Goal: Task Accomplishment & Management: Manage account settings

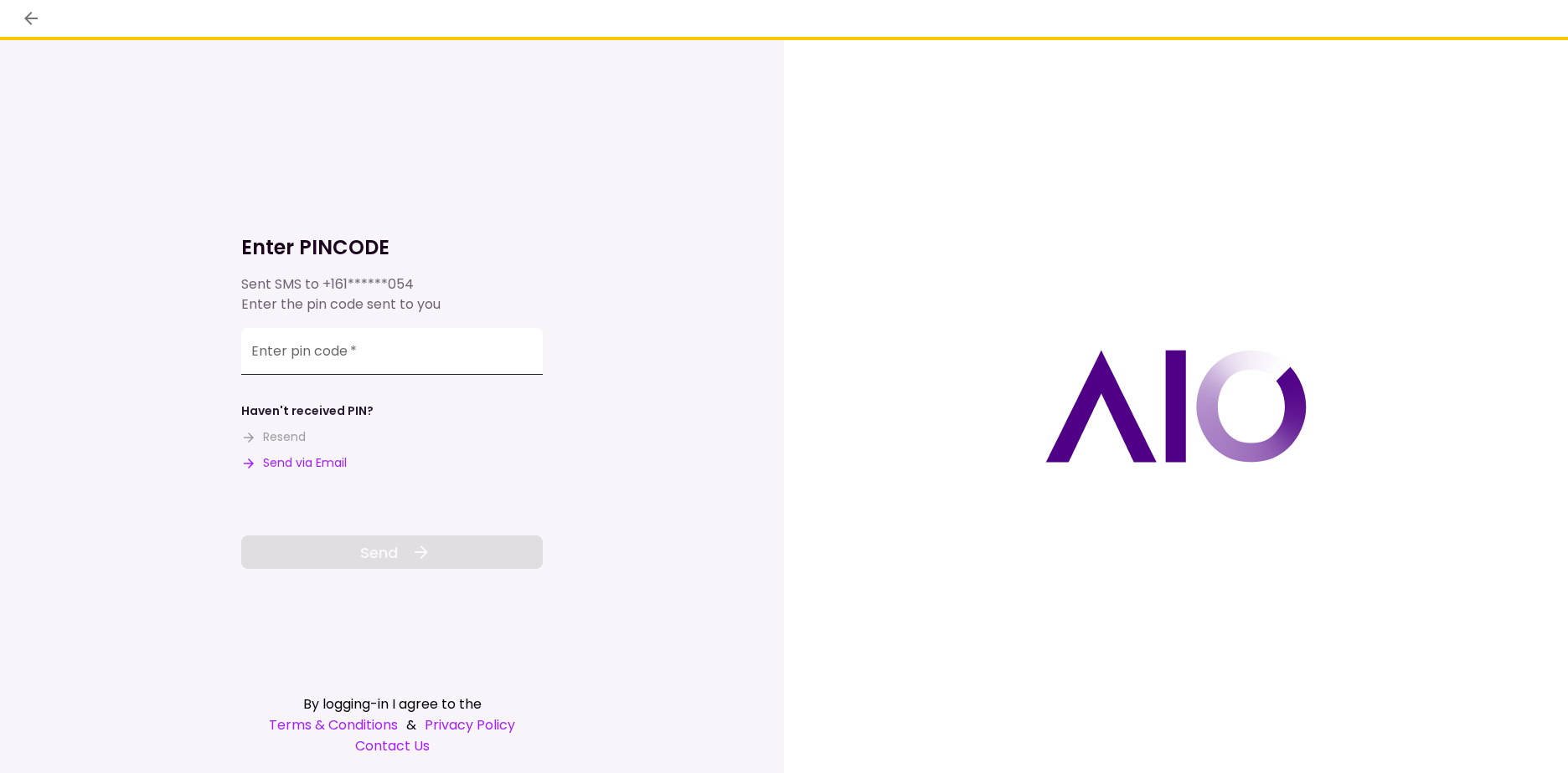
click at [358, 354] on input "Enter pin code   *" at bounding box center [392, 351] width 302 height 47
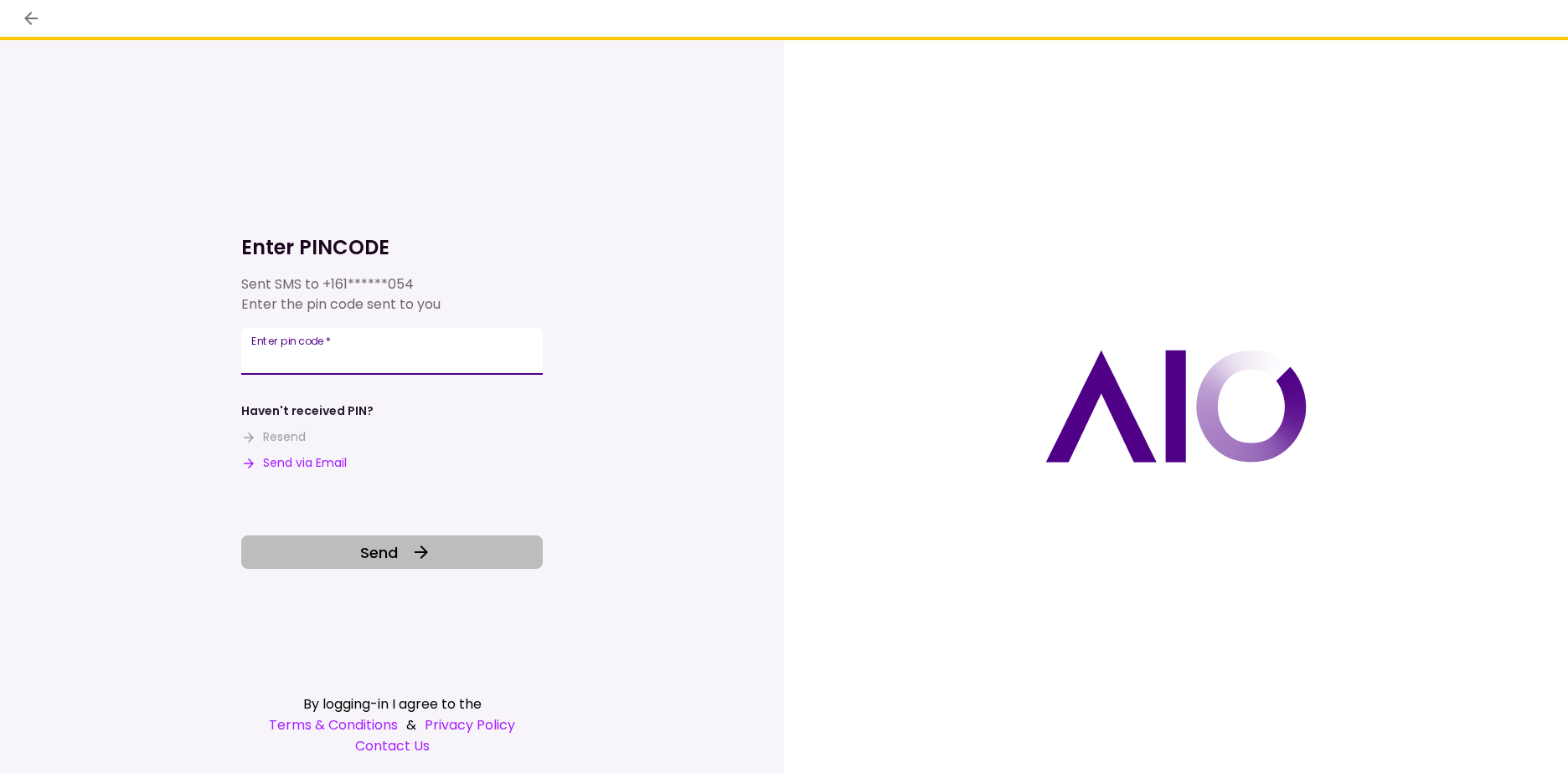
type input "******"
click at [410, 548] on button "Send" at bounding box center [392, 552] width 302 height 34
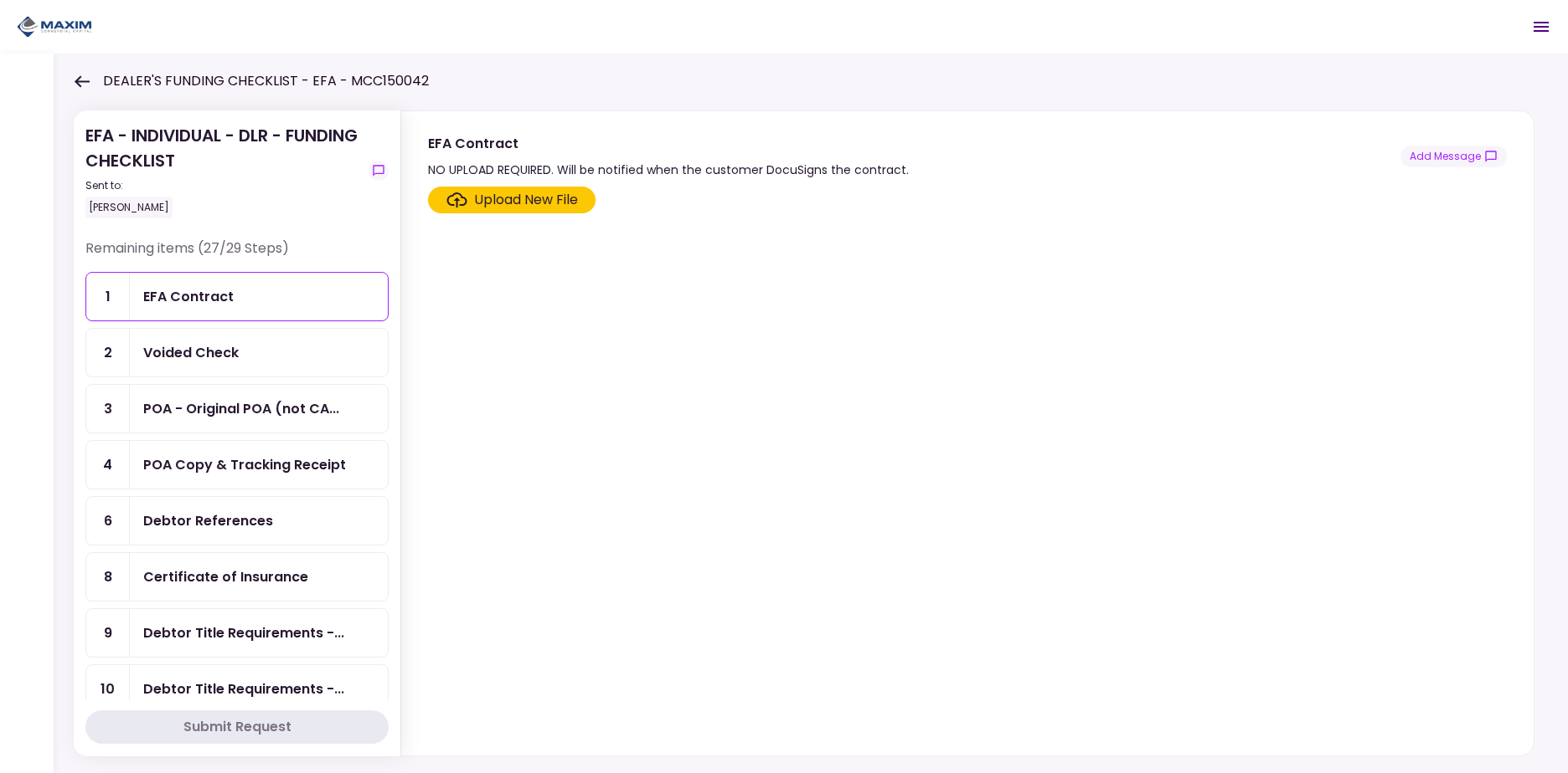
click at [320, 350] on div "Voided Check" at bounding box center [258, 353] width 231 height 21
click at [311, 314] on div "EFA Contract" at bounding box center [258, 296] width 257 height 47
click at [312, 350] on div "Voided Check" at bounding box center [258, 353] width 231 height 21
click at [305, 404] on div "POA - Original POA (not CA..." at bounding box center [240, 409] width 196 height 21
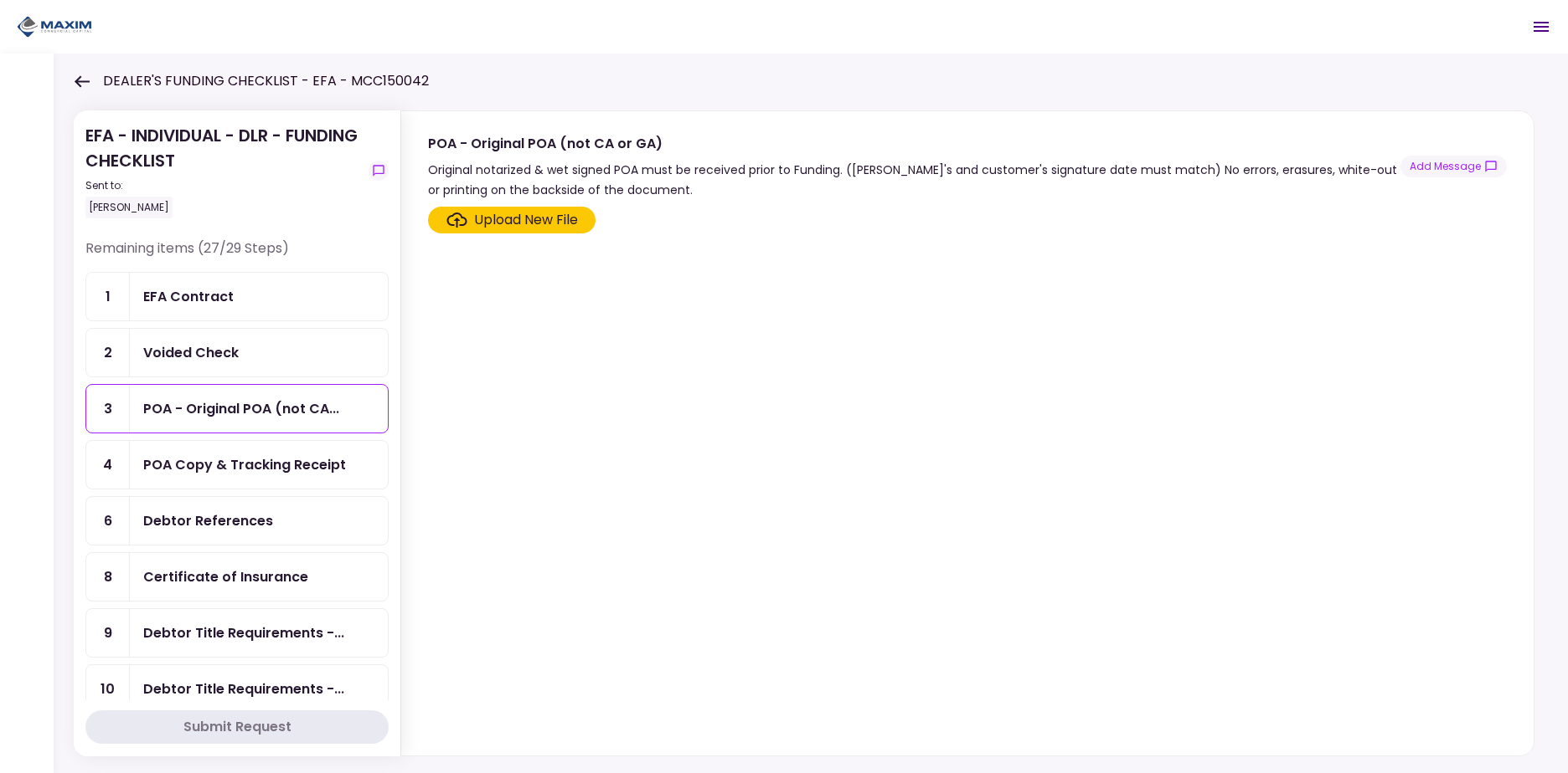
click at [298, 470] on div "POA Copy & Tracking Receipt" at bounding box center [244, 466] width 203 height 21
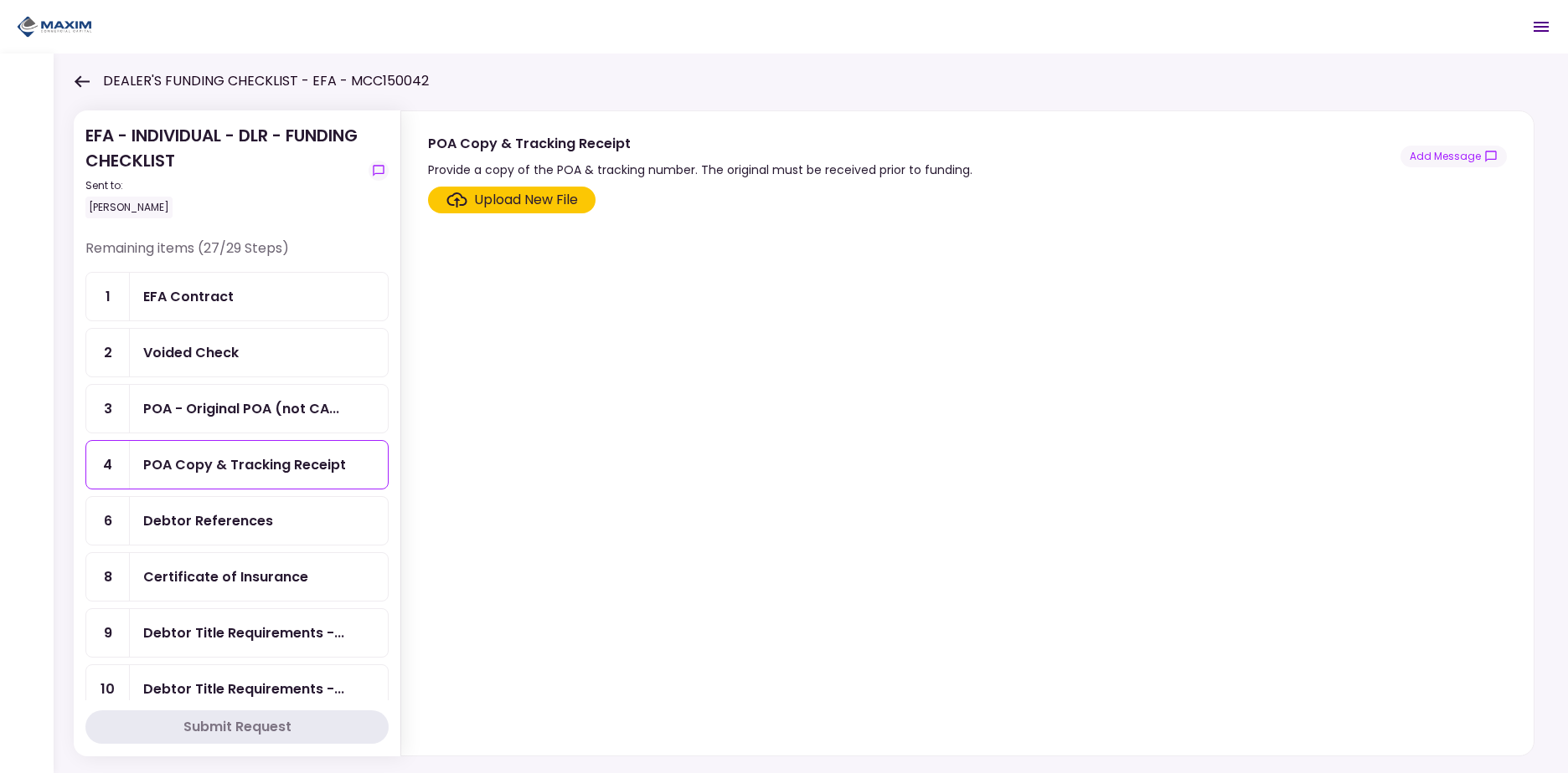
click at [305, 512] on div "Debtor References" at bounding box center [258, 521] width 231 height 21
click at [304, 572] on div "Certificate of Insurance" at bounding box center [258, 577] width 231 height 21
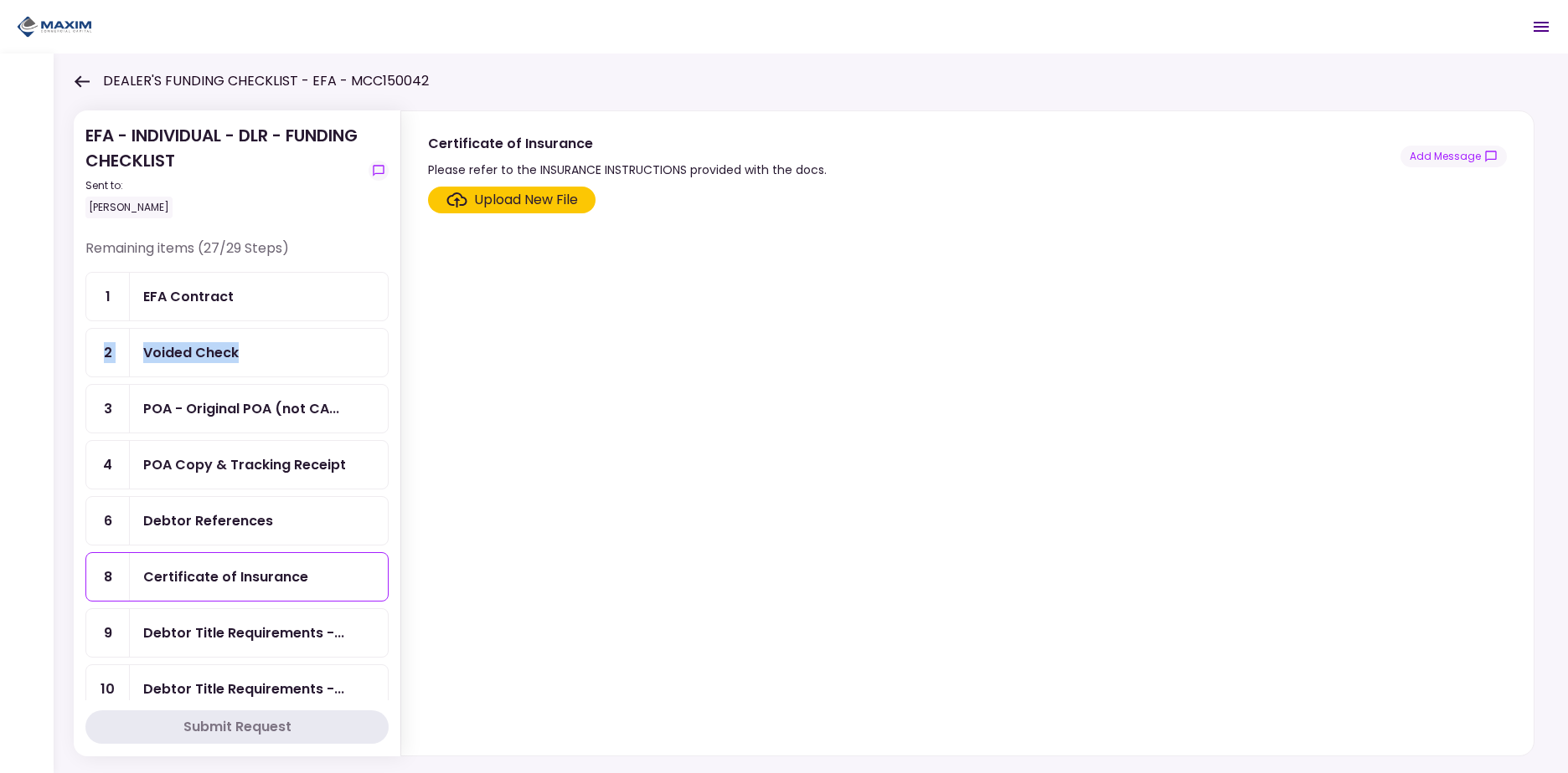
drag, startPoint x: 389, startPoint y: 292, endPoint x: 385, endPoint y: 328, distance: 36.2
click at [385, 328] on section "EFA - INDIVIDUAL - DLR - FUNDING CHECKLIST Sent to: Kevin Ratliff Remaining ite…" at bounding box center [236, 434] width 327 height 646
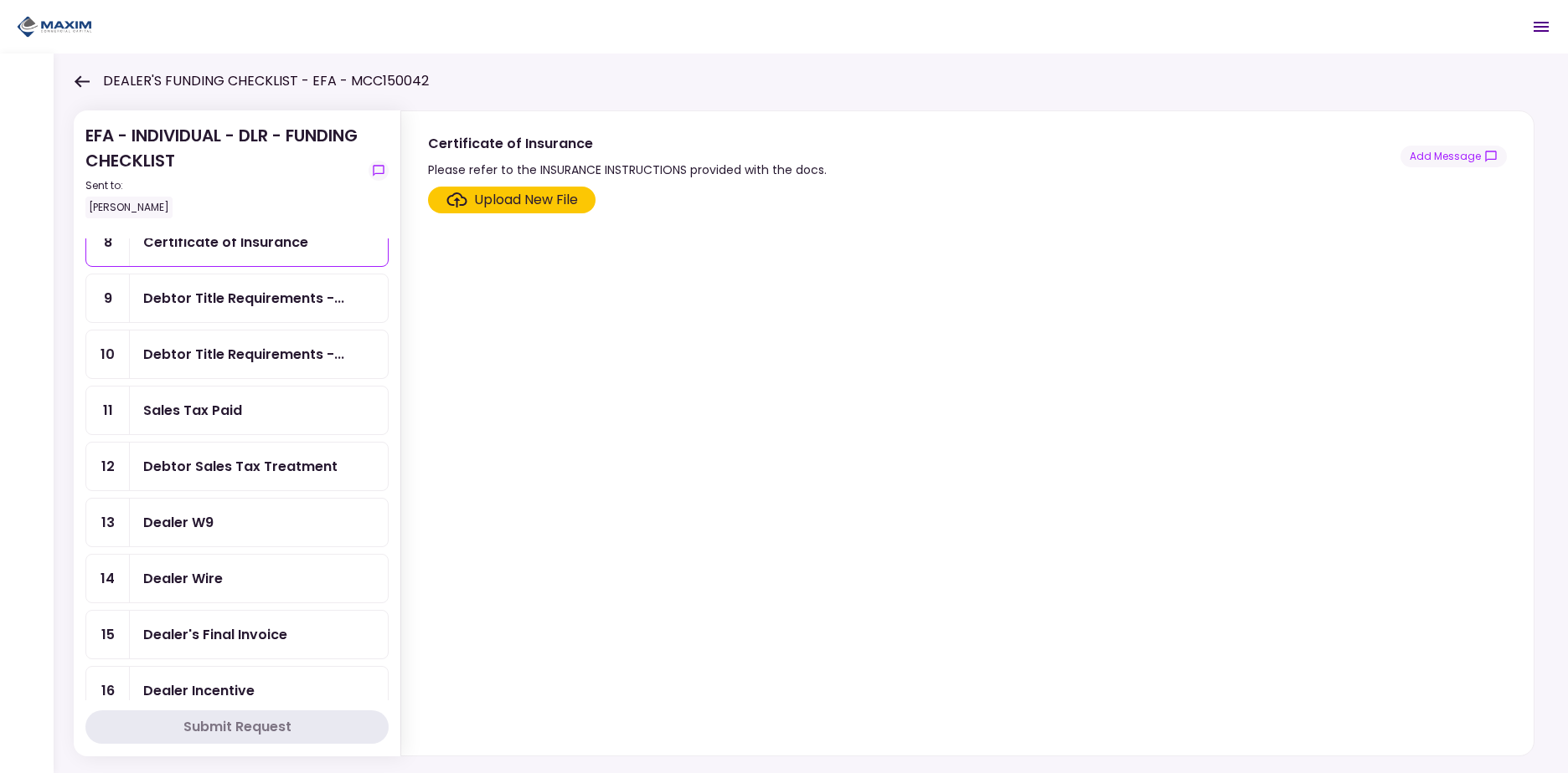
scroll to position [339, 0]
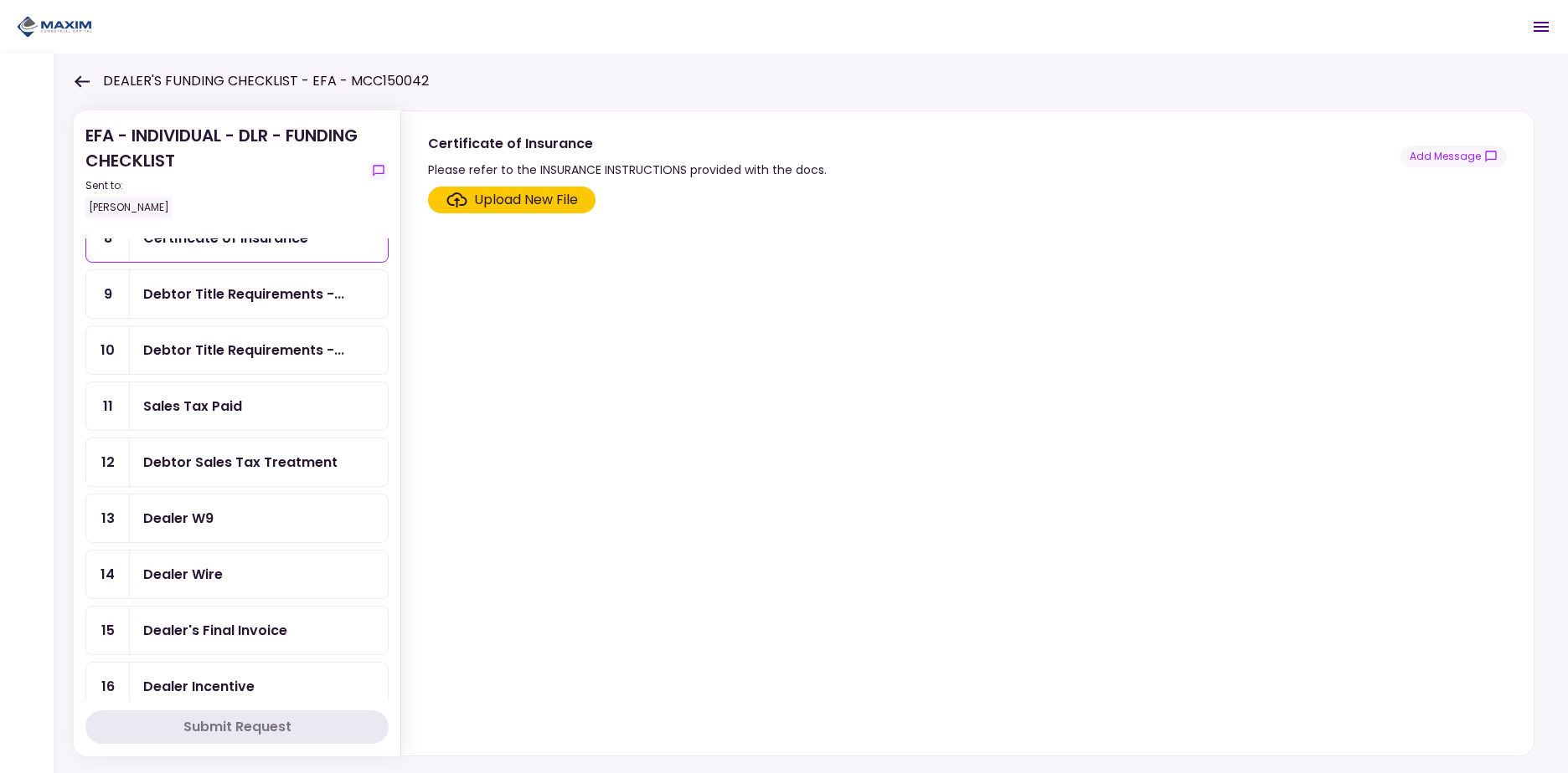
click at [284, 302] on div "Debtor Title Requirements -..." at bounding box center [243, 294] width 201 height 21
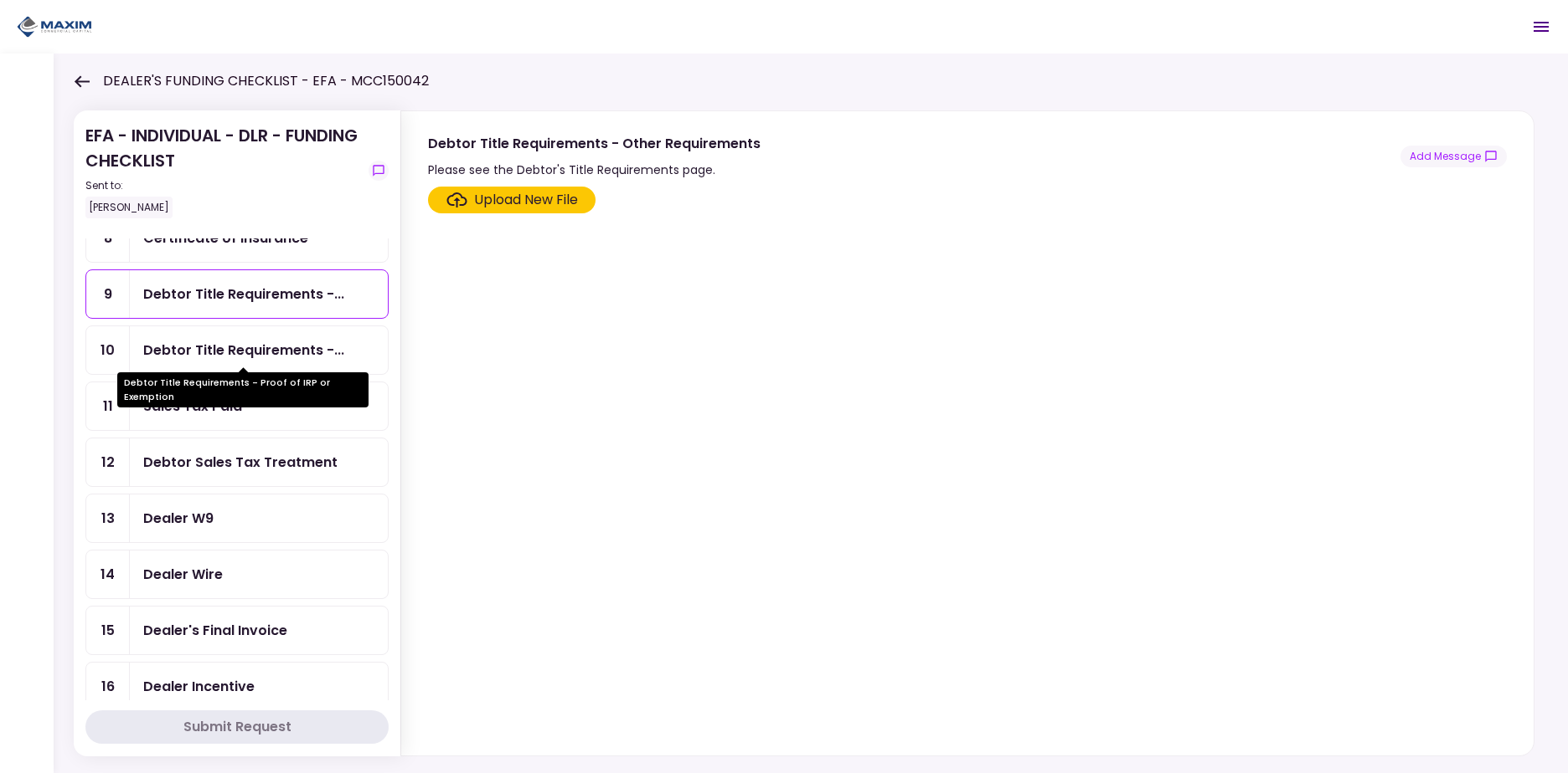
click at [238, 356] on div "Debtor Title Requirements -..." at bounding box center [243, 351] width 201 height 21
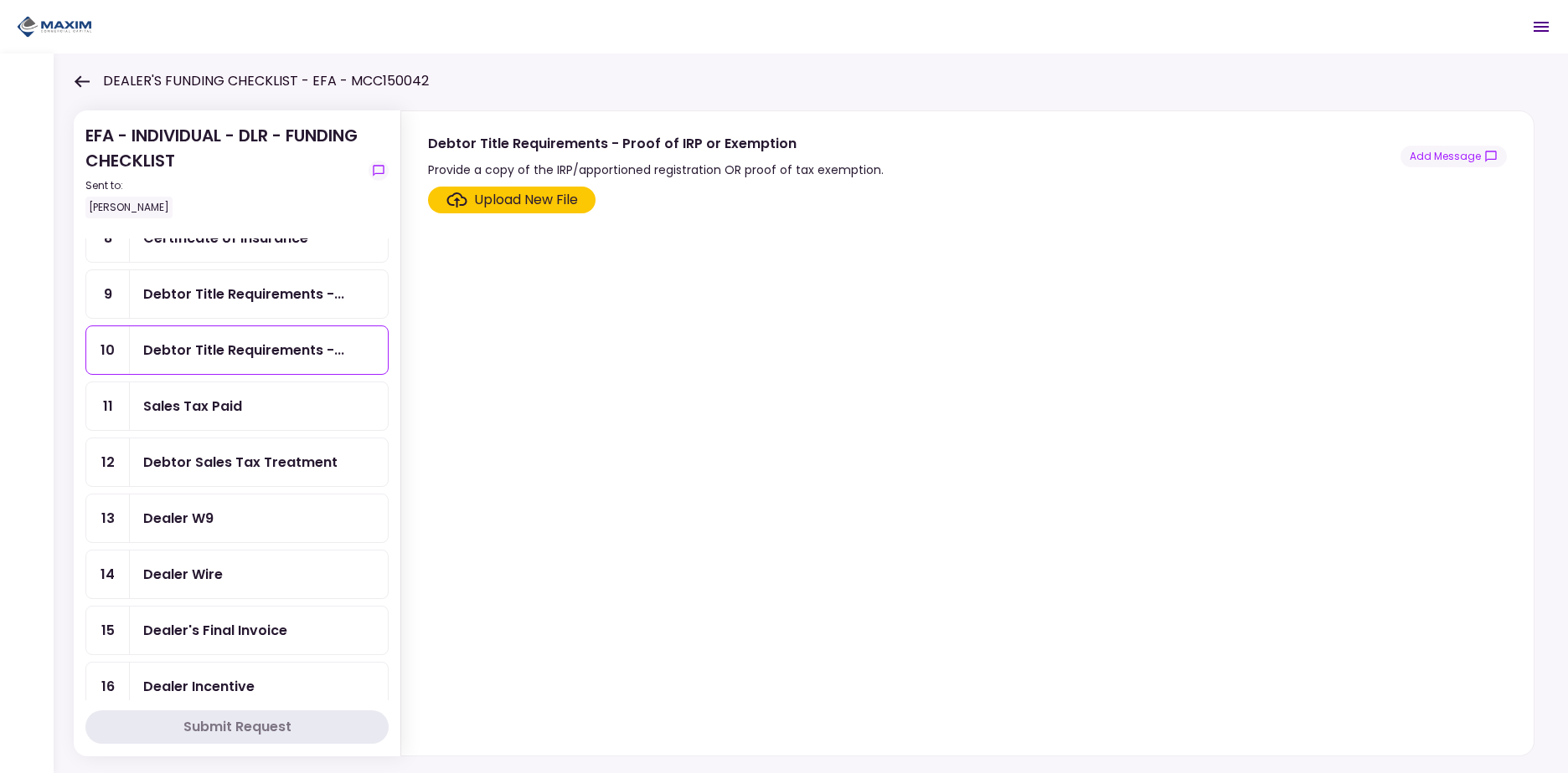
click at [232, 411] on div "Sales Tax Paid" at bounding box center [192, 407] width 98 height 21
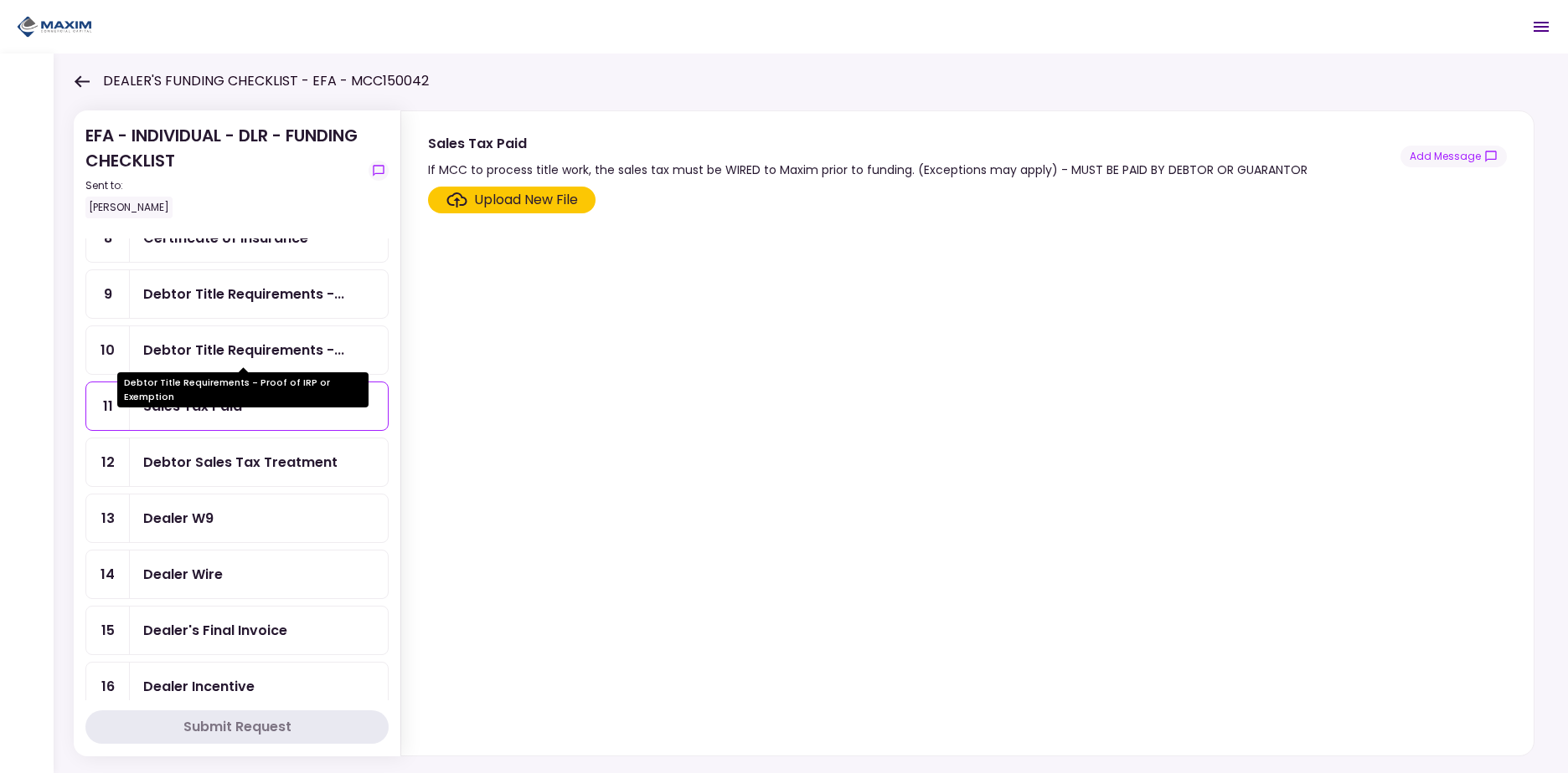
click at [228, 343] on div "Debtor Title Requirements -..." at bounding box center [243, 351] width 201 height 21
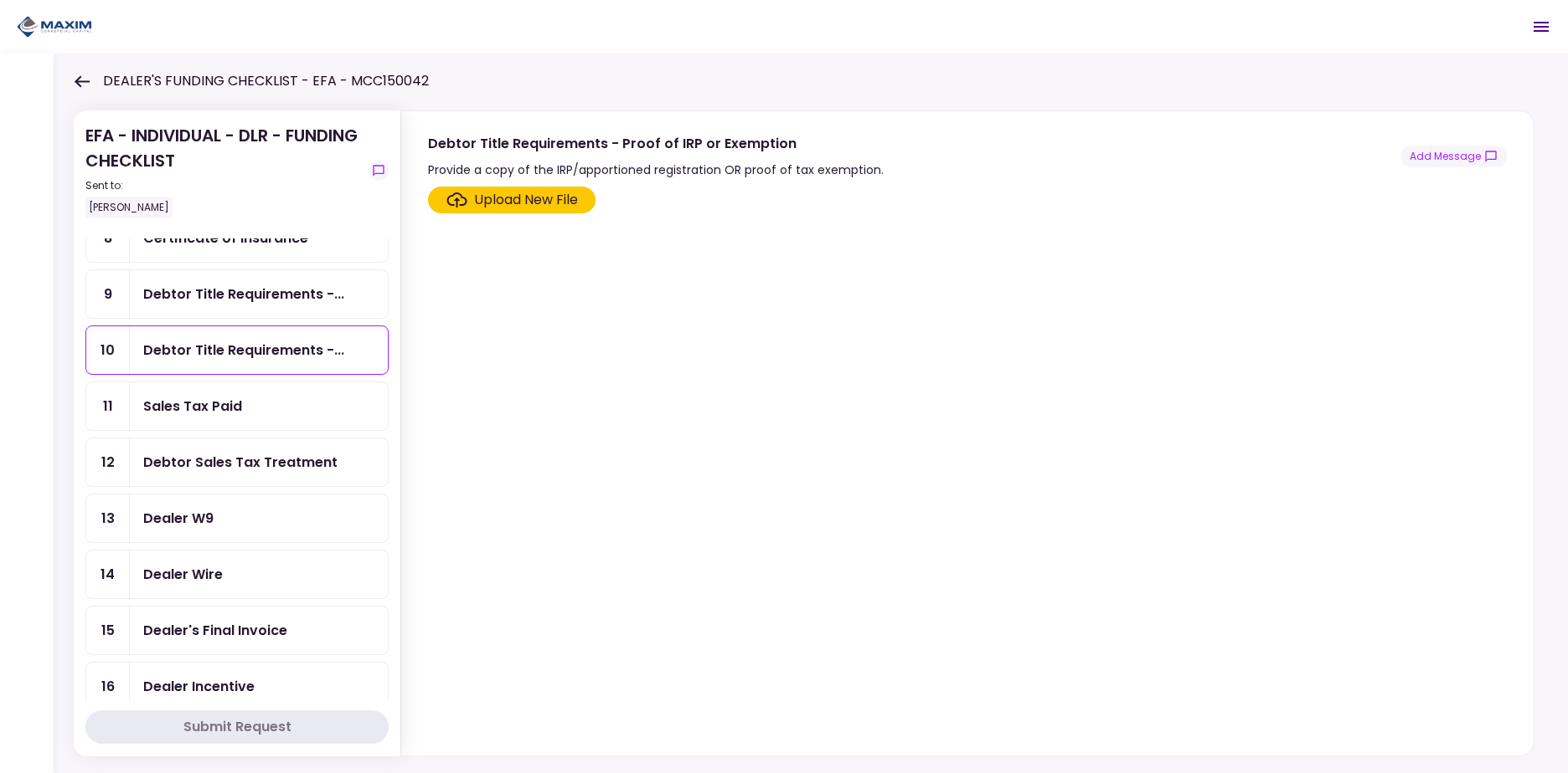
click at [280, 406] on div "Sales Tax Paid" at bounding box center [258, 407] width 231 height 21
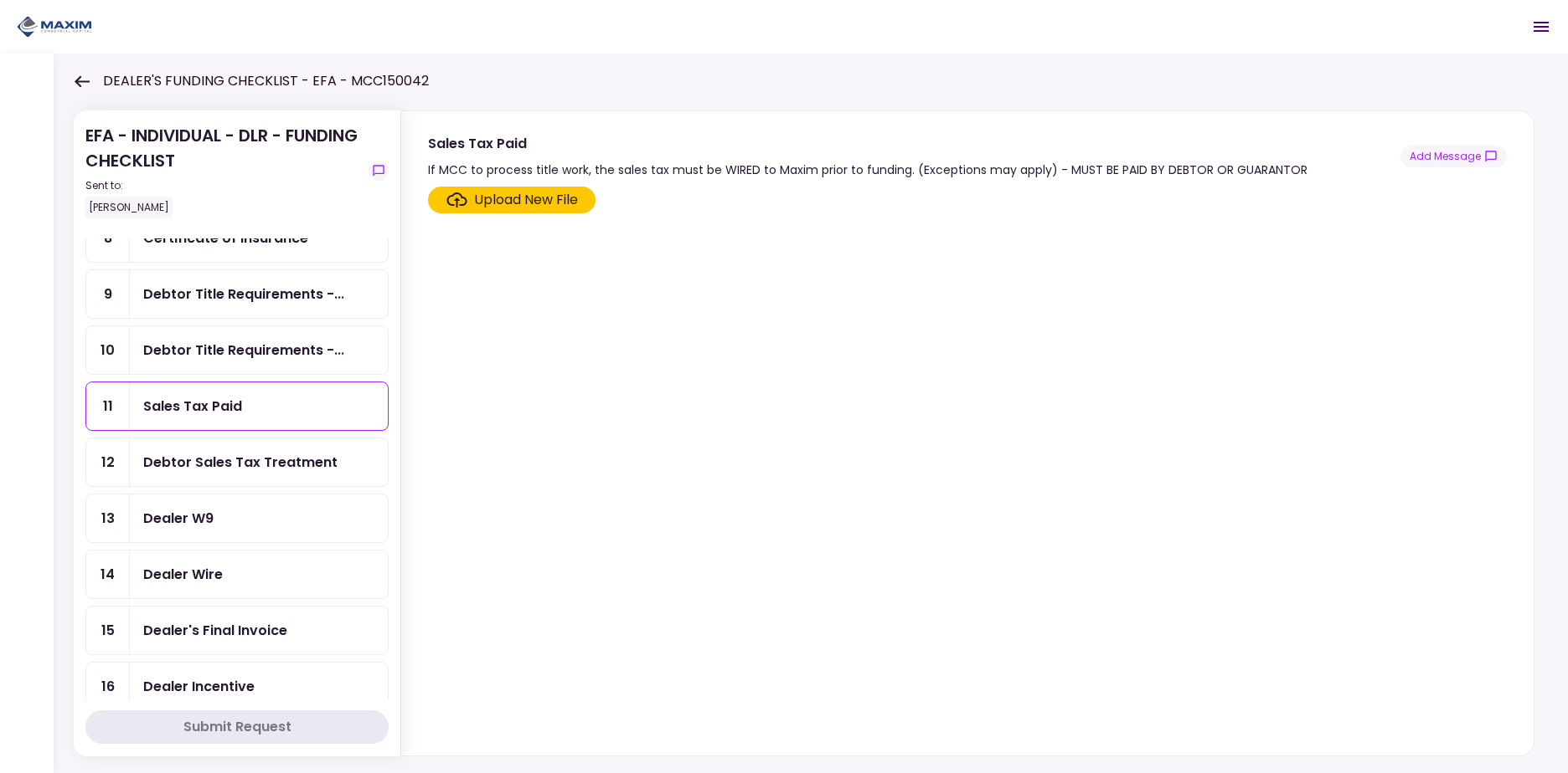
click at [277, 340] on div "Debtor Title Requirements -..." at bounding box center [243, 351] width 201 height 21
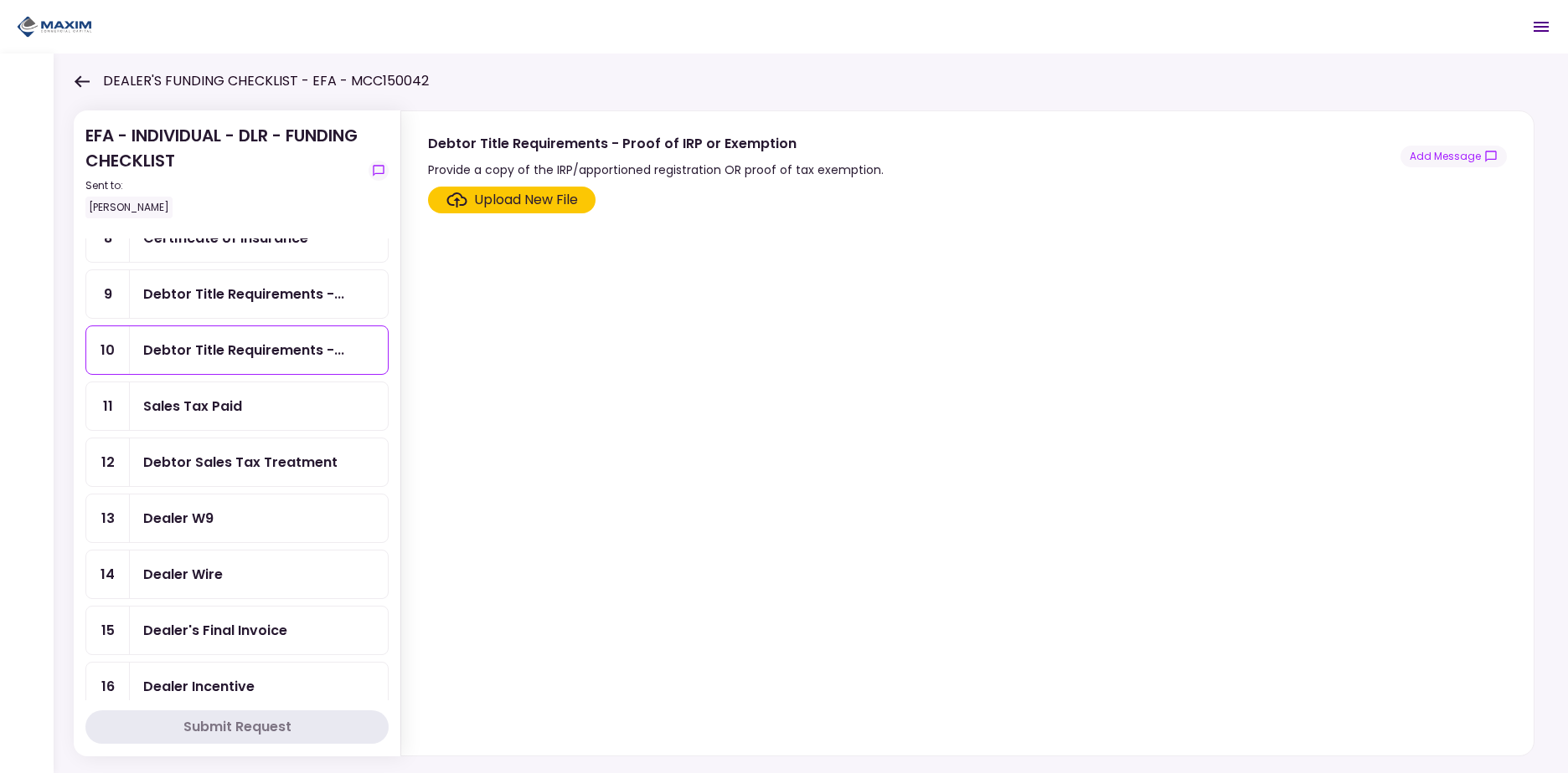
click at [264, 465] on div "Debtor Sales Tax Treatment" at bounding box center [239, 463] width 194 height 21
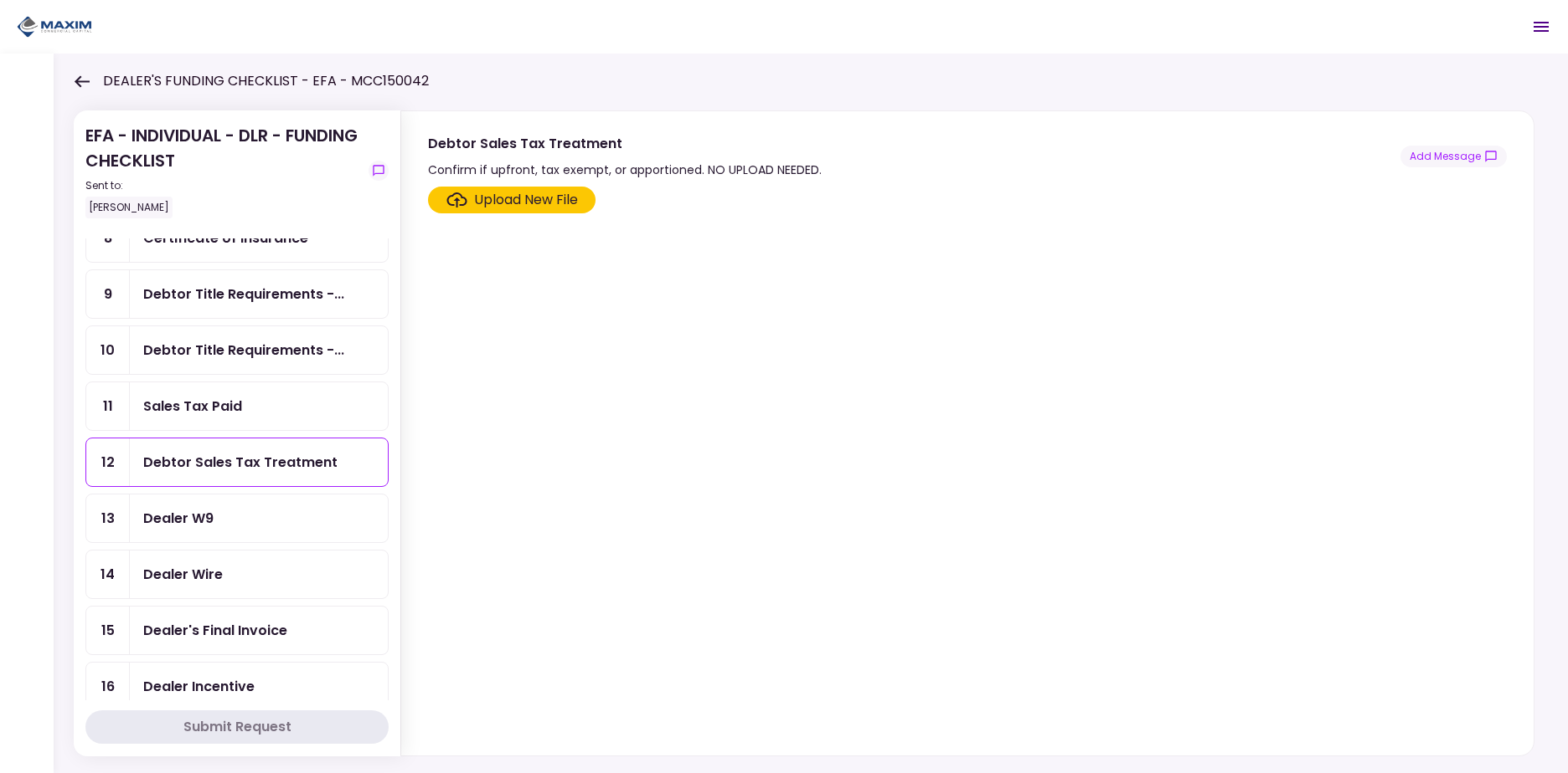
click at [267, 522] on div "Dealer W9" at bounding box center [258, 519] width 231 height 21
click at [267, 568] on div "Dealer Wire" at bounding box center [258, 574] width 231 height 21
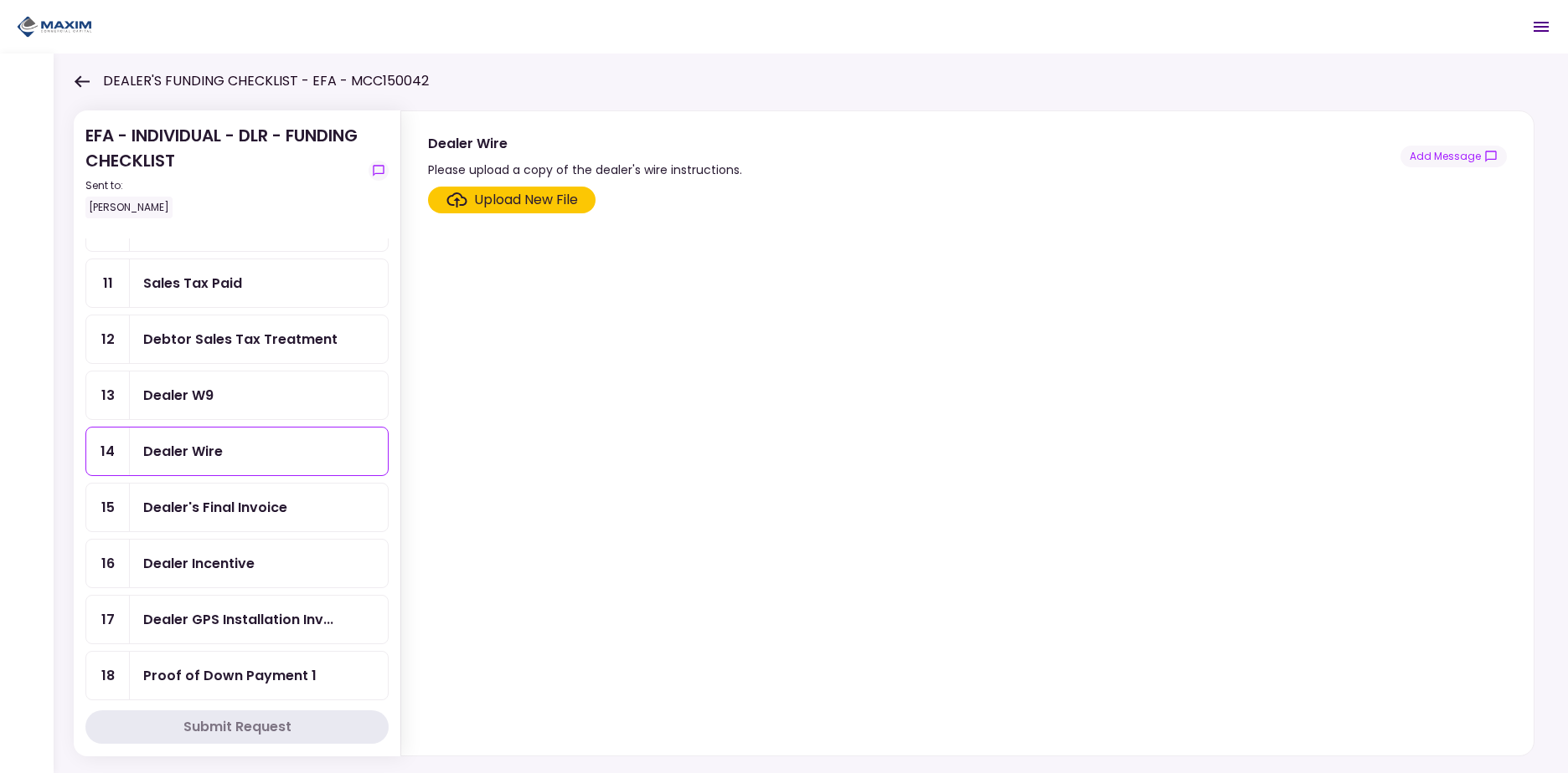
scroll to position [506, 0]
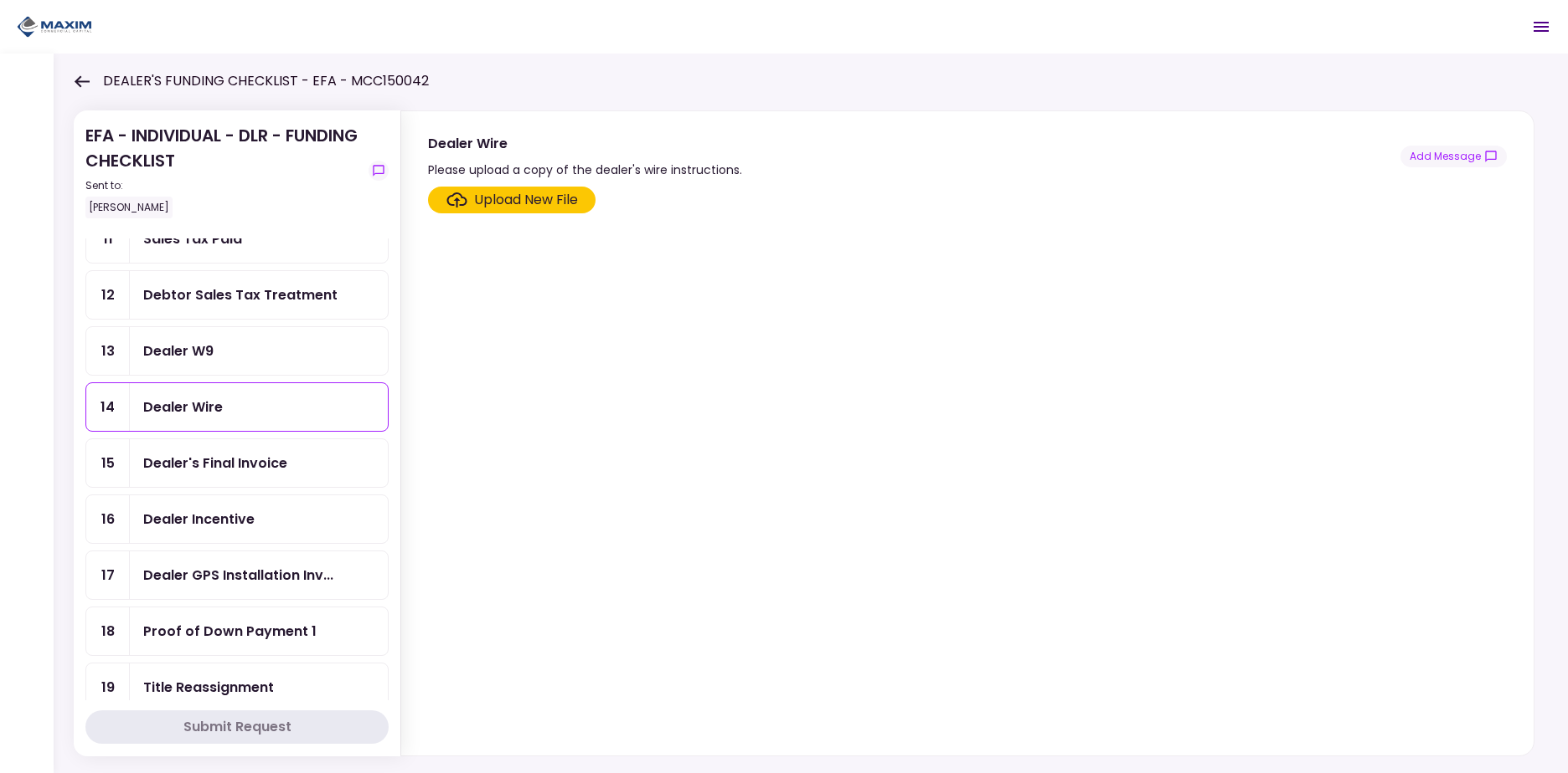
click at [264, 467] on div "Dealer's Final Invoice" at bounding box center [214, 464] width 144 height 21
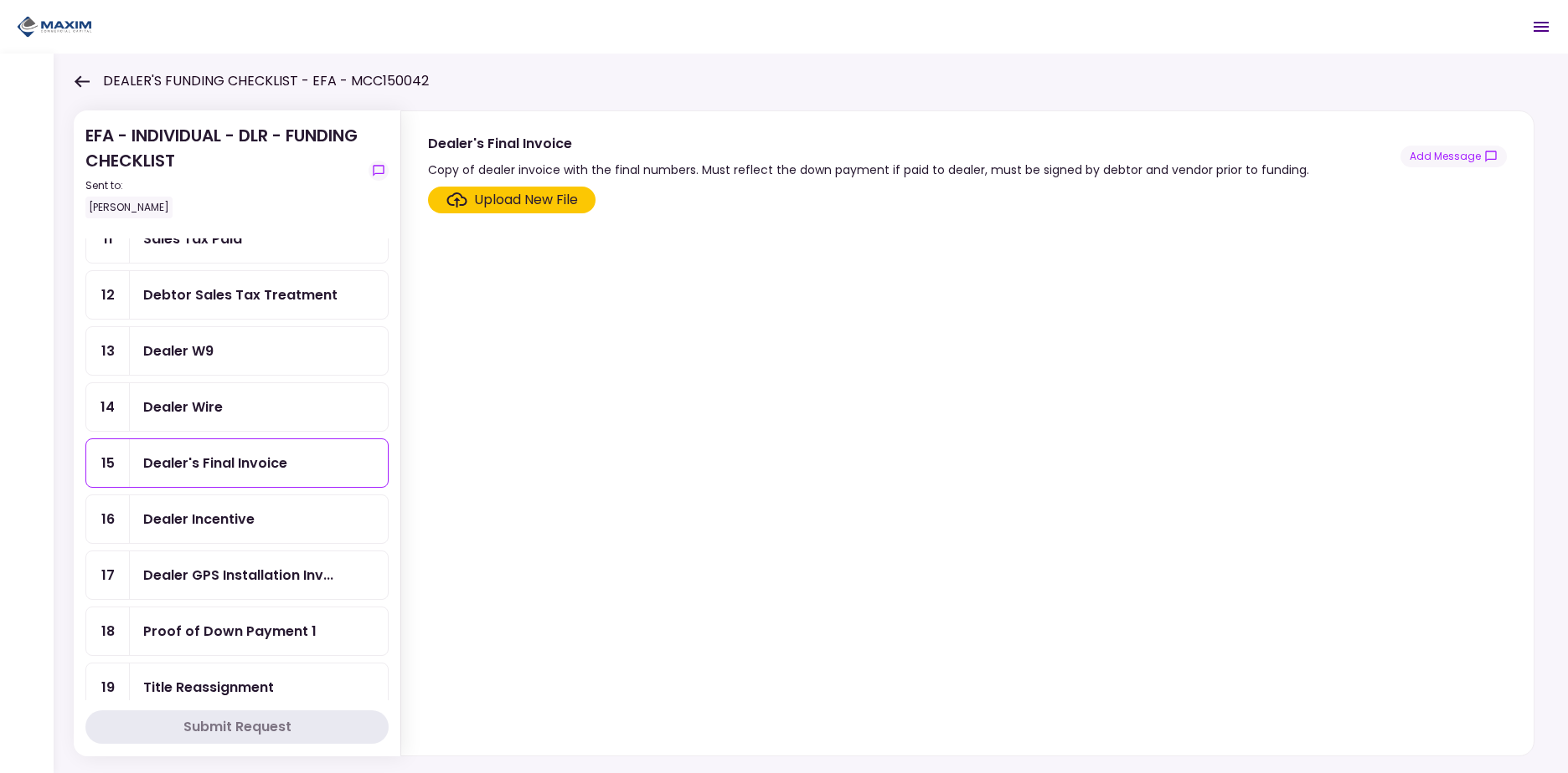
click at [265, 511] on div "Dealer Incentive" at bounding box center [258, 520] width 231 height 21
click at [275, 566] on div "Dealer GPS Installation Inv..." at bounding box center [237, 575] width 190 height 21
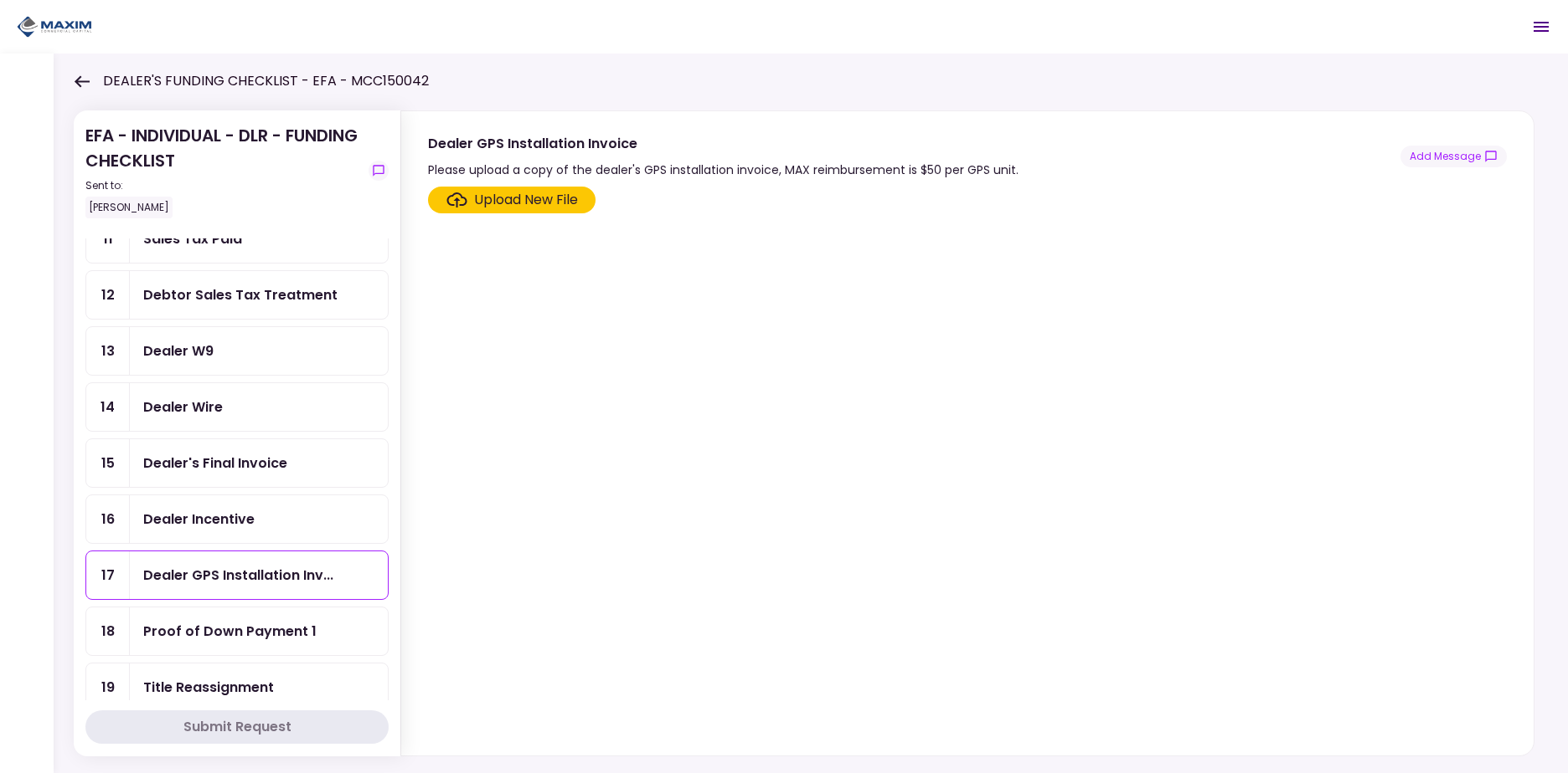
click at [324, 625] on div "Proof of Down Payment 1" at bounding box center [258, 631] width 231 height 21
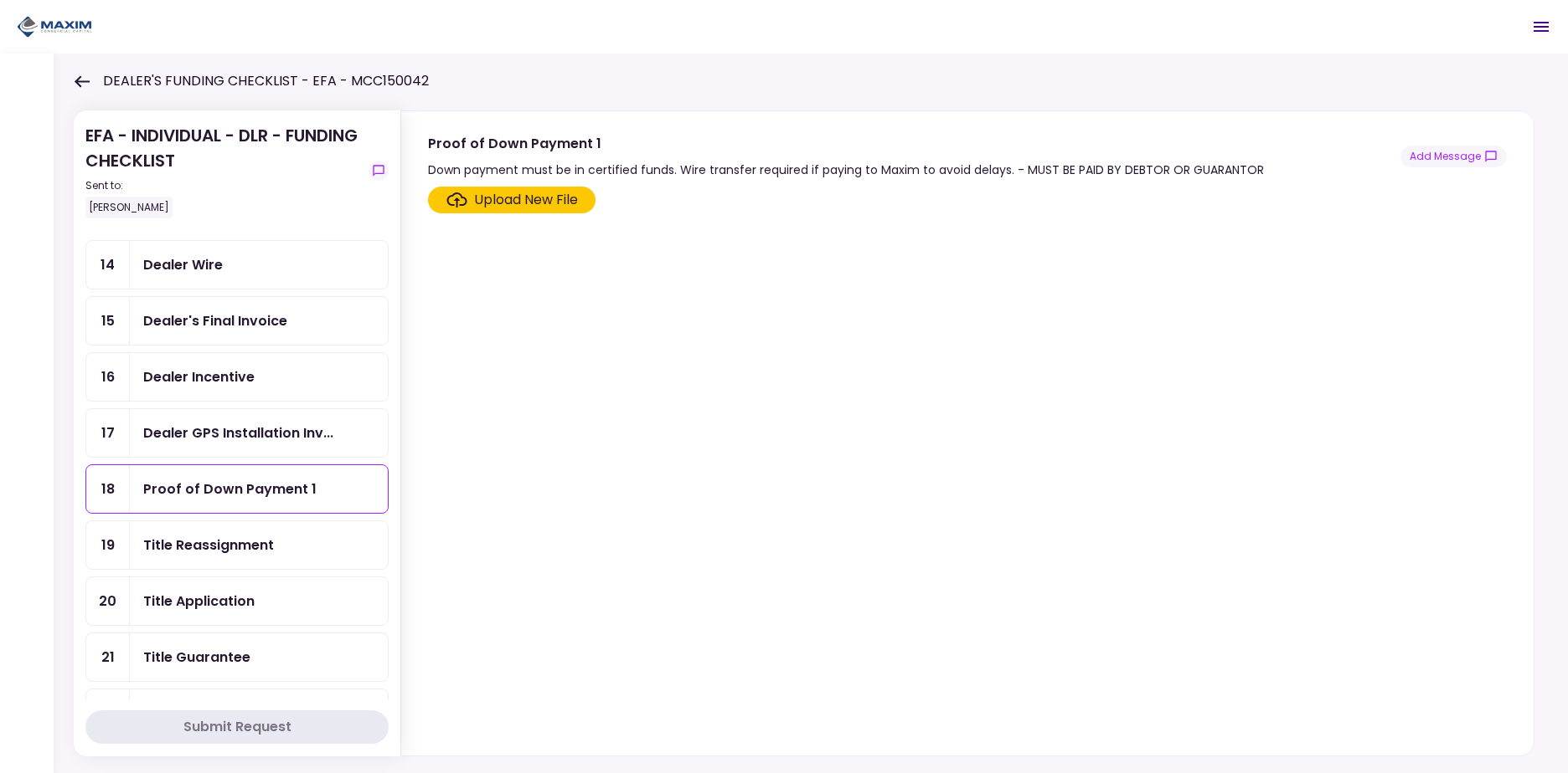
scroll to position [758, 0]
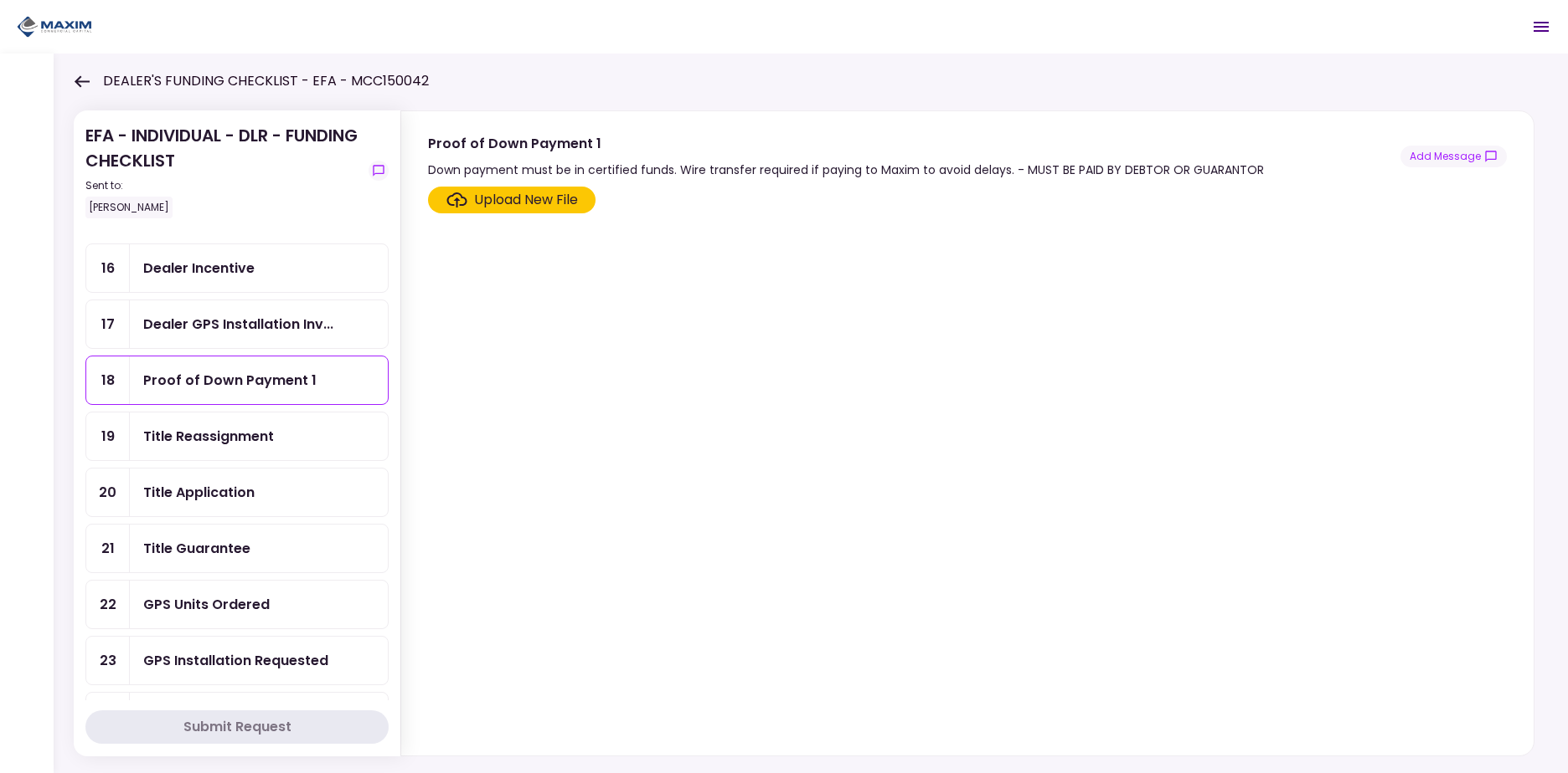
click at [259, 438] on div "Title Reassignment" at bounding box center [207, 437] width 130 height 21
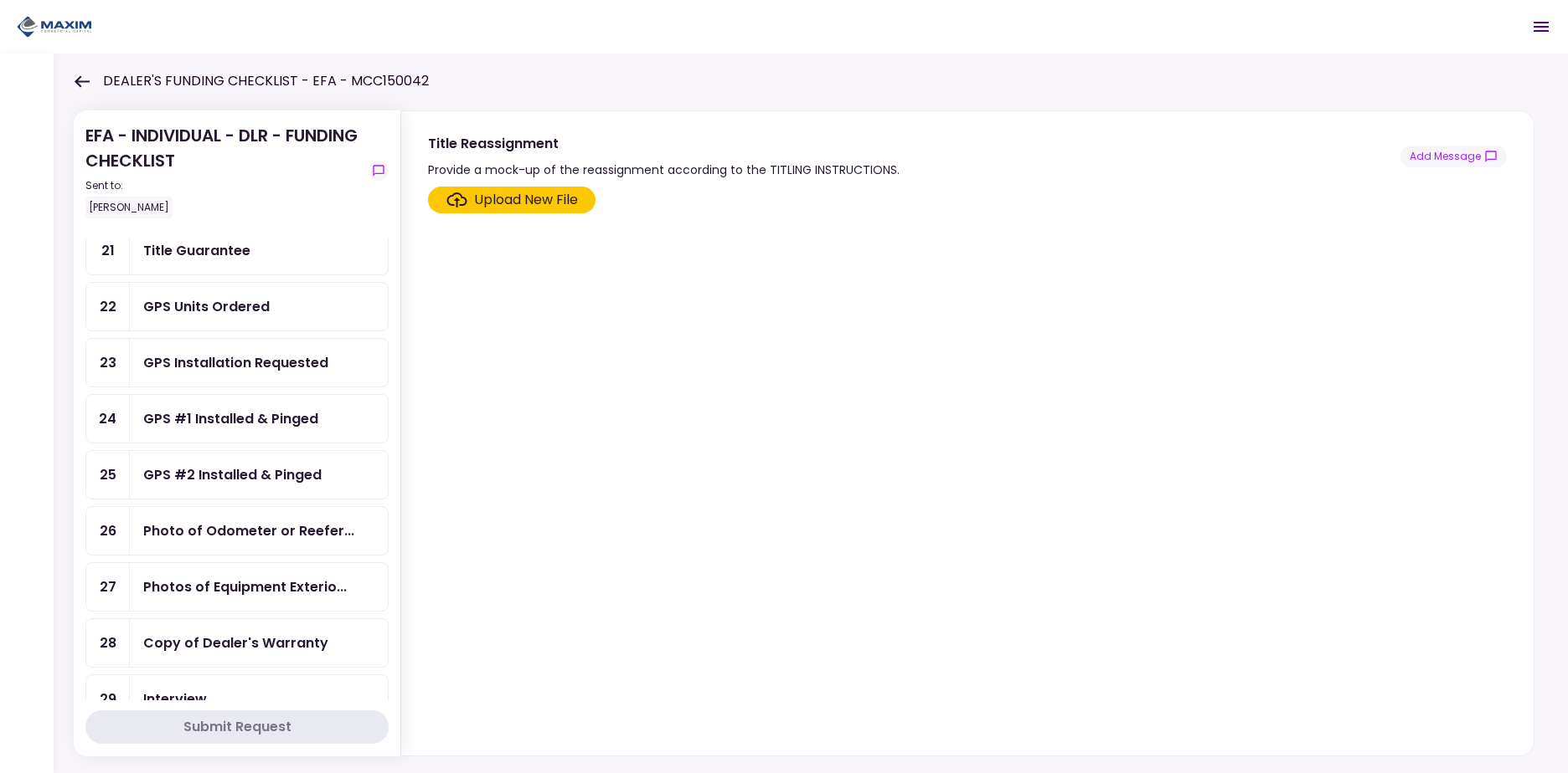
scroll to position [1092, 0]
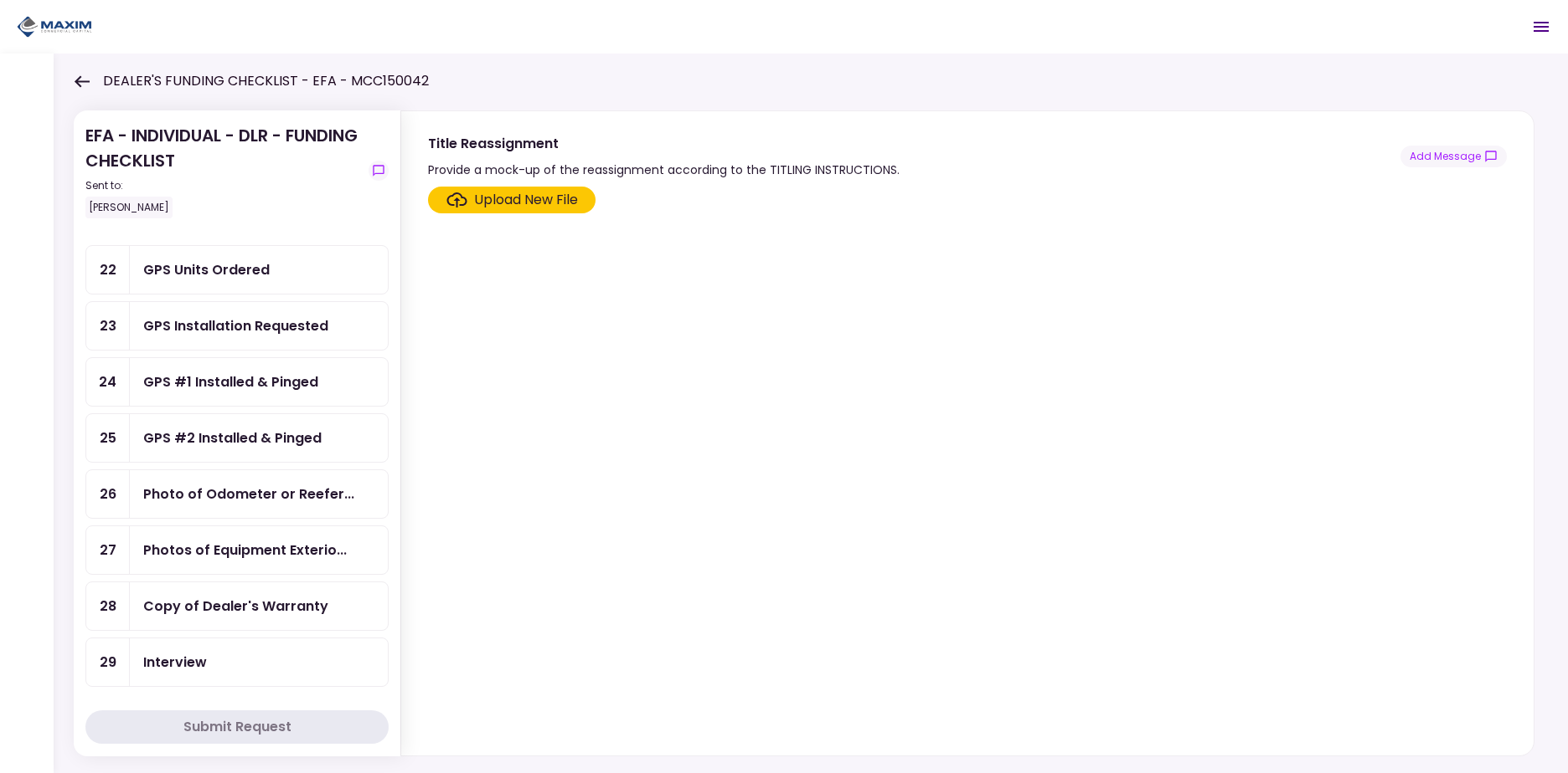
click at [350, 610] on div "Copy of Dealer's Warranty" at bounding box center [258, 606] width 231 height 21
click at [336, 558] on div "Photos of Equipment Exterio..." at bounding box center [244, 550] width 203 height 21
click at [309, 663] on div "Interview" at bounding box center [258, 662] width 231 height 21
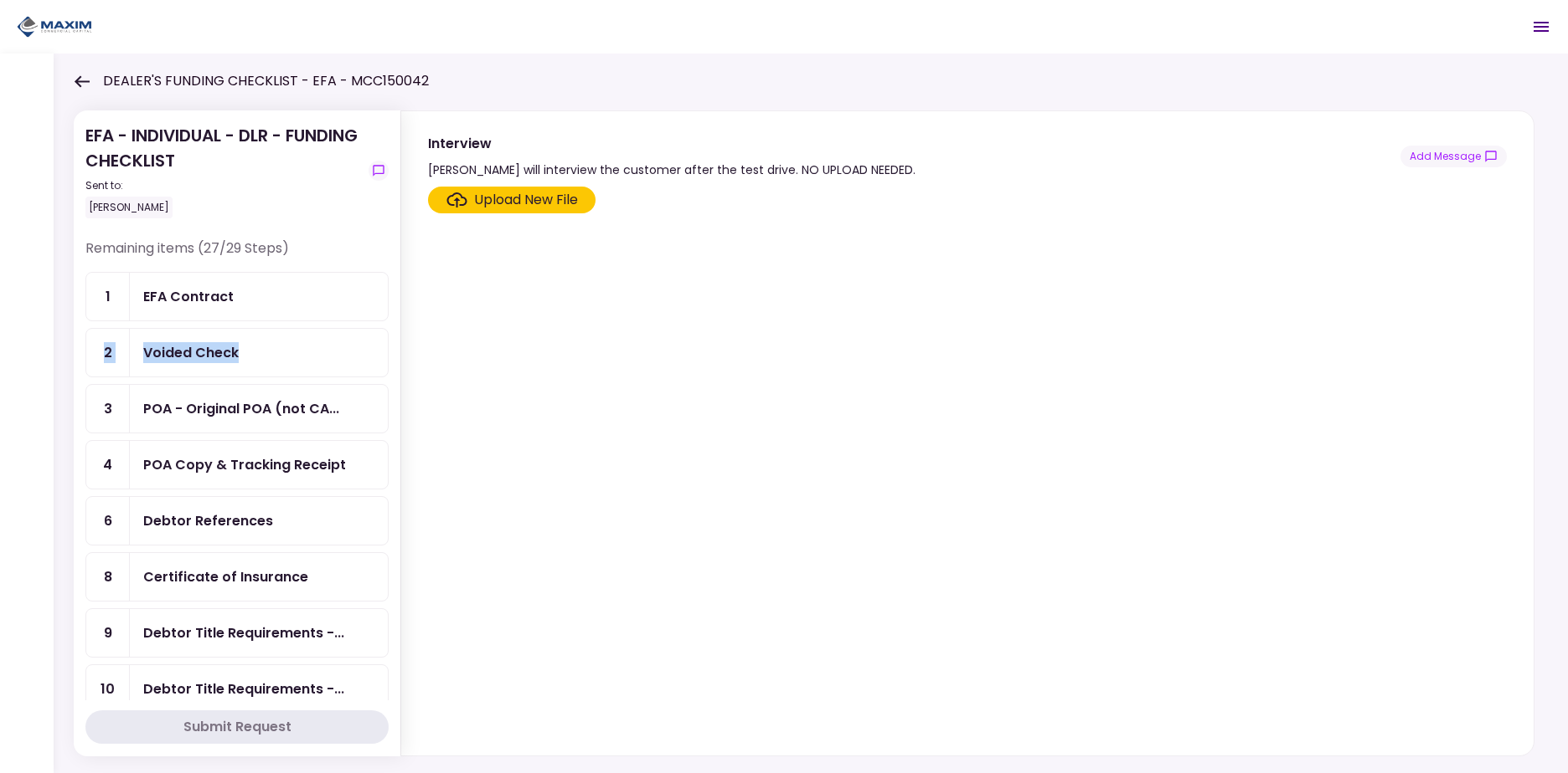
drag, startPoint x: 270, startPoint y: 293, endPoint x: 275, endPoint y: 304, distance: 12.1
click at [272, 293] on div "EFA Contract" at bounding box center [258, 297] width 231 height 21
click at [280, 350] on div "Voided Check" at bounding box center [258, 353] width 231 height 21
click at [264, 300] on div "EFA Contract" at bounding box center [258, 297] width 231 height 21
click at [279, 349] on div "Voided Check" at bounding box center [258, 353] width 231 height 21
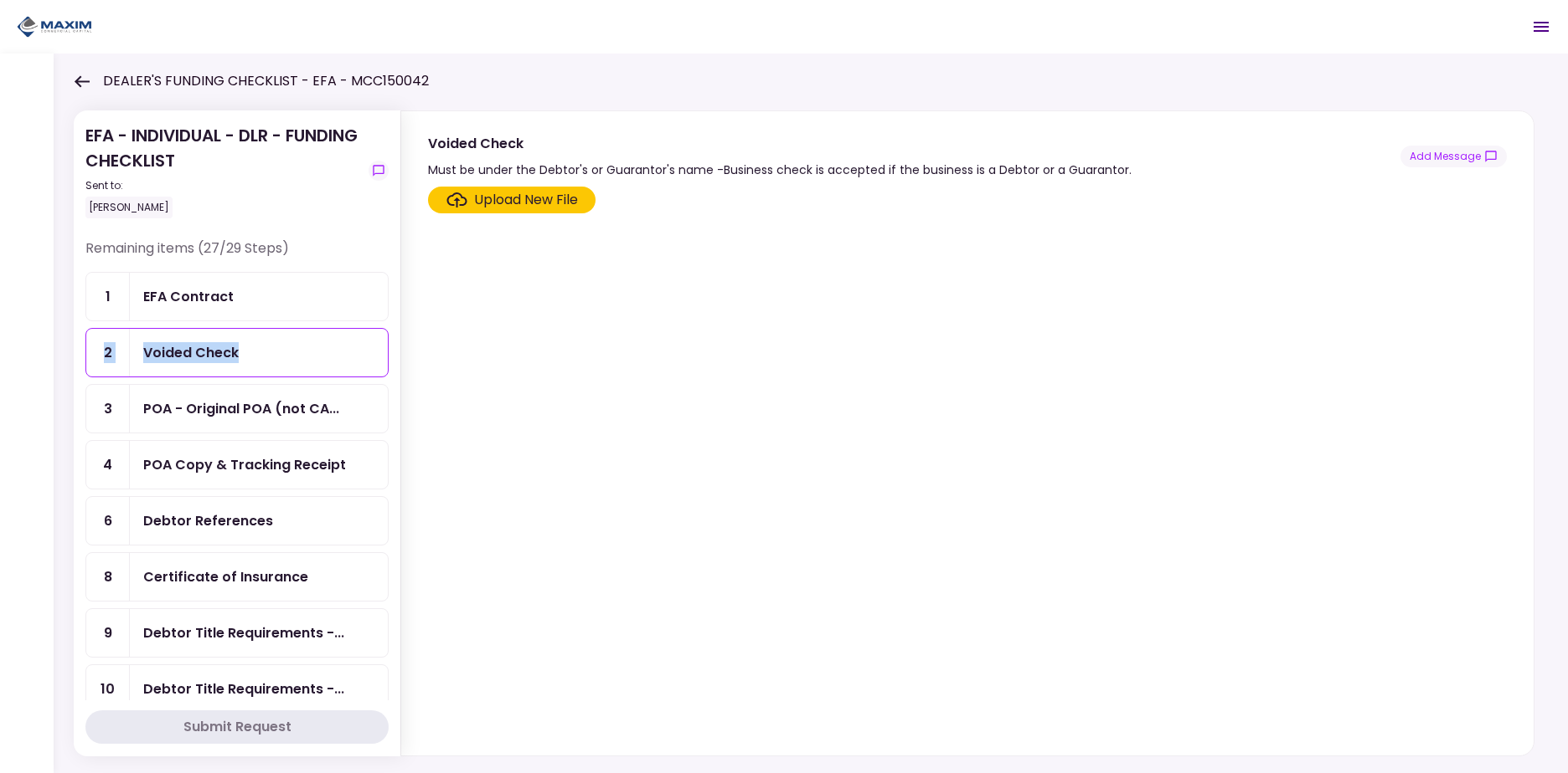
click at [258, 289] on div "EFA Contract" at bounding box center [258, 297] width 231 height 21
click at [309, 161] on div "EFA - INDIVIDUAL - DLR - FUNDING CHECKLIST Sent to: Kevin Ratliff" at bounding box center [224, 171] width 277 height 95
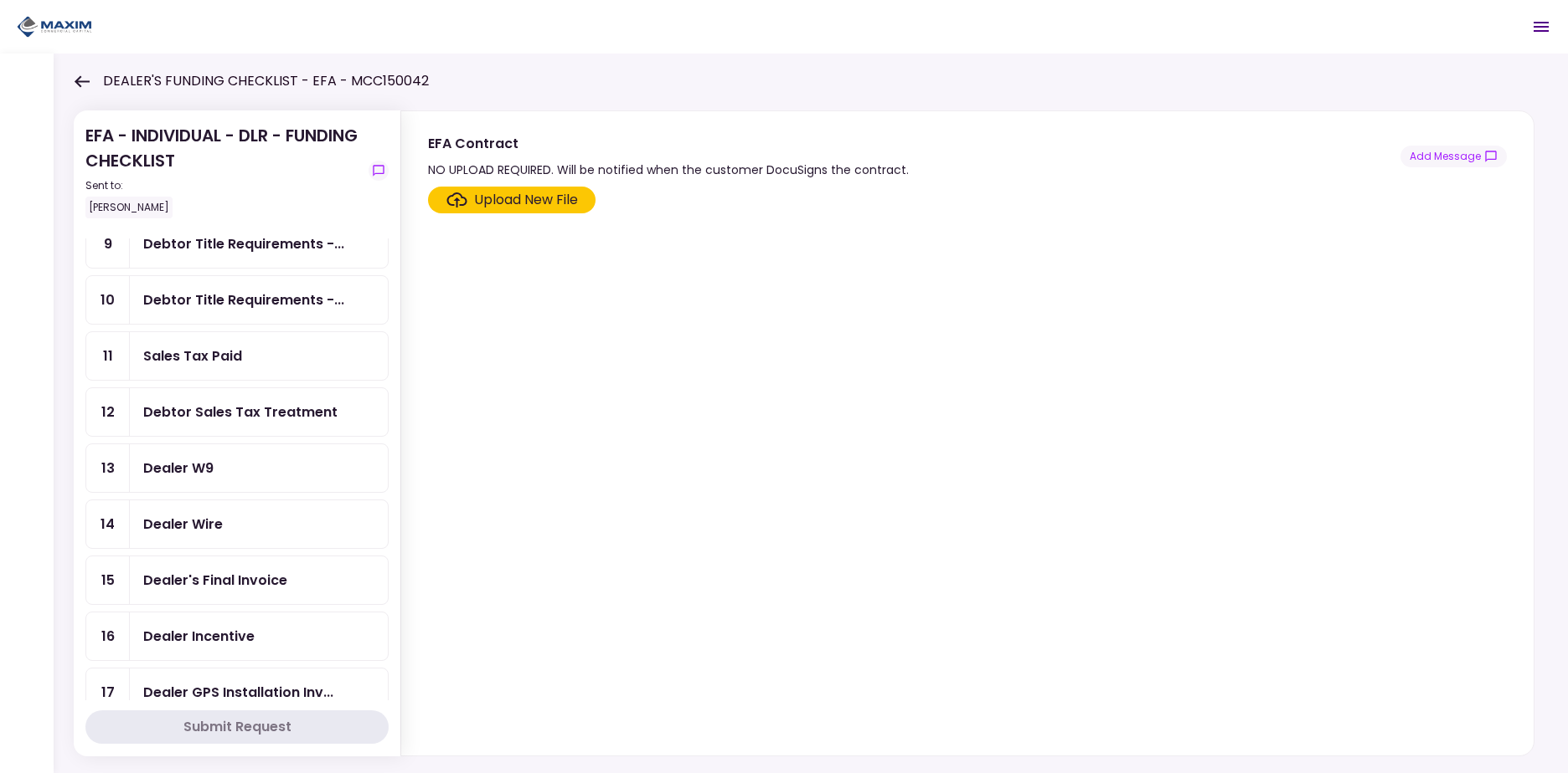
scroll to position [418, 0]
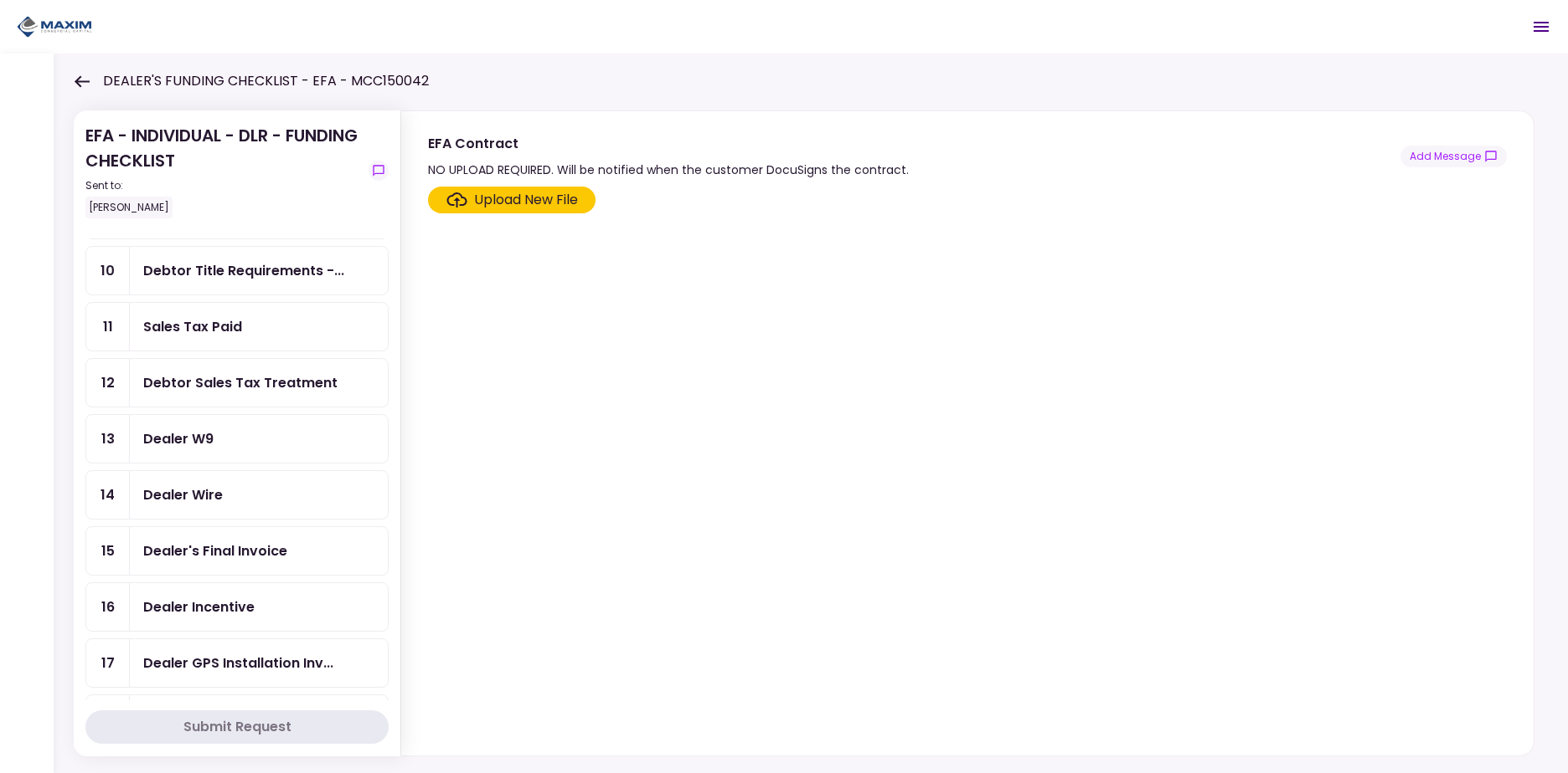
click at [218, 440] on div "Dealer W9" at bounding box center [258, 440] width 231 height 21
click at [546, 202] on div "Upload New File" at bounding box center [527, 200] width 104 height 20
click at [0, 0] on input "Upload New File" at bounding box center [0, 0] width 0 height 0
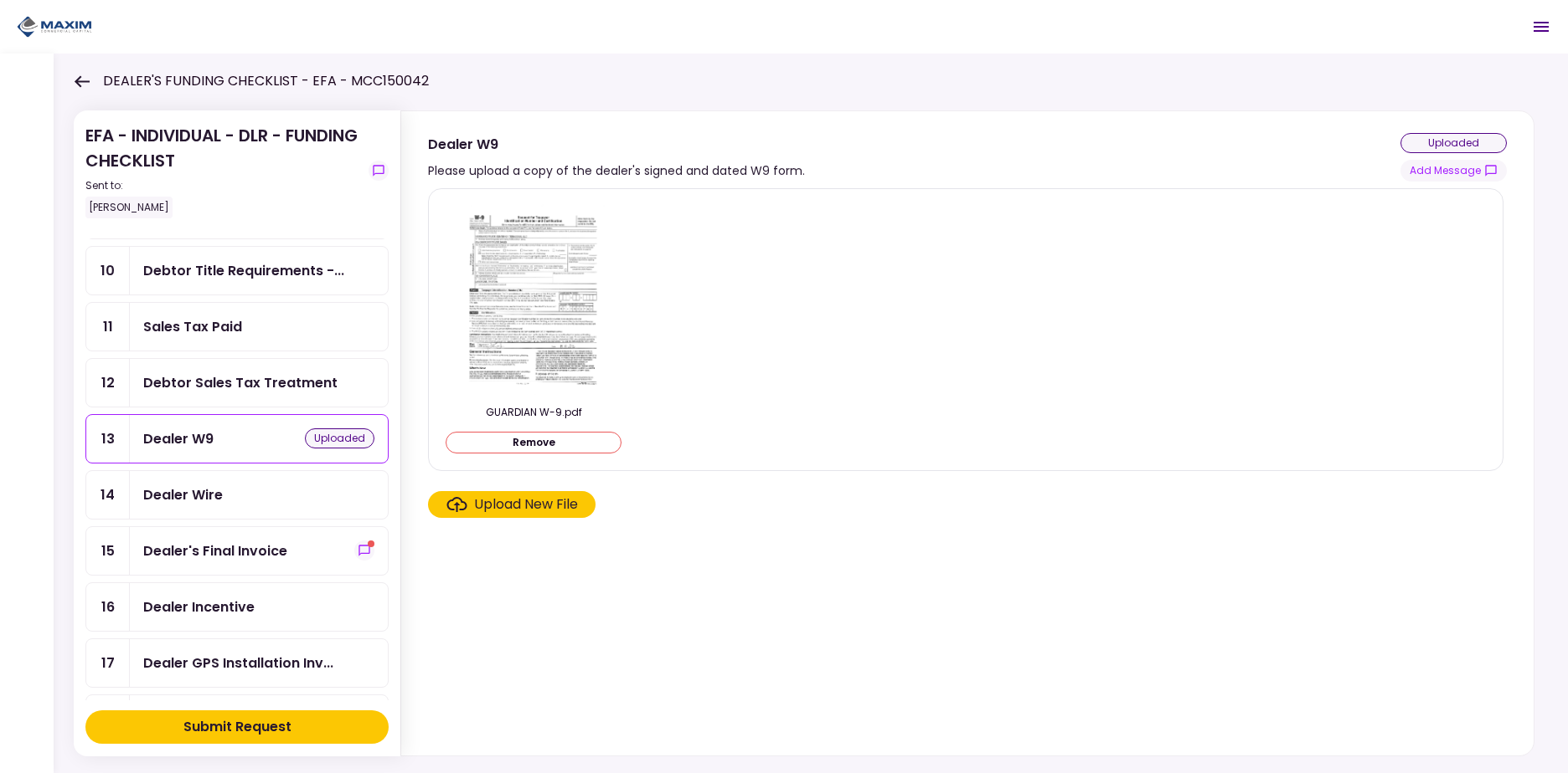
click at [252, 498] on div "Dealer Wire" at bounding box center [258, 495] width 231 height 21
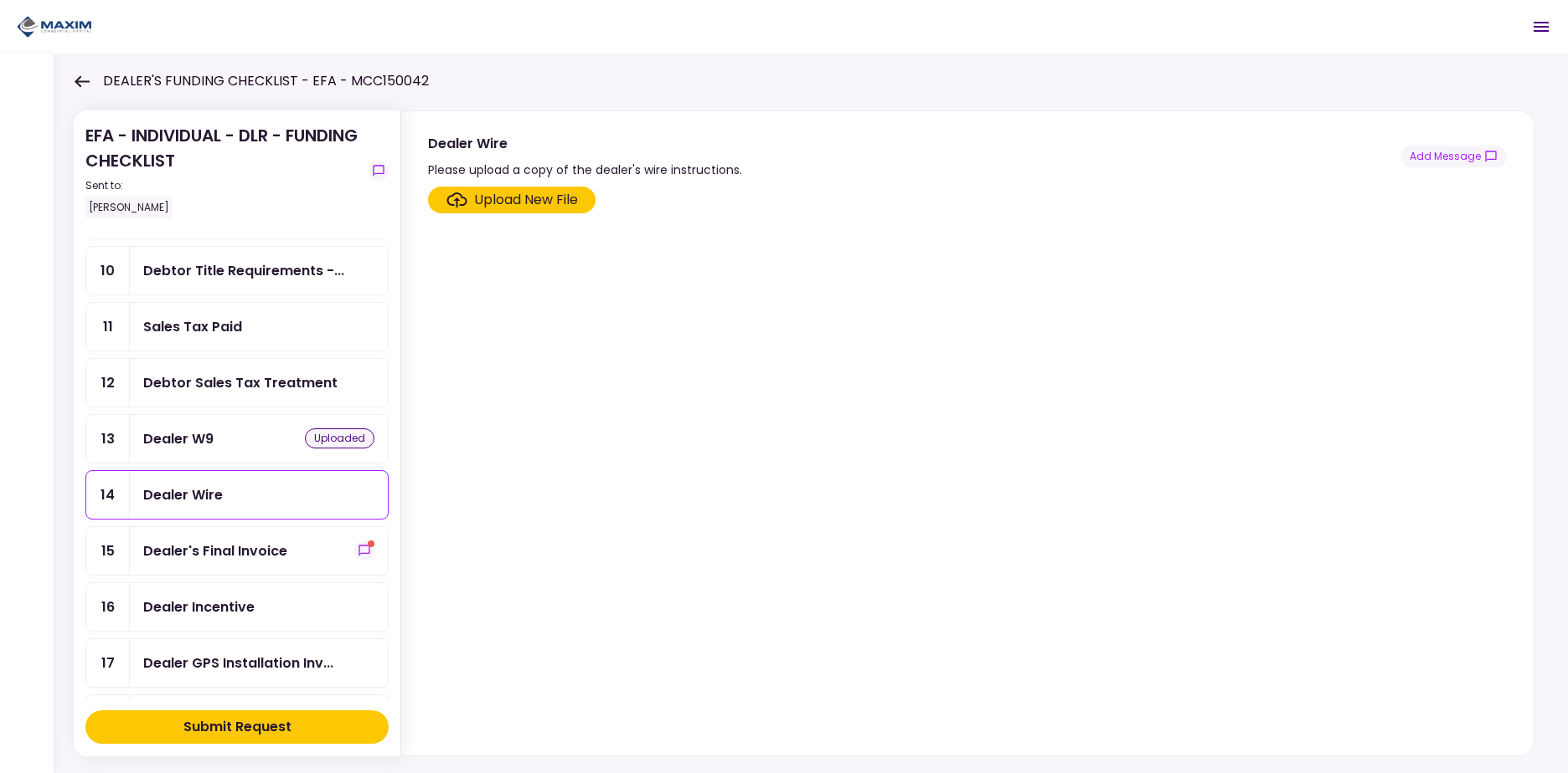
click at [513, 194] on div "Upload New File" at bounding box center [527, 200] width 104 height 20
click at [0, 0] on input "Upload New File" at bounding box center [0, 0] width 0 height 0
click at [529, 201] on div "Upload New File" at bounding box center [527, 200] width 104 height 20
click at [0, 0] on input "Upload New File" at bounding box center [0, 0] width 0 height 0
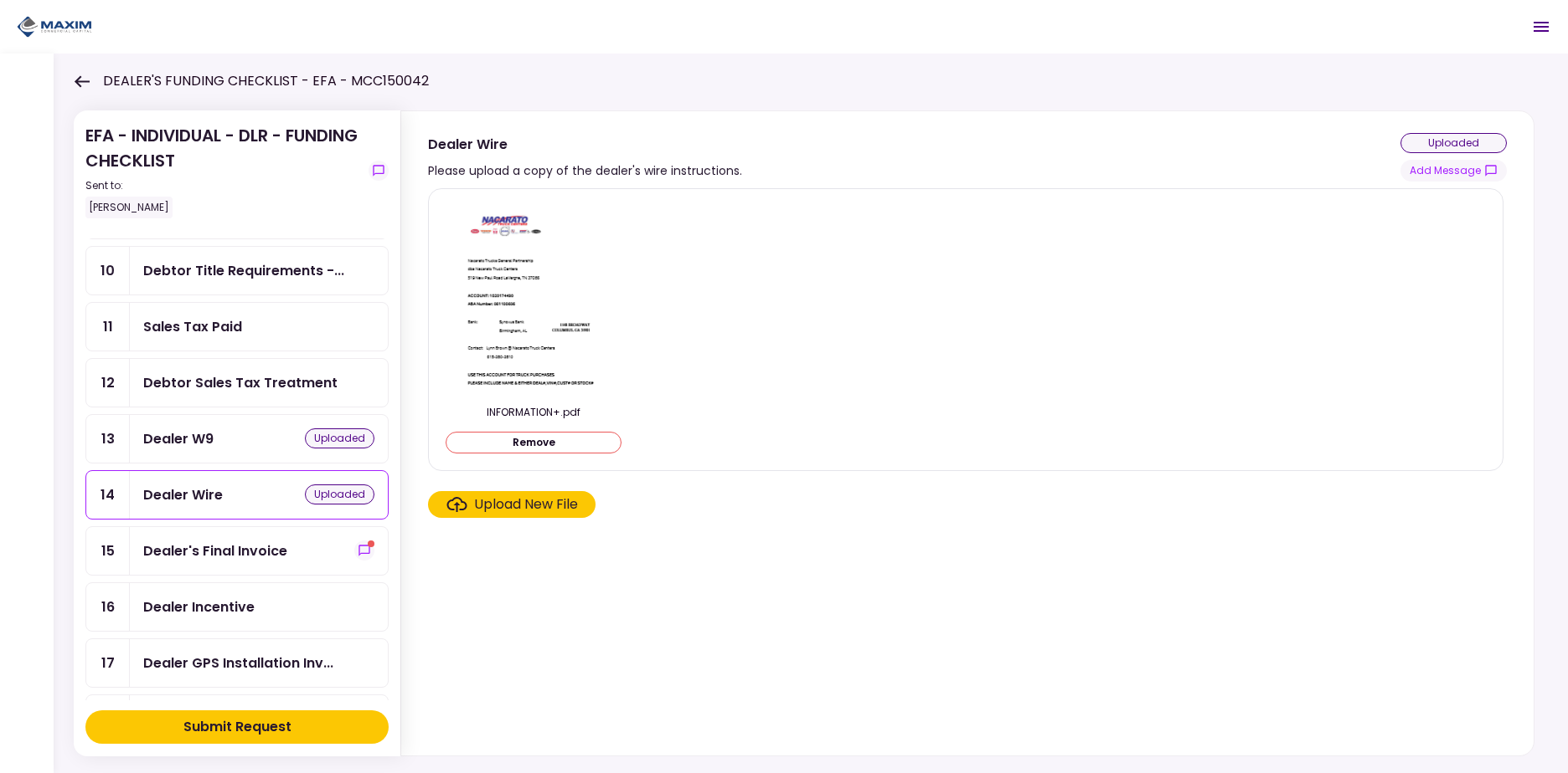
click at [483, 506] on div "Upload New File" at bounding box center [527, 504] width 104 height 20
click at [0, 0] on input "Upload New File" at bounding box center [0, 0] width 0 height 0
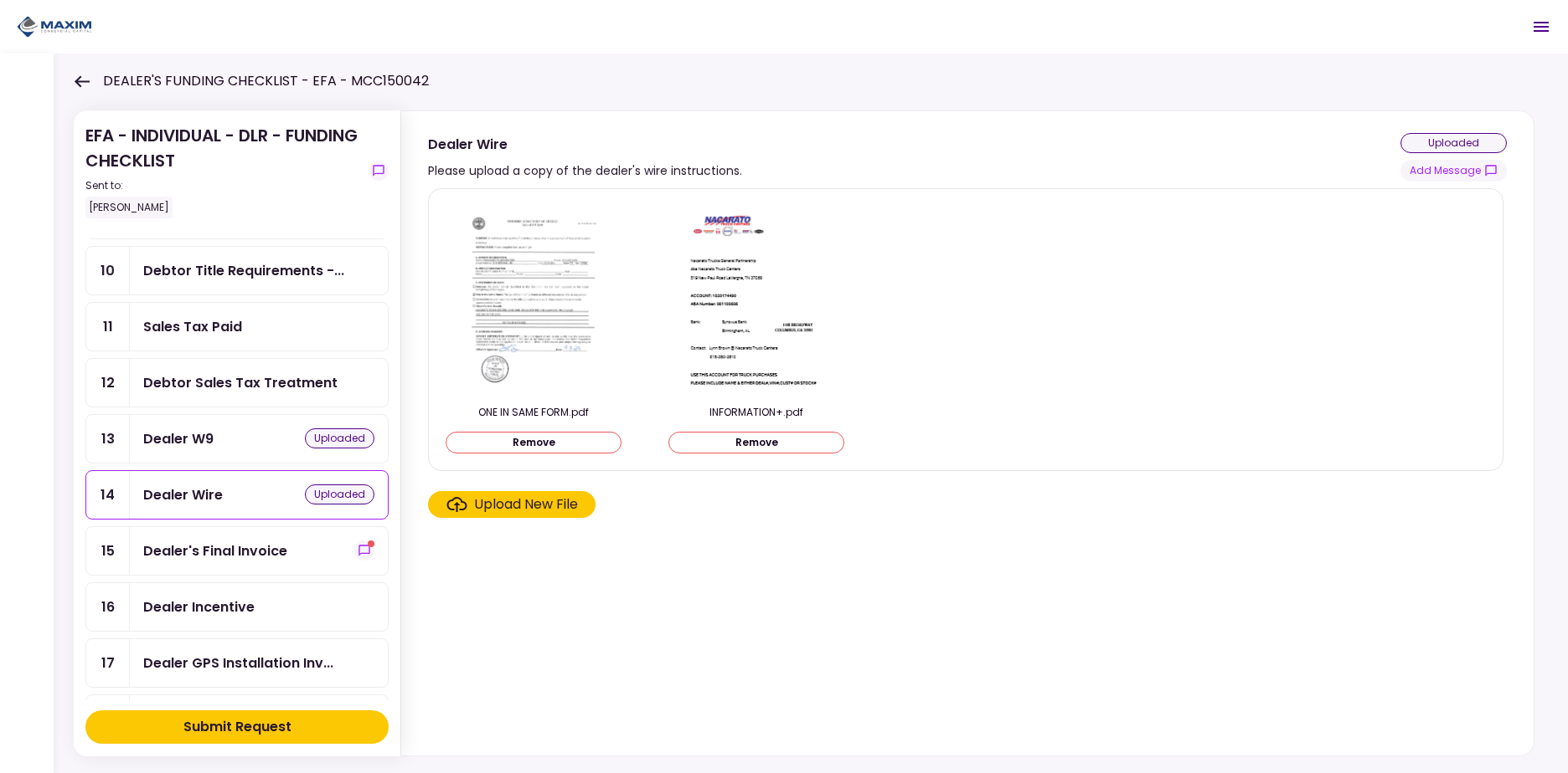
click at [252, 549] on div "Dealer's Final Invoice" at bounding box center [214, 551] width 144 height 21
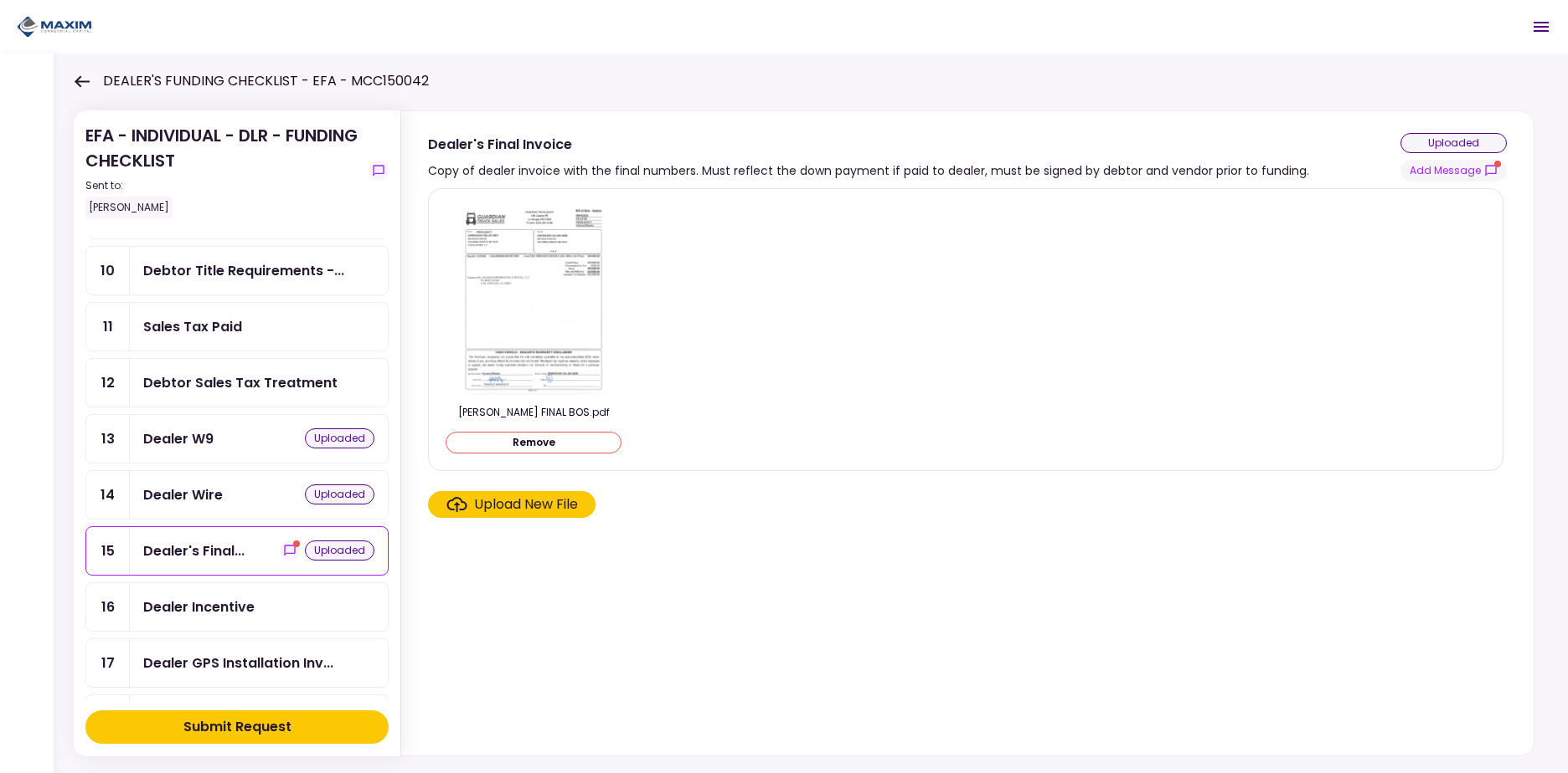
click at [244, 607] on div "Dealer Incentive" at bounding box center [198, 607] width 111 height 21
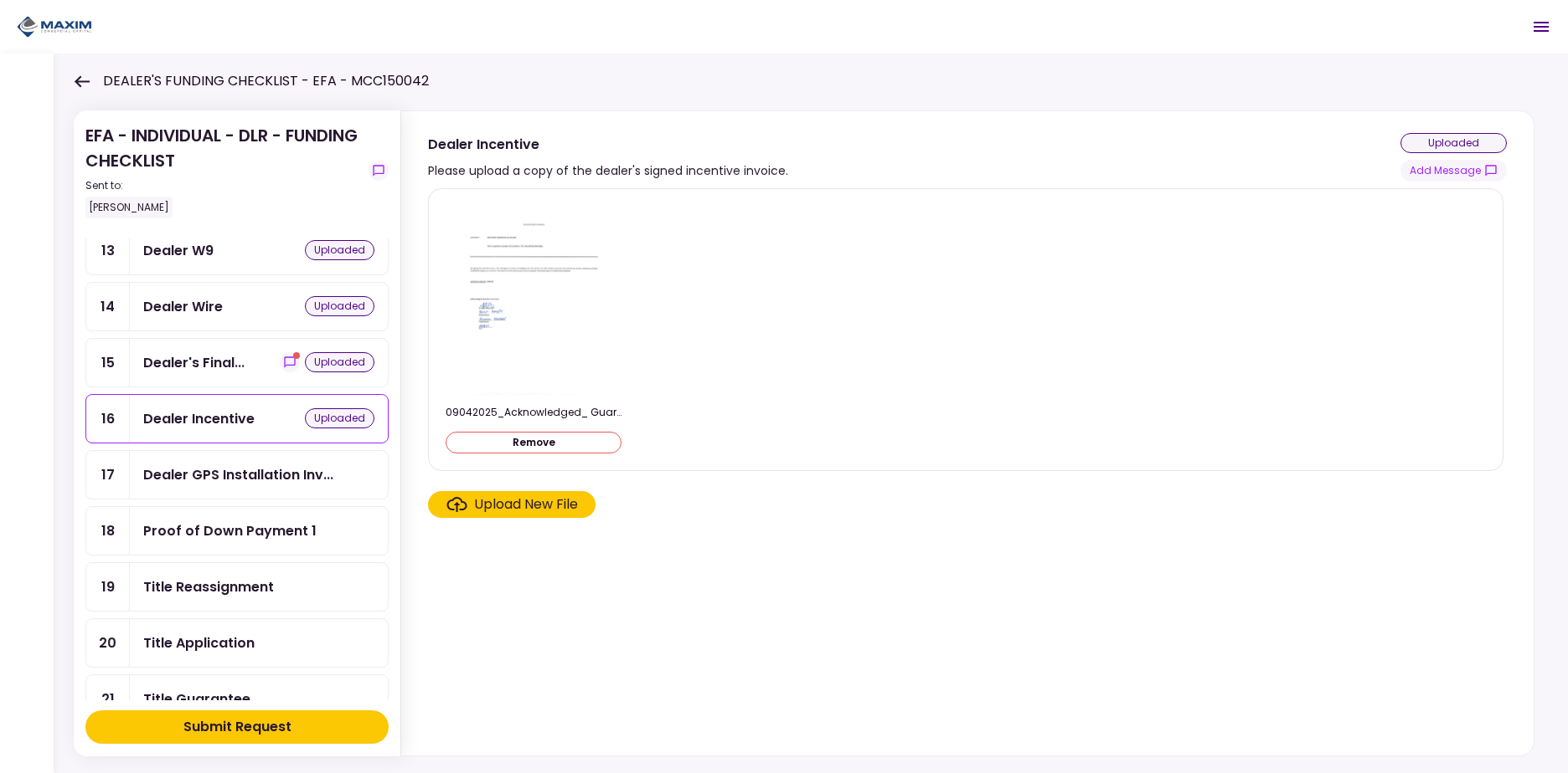
scroll to position [600, 0]
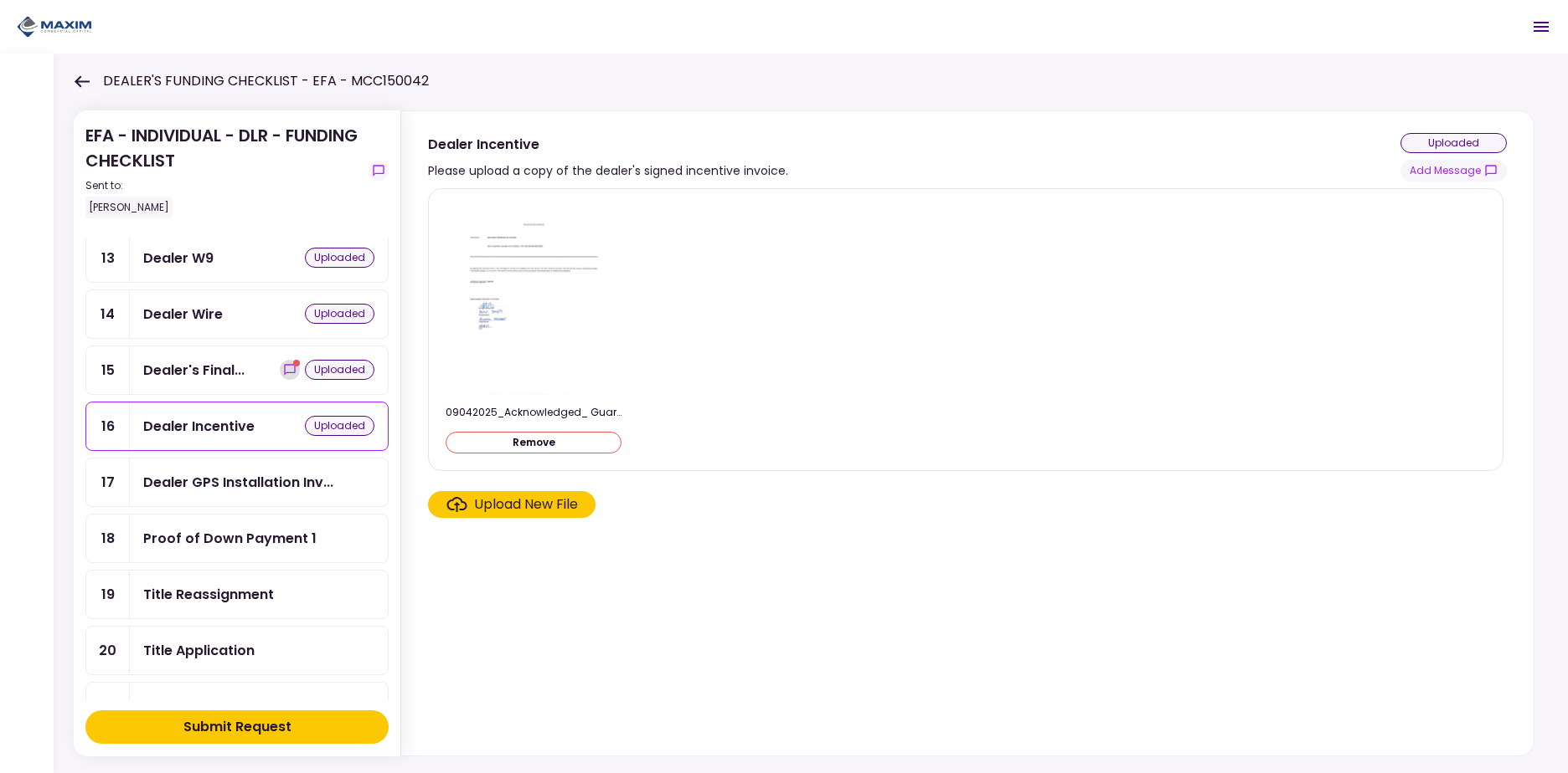
click at [284, 367] on icon "show-messages" at bounding box center [290, 370] width 14 height 13
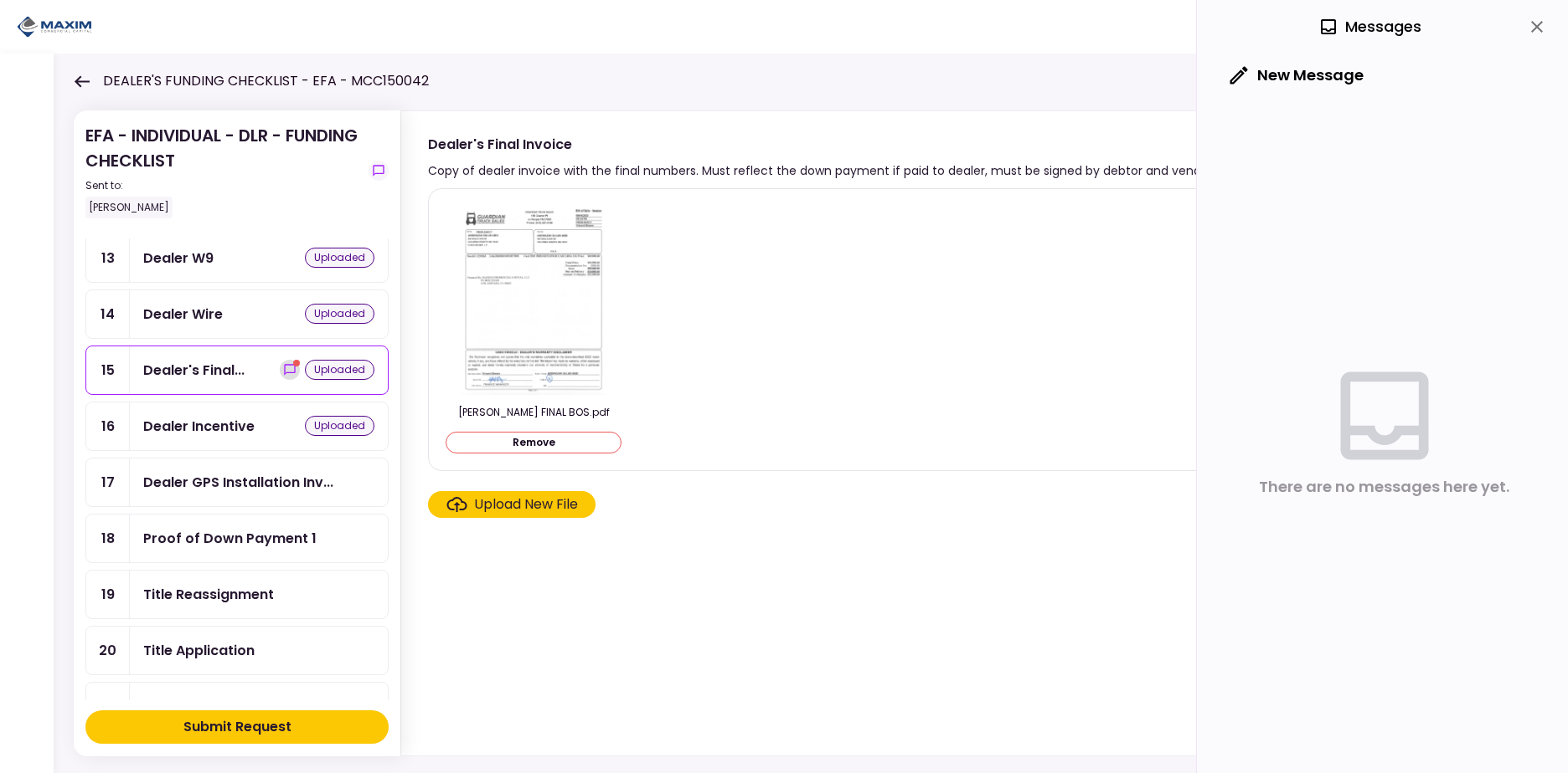
click at [284, 368] on icon "show-messages" at bounding box center [290, 370] width 14 height 13
click at [259, 423] on div "Dealer Incentive uploaded" at bounding box center [258, 427] width 231 height 21
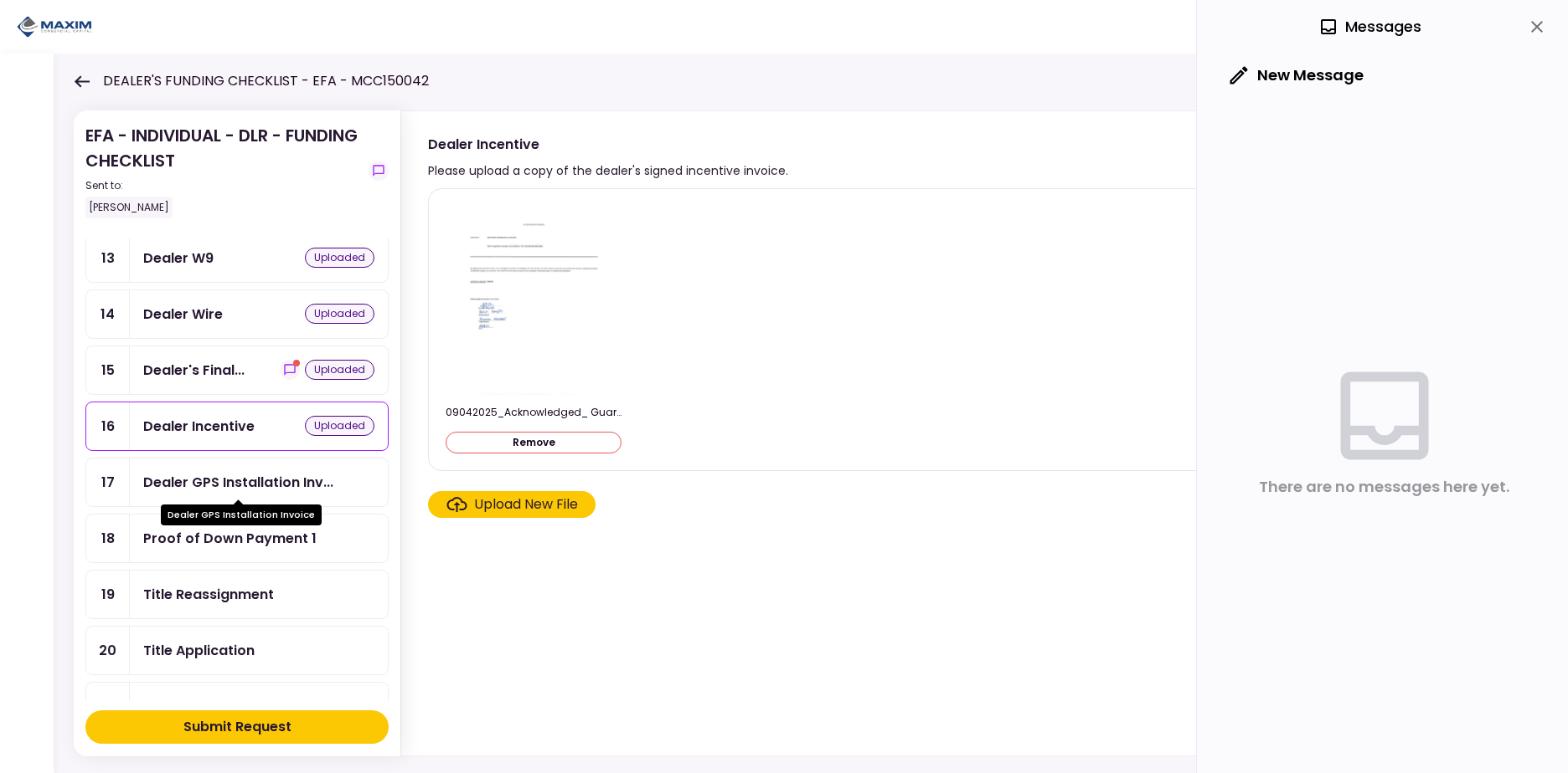
click at [260, 478] on div "Dealer GPS Installation Inv..." at bounding box center [237, 483] width 190 height 21
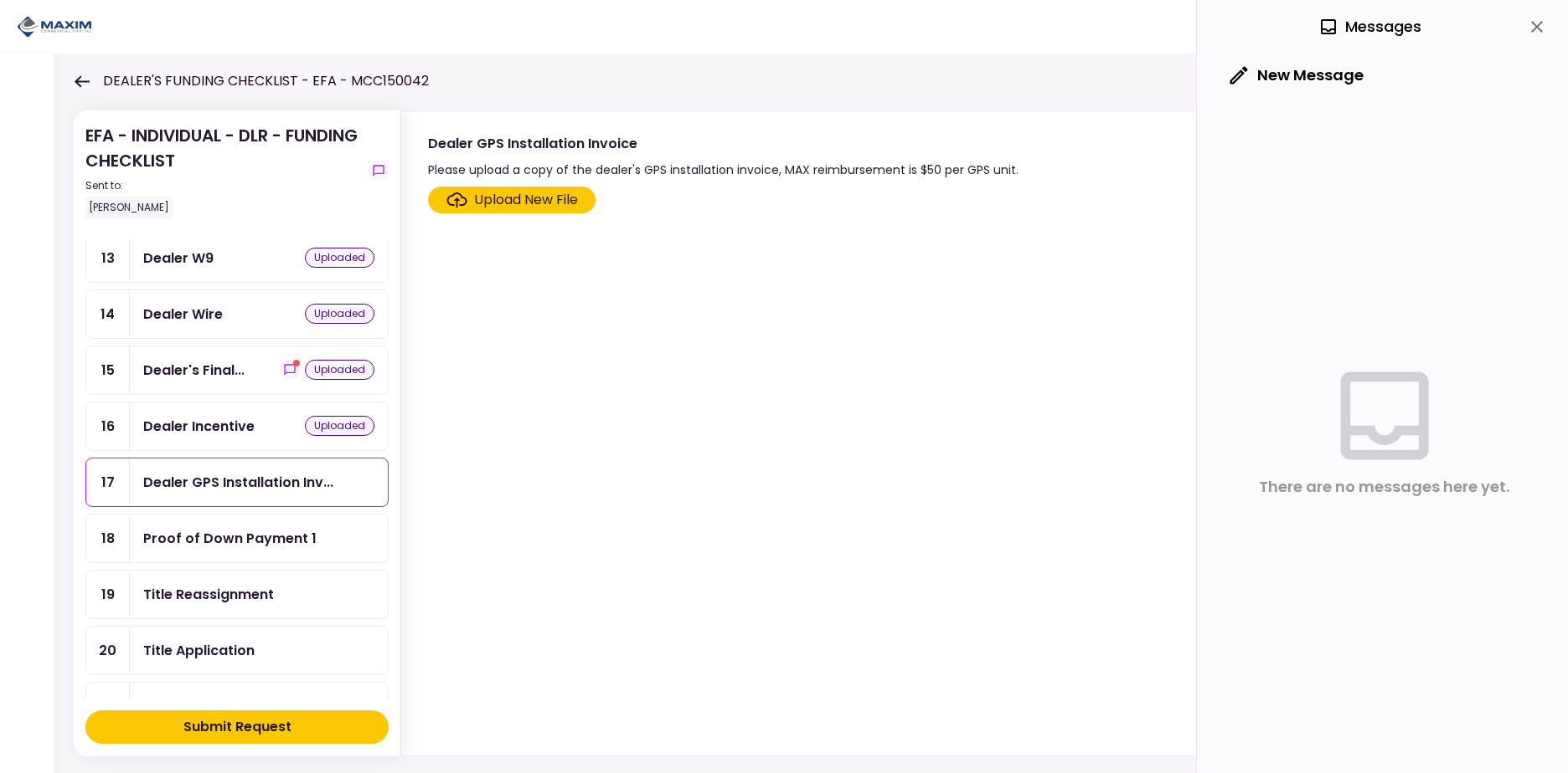
click at [241, 595] on div "Title Reassignment" at bounding box center [207, 595] width 130 height 21
click at [240, 656] on div "Title Application" at bounding box center [198, 651] width 111 height 21
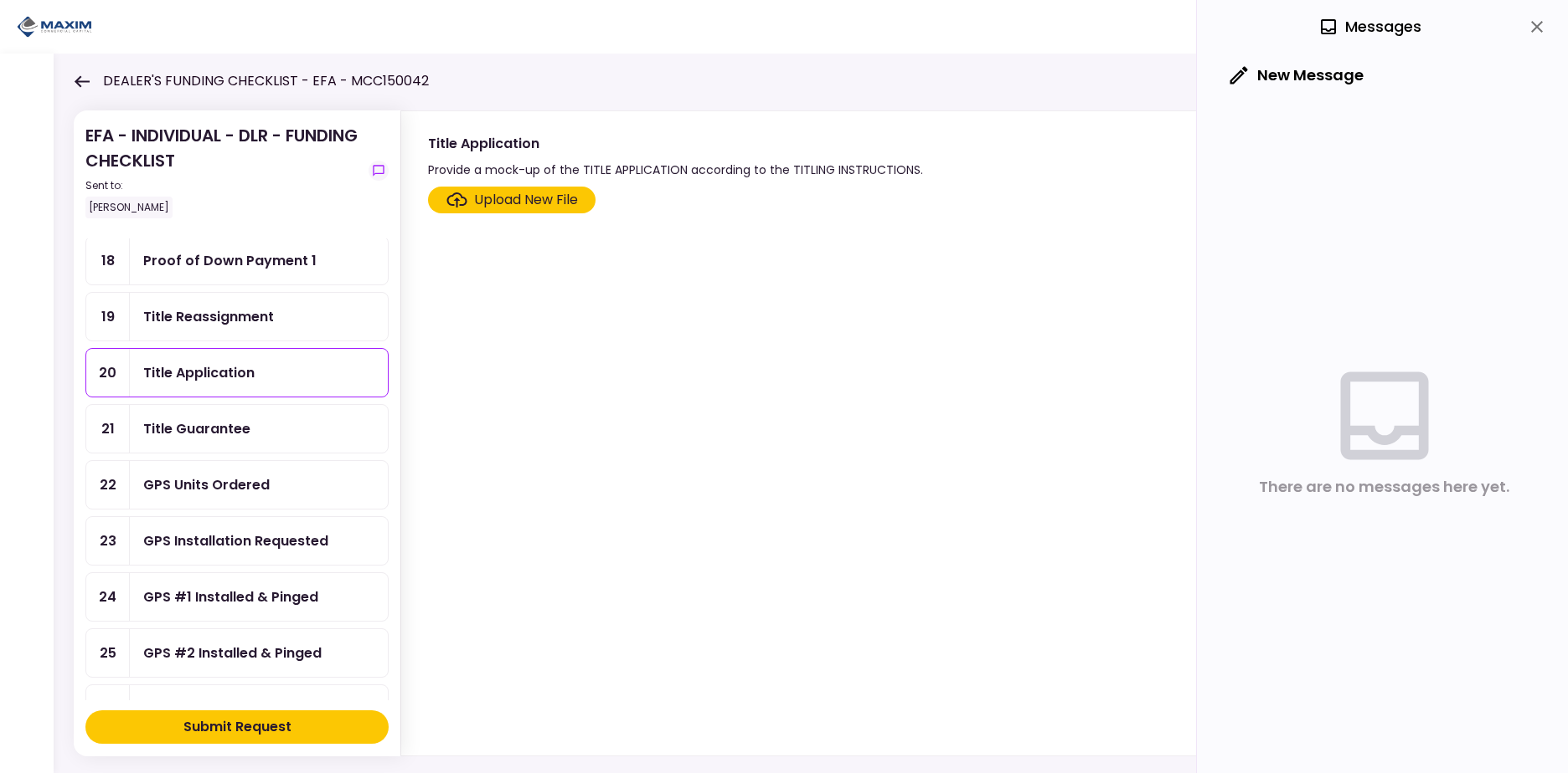
scroll to position [915, 0]
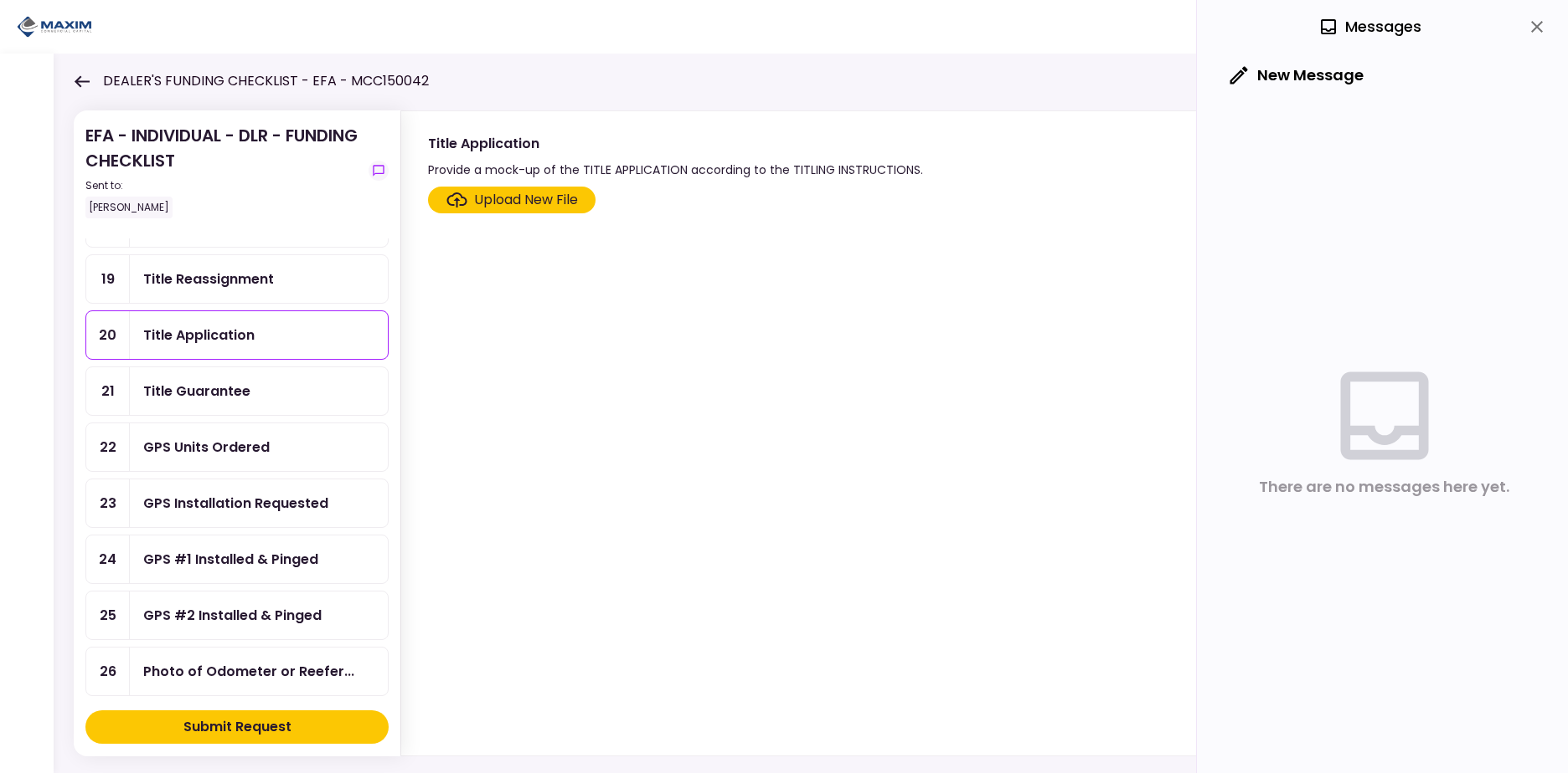
click at [277, 384] on div "Title Guarantee" at bounding box center [258, 391] width 231 height 21
click at [282, 446] on div "GPS Units Ordered" at bounding box center [258, 447] width 231 height 21
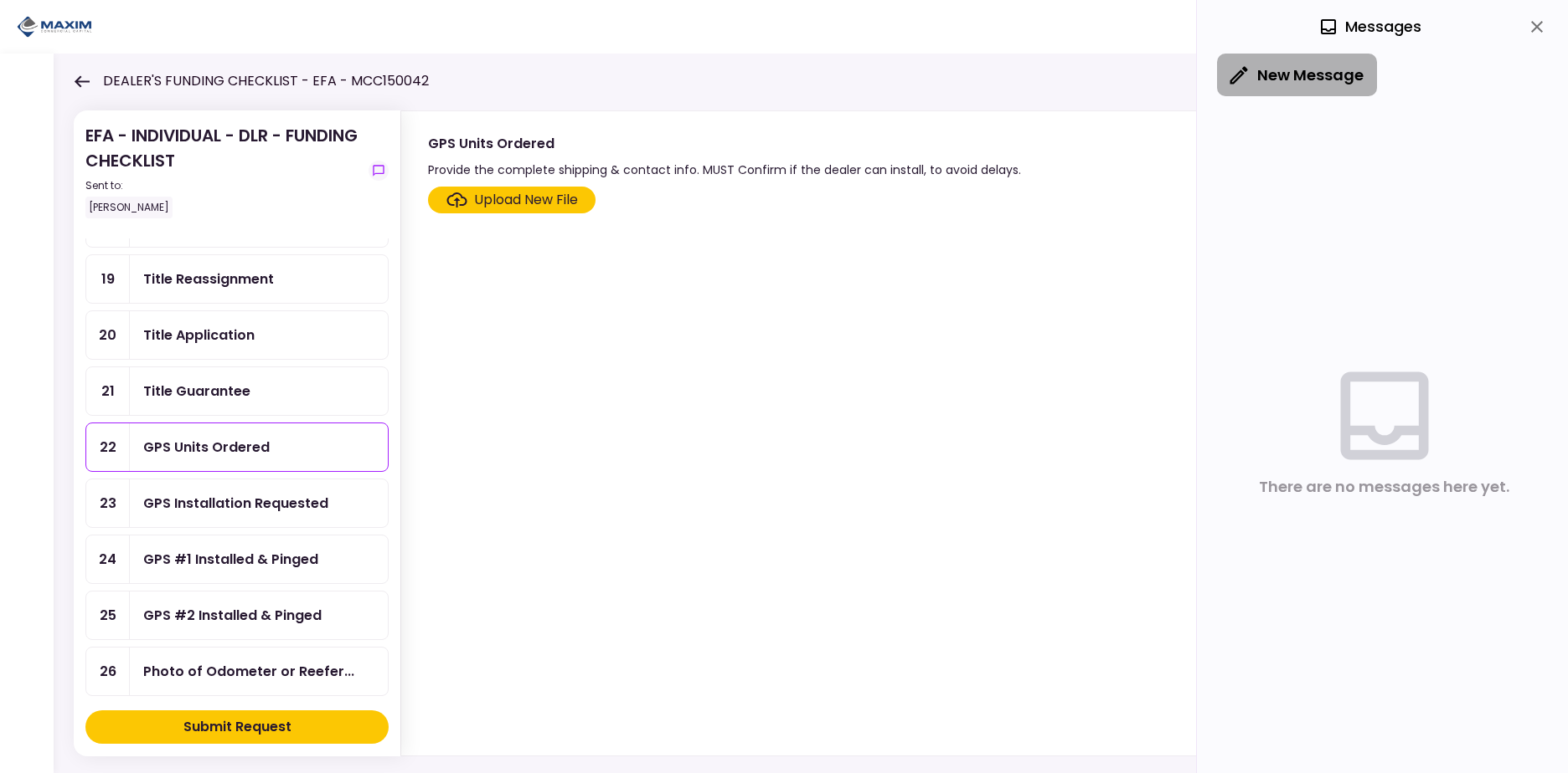
click at [1324, 78] on button "New Message" at bounding box center [1297, 75] width 160 height 43
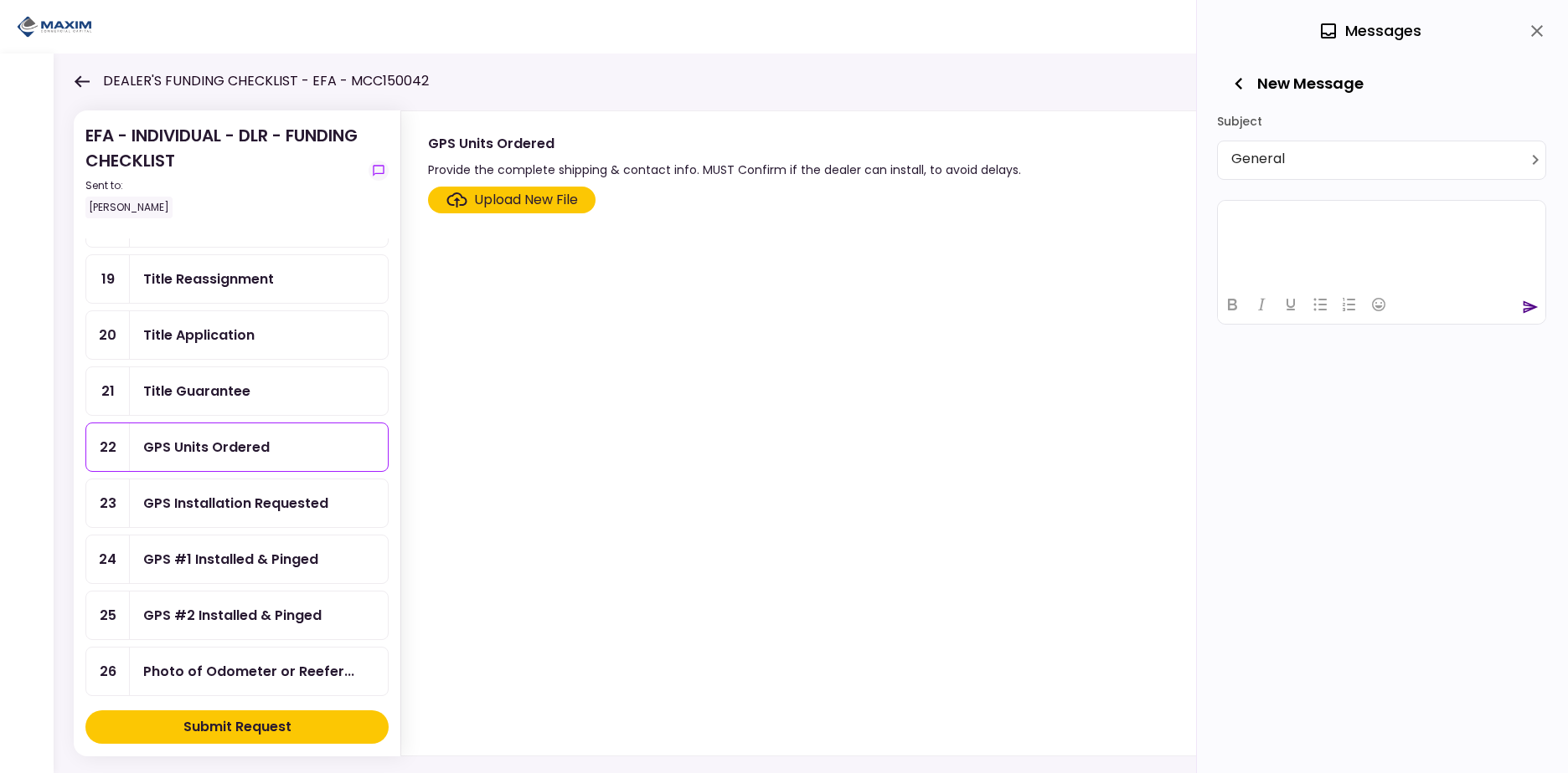
click at [1311, 157] on body "**********" at bounding box center [784, 386] width 1568 height 773
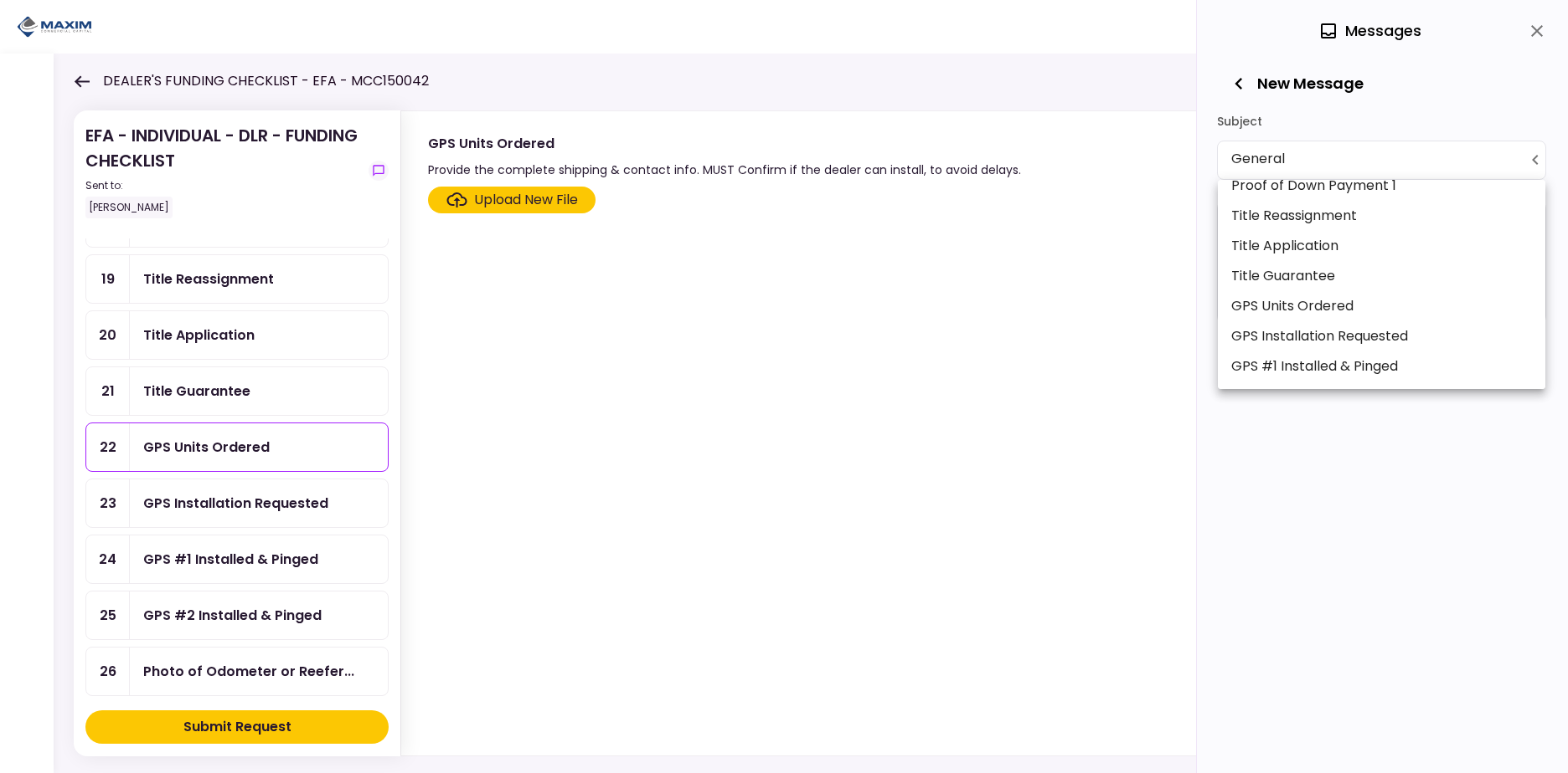
scroll to position [586, 0]
click at [1339, 279] on li "GPS Units Ordered" at bounding box center [1382, 279] width 328 height 30
type input "**********"
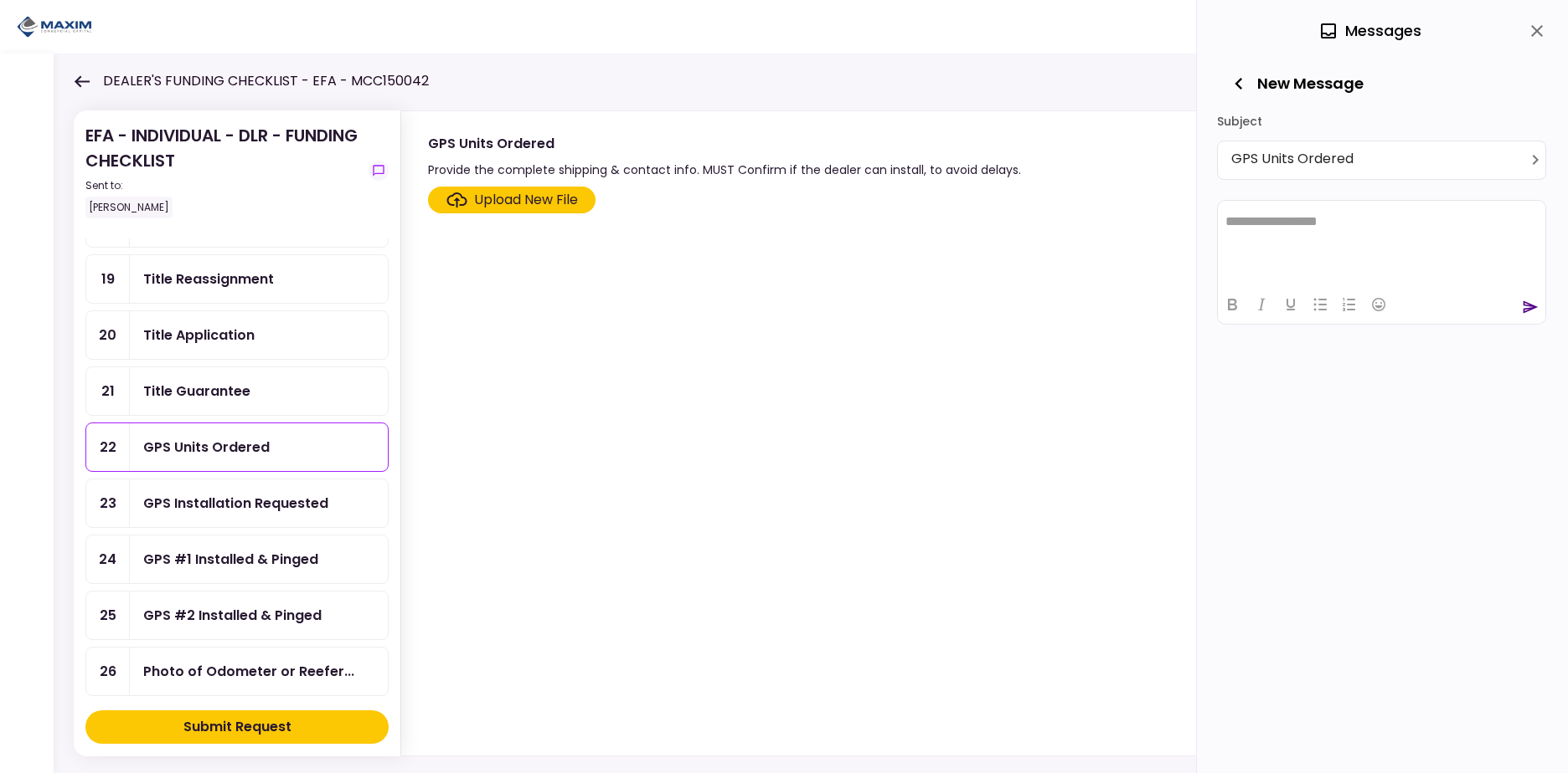
click at [1304, 231] on html "**********" at bounding box center [1382, 221] width 328 height 41
click at [1530, 353] on icon "send" at bounding box center [1531, 351] width 15 height 13
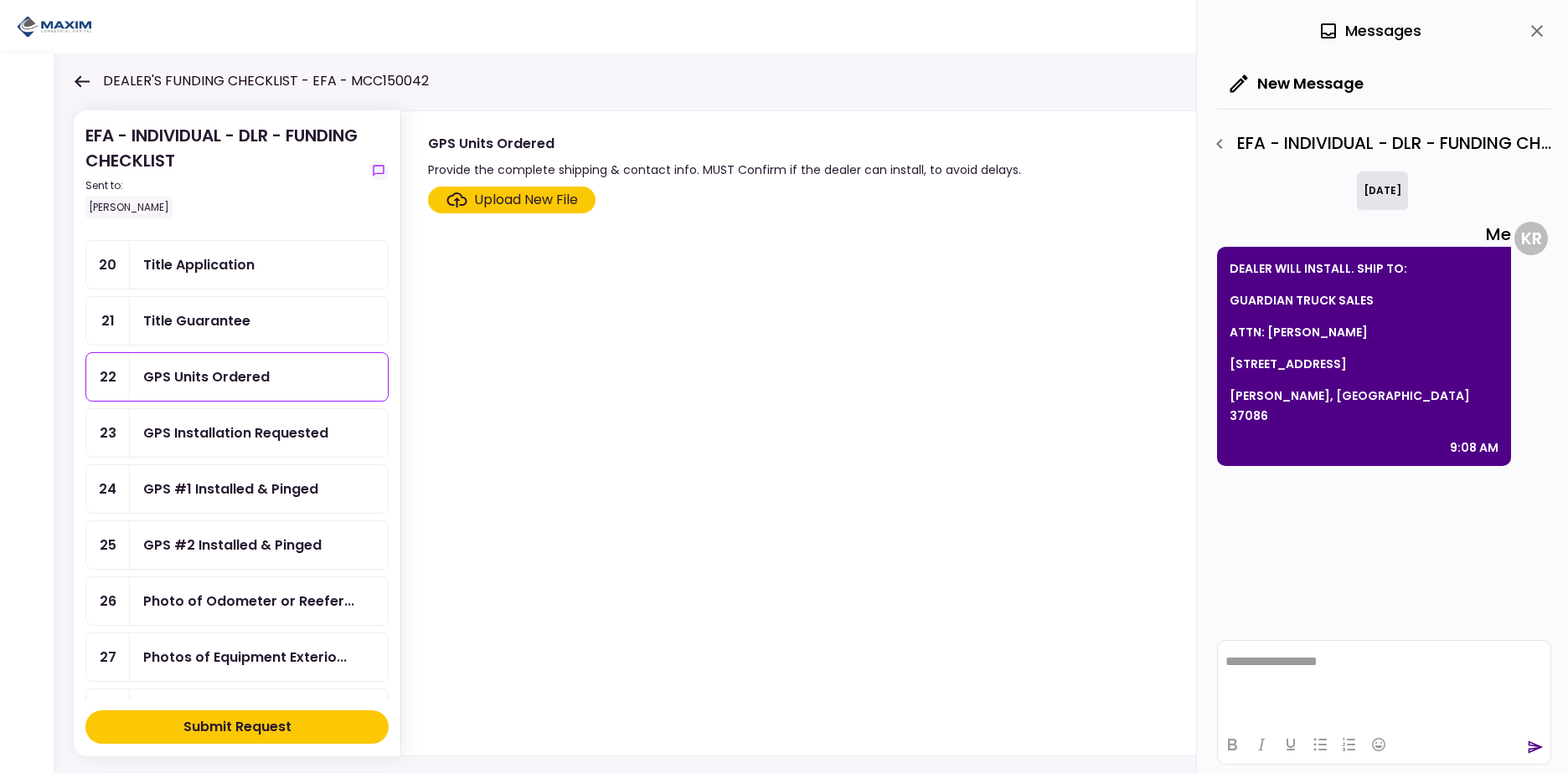
scroll to position [999, 0]
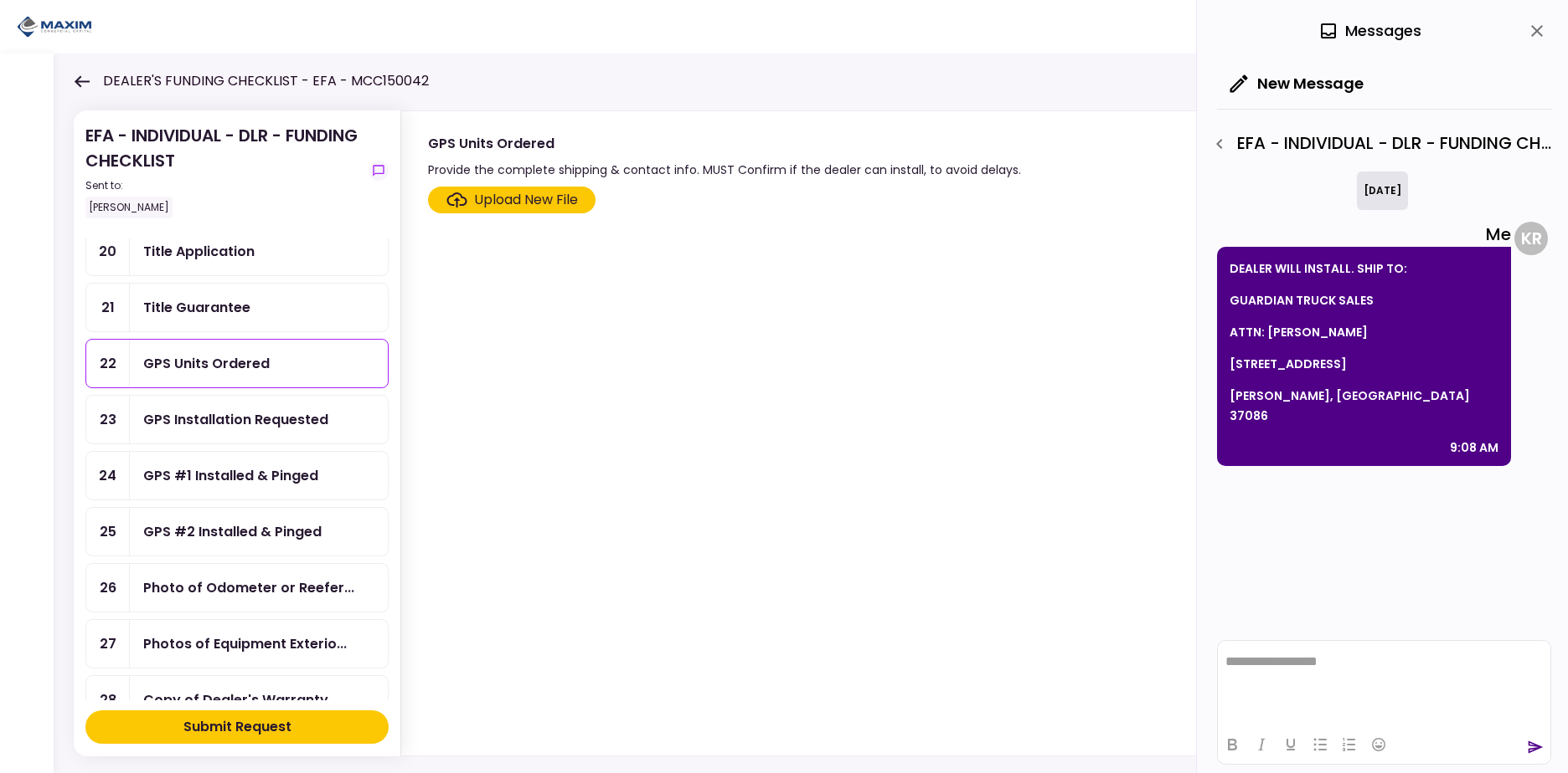
click at [255, 409] on div "GPS Installation Requested" at bounding box center [258, 419] width 257 height 47
click at [240, 372] on div "GPS Units Ordered" at bounding box center [205, 363] width 126 height 21
click at [244, 423] on div "GPS Installation Requested" at bounding box center [235, 420] width 185 height 21
click at [243, 368] on div "GPS Units Ordered" at bounding box center [205, 363] width 126 height 21
click at [244, 429] on div "GPS Installation Requested" at bounding box center [235, 420] width 185 height 21
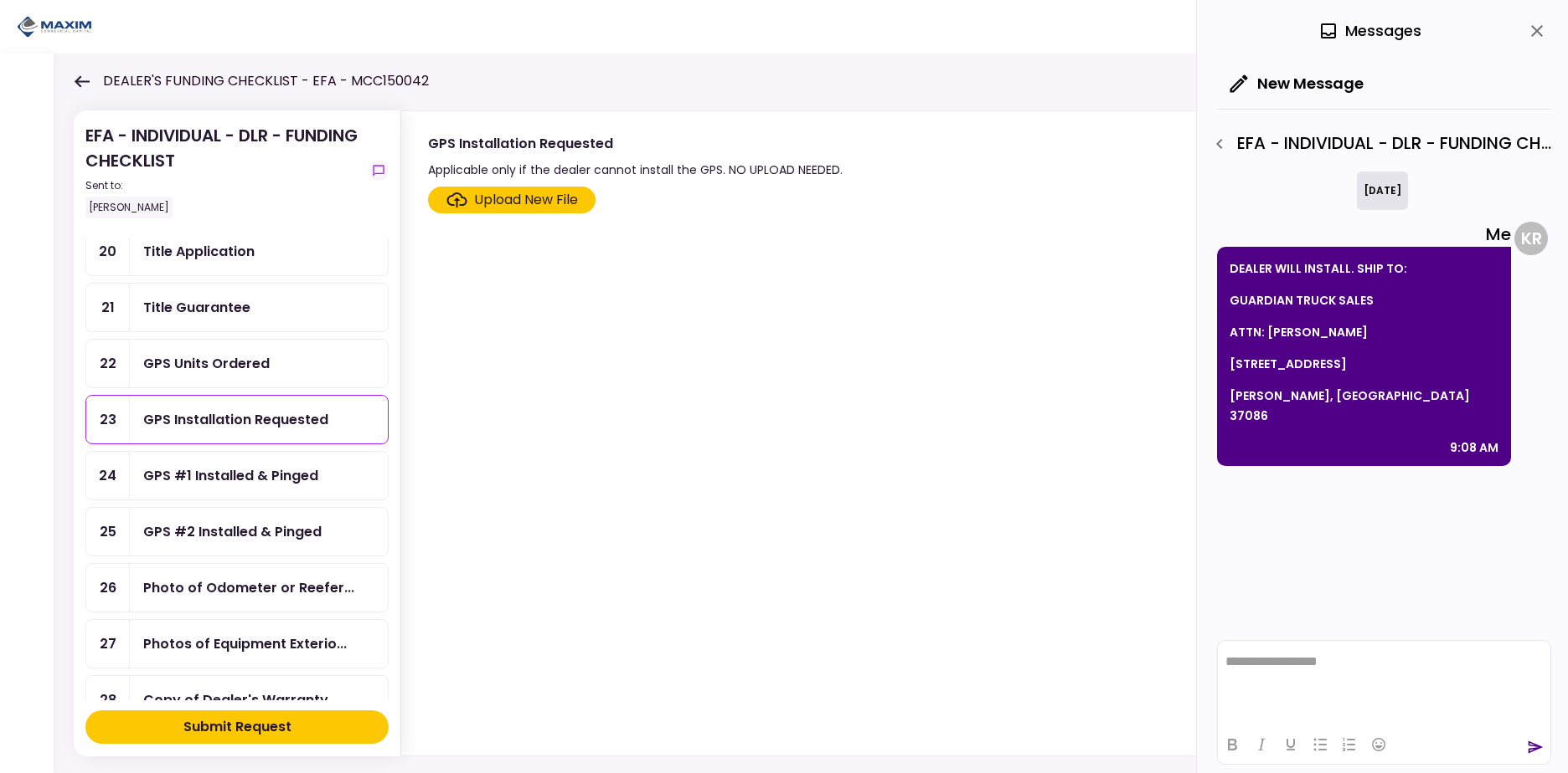
click at [249, 464] on div "GPS #1 Installed & Pinged" at bounding box center [258, 475] width 257 height 47
click at [268, 525] on div "GPS #2 Installed & Pinged" at bounding box center [231, 532] width 178 height 21
click at [263, 579] on div "Photo of Odometer or Reefer..." at bounding box center [248, 588] width 211 height 21
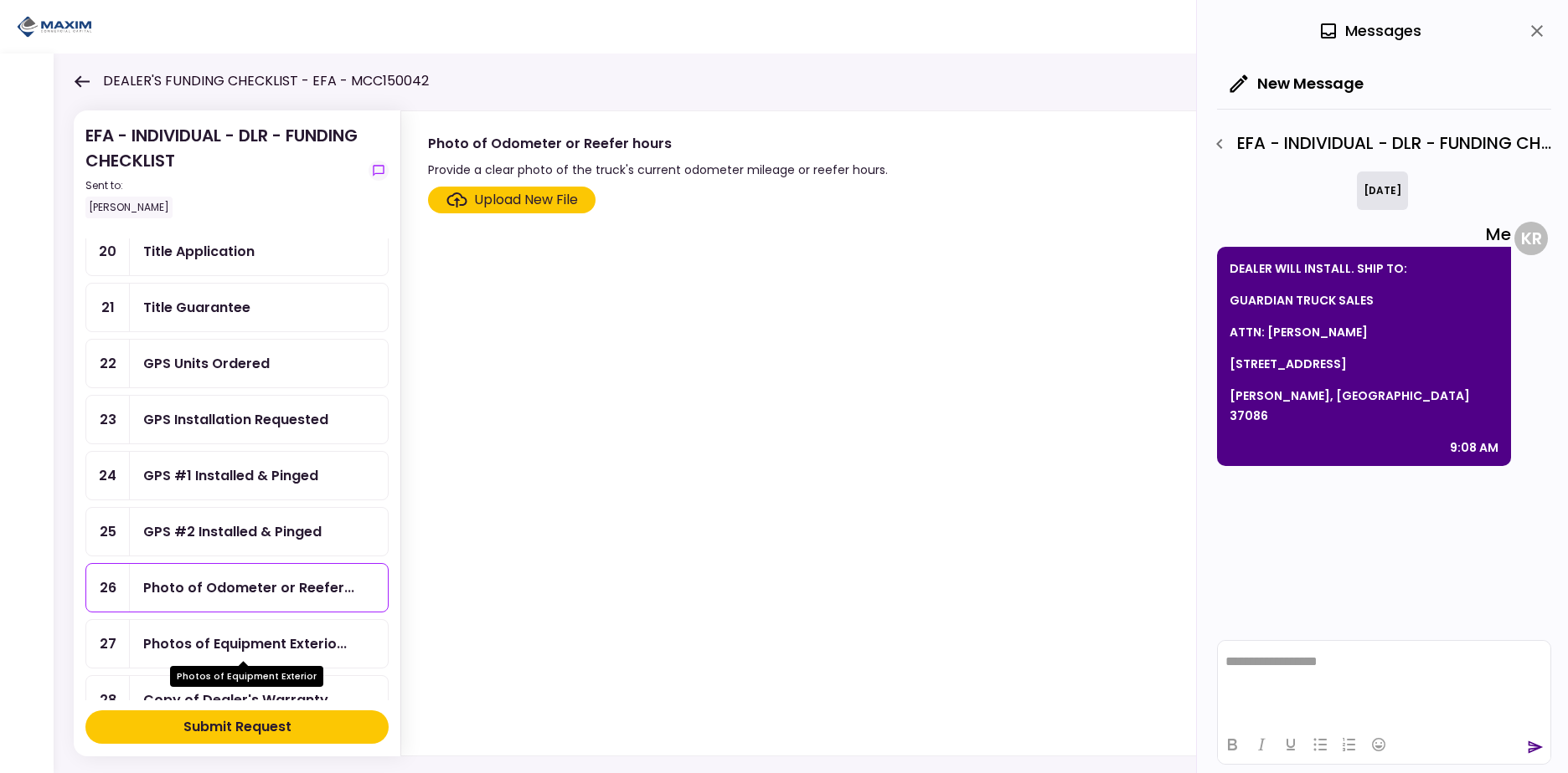
click at [287, 655] on div "Photos of Equipment Exterior" at bounding box center [246, 671] width 153 height 33
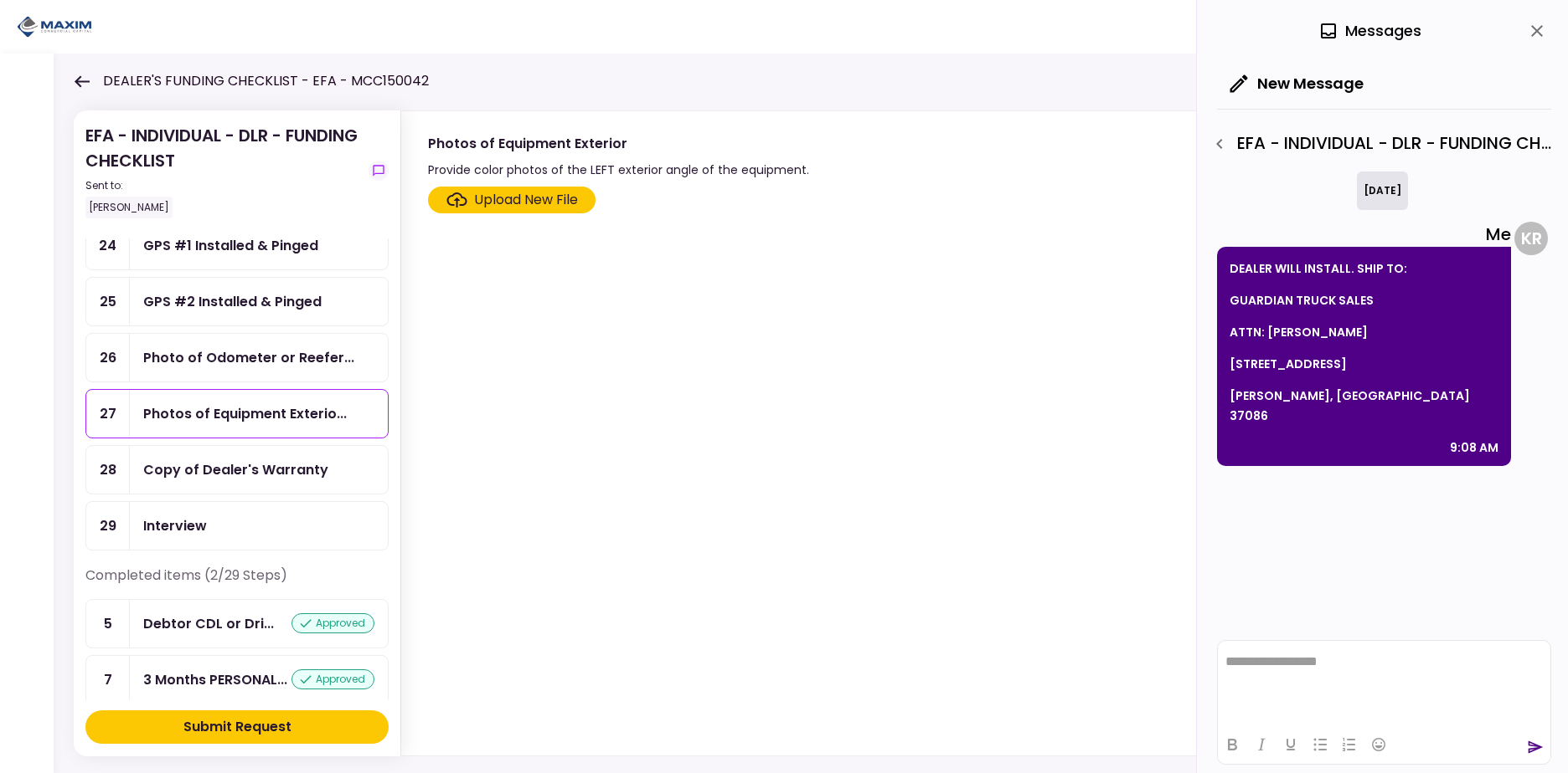
scroll to position [1235, 0]
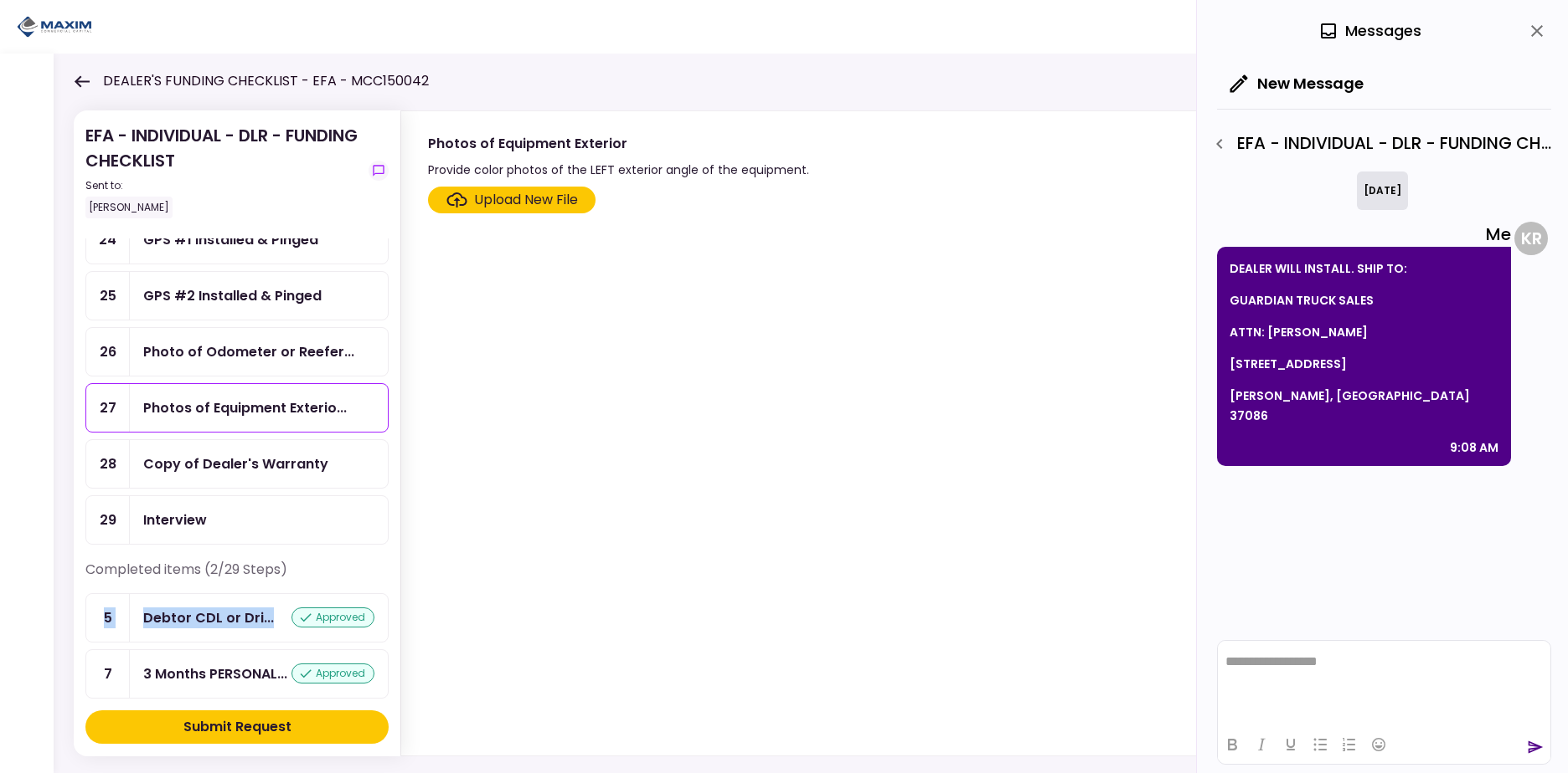
drag, startPoint x: 389, startPoint y: 600, endPoint x: 394, endPoint y: 573, distance: 27.5
click at [394, 573] on section "EFA - INDIVIDUAL - DLR - FUNDING CHECKLIST Sent to: Kevin Ratliff Remaining ite…" at bounding box center [236, 434] width 327 height 646
click at [392, 533] on section "EFA - INDIVIDUAL - DLR - FUNDING CHECKLIST Sent to: Kevin Ratliff Remaining ite…" at bounding box center [236, 434] width 327 height 646
click at [392, 525] on section "EFA - INDIVIDUAL - DLR - FUNDING CHECKLIST Sent to: Kevin Ratliff Remaining ite…" at bounding box center [236, 434] width 327 height 646
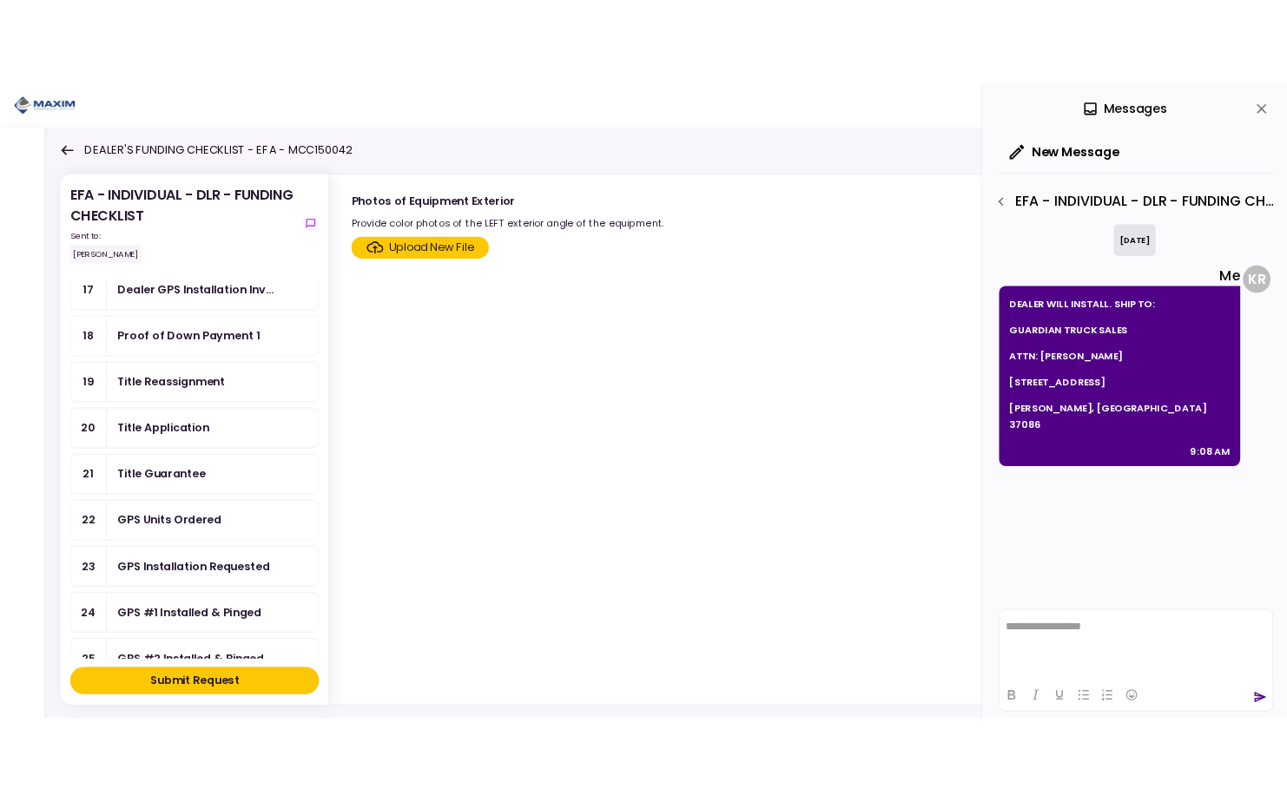
scroll to position [848, 0]
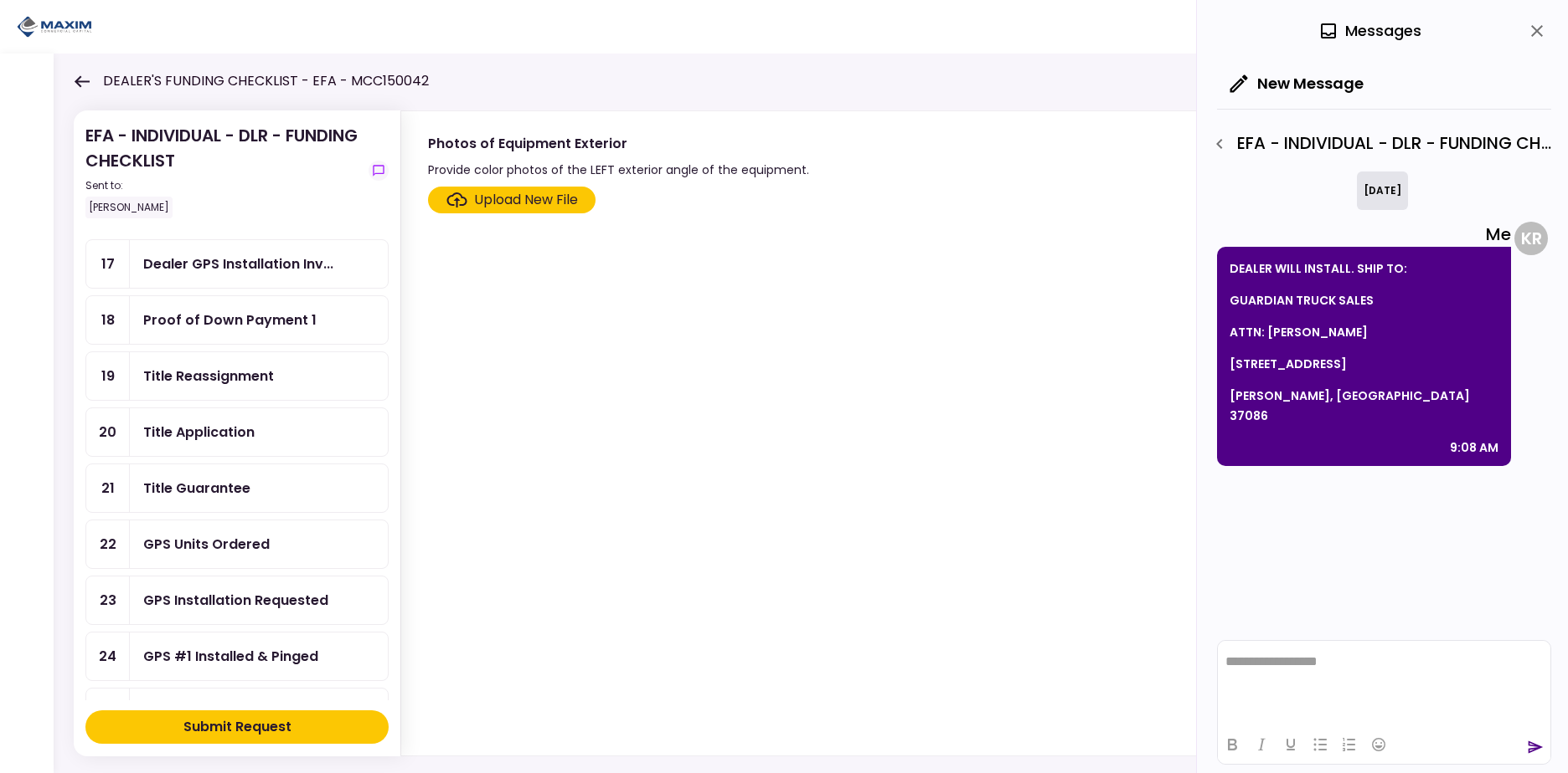
click at [283, 489] on div "Title Guarantee" at bounding box center [258, 489] width 231 height 21
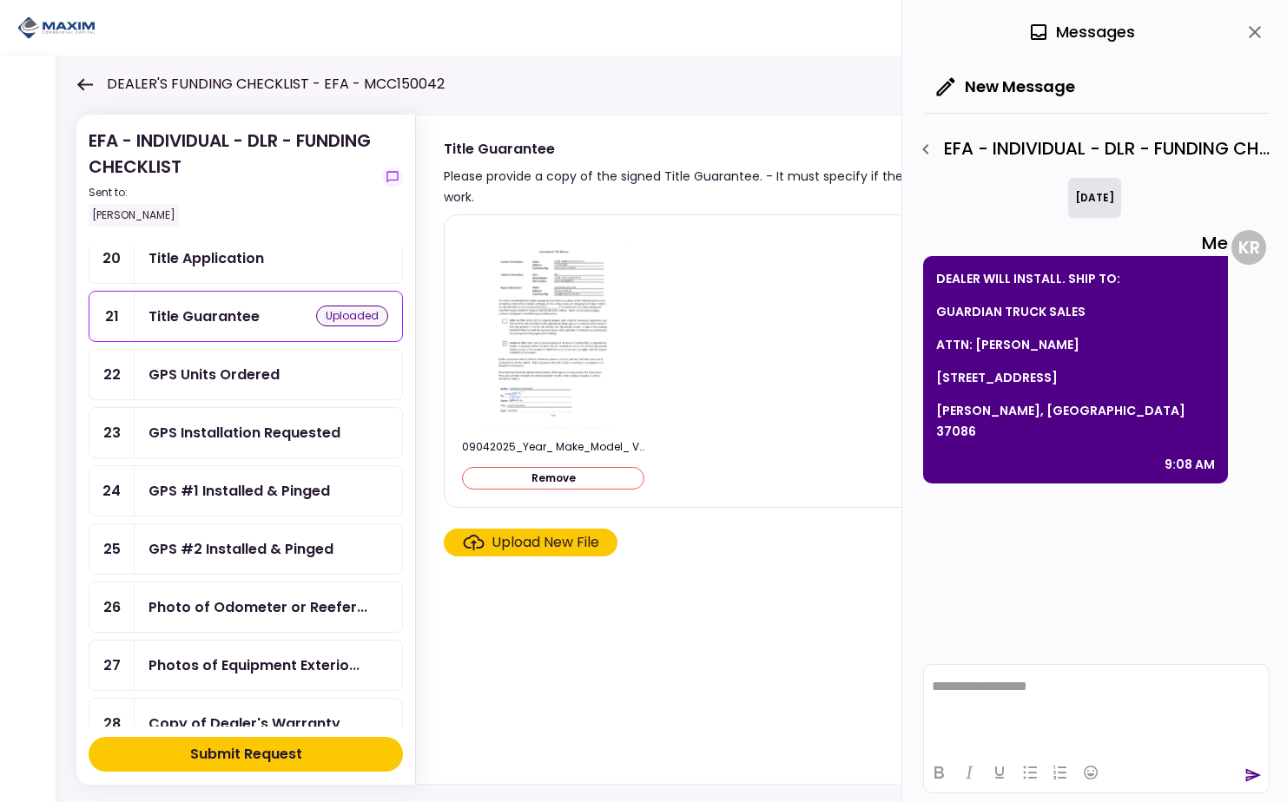
scroll to position [1316, 0]
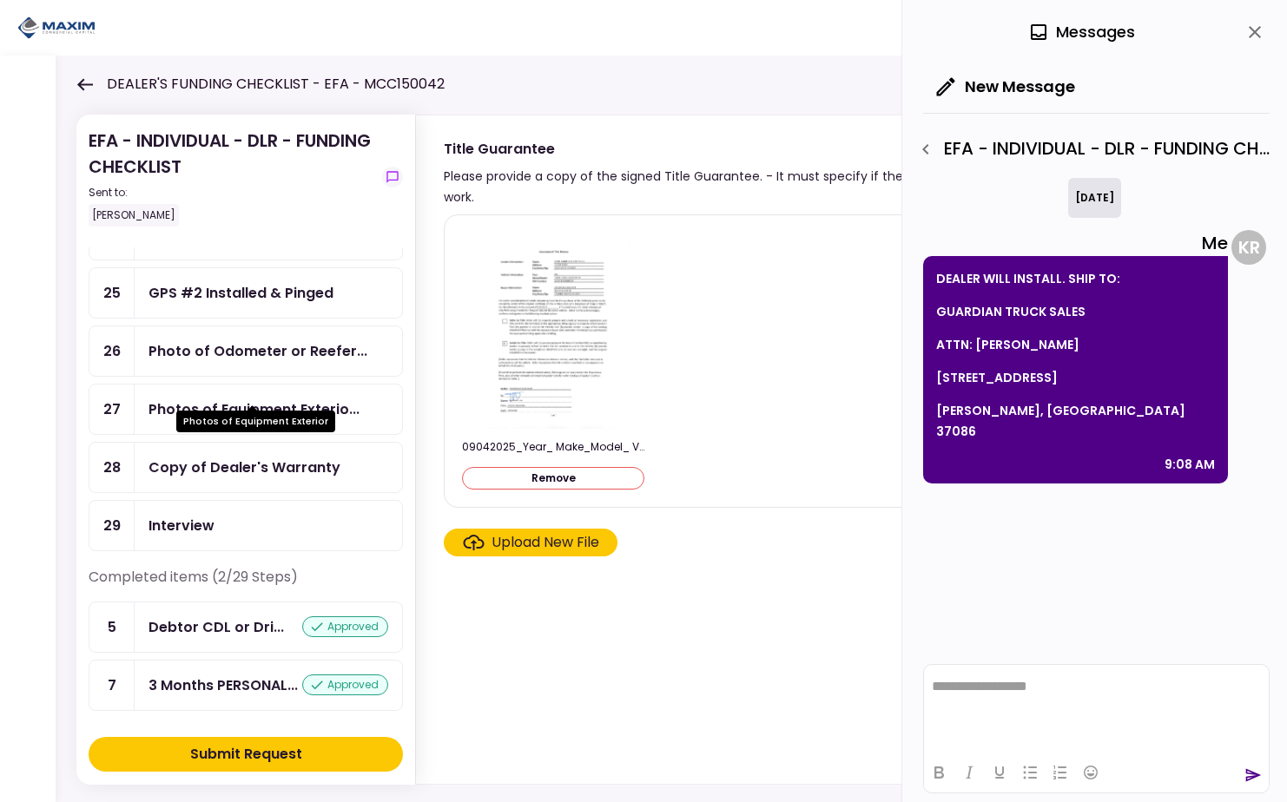
click at [254, 399] on div "Photos of Equipment Exterio..." at bounding box center [253, 410] width 211 height 22
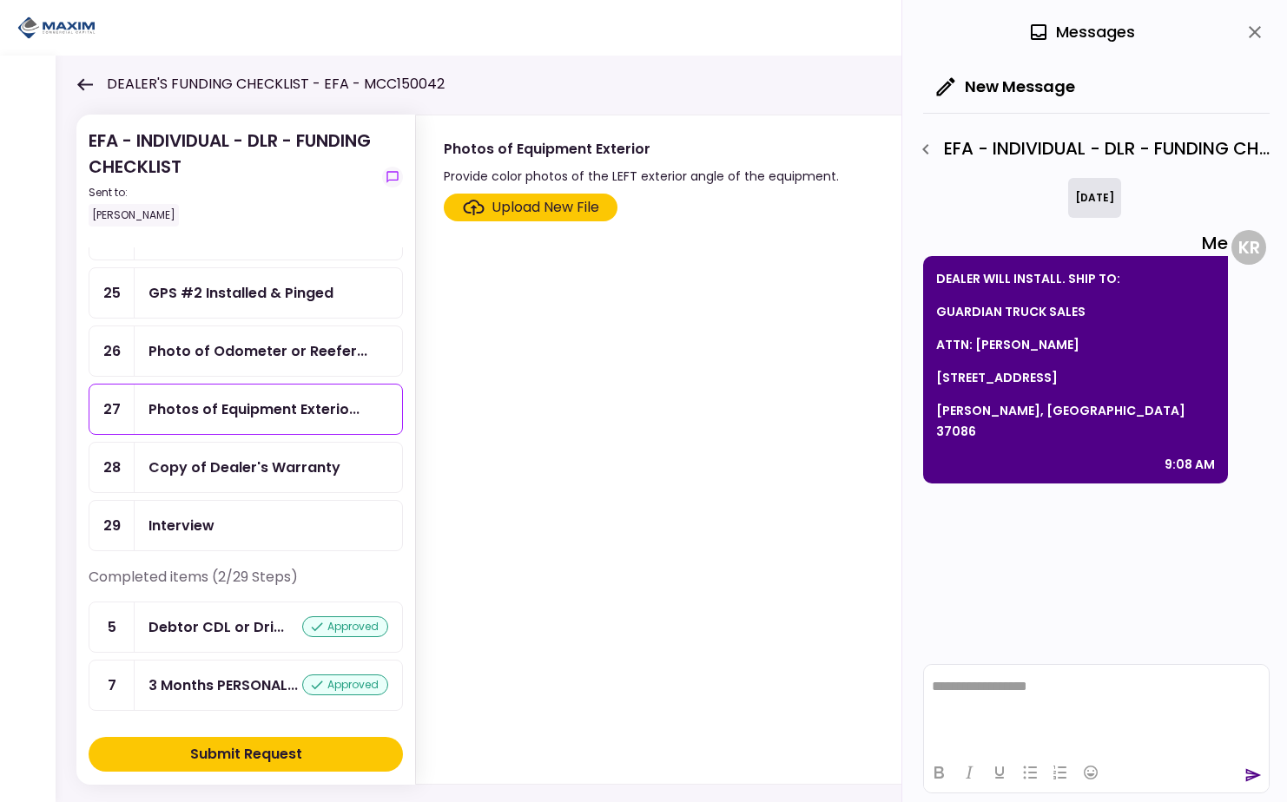
click at [1254, 28] on icon "close" at bounding box center [1254, 32] width 21 height 21
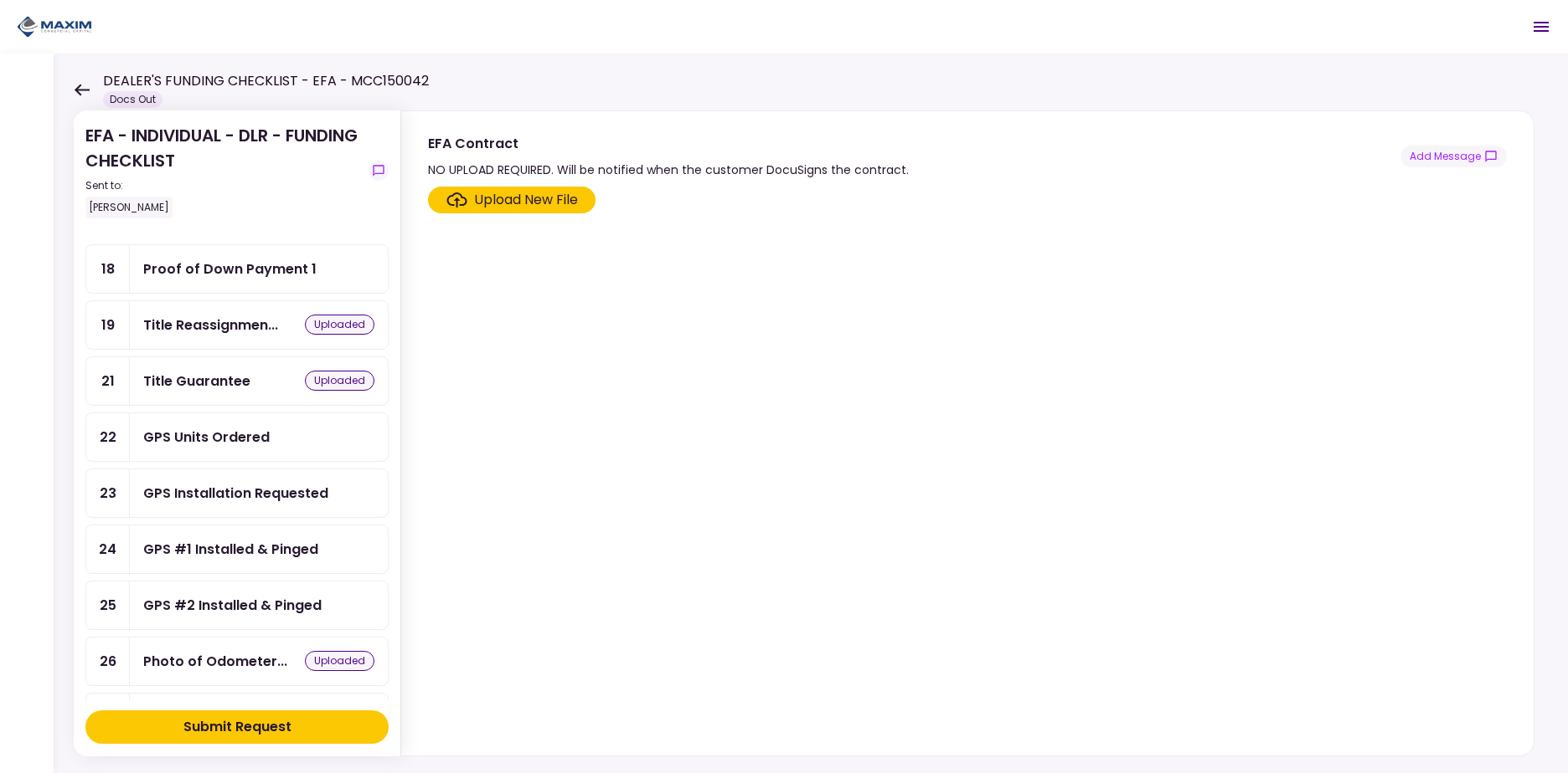
scroll to position [725, 0]
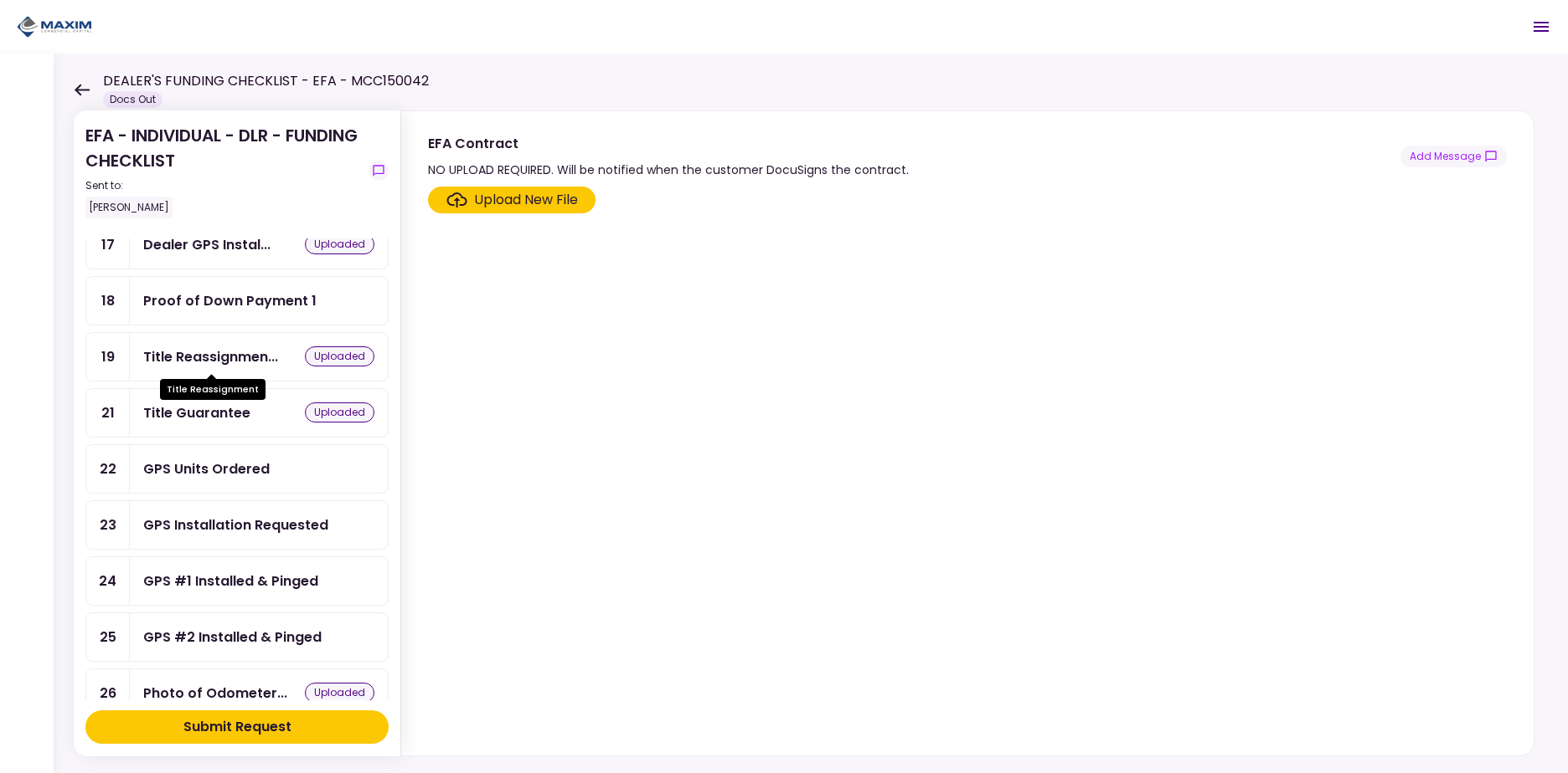
click at [236, 355] on div "Title Reassignmen..." at bounding box center [210, 358] width 135 height 21
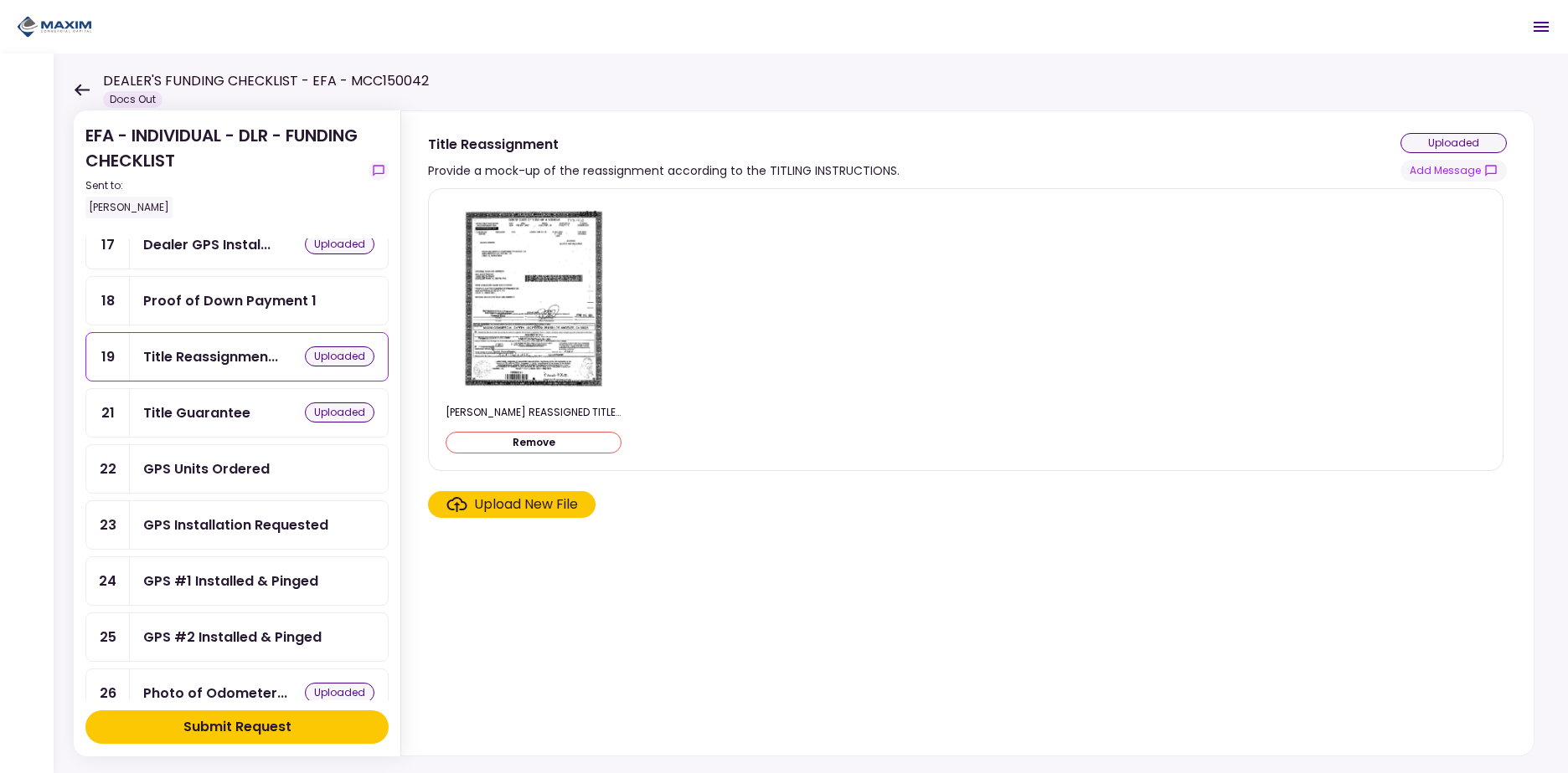
click at [222, 411] on div "Title Guarantee" at bounding box center [196, 413] width 107 height 21
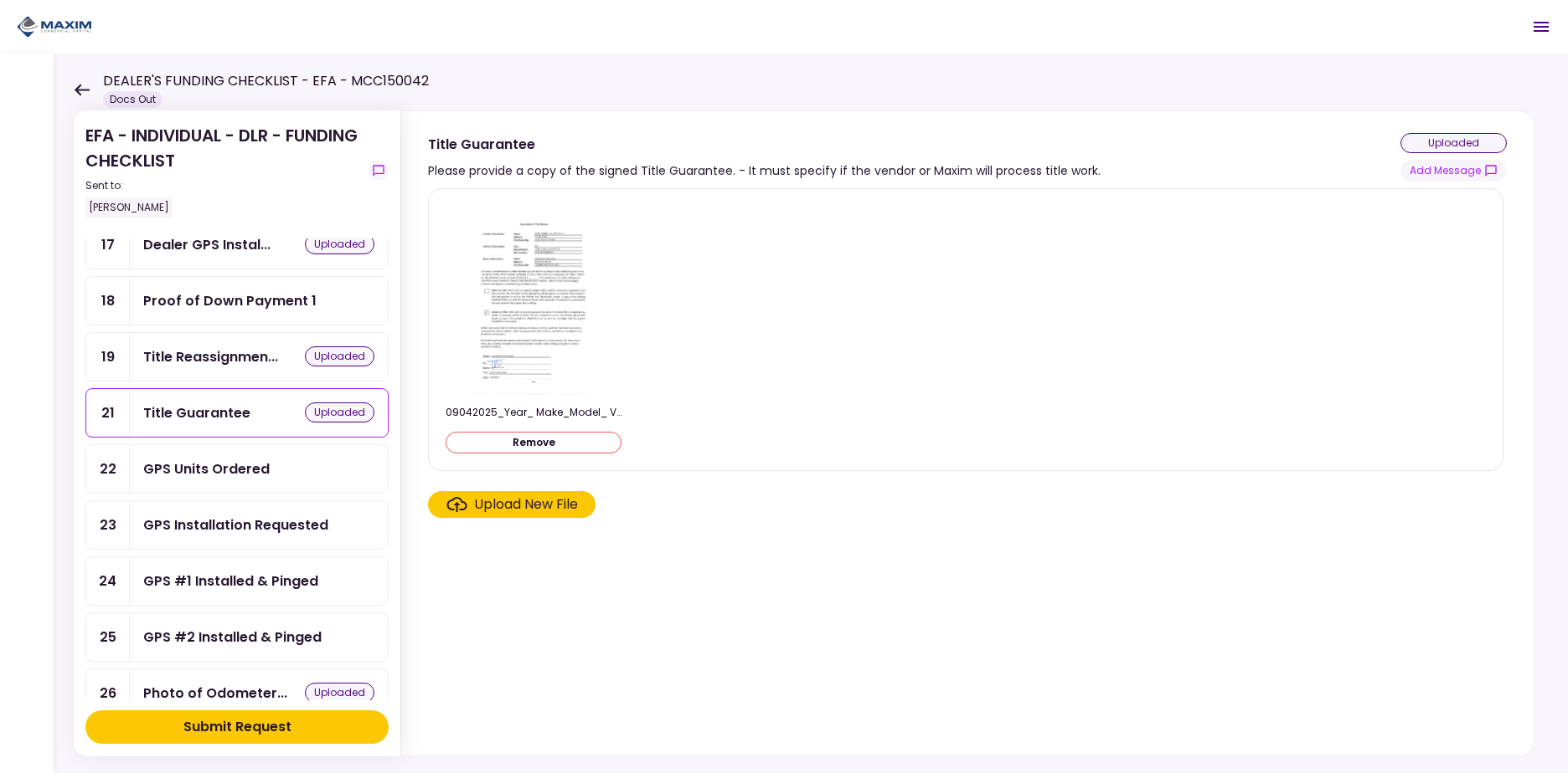
click at [233, 466] on div "GPS Units Ordered" at bounding box center [205, 469] width 126 height 21
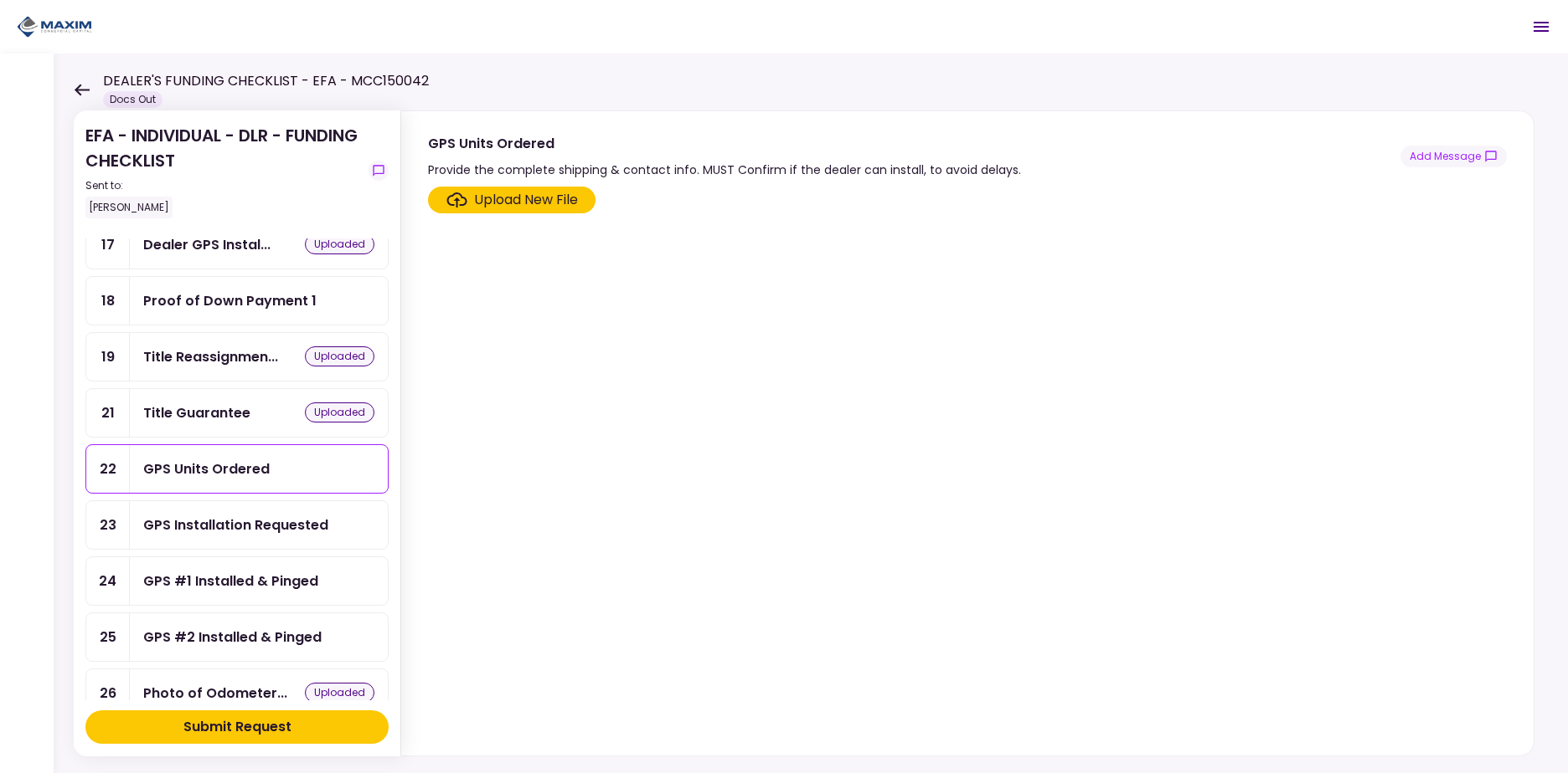
click at [230, 531] on div "GPS Installation Requested" at bounding box center [235, 525] width 185 height 21
click at [233, 582] on div "GPS #1 Installed & Pinged" at bounding box center [230, 581] width 175 height 21
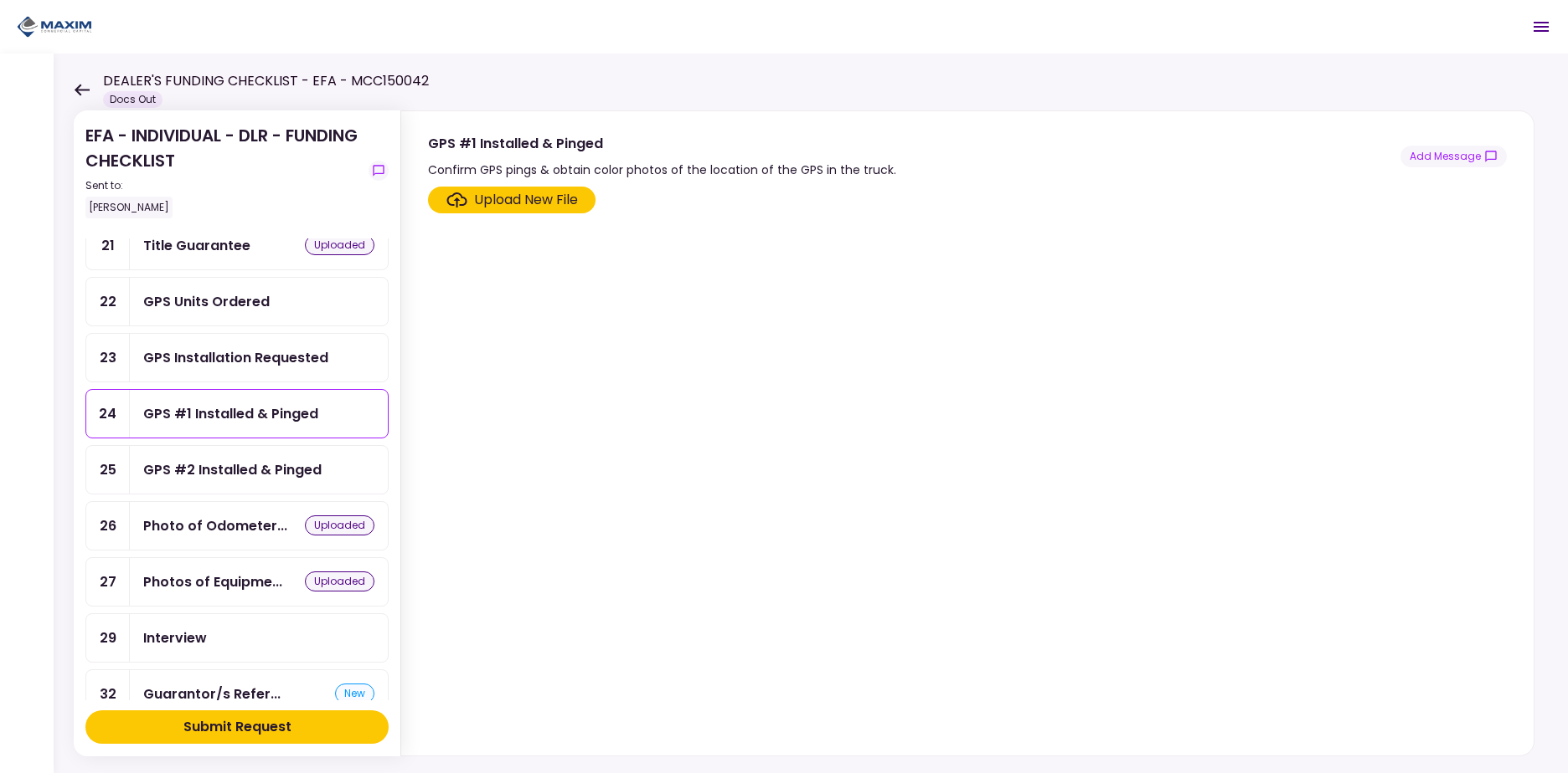
scroll to position [1059, 0]
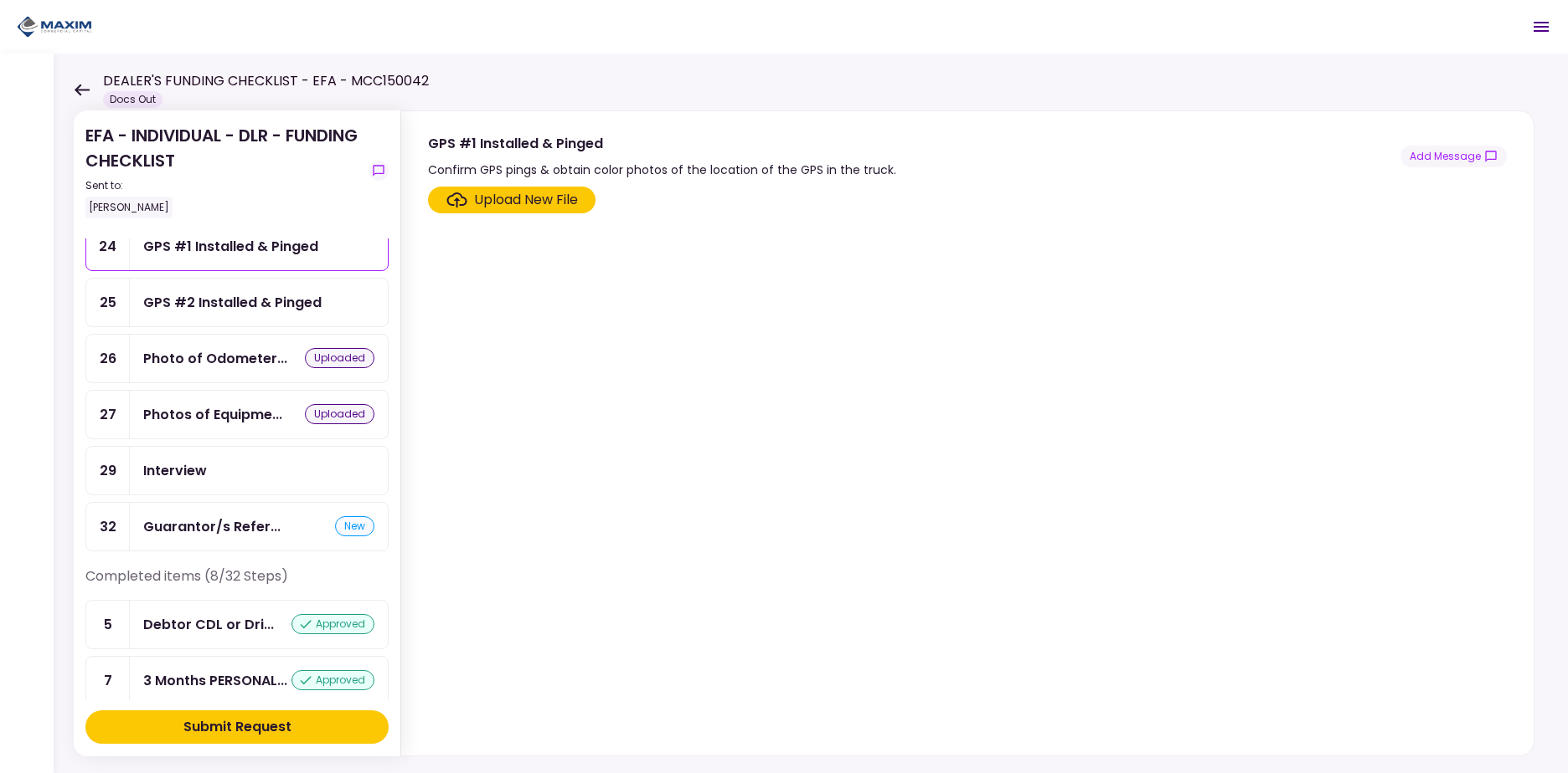
click at [203, 466] on div "Interview" at bounding box center [175, 471] width 64 height 21
click at [226, 519] on div "Guarantor/s Refer..." at bounding box center [211, 527] width 137 height 21
click at [237, 483] on div "Interview" at bounding box center [258, 470] width 257 height 47
click at [235, 519] on div "Guarantor/s References" at bounding box center [227, 527] width 169 height 21
click at [237, 472] on div "Interview" at bounding box center [258, 471] width 231 height 21
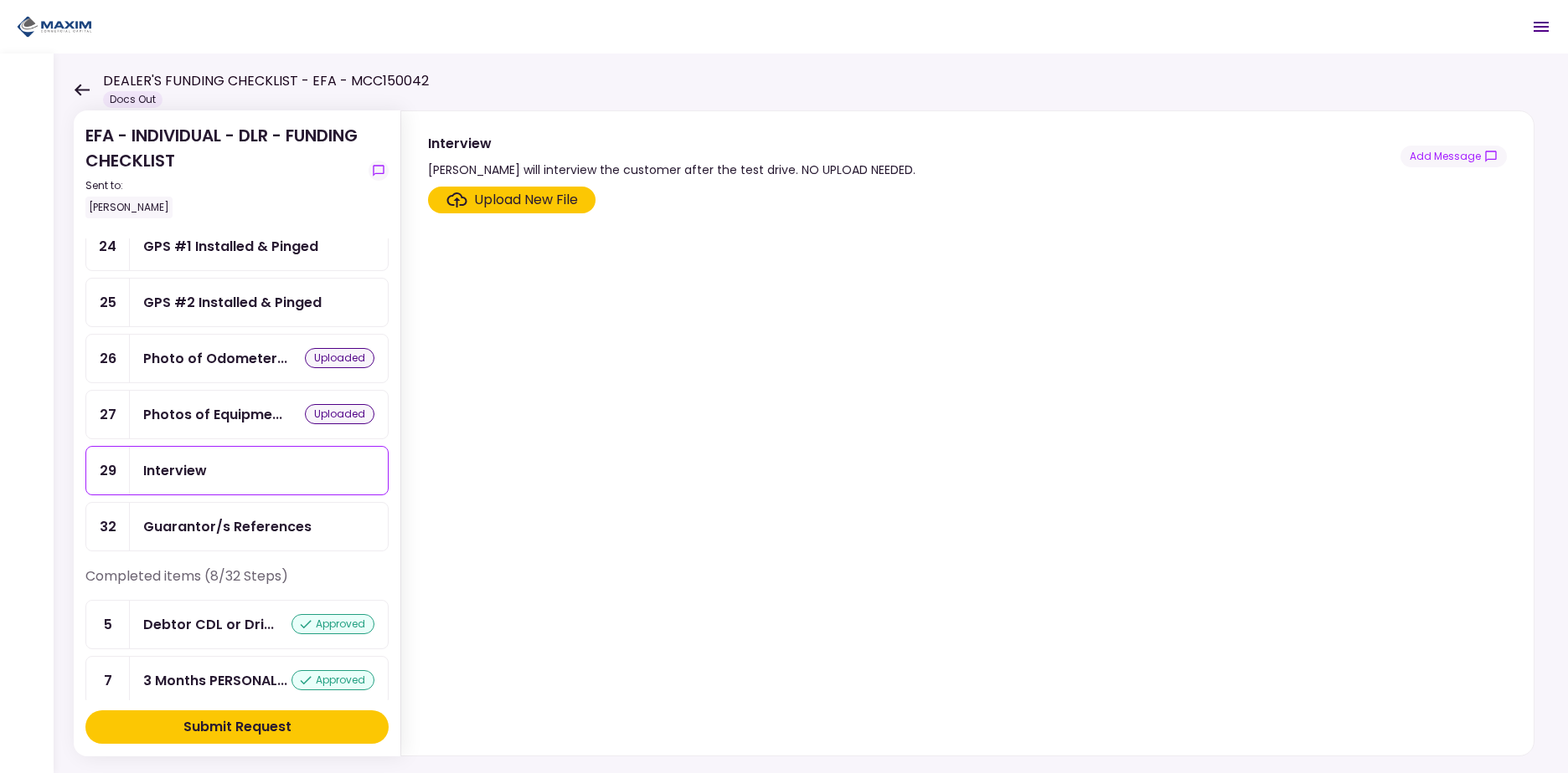
click at [245, 529] on div "Guarantor/s References" at bounding box center [227, 527] width 169 height 21
click at [233, 474] on div "Interview" at bounding box center [258, 471] width 231 height 21
click at [227, 406] on div "Photos of Equipme..." at bounding box center [212, 414] width 139 height 21
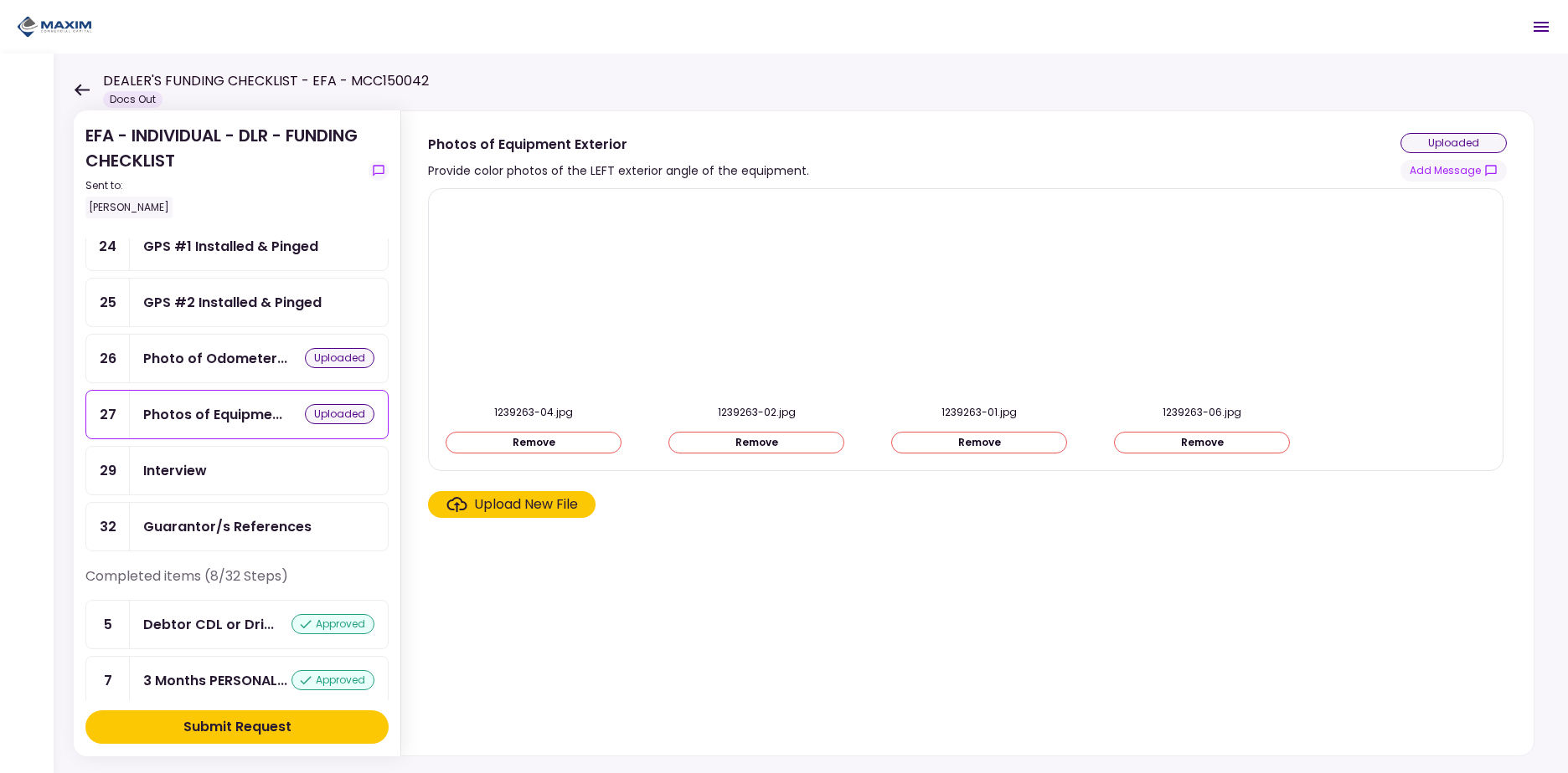
click at [240, 476] on div "Interview" at bounding box center [258, 471] width 231 height 21
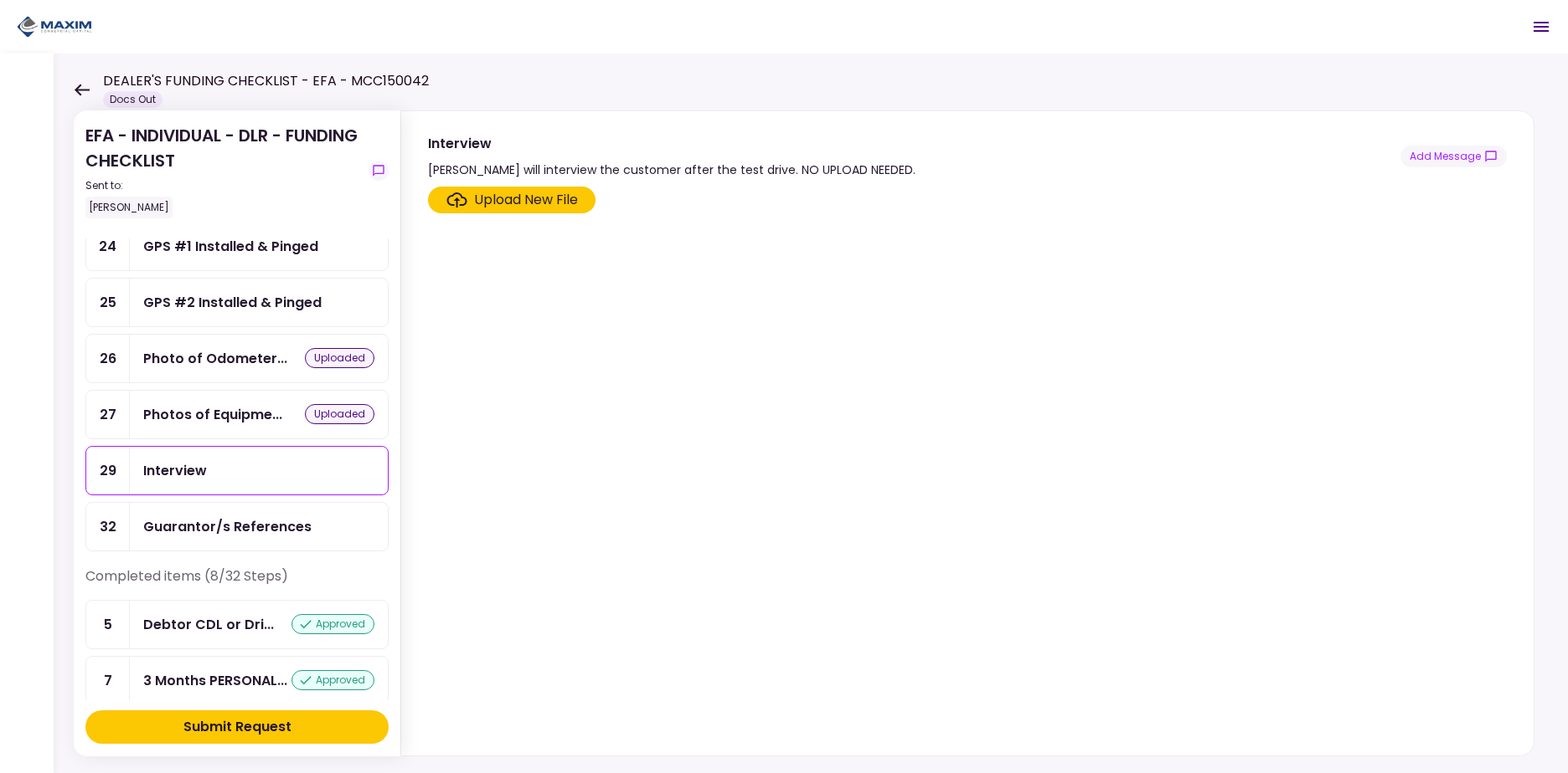
click at [248, 528] on div "Guarantor/s References" at bounding box center [227, 527] width 169 height 21
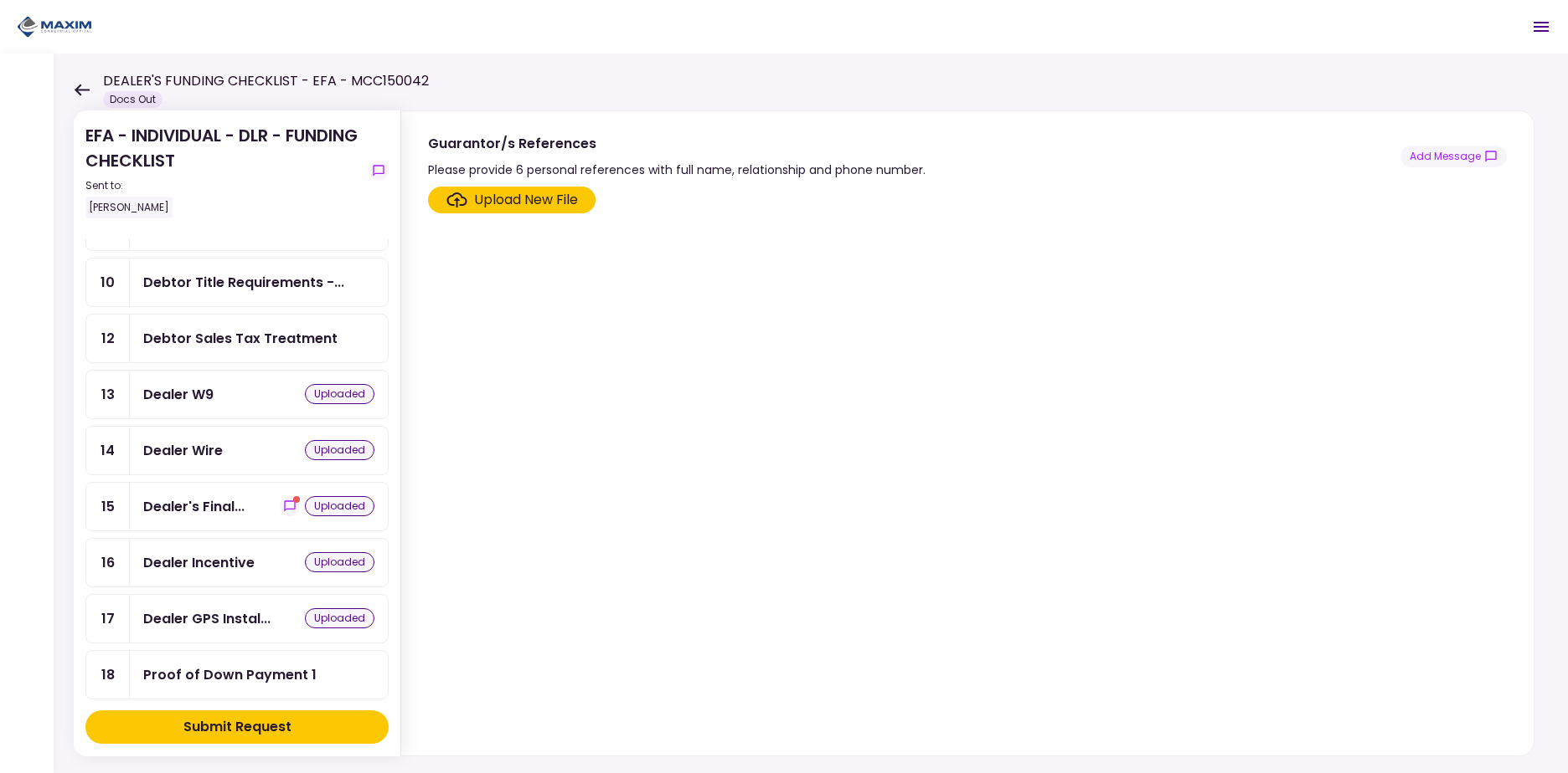
scroll to position [375, 0]
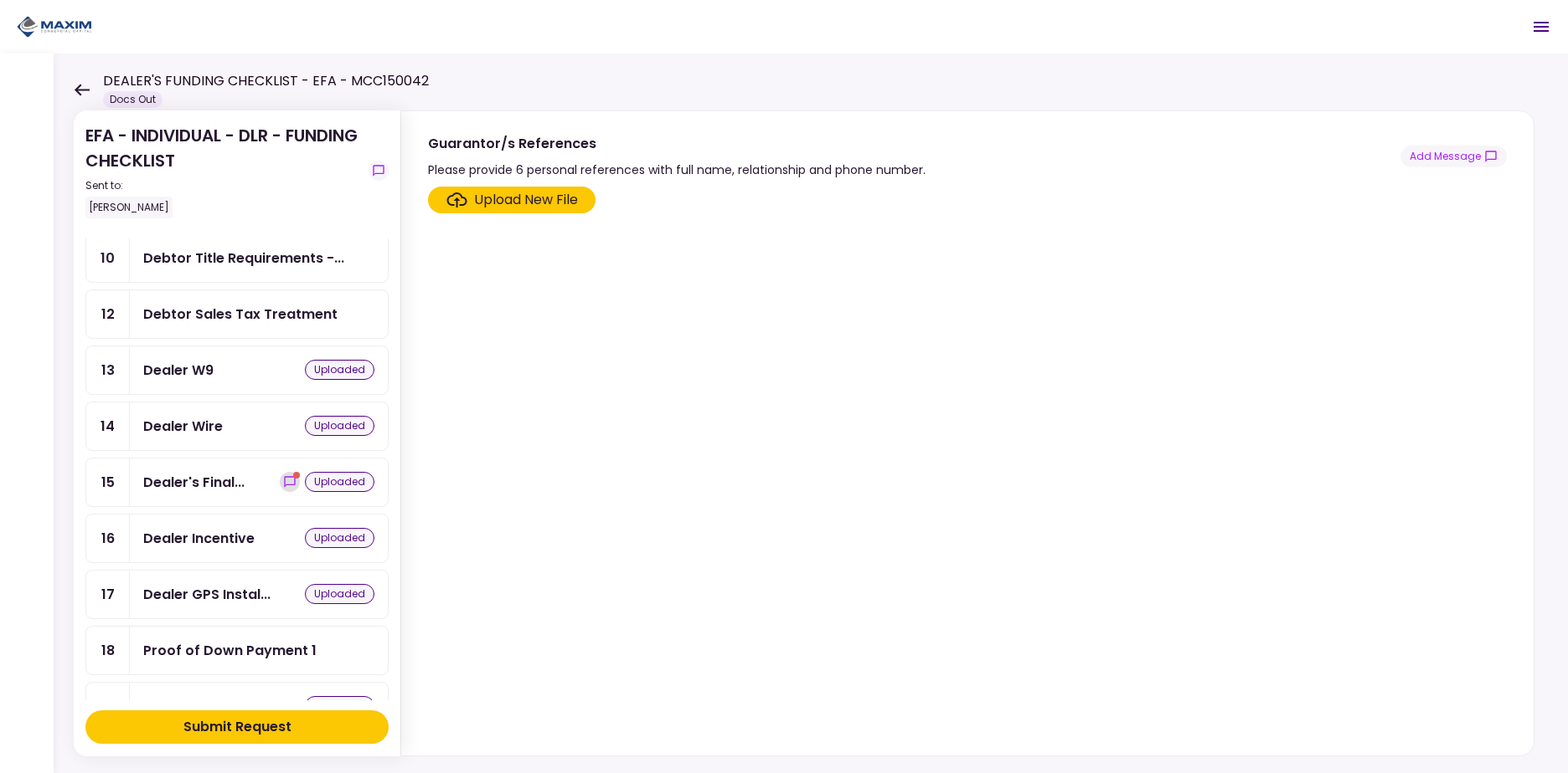
click at [285, 478] on icon "show-messages" at bounding box center [290, 482] width 14 height 13
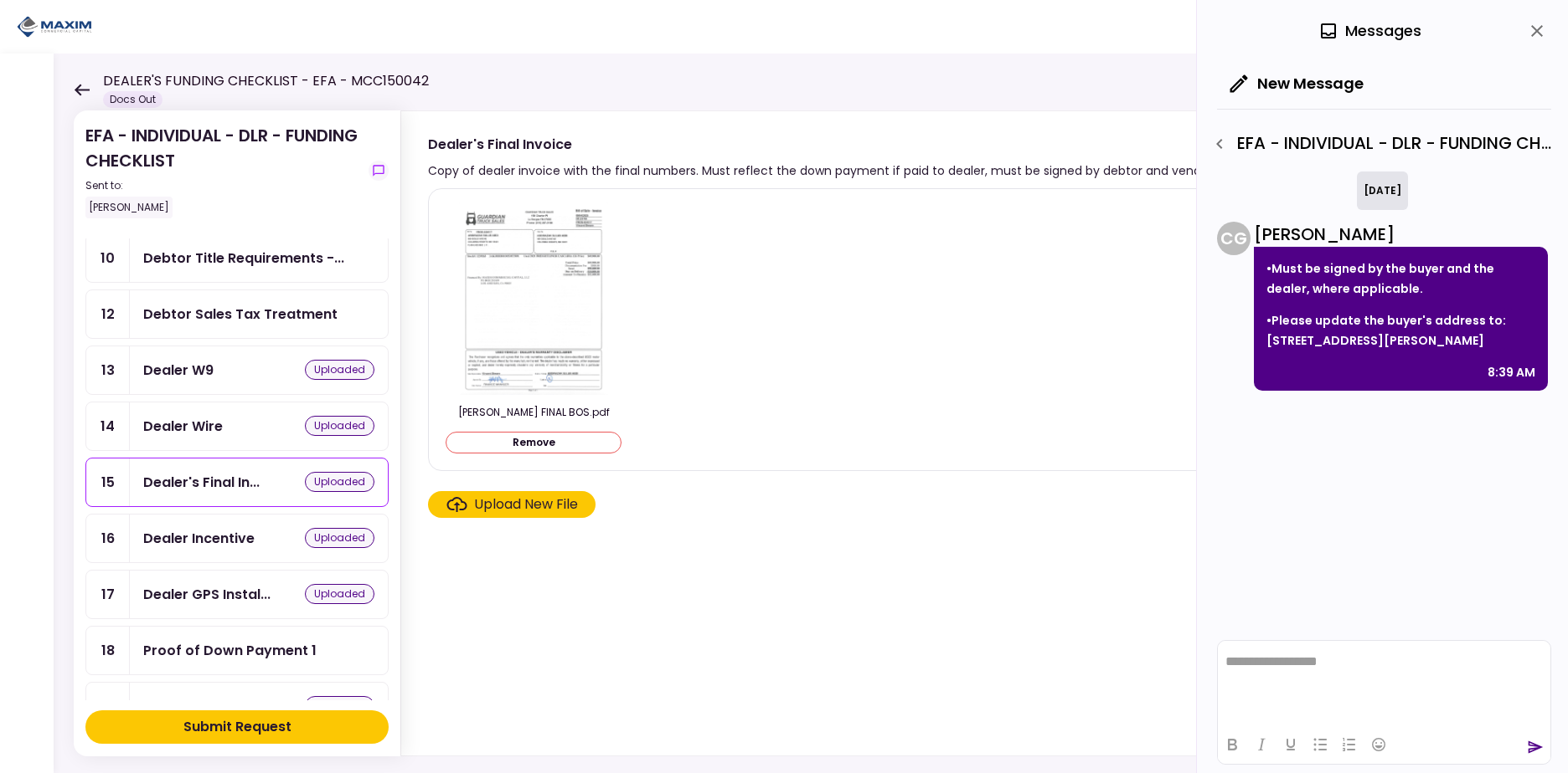
click at [853, 539] on section "[PERSON_NAME] FINAL BOS.pdf Remove Upload New File" at bounding box center [967, 468] width 1078 height 561
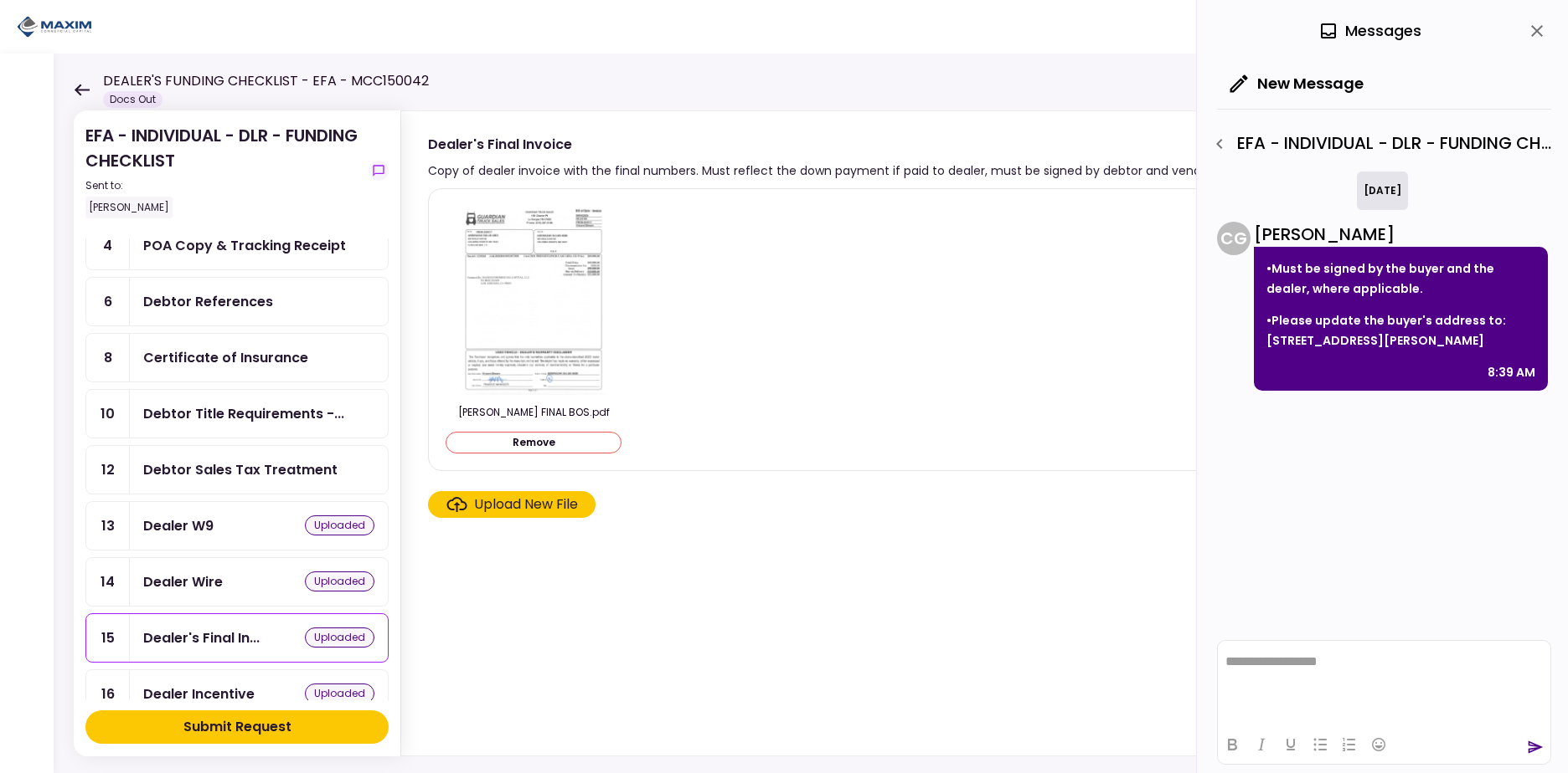
scroll to position [206, 0]
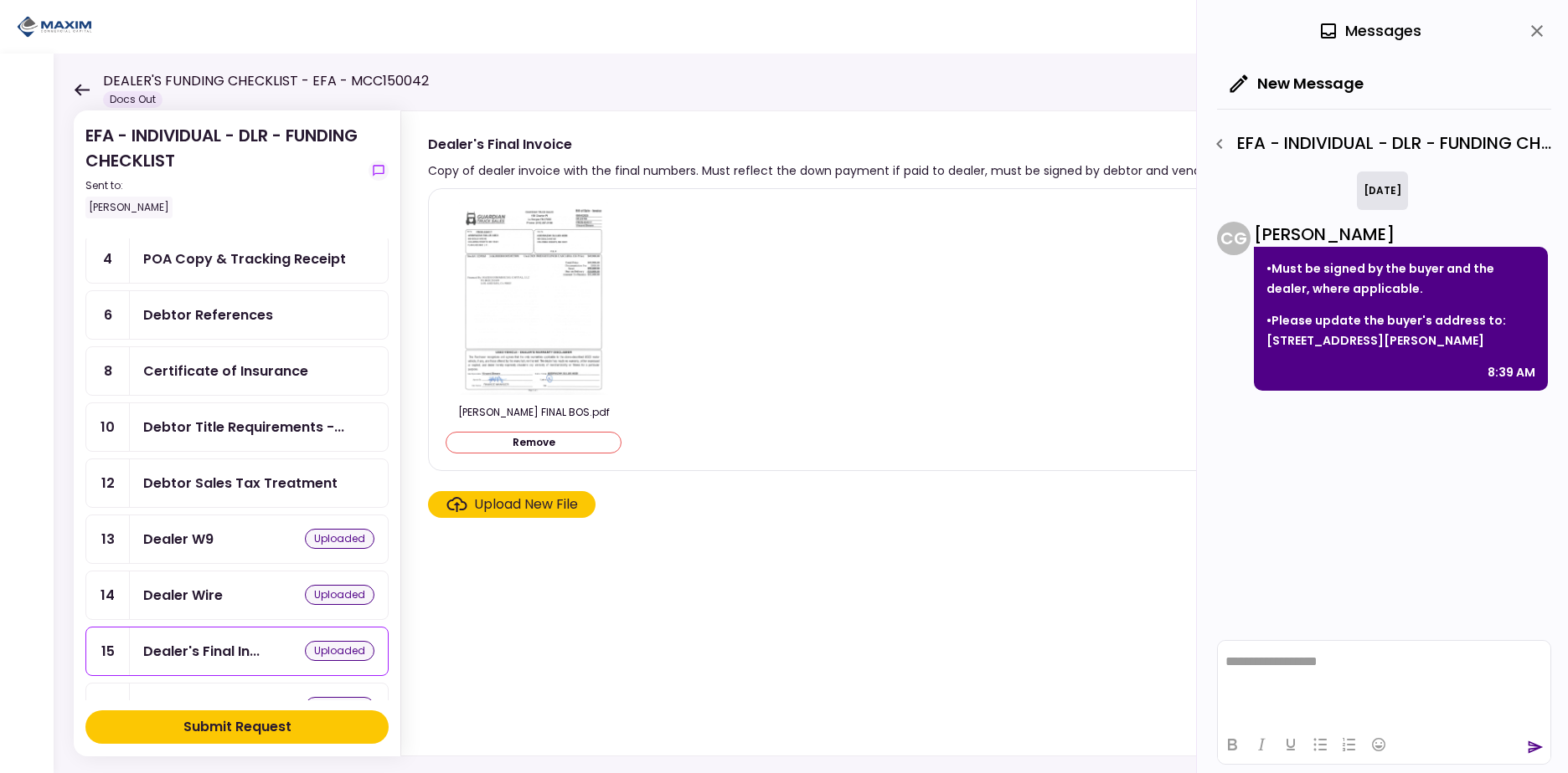
click at [266, 470] on div "Debtor Sales Tax Treatment" at bounding box center [258, 483] width 257 height 47
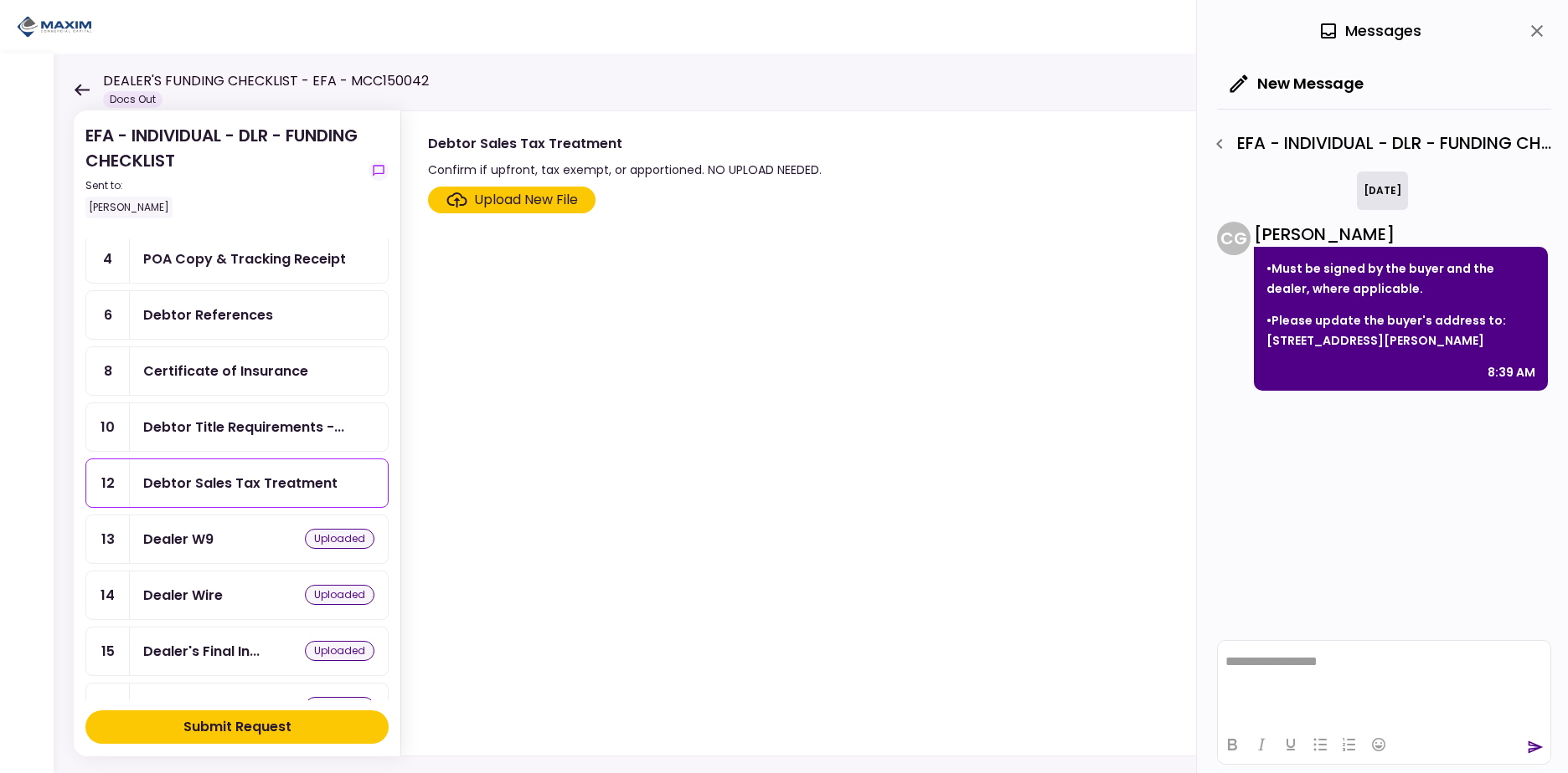
click at [257, 428] on div "Debtor Title Requirements -..." at bounding box center [243, 427] width 201 height 21
click at [225, 487] on div "Debtor Sales Tax Treatment" at bounding box center [239, 484] width 194 height 21
click at [1273, 80] on button "New Message" at bounding box center [1297, 83] width 160 height 43
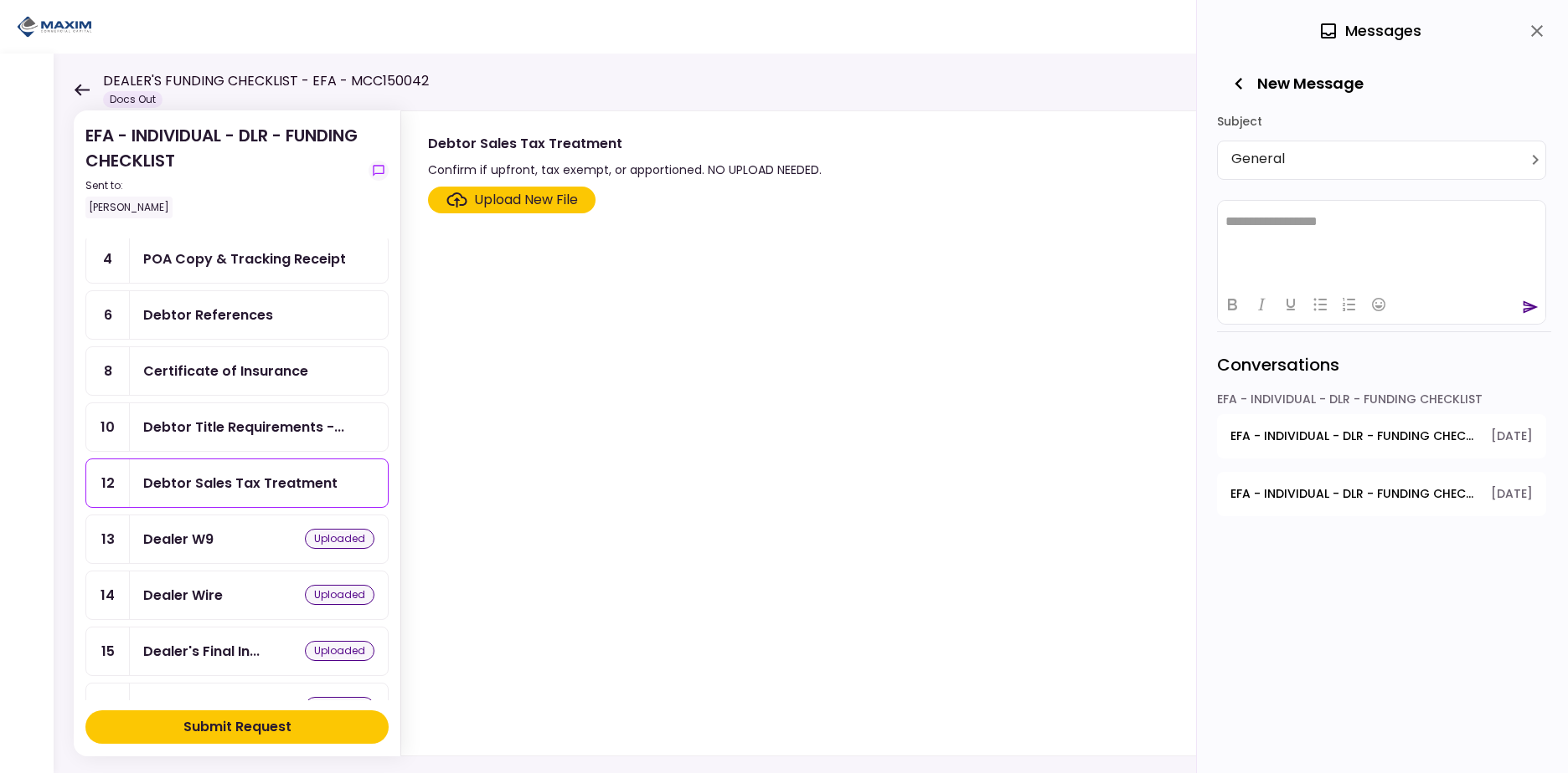
click at [1339, 155] on body "**********" at bounding box center [784, 386] width 1568 height 773
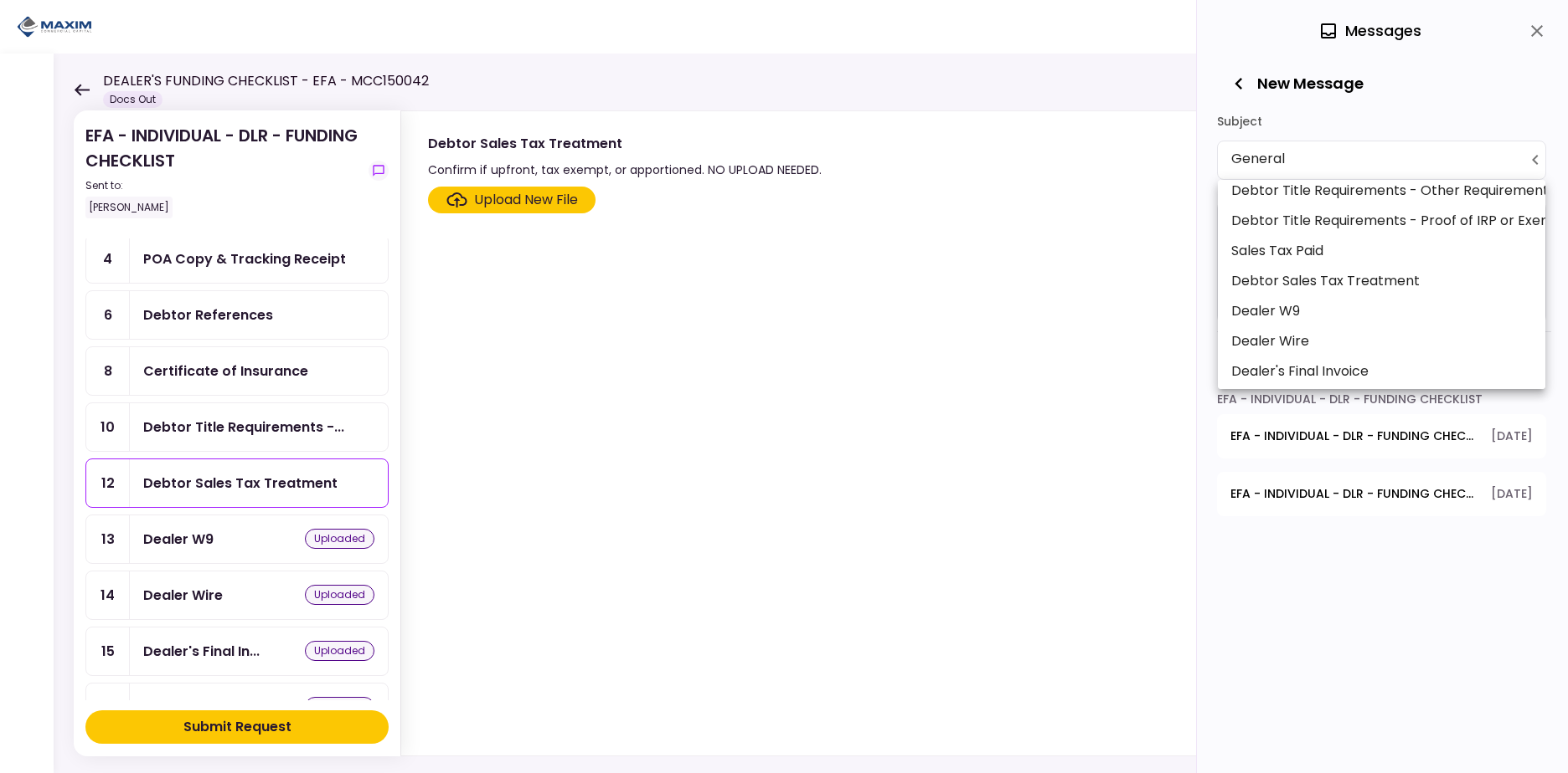
scroll to position [286, 0]
click at [1412, 272] on li "Debtor Sales Tax Treatment" at bounding box center [1382, 277] width 328 height 30
type input "**********"
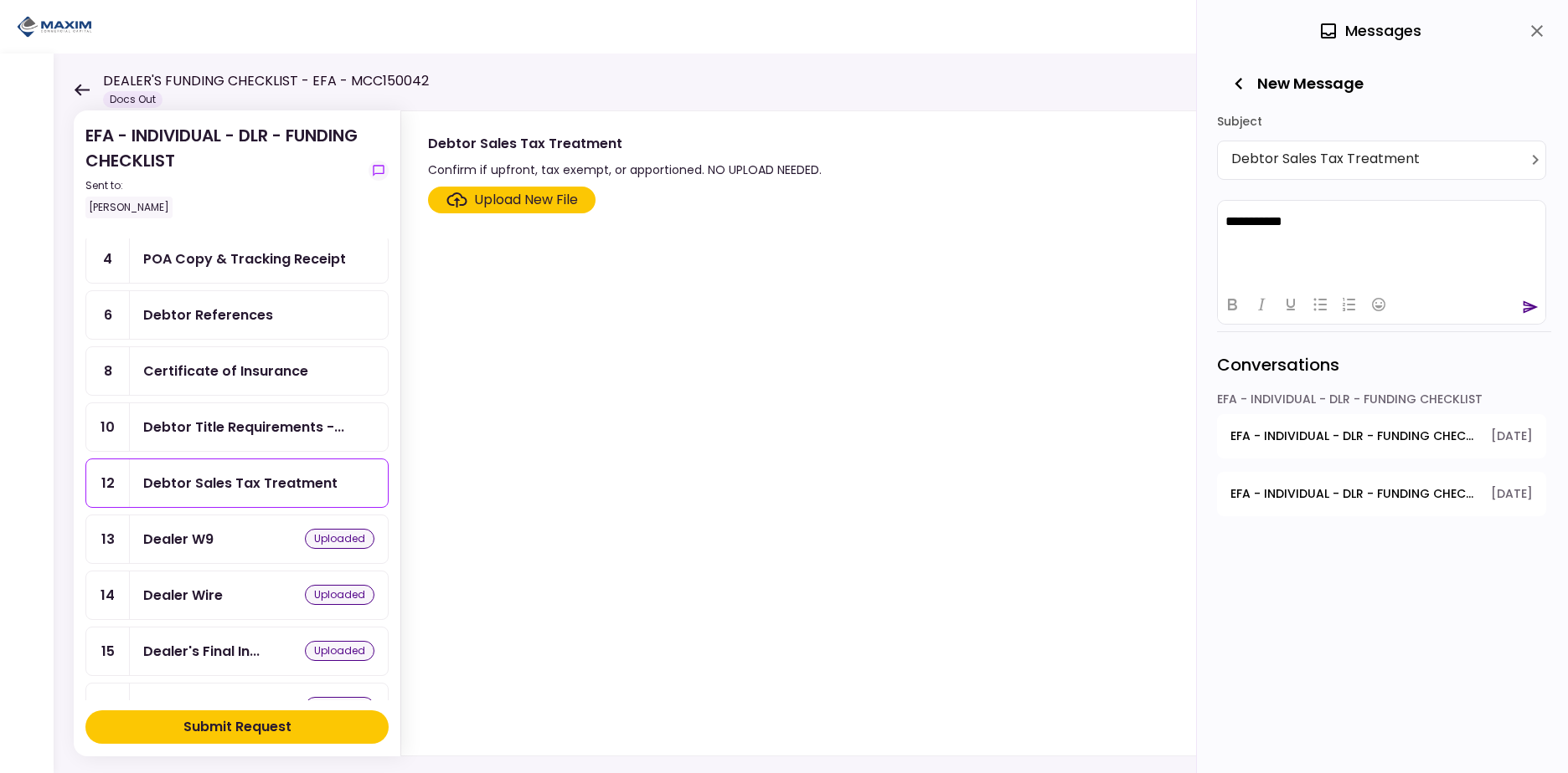
click at [1529, 307] on icon "send" at bounding box center [1529, 307] width 16 height 16
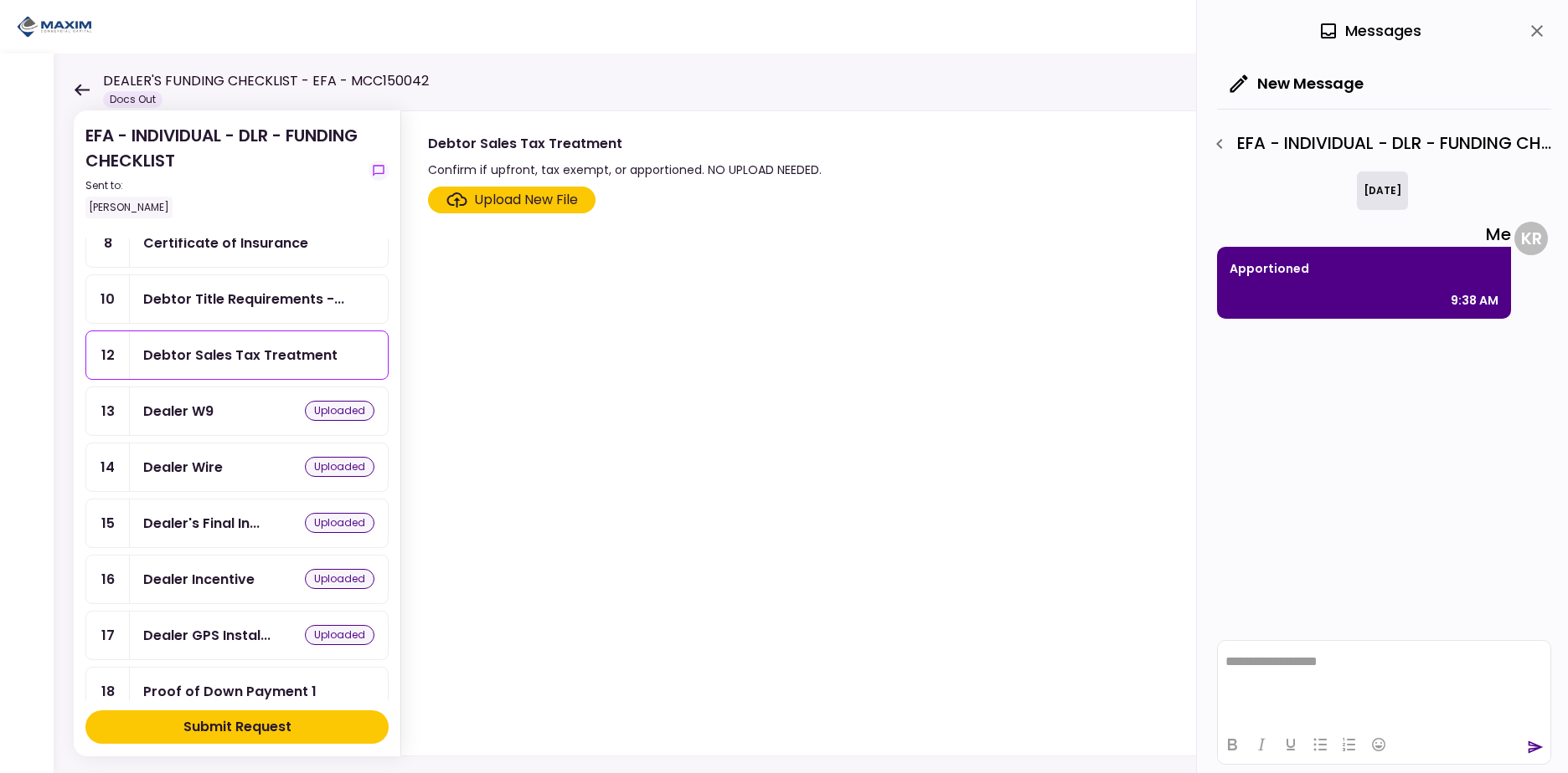
scroll to position [0, 0]
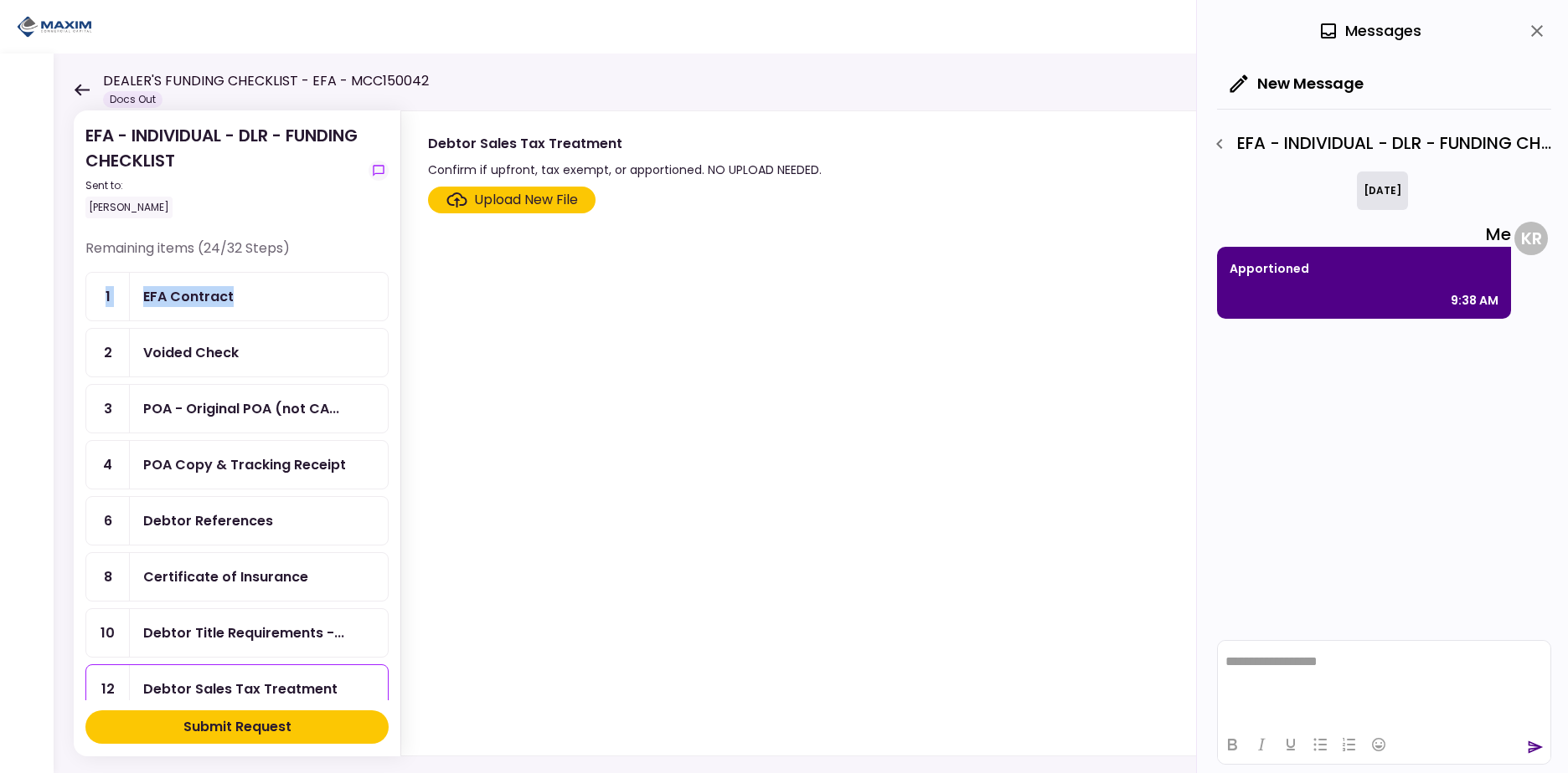
drag, startPoint x: 390, startPoint y: 278, endPoint x: 392, endPoint y: 294, distance: 16.1
click at [392, 294] on section "EFA - INDIVIDUAL - DLR - FUNDING CHECKLIST Sent to: [PERSON_NAME] Remaining ite…" at bounding box center [236, 434] width 327 height 646
click at [389, 296] on section "EFA - INDIVIDUAL - DLR - FUNDING CHECKLIST Sent to: [PERSON_NAME] Remaining ite…" at bounding box center [236, 434] width 327 height 646
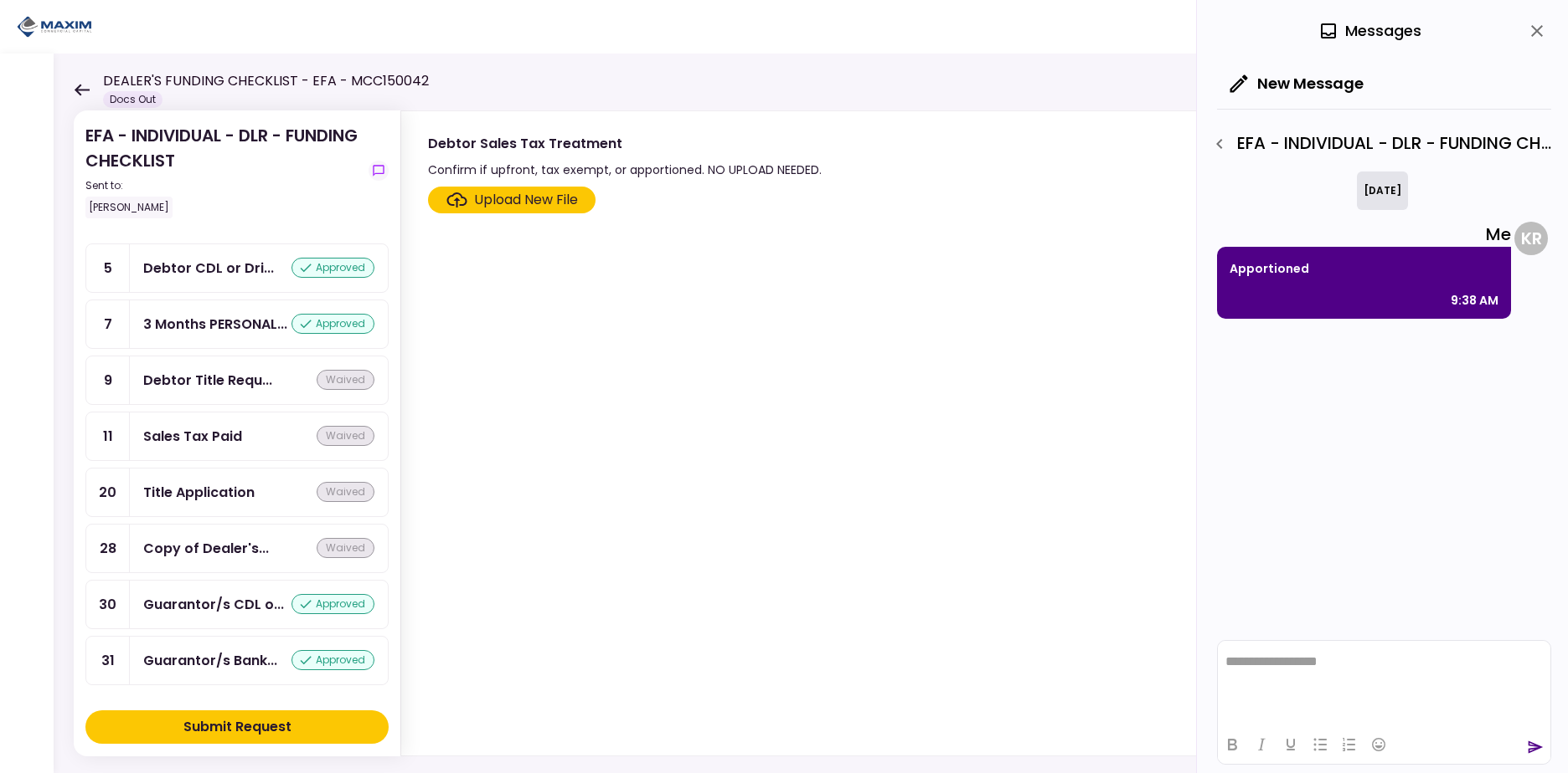
scroll to position [1437, 0]
click at [248, 385] on div "Debtor Title Requ..." at bounding box center [207, 381] width 129 height 21
click at [252, 440] on div "Sales Tax Paid waived" at bounding box center [258, 437] width 231 height 21
click at [251, 499] on div "Title Application" at bounding box center [198, 493] width 111 height 21
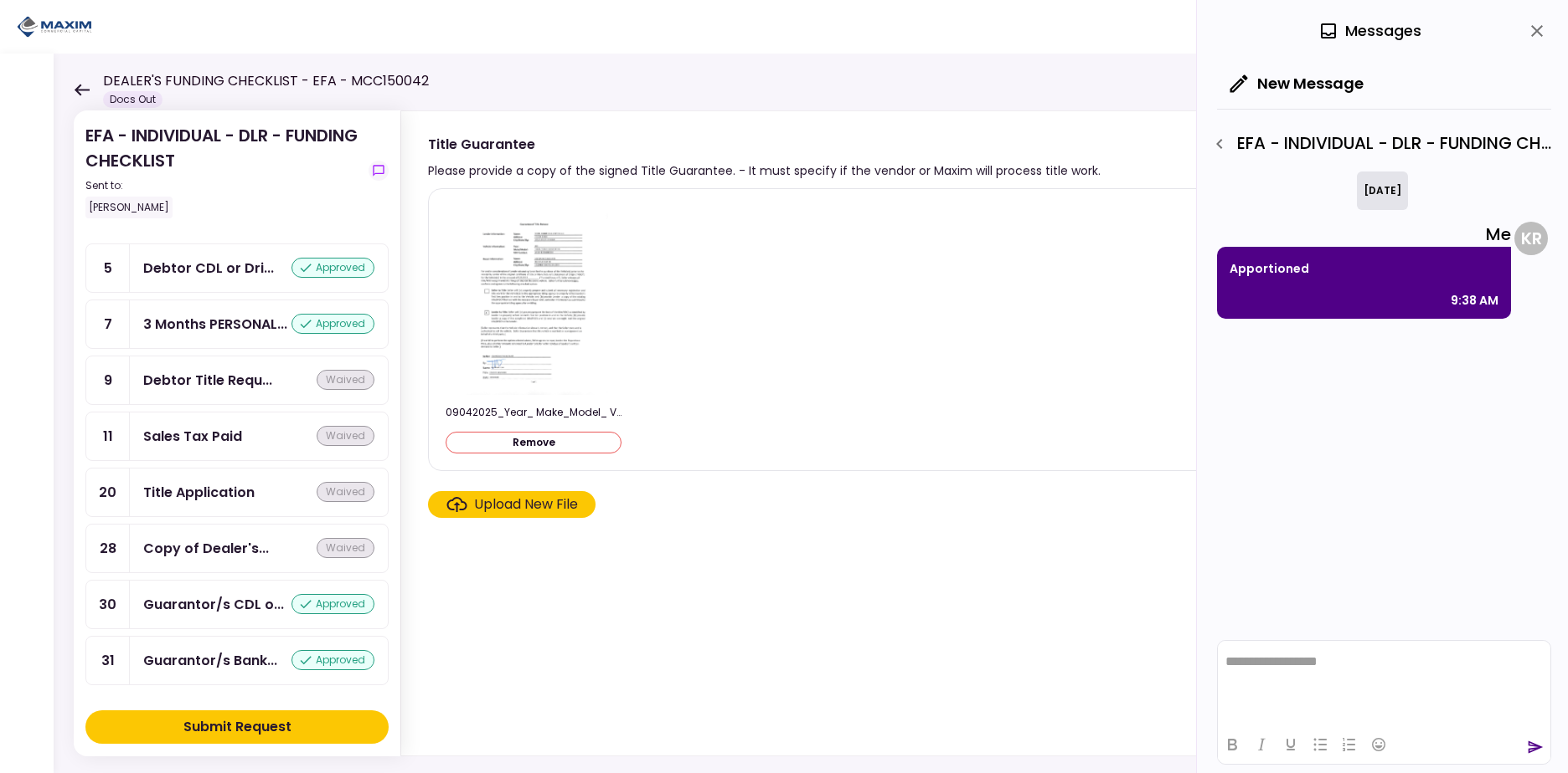
click at [257, 553] on div "Copy of Dealer's..." at bounding box center [205, 548] width 125 height 21
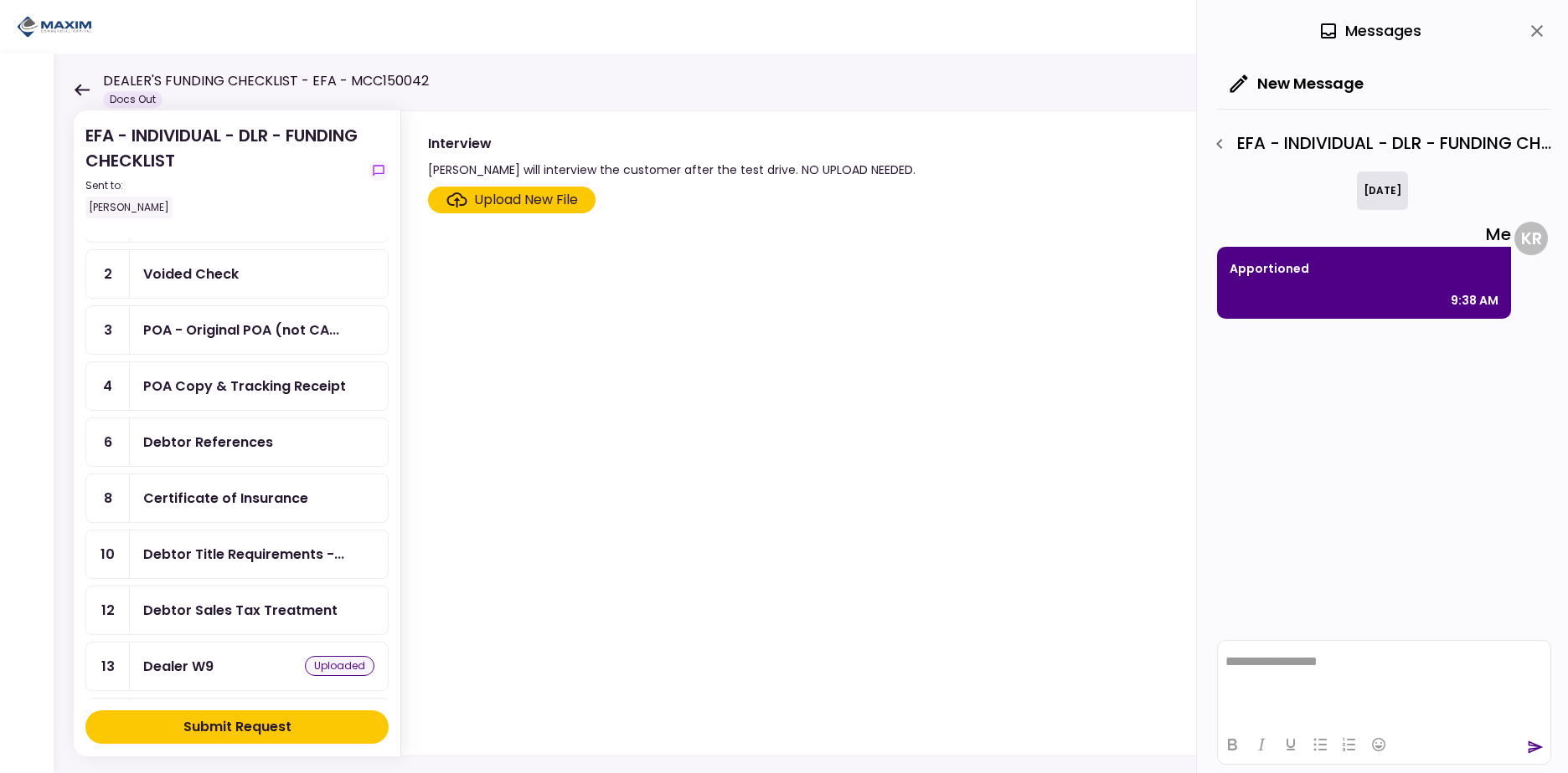
scroll to position [66, 0]
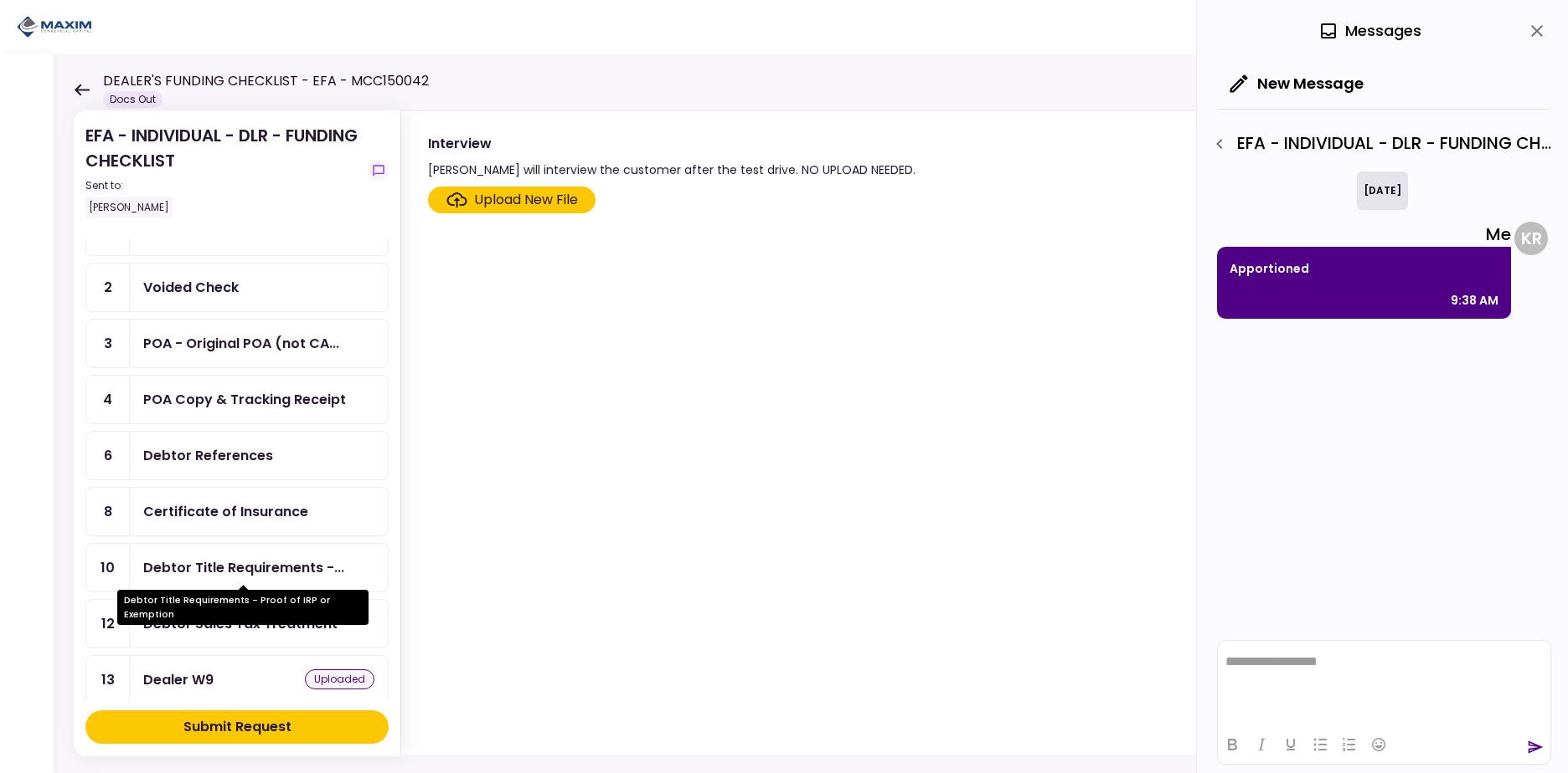
click at [290, 563] on div "Debtor Title Requirements -..." at bounding box center [243, 568] width 201 height 21
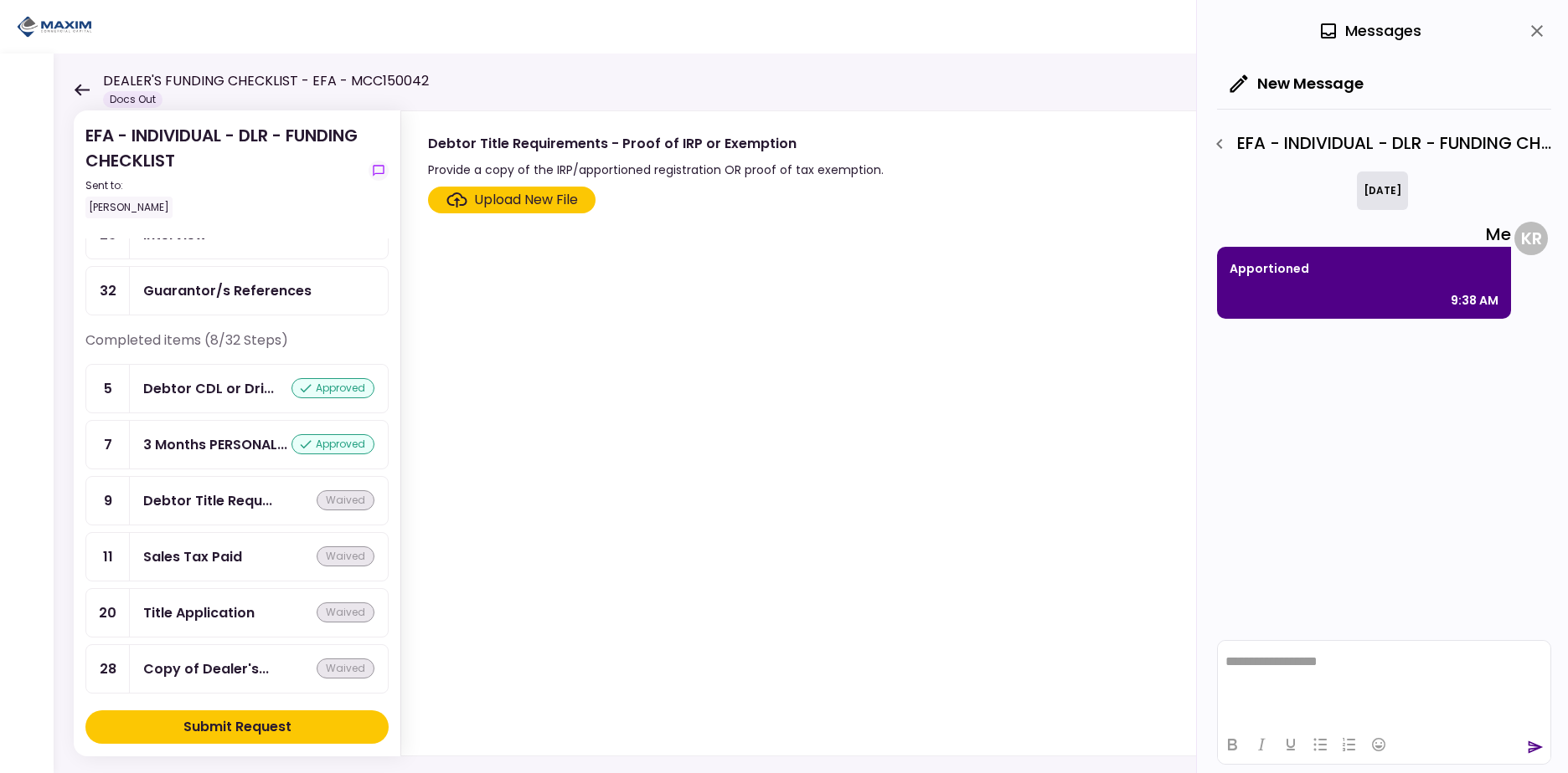
scroll to position [1331, 0]
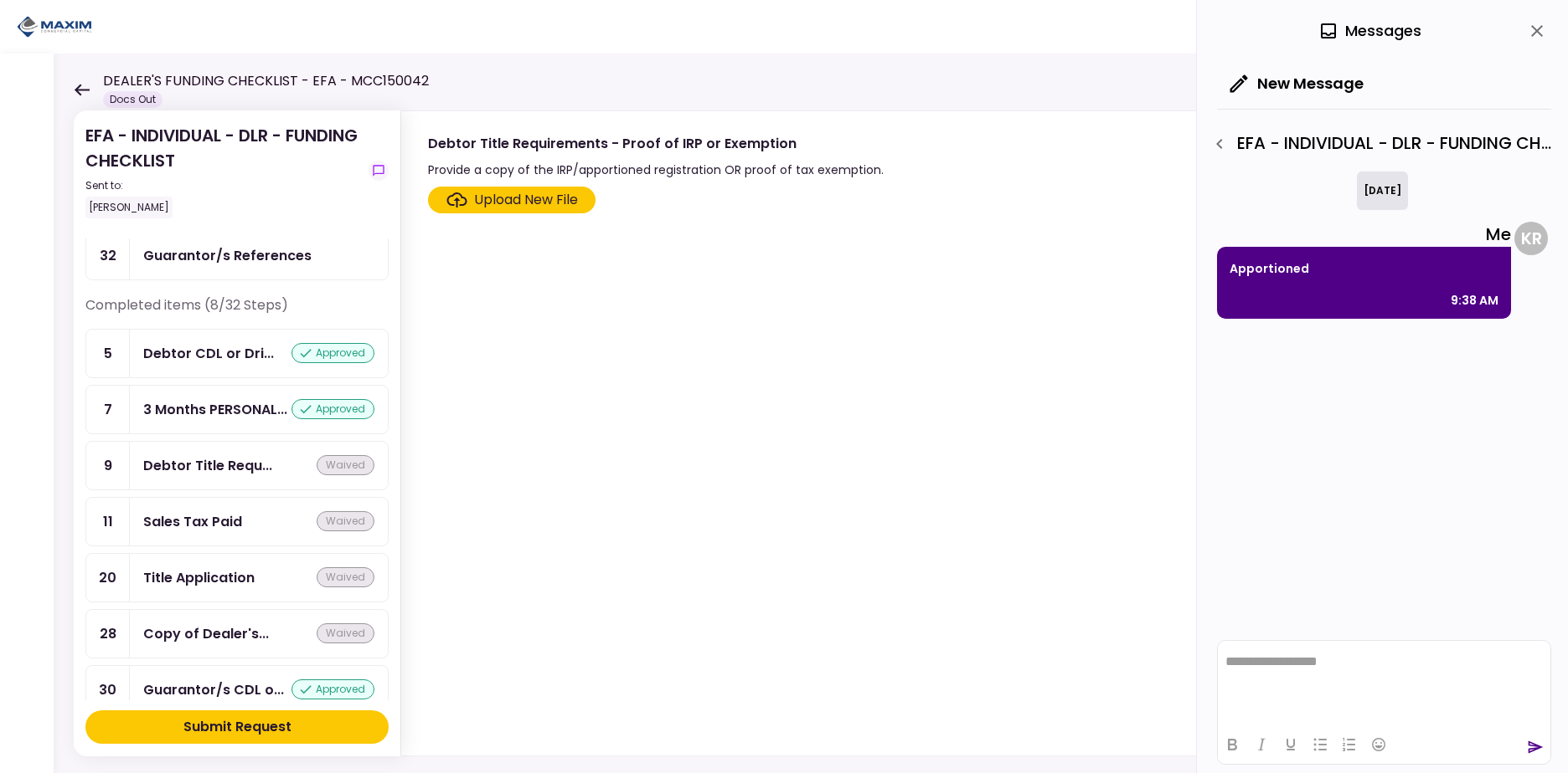
click at [257, 476] on div "Debtor Title Requ..." at bounding box center [207, 466] width 129 height 21
click at [251, 546] on link "11 Sales Tax Paid waived" at bounding box center [237, 521] width 303 height 49
click at [245, 532] on div "Sales Tax Paid waived" at bounding box center [258, 522] width 231 height 21
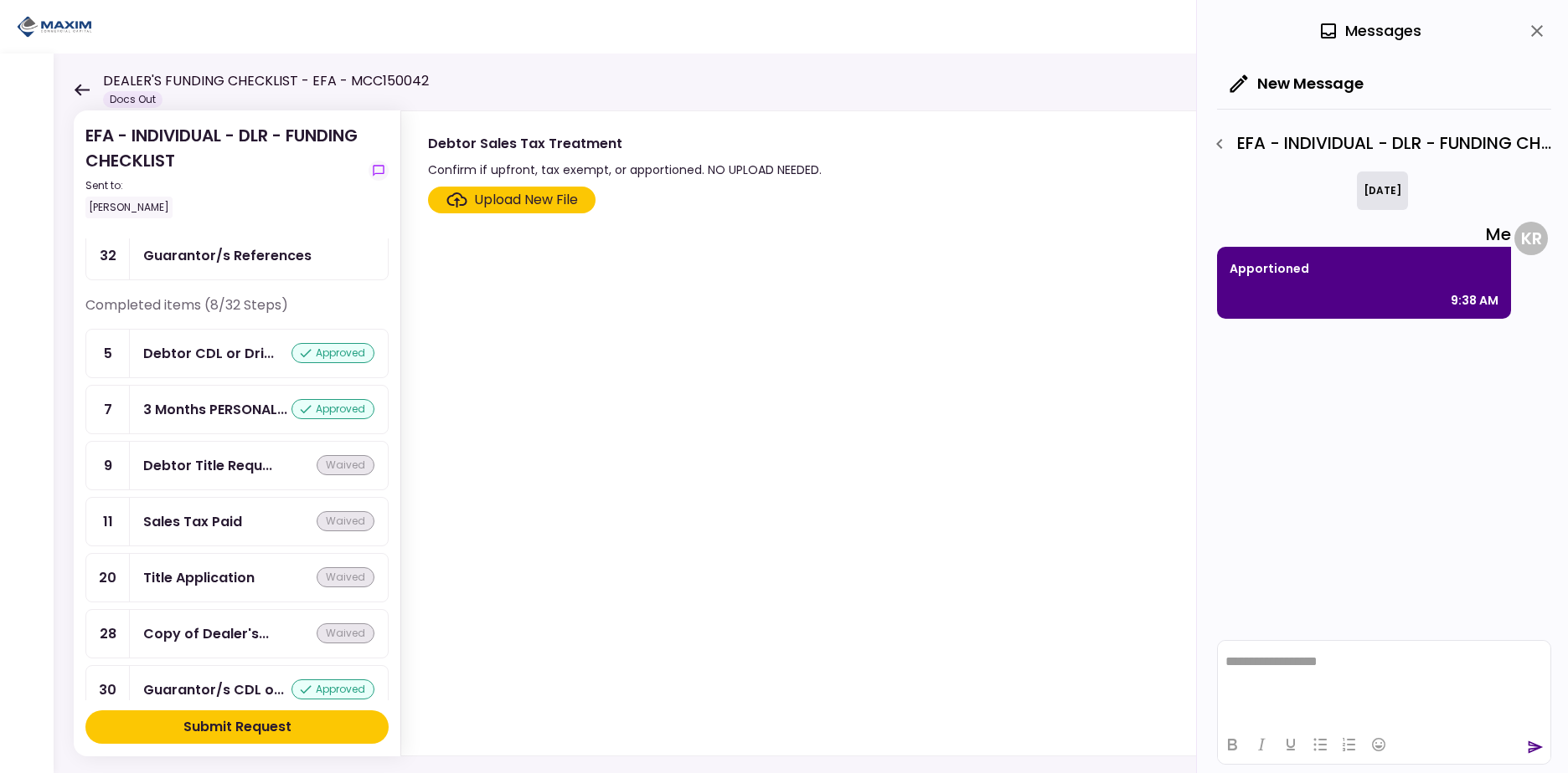
click at [241, 476] on div "Debtor Title Requ..." at bounding box center [207, 466] width 129 height 21
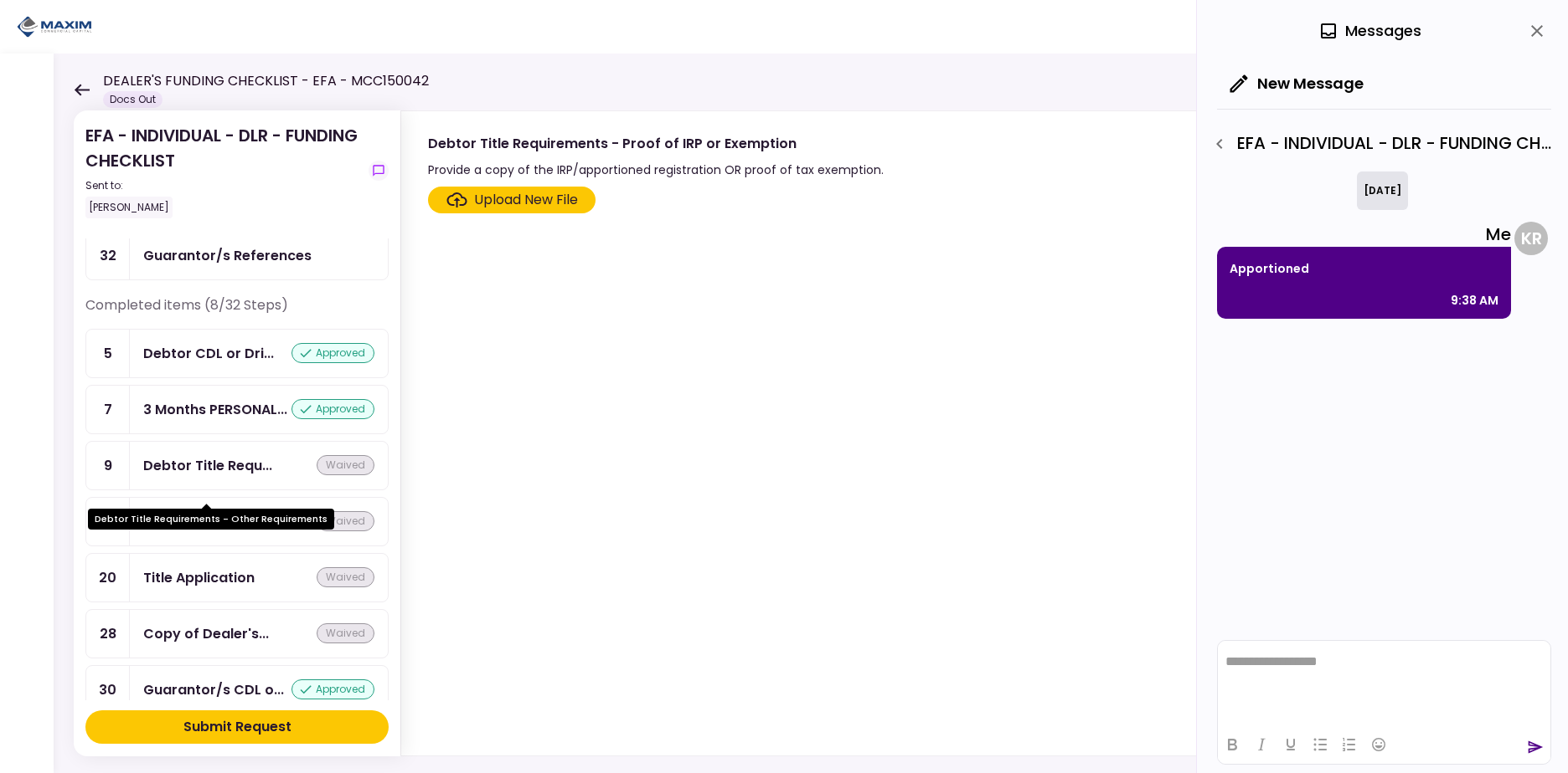
click at [241, 476] on div "Debtor Title Requ..." at bounding box center [207, 466] width 129 height 21
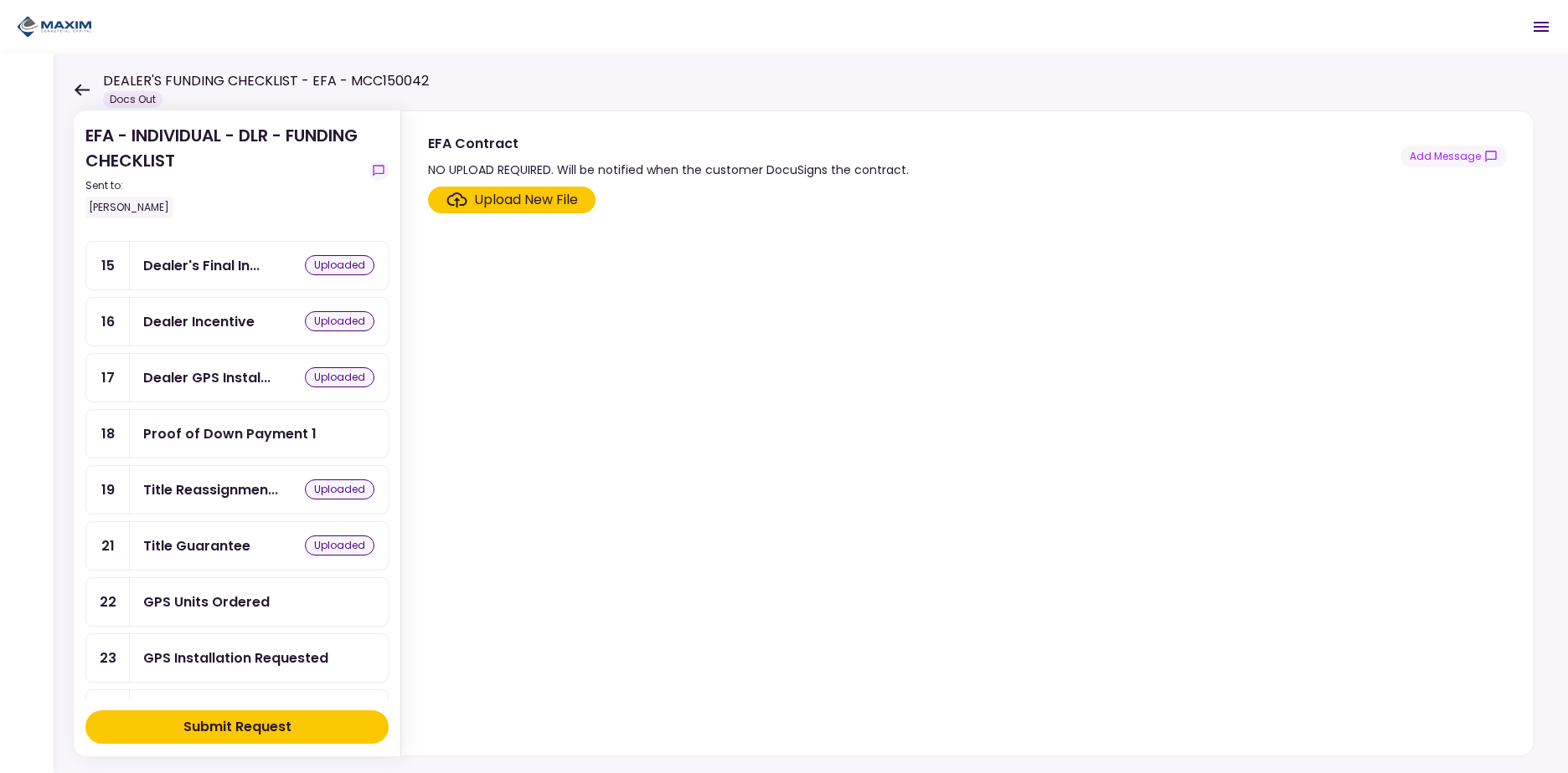
scroll to position [588, 0]
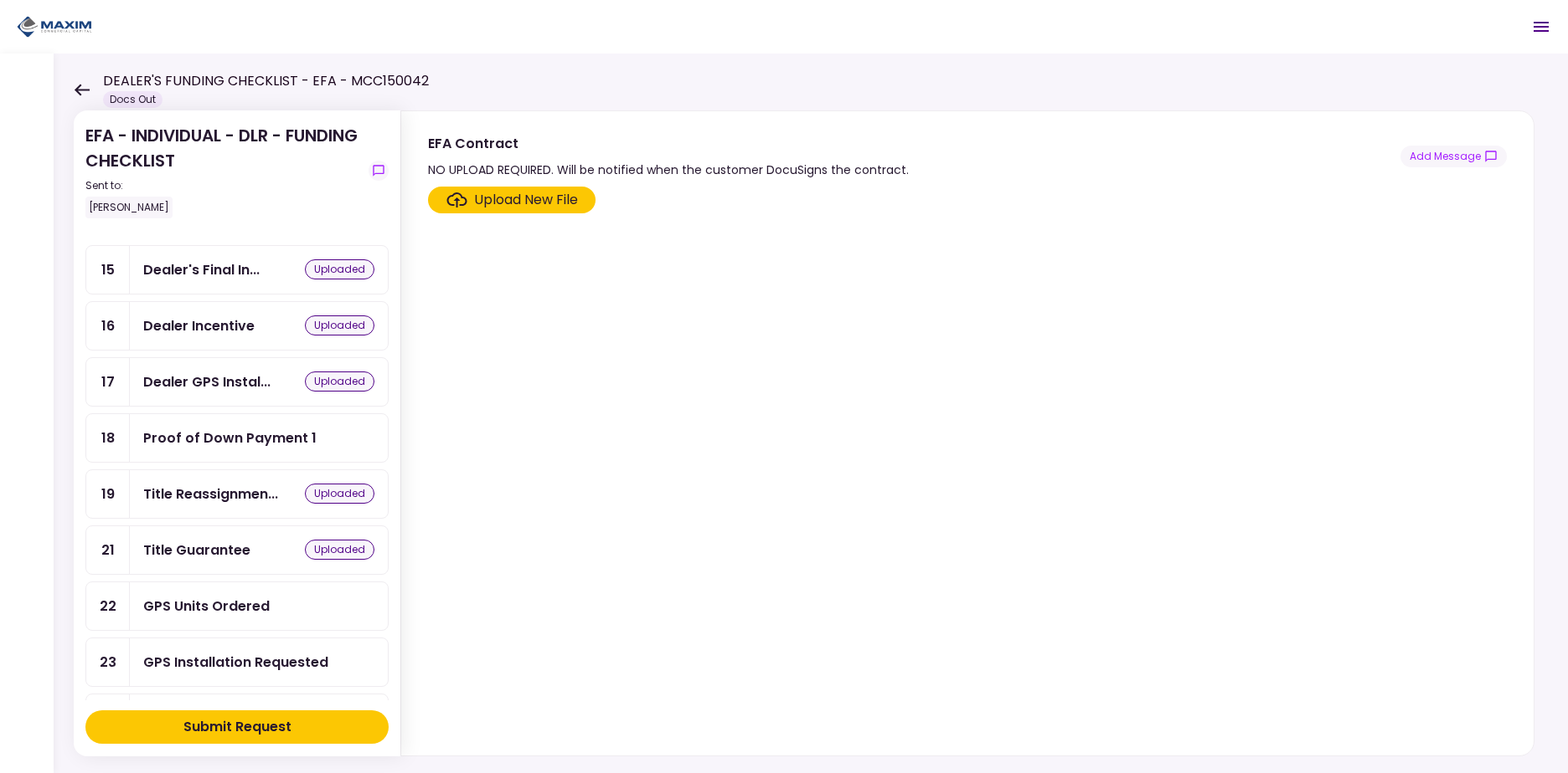
click at [207, 485] on div "Title Reassignmen..." at bounding box center [210, 494] width 135 height 21
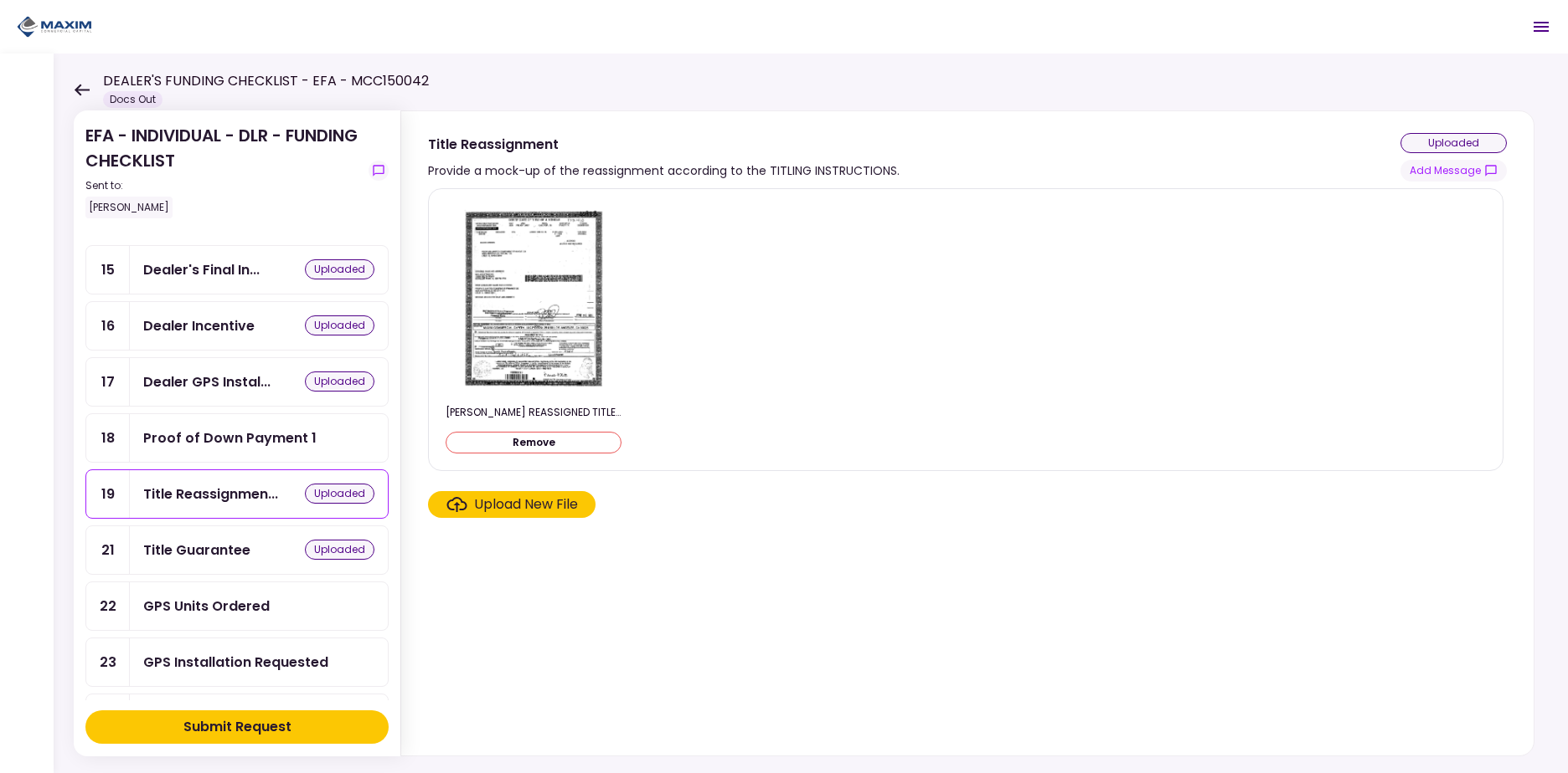
click at [221, 437] on div "Proof of Down Payment 1" at bounding box center [230, 439] width 174 height 21
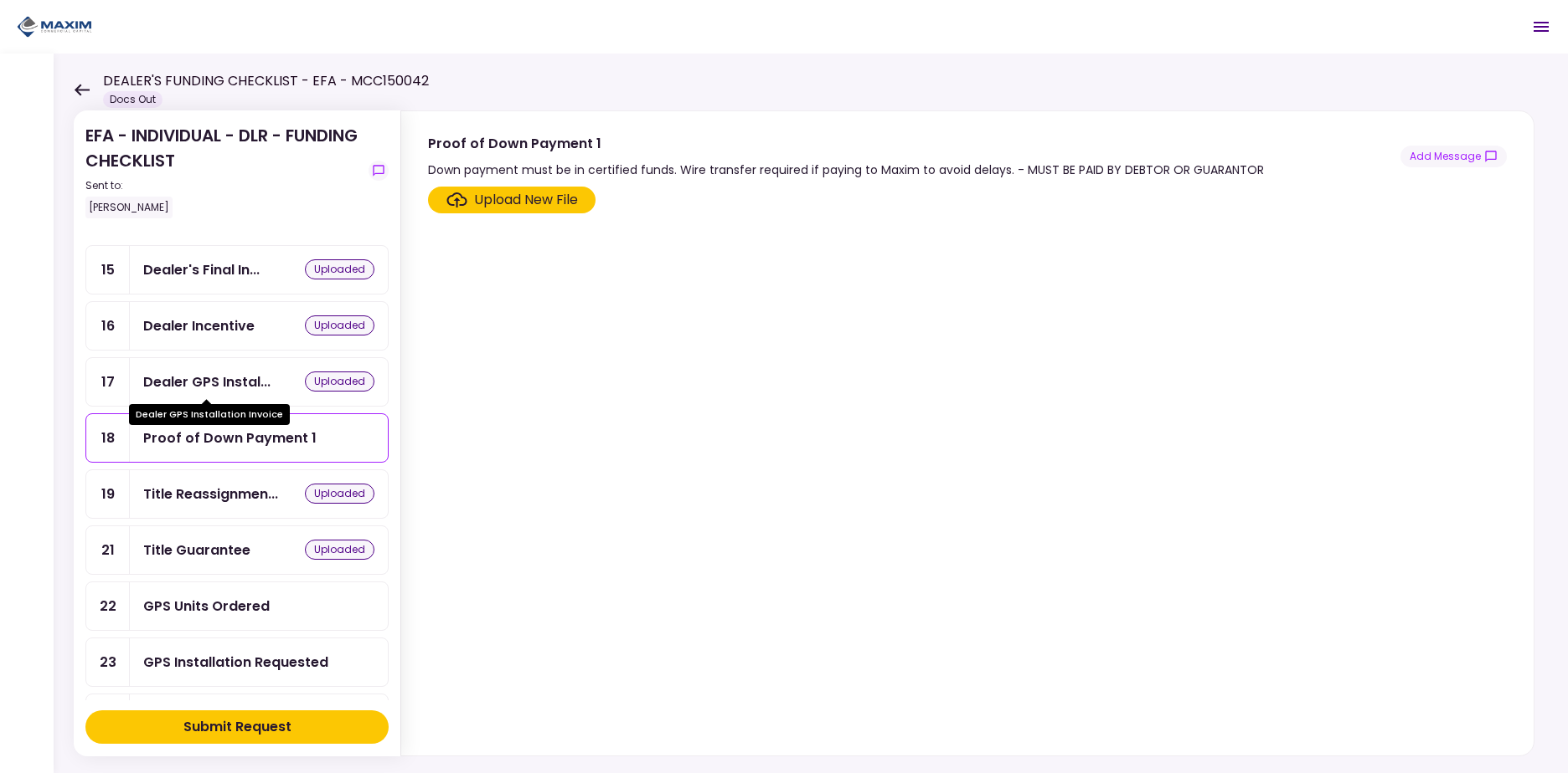
click at [216, 373] on div "Dealer GPS Instal..." at bounding box center [206, 383] width 127 height 21
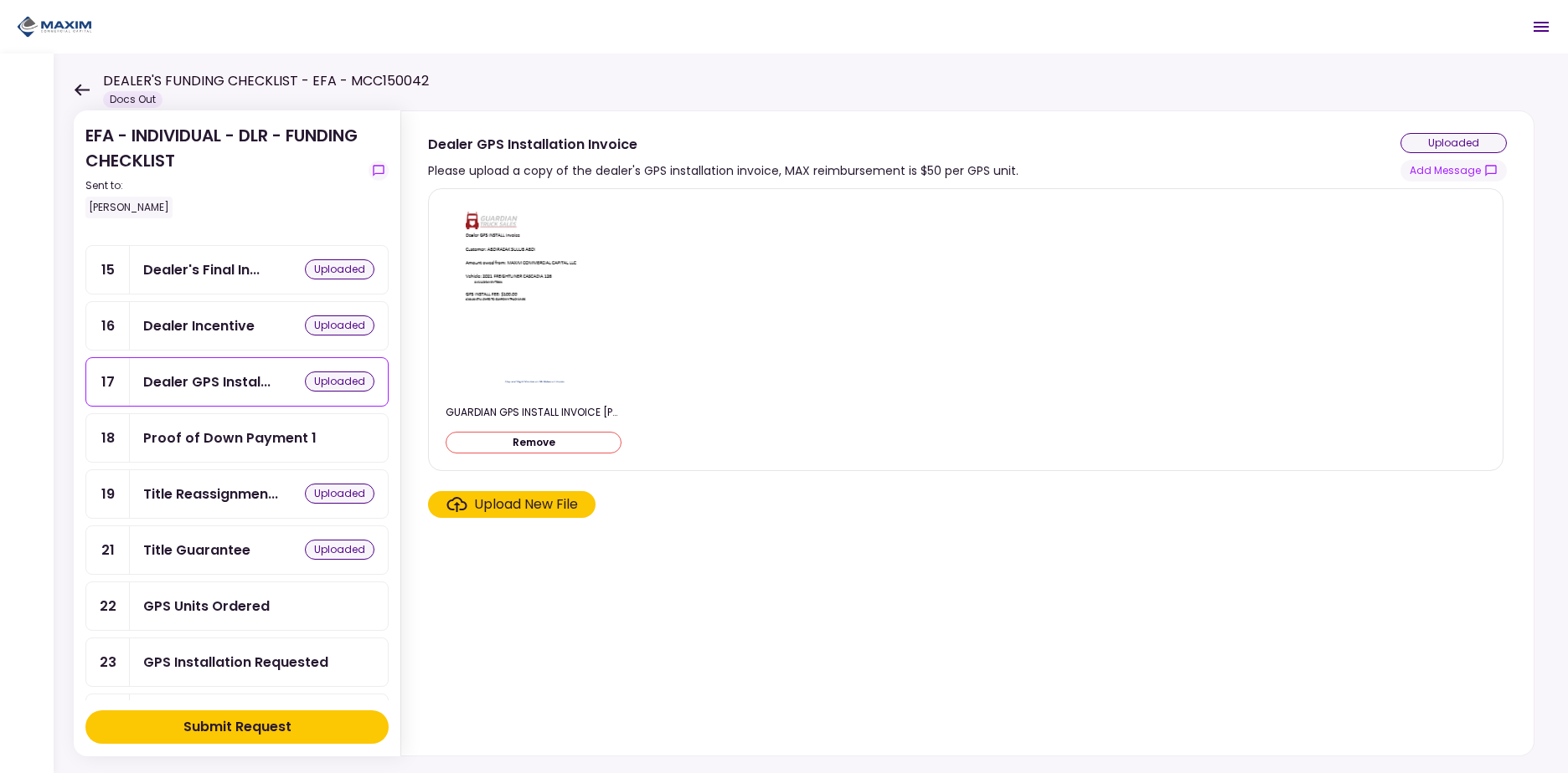
click at [220, 327] on div "Dealer Incentive" at bounding box center [198, 326] width 111 height 21
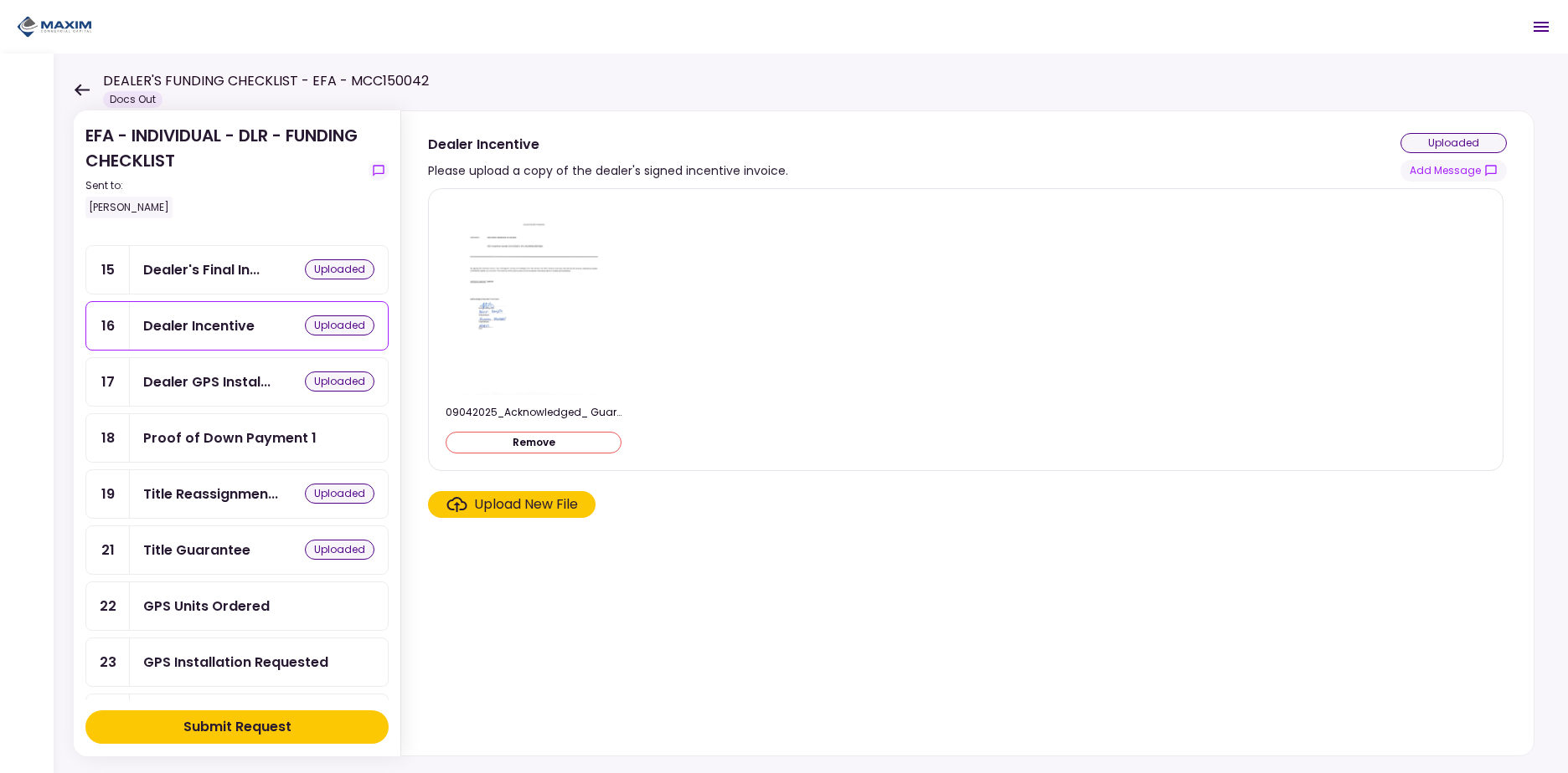
click at [226, 276] on div "Dealer's Final In..." at bounding box center [201, 270] width 117 height 21
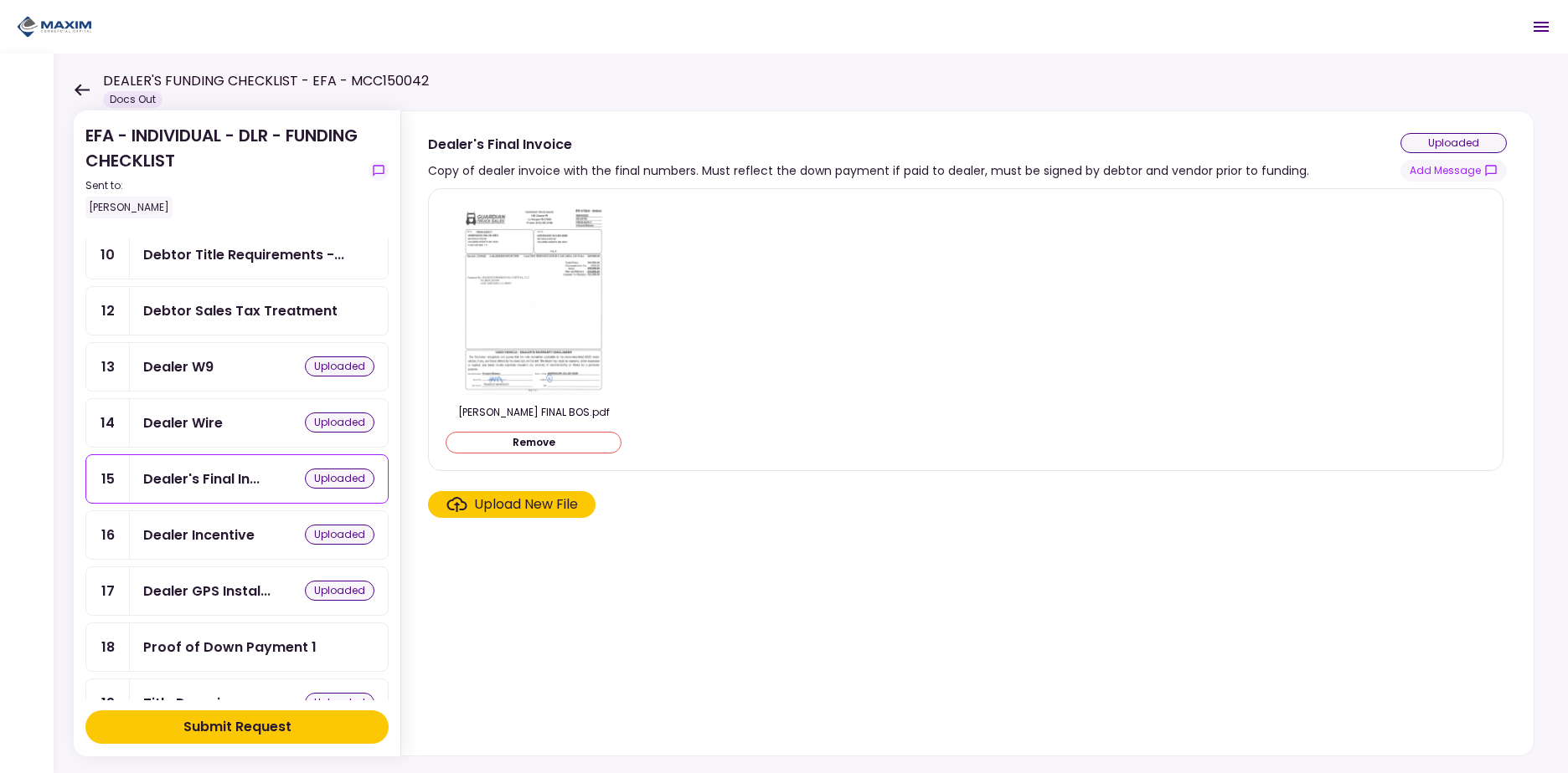
scroll to position [354, 0]
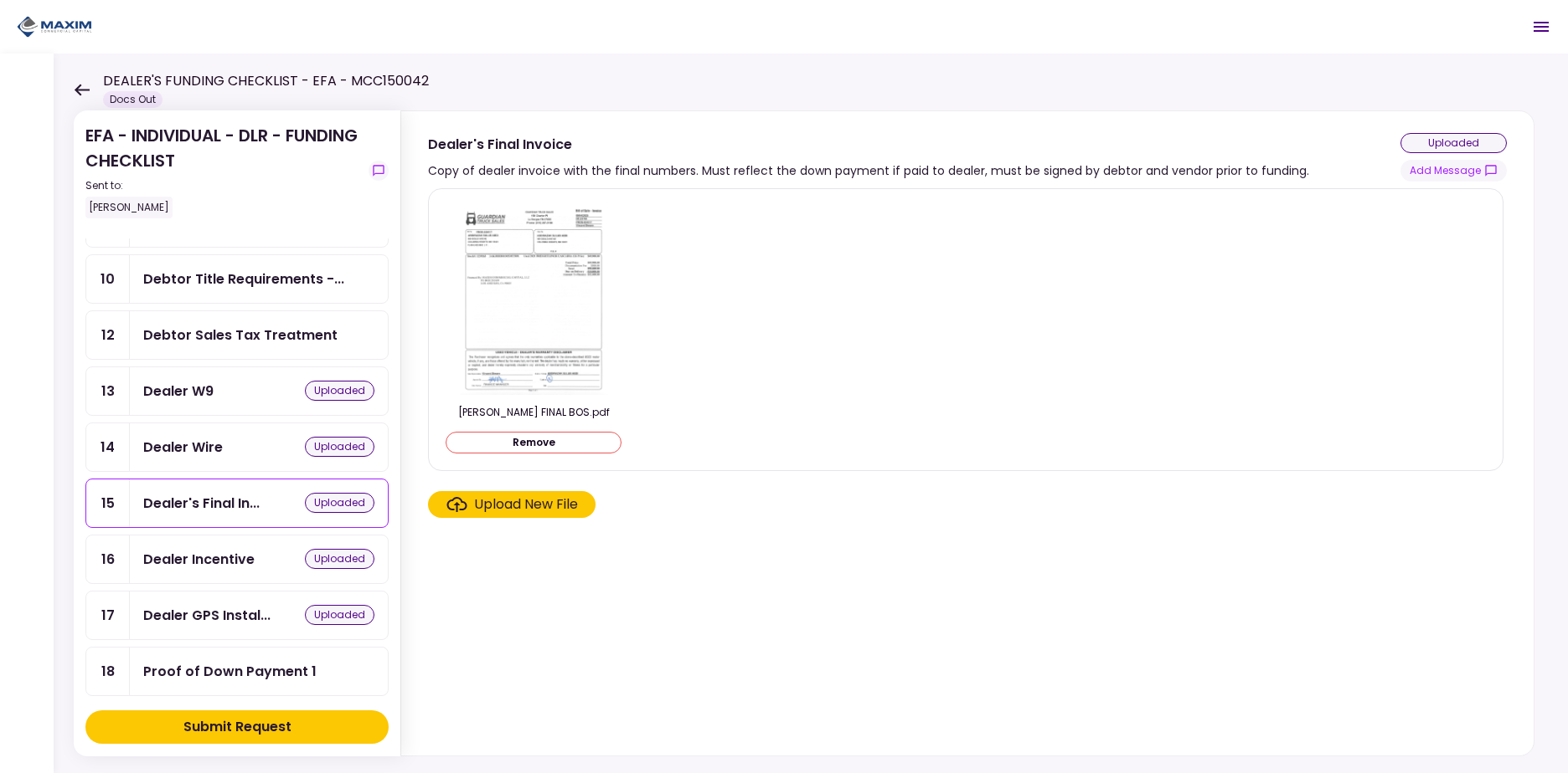
click at [253, 446] on div "Dealer Wire uploaded" at bounding box center [258, 447] width 231 height 21
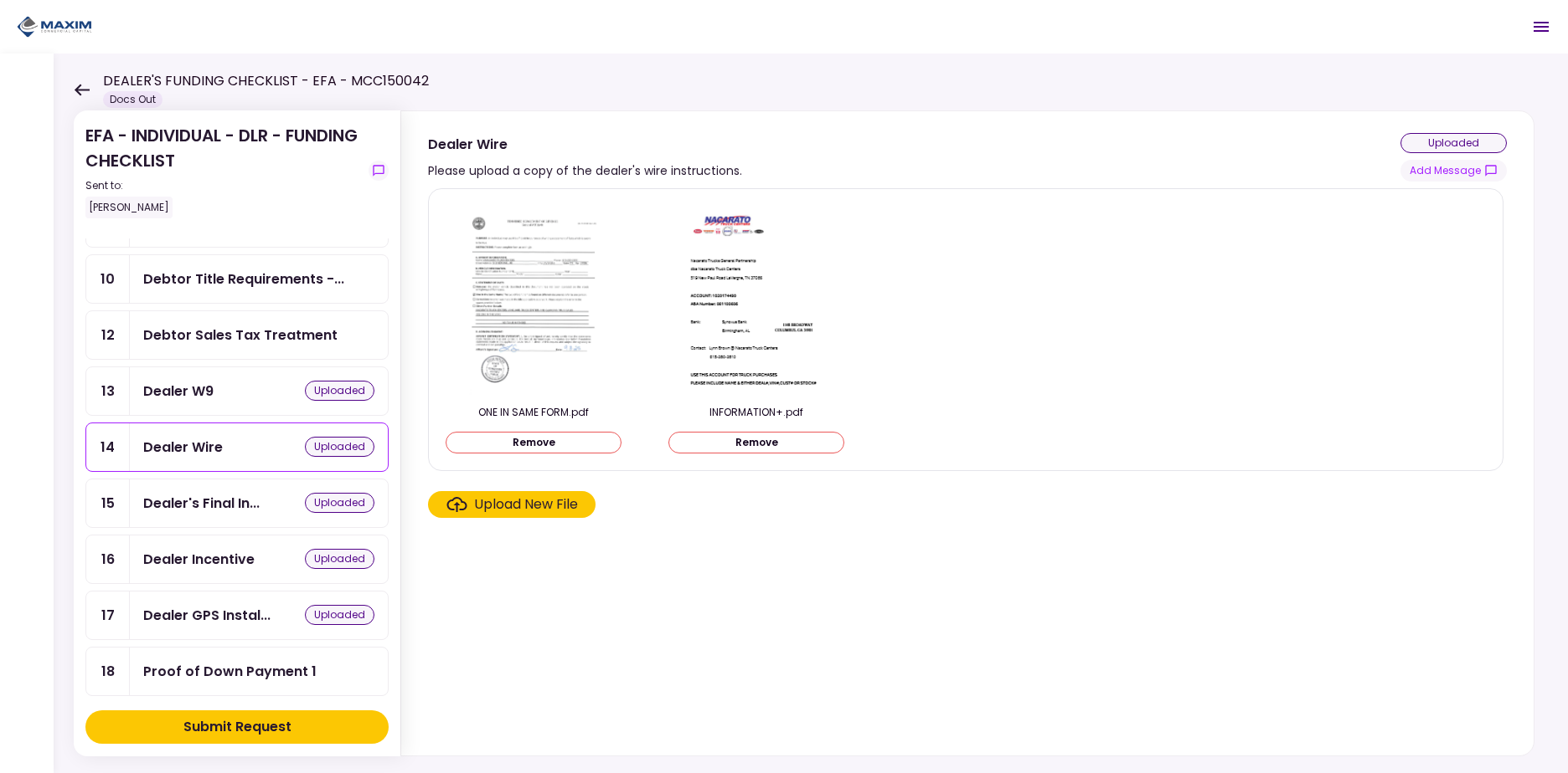
click at [237, 385] on div "Dealer W9 uploaded" at bounding box center [258, 391] width 231 height 21
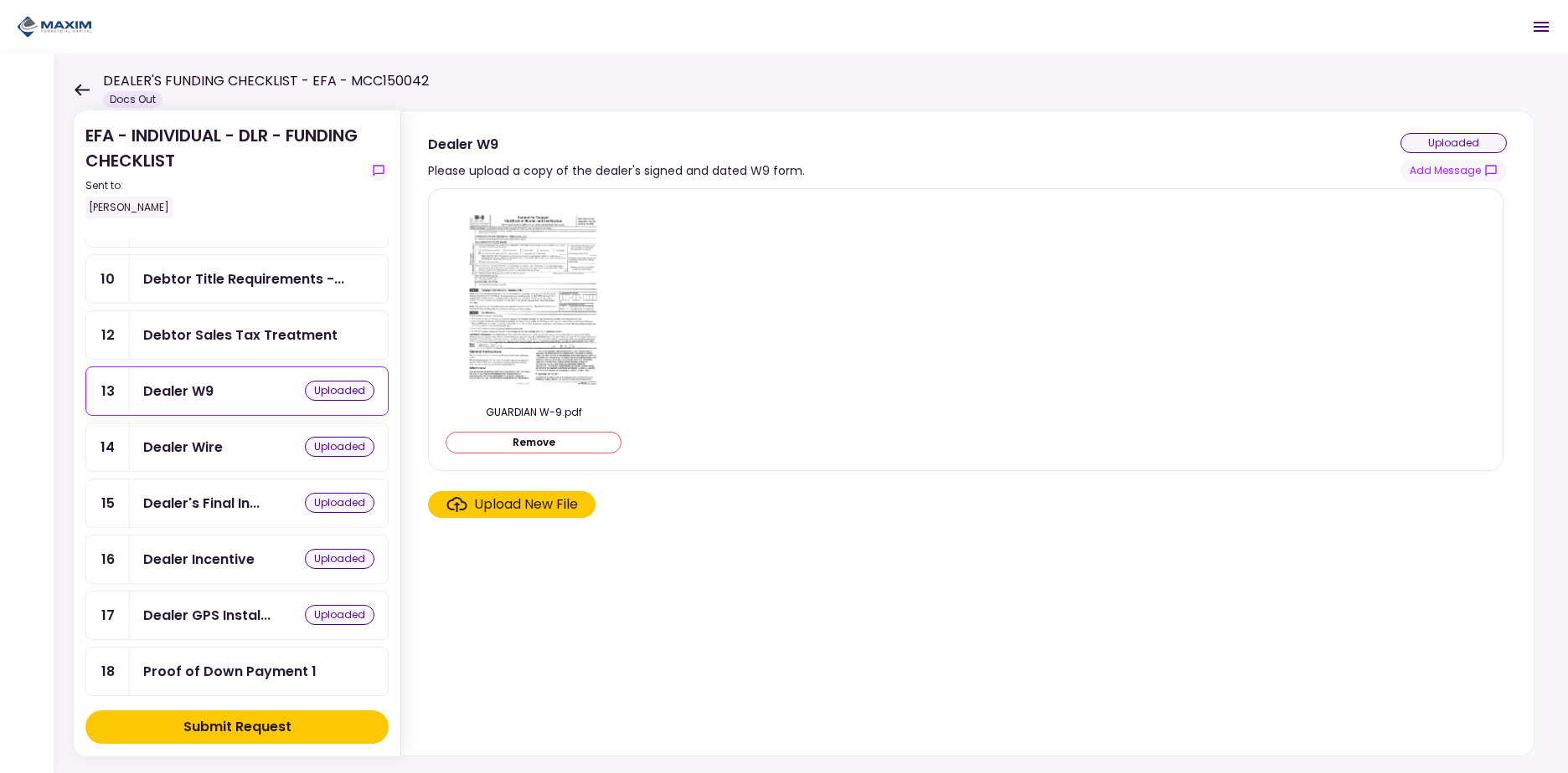
click at [240, 340] on div "Debtor Sales Tax Treatment" at bounding box center [239, 335] width 194 height 21
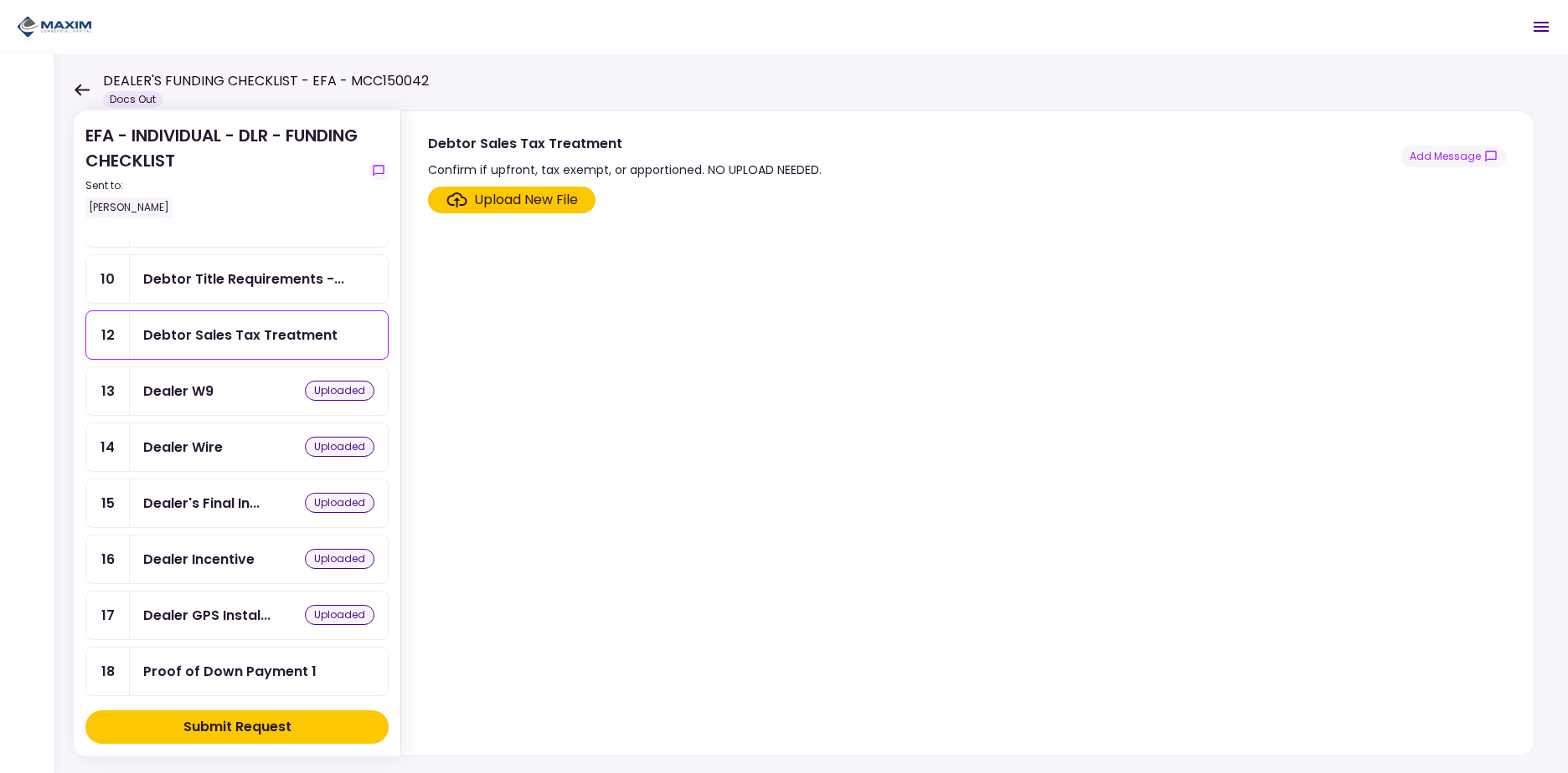
click at [288, 466] on div "Dealer Wire uploaded" at bounding box center [258, 446] width 257 height 47
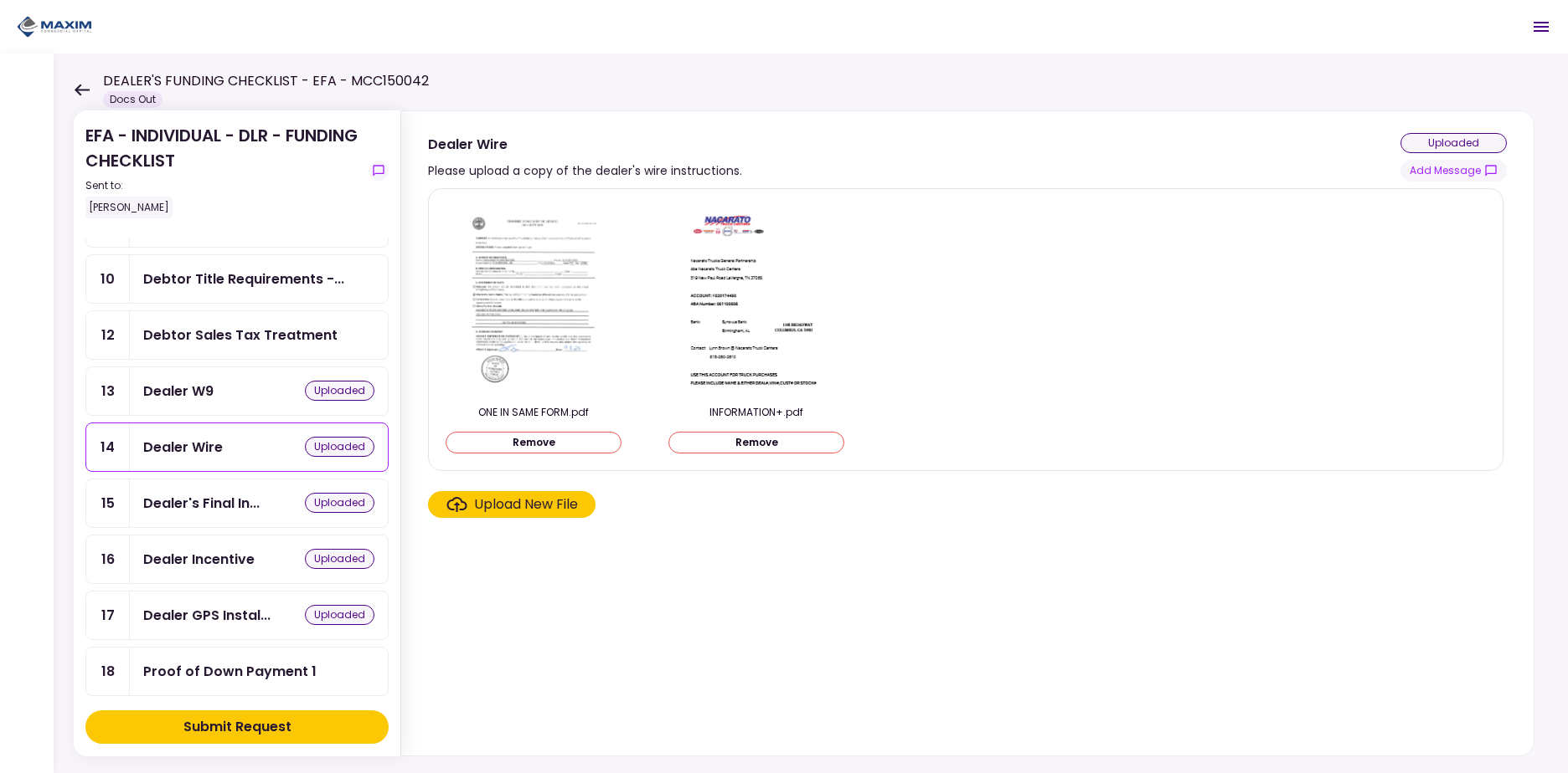
click at [266, 503] on div "Dealer's Final In... uploaded" at bounding box center [258, 503] width 231 height 21
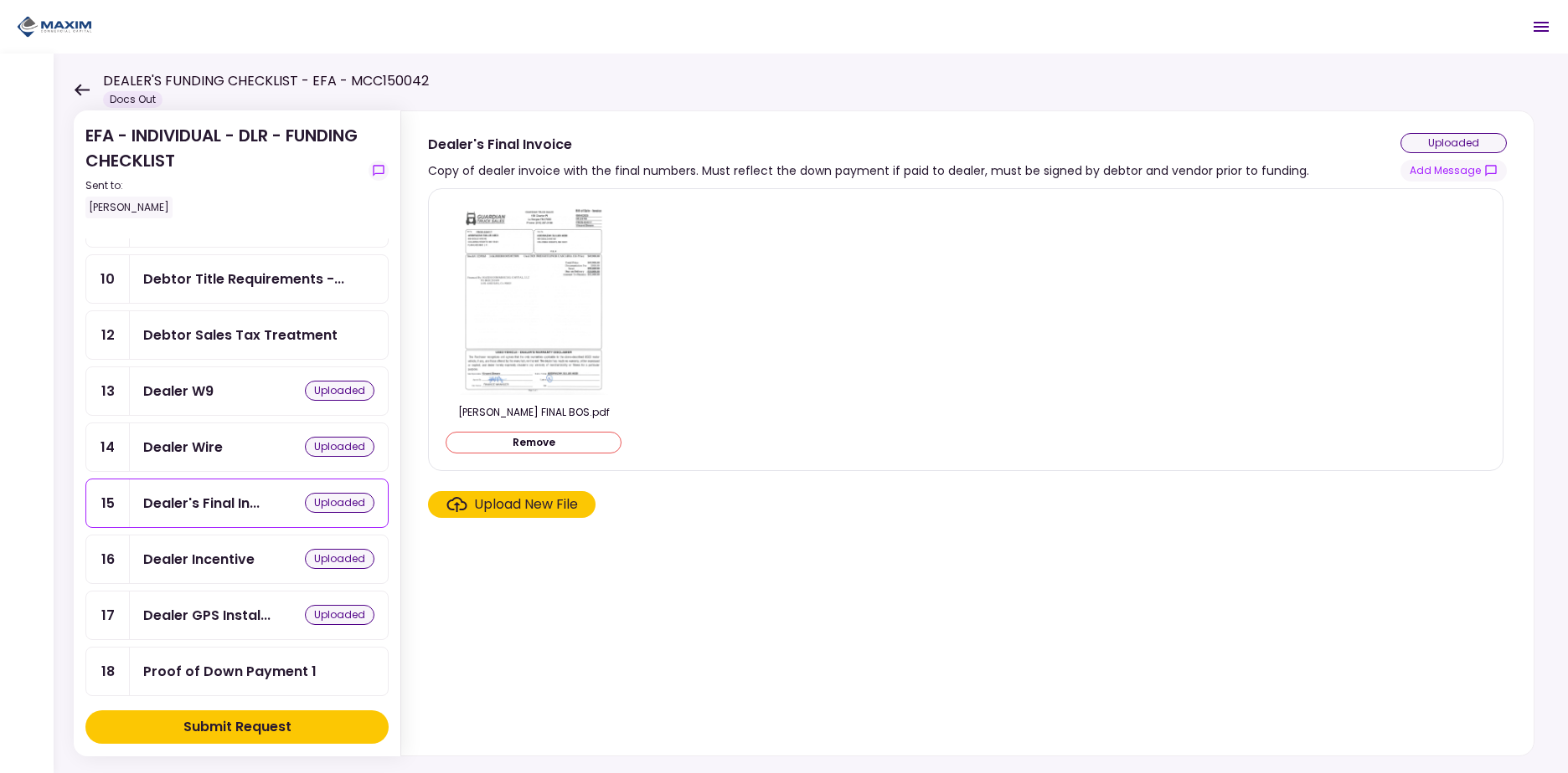
click at [265, 554] on div "Dealer Incentive uploaded" at bounding box center [258, 560] width 231 height 21
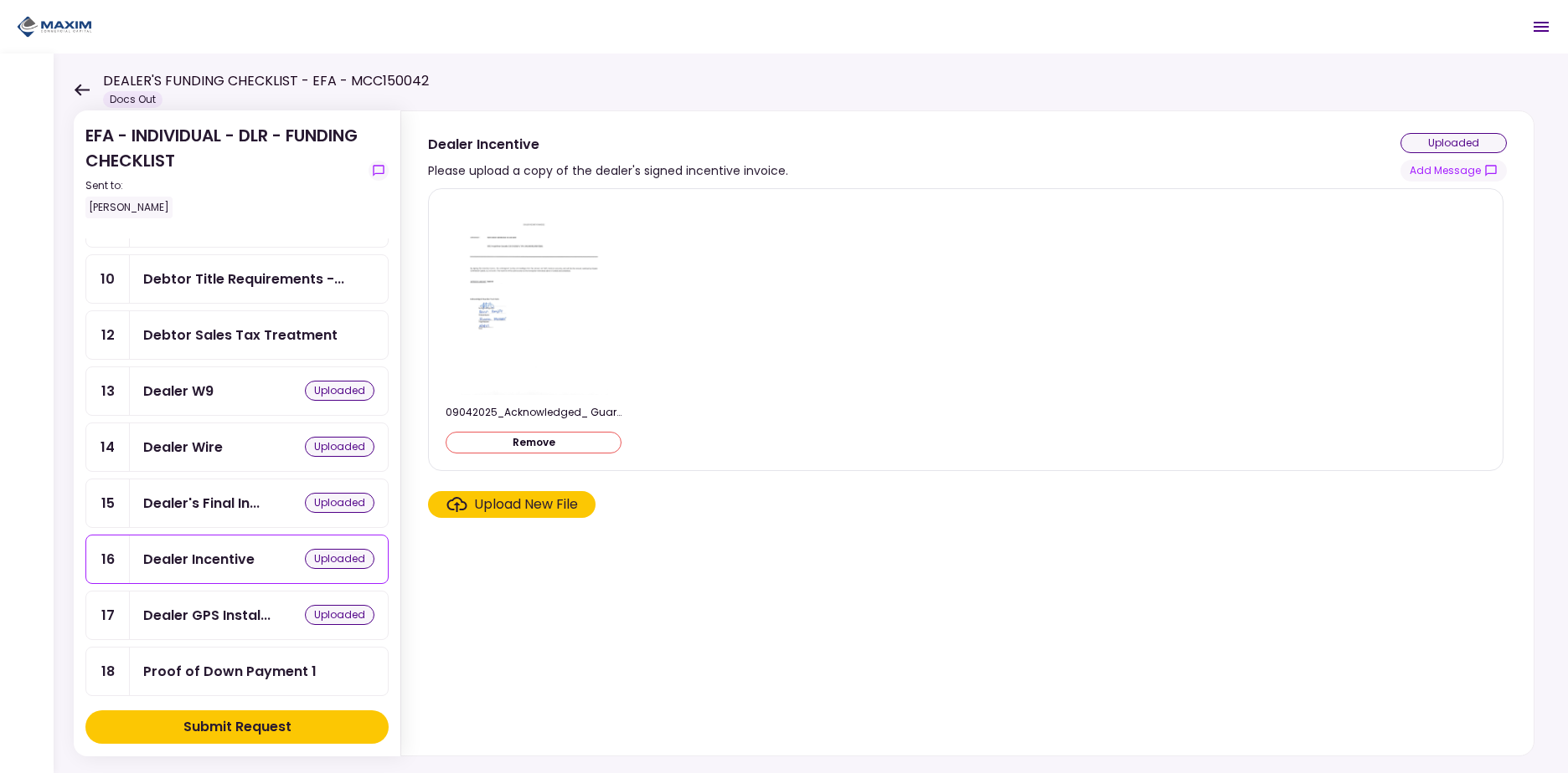
click at [256, 499] on div "Dealer's Final In..." at bounding box center [201, 503] width 117 height 21
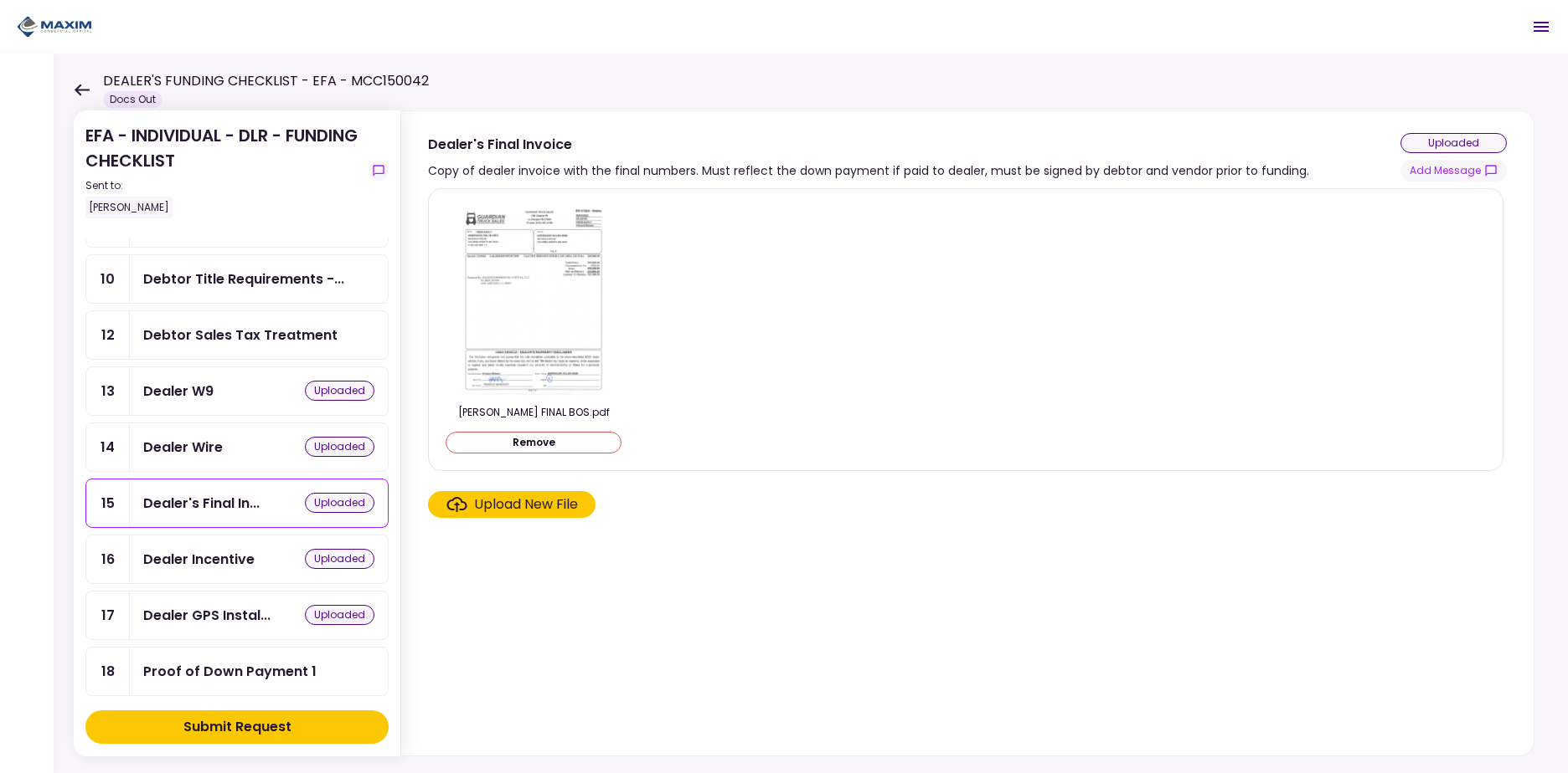
click at [255, 559] on div "Dealer Incentive uploaded" at bounding box center [258, 560] width 231 height 21
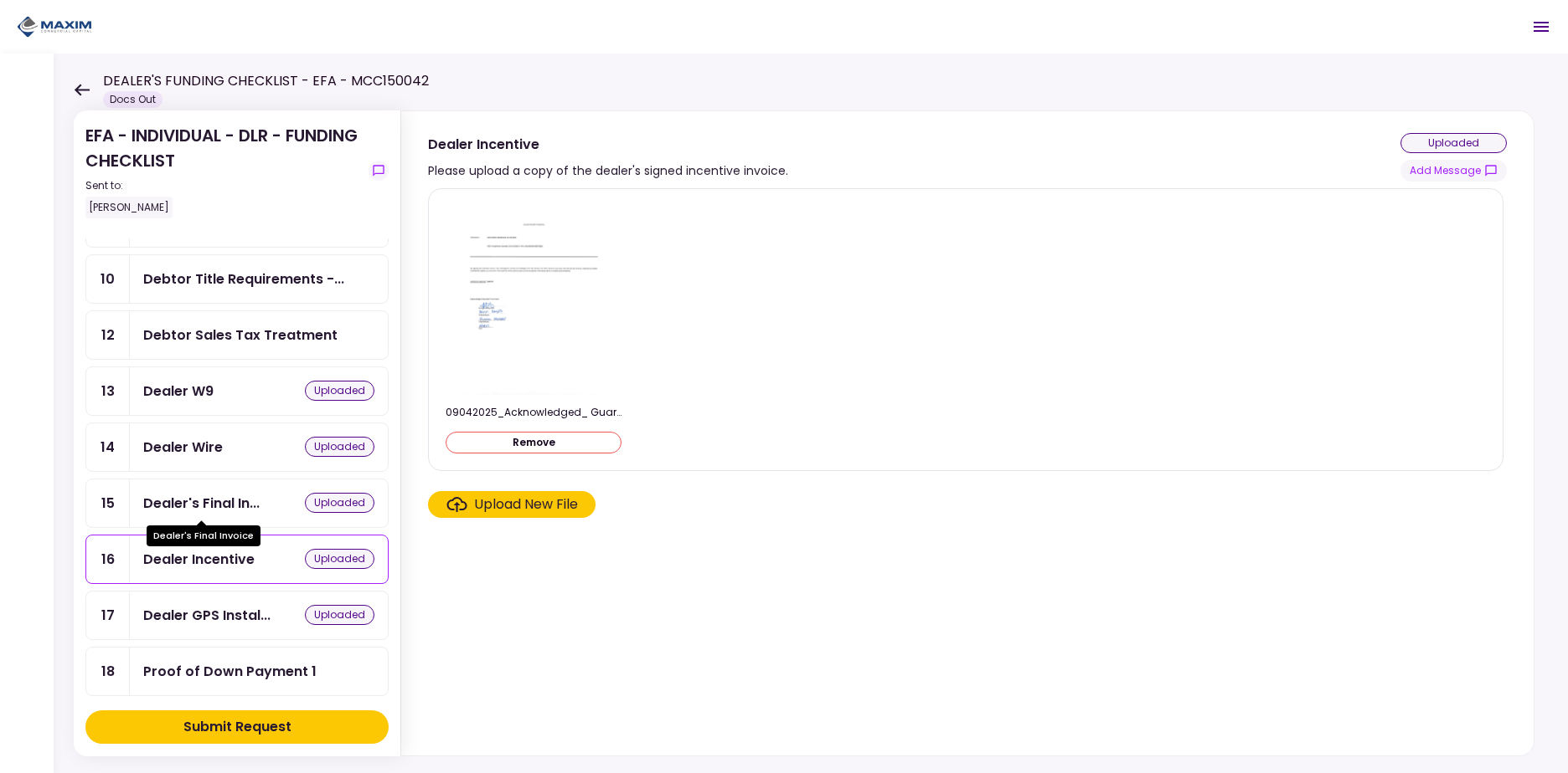
click at [257, 499] on div "Dealer's Final In..." at bounding box center [201, 503] width 117 height 21
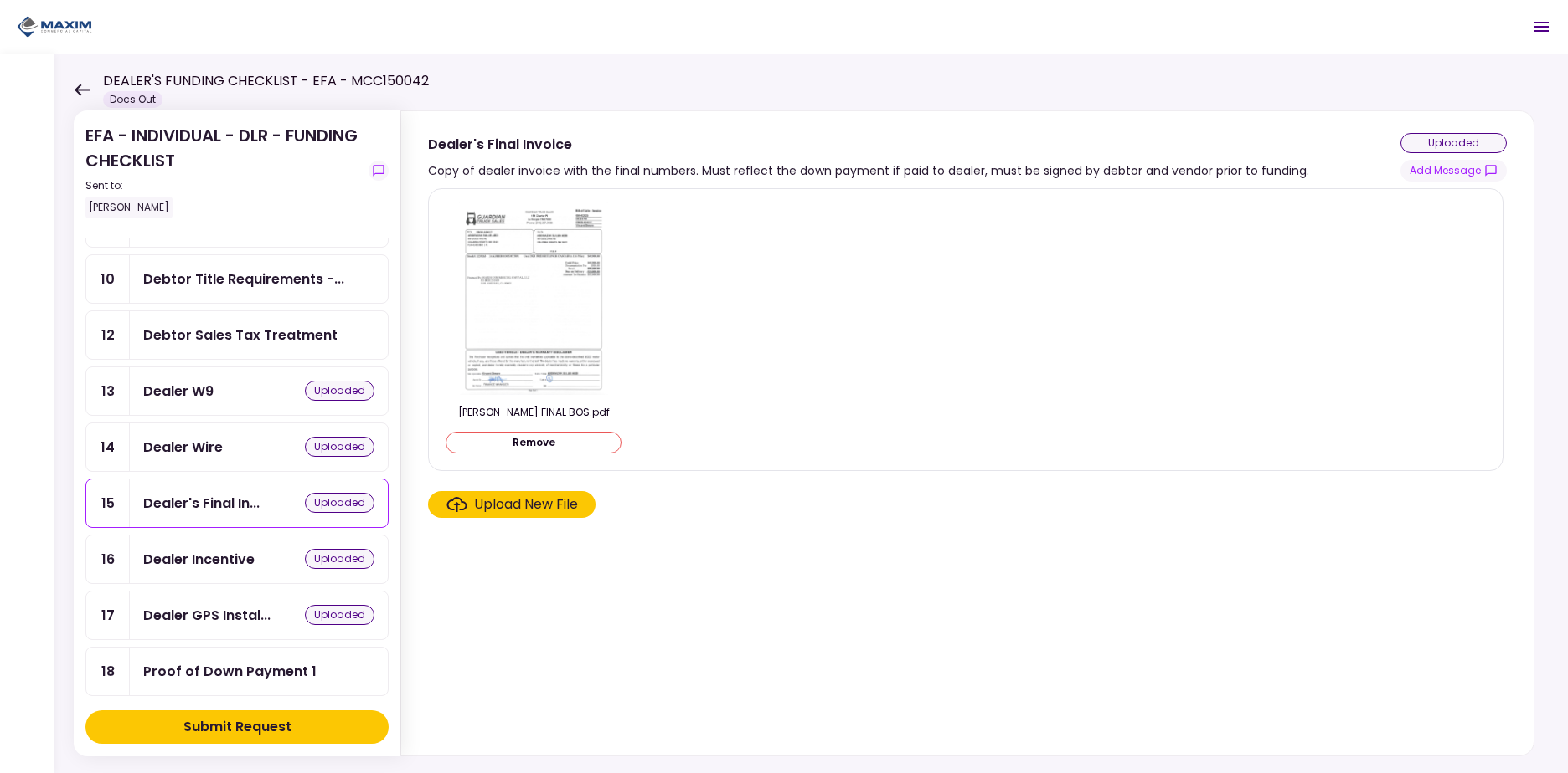
click at [257, 575] on div "Dealer Incentive uploaded" at bounding box center [258, 559] width 257 height 47
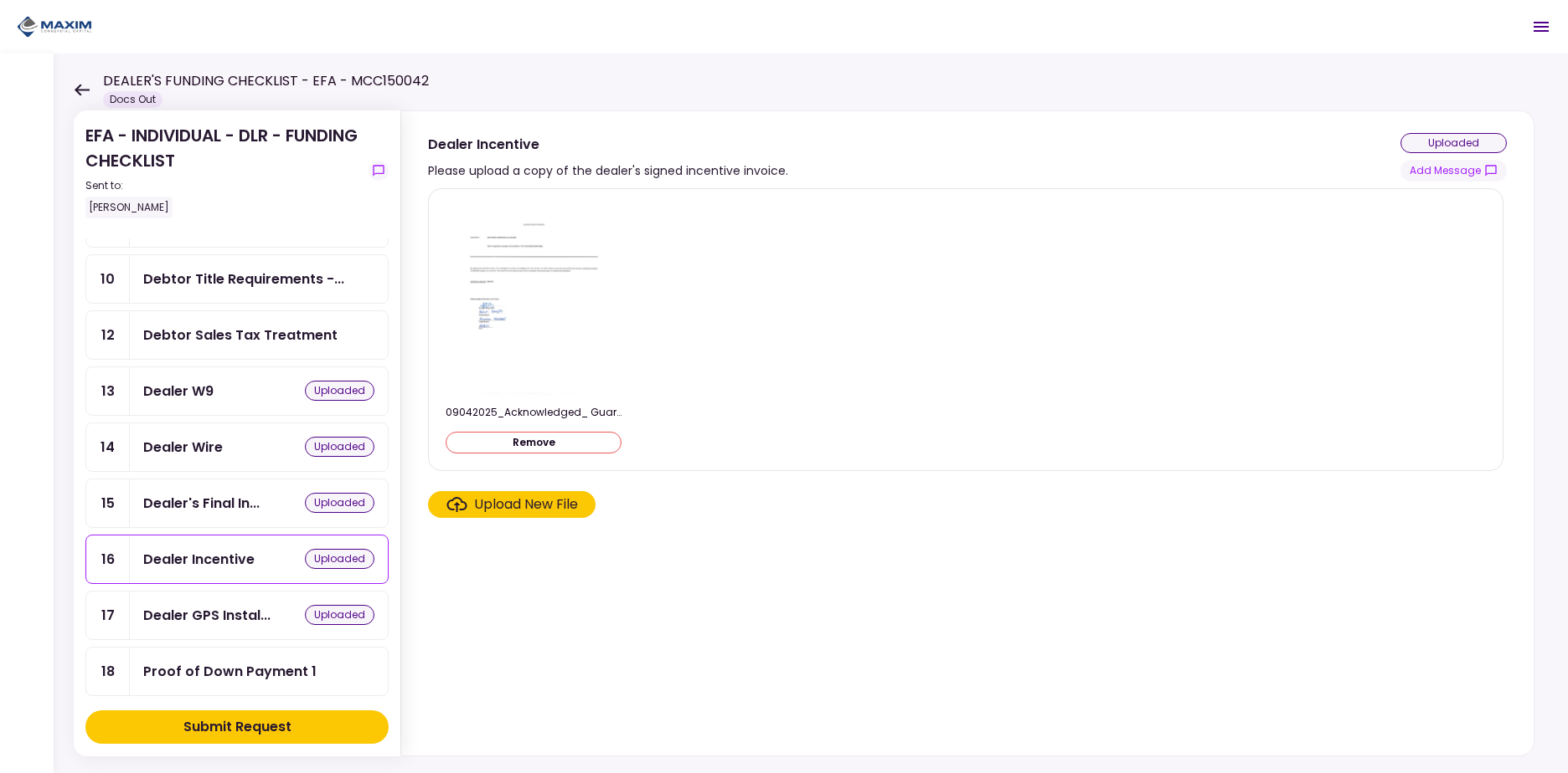
click at [257, 614] on div "Dealer GPS Instal..." at bounding box center [206, 616] width 127 height 21
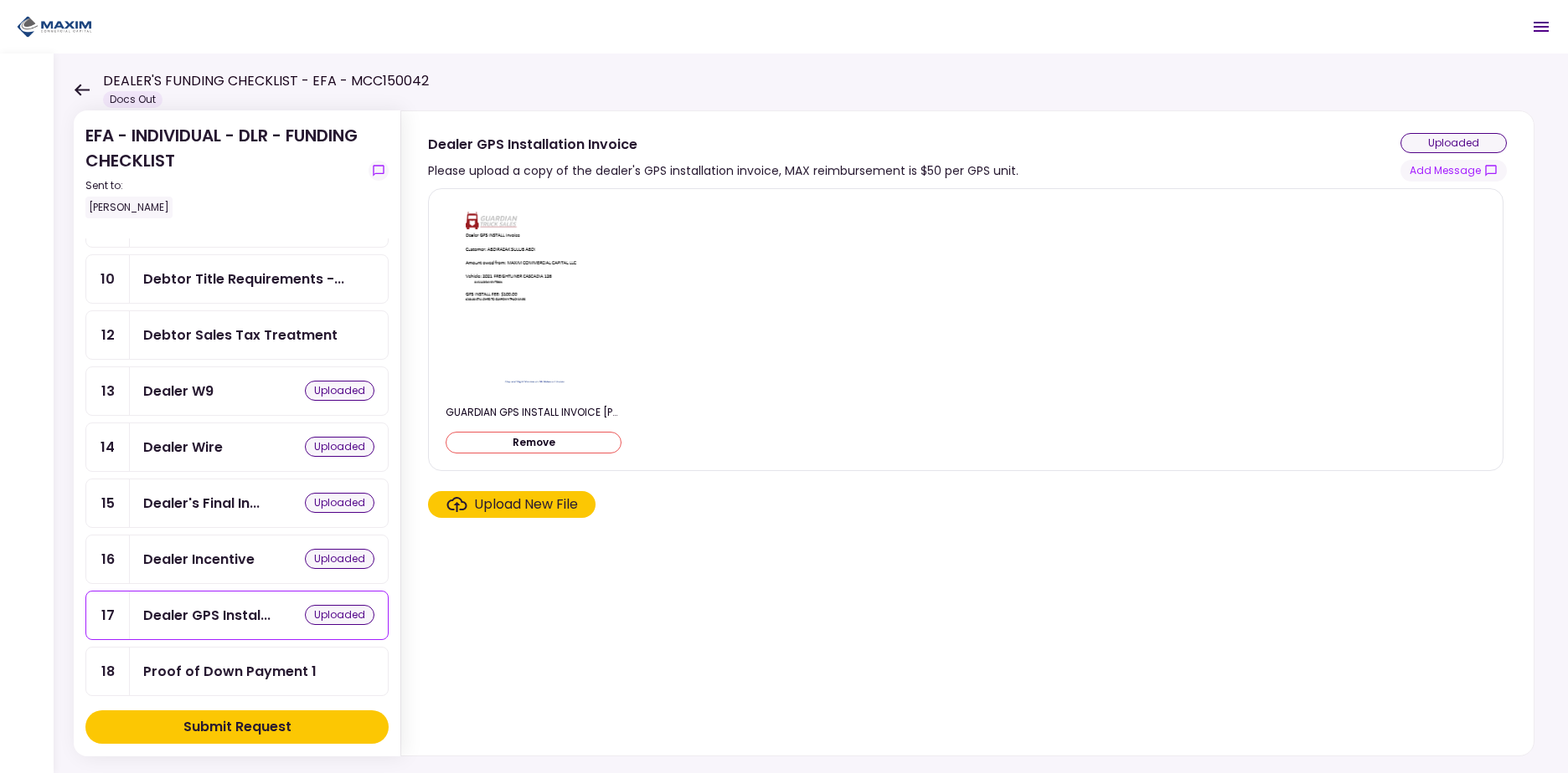
drag, startPoint x: 259, startPoint y: 563, endPoint x: 267, endPoint y: 520, distance: 43.7
click at [260, 562] on div "Dealer Incentive uploaded" at bounding box center [258, 560] width 231 height 21
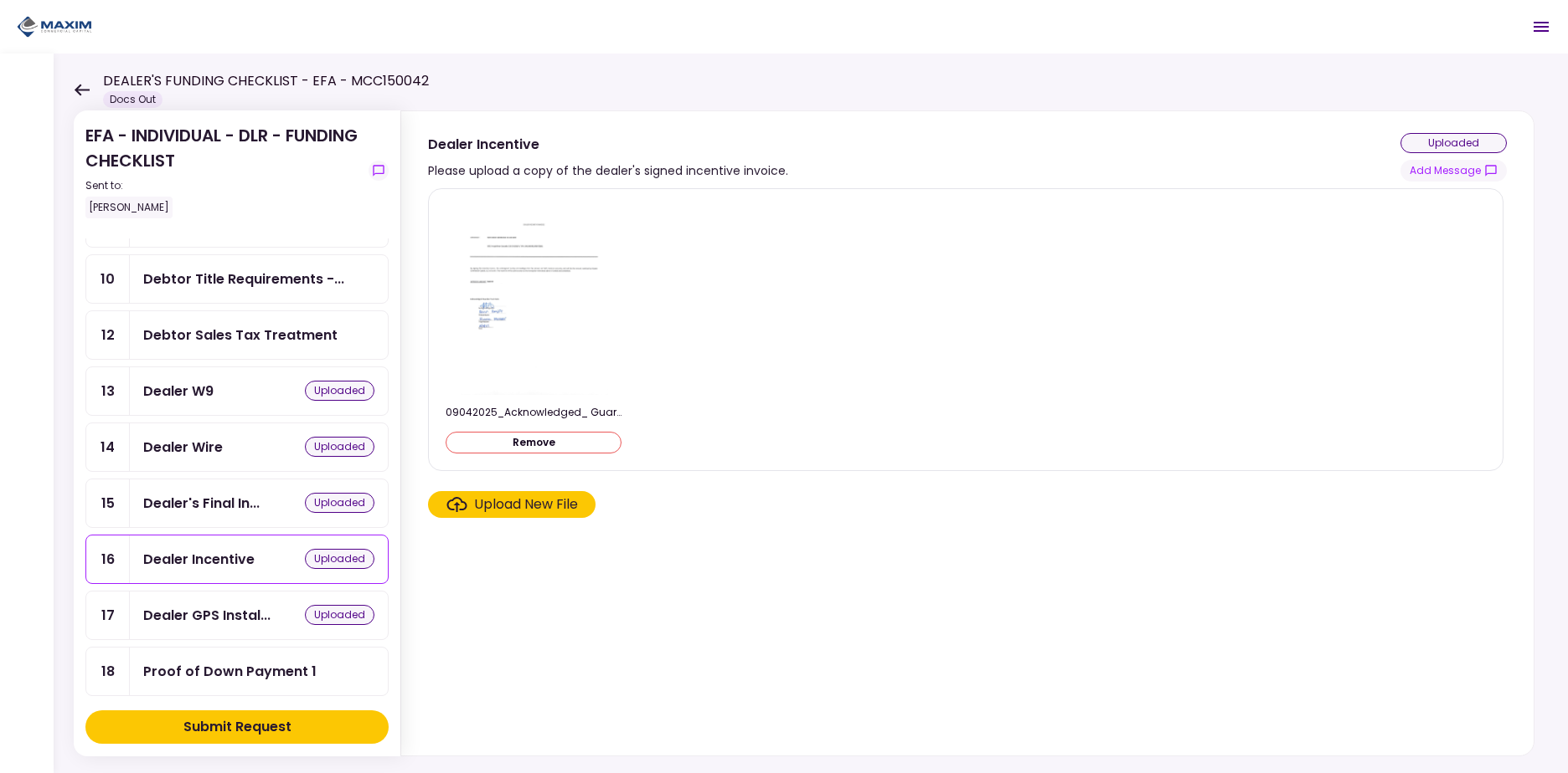
click at [267, 512] on div "Dealer's Final In... uploaded" at bounding box center [258, 503] width 231 height 21
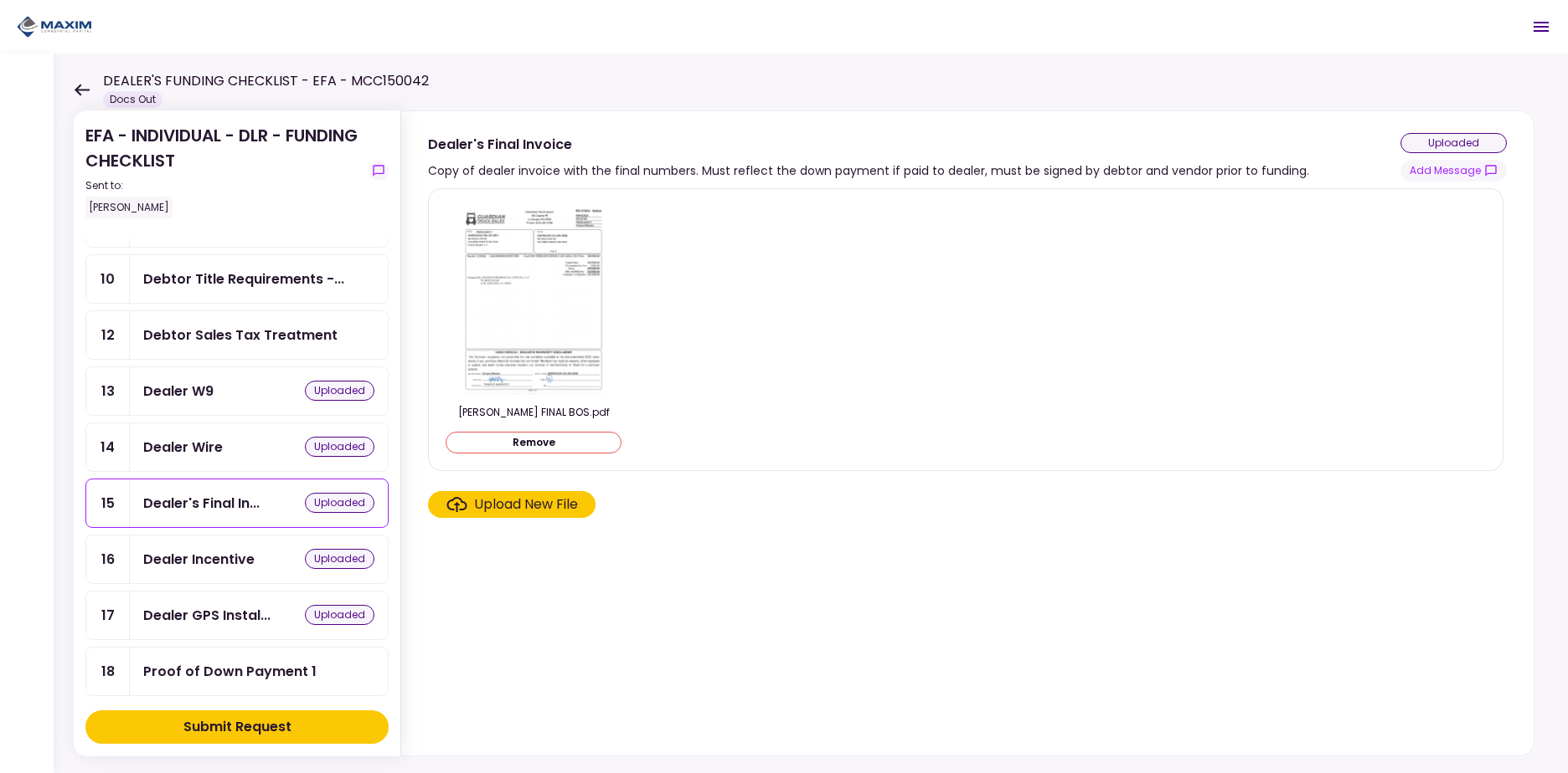
click at [274, 456] on div "Dealer Wire uploaded" at bounding box center [258, 447] width 231 height 21
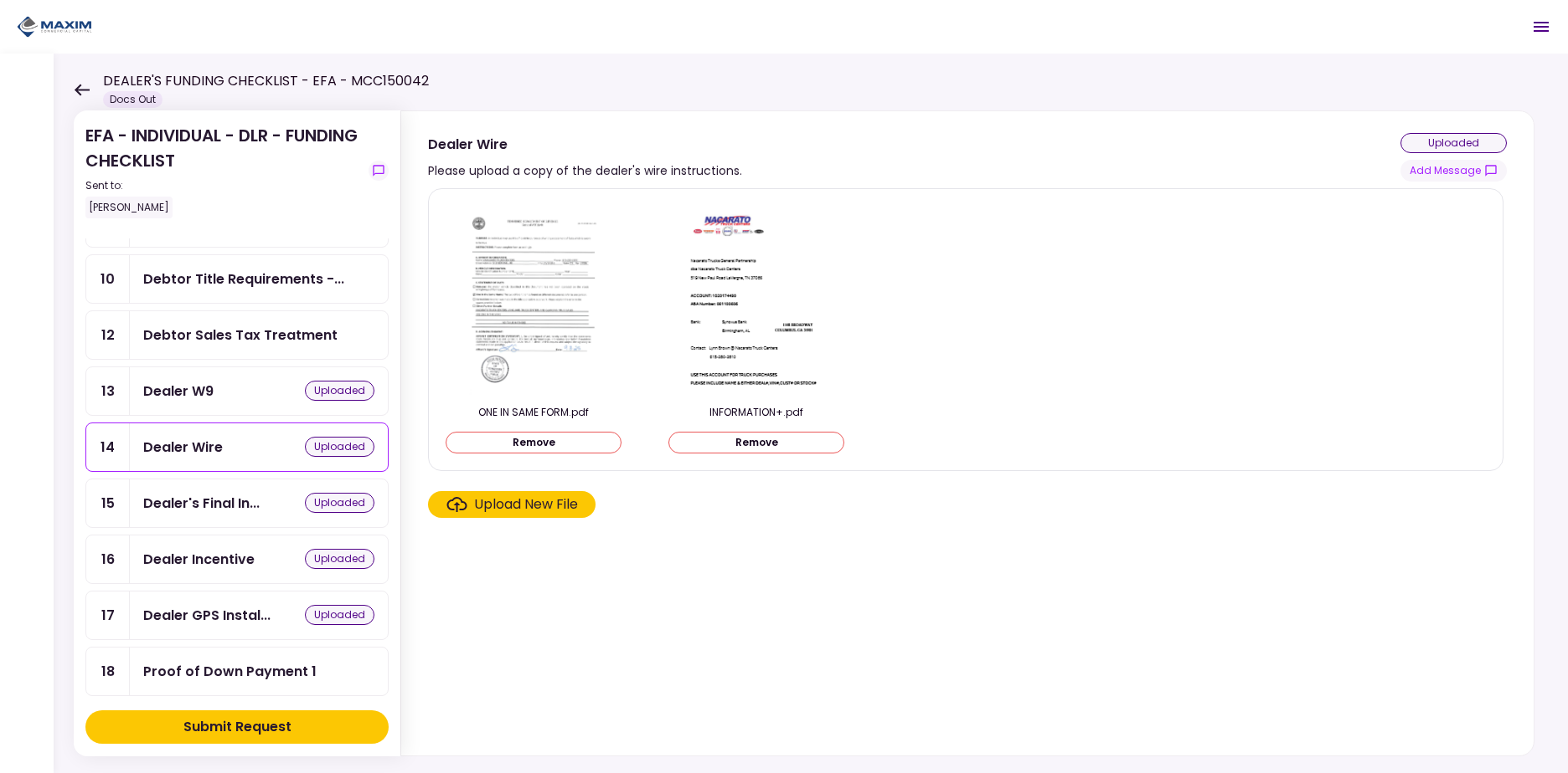
click at [279, 385] on div "Dealer W9 uploaded" at bounding box center [258, 391] width 231 height 21
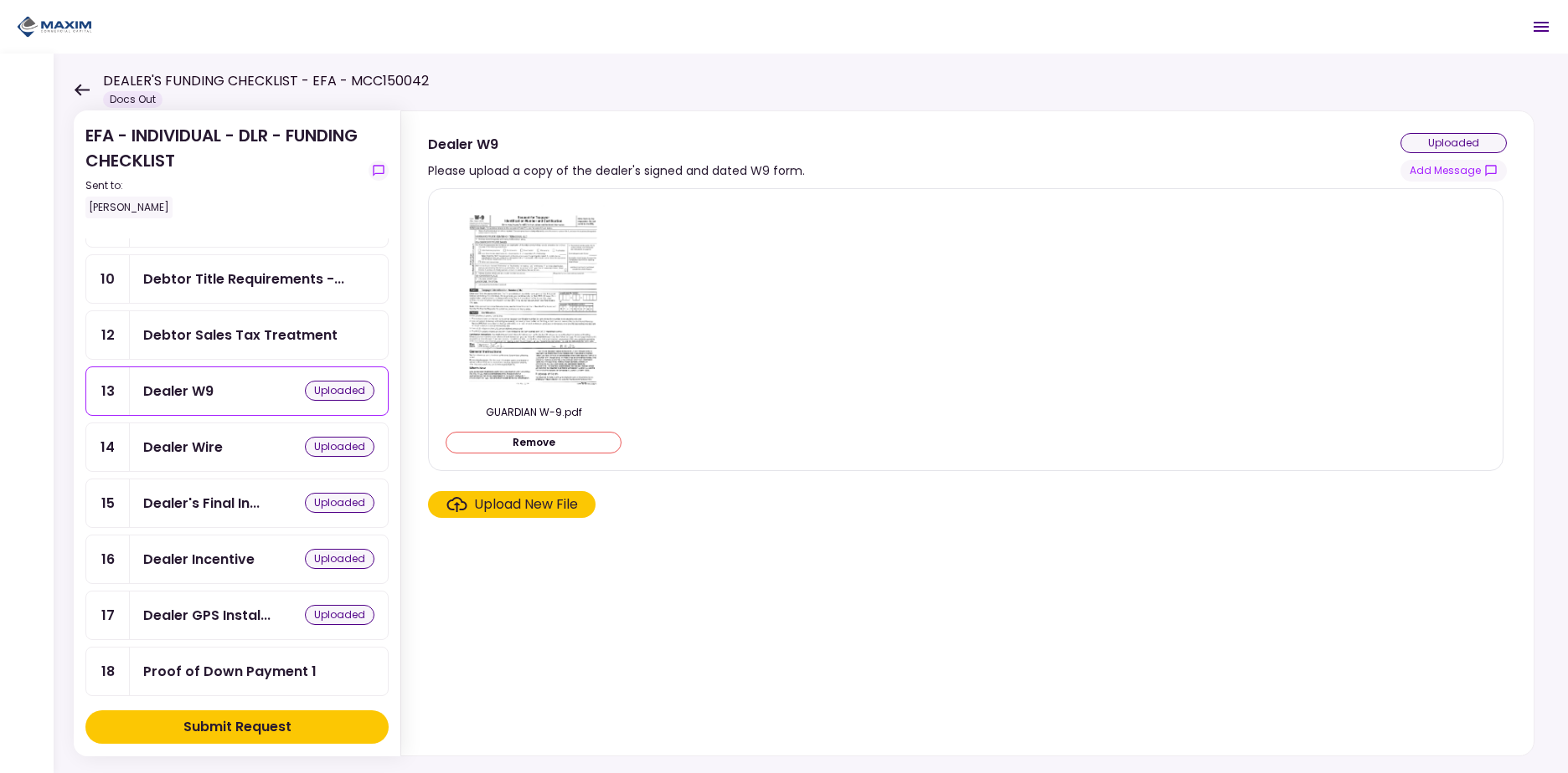
click at [275, 343] on div "Debtor Sales Tax Treatment" at bounding box center [239, 335] width 194 height 21
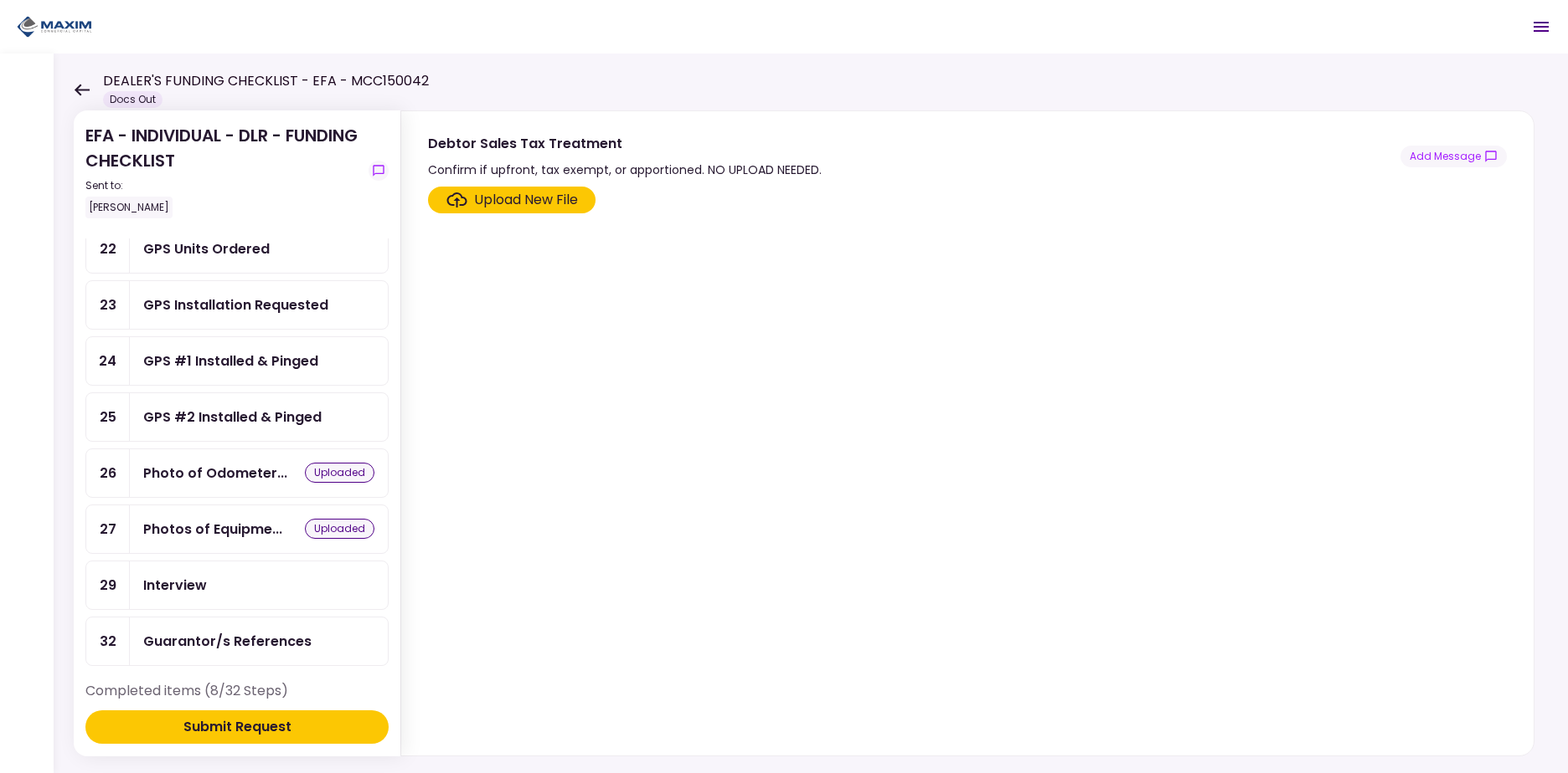
scroll to position [921, 0]
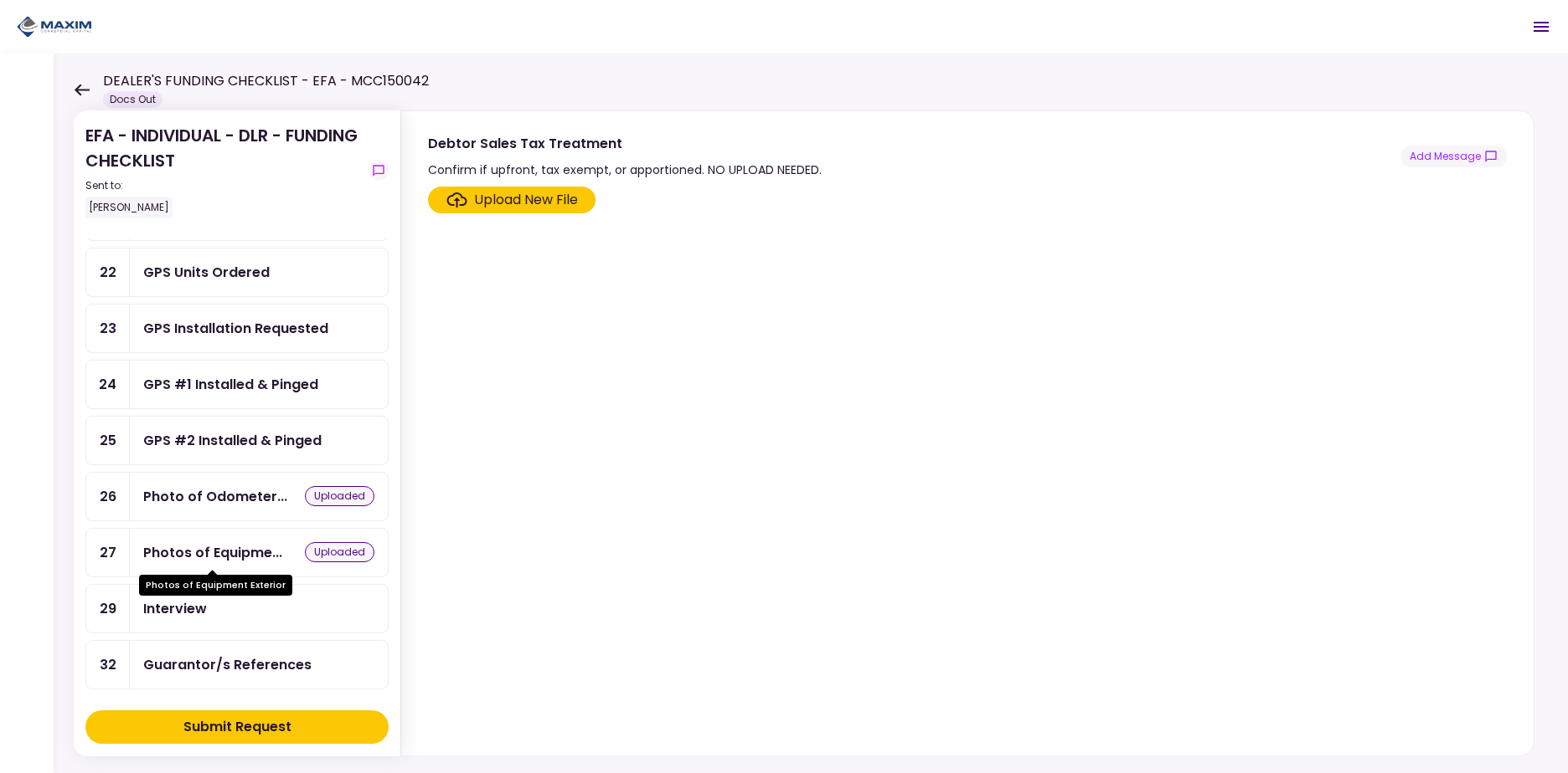
click at [181, 563] on div "Photos of Equipme..." at bounding box center [212, 553] width 139 height 21
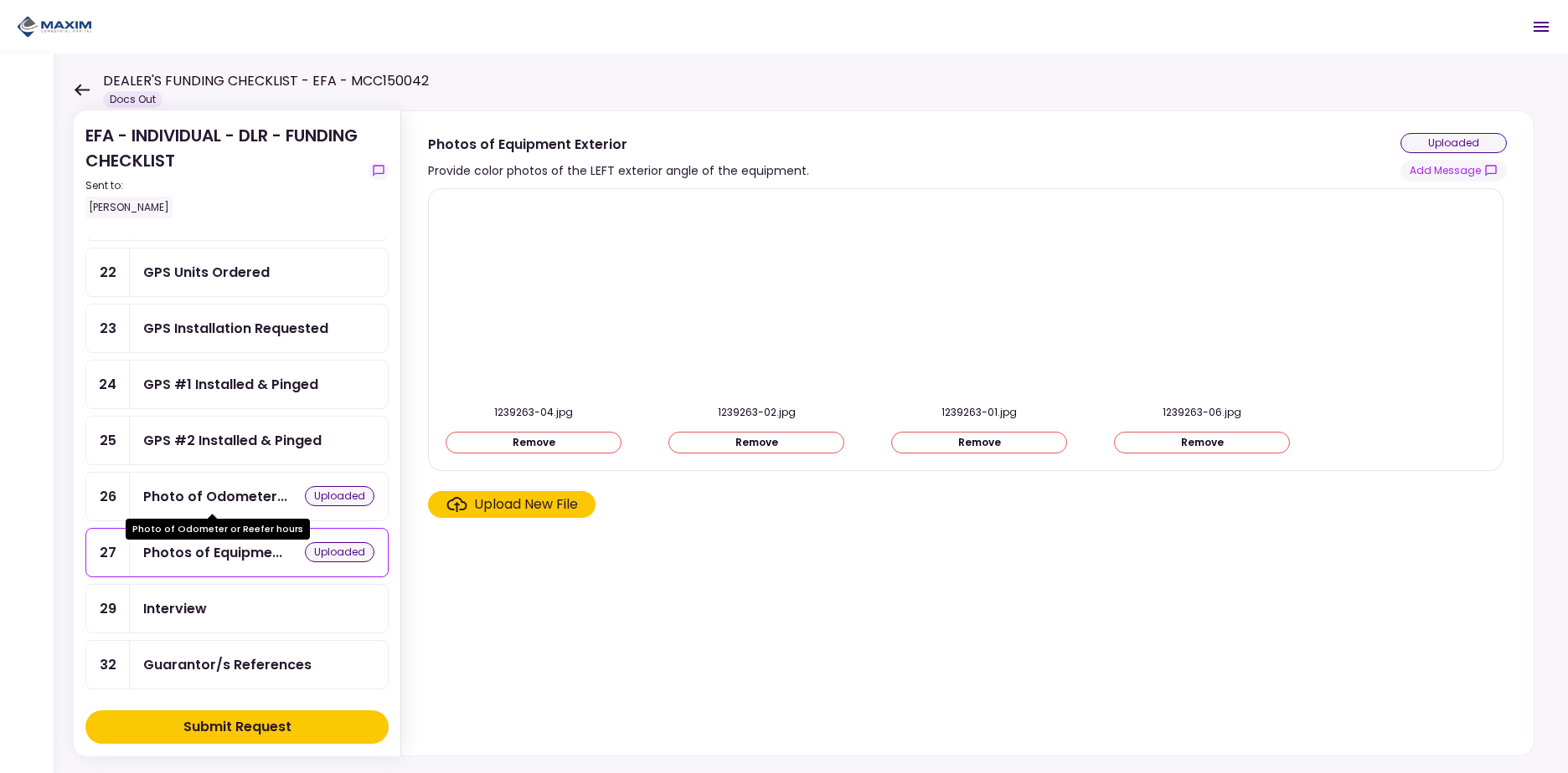
click at [202, 493] on div "Photo of Odometer..." at bounding box center [214, 497] width 144 height 21
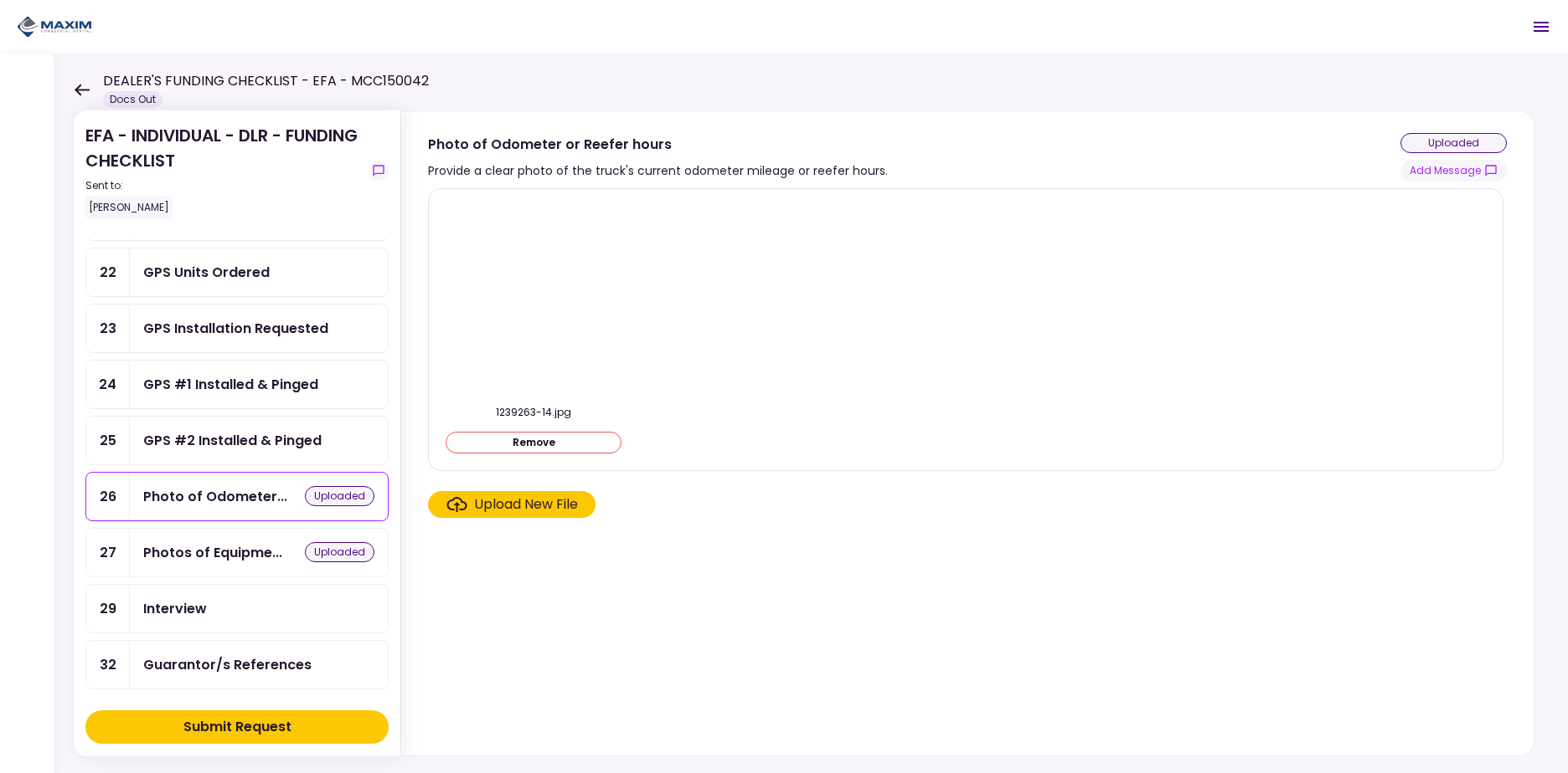
click at [221, 442] on div "GPS #2 Installed & Pinged" at bounding box center [231, 440] width 178 height 21
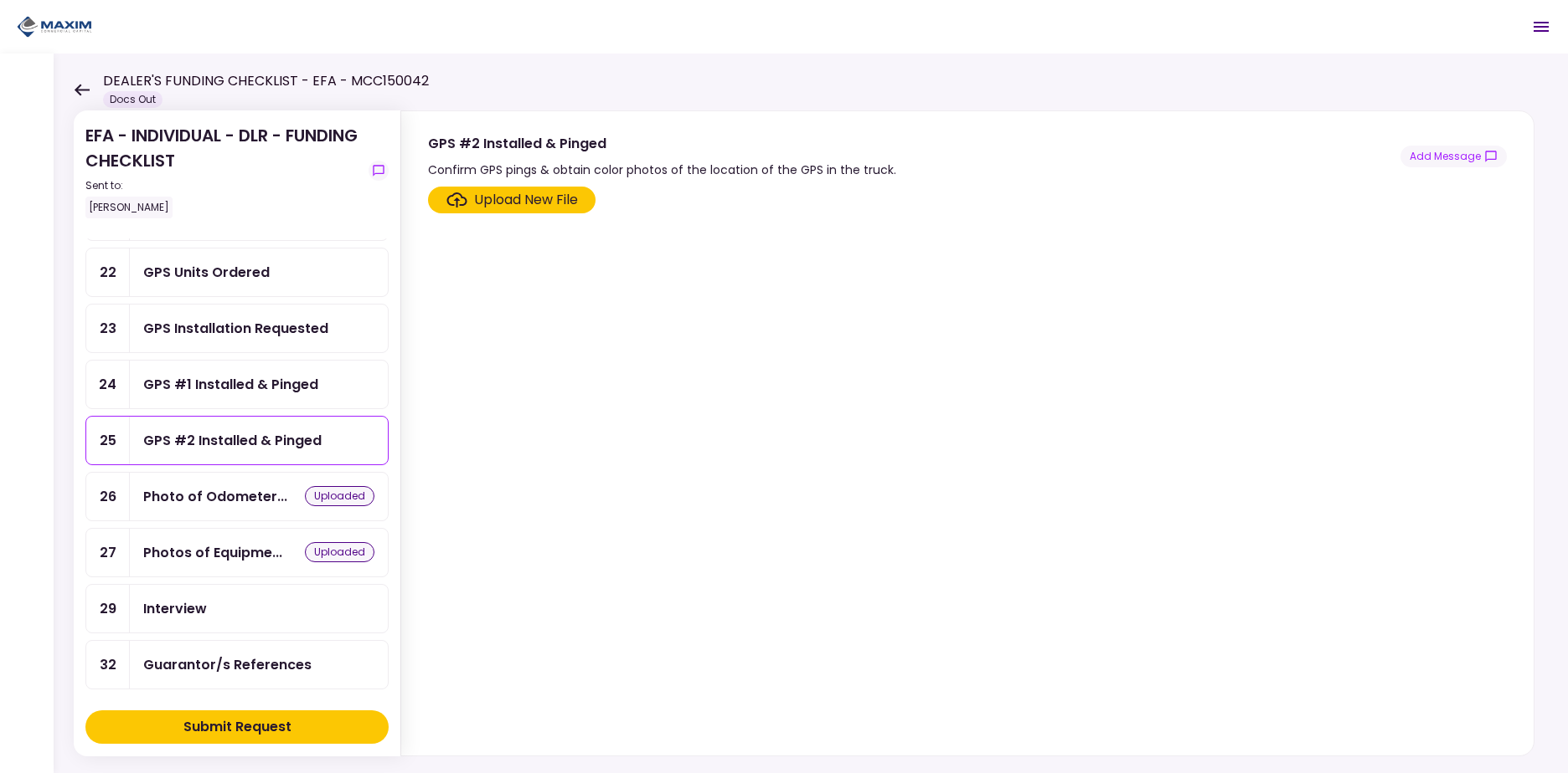
click at [232, 378] on div "GPS #1 Installed & Pinged" at bounding box center [230, 385] width 175 height 21
click at [236, 340] on div "GPS Installation Requested" at bounding box center [258, 328] width 257 height 47
click at [238, 287] on div "GPS Units Ordered" at bounding box center [258, 272] width 257 height 47
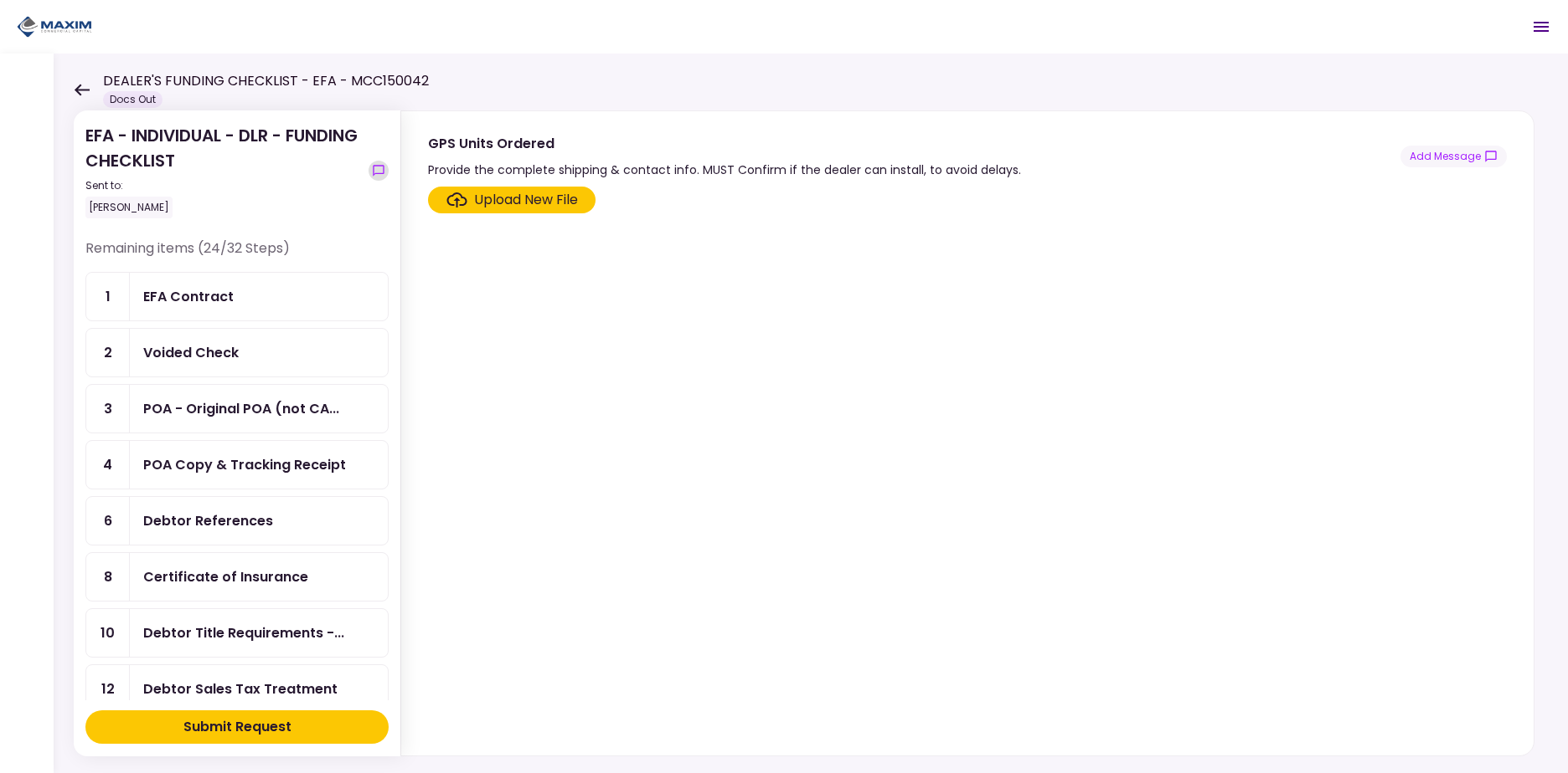
click at [382, 169] on icon "show-messages" at bounding box center [379, 171] width 14 height 13
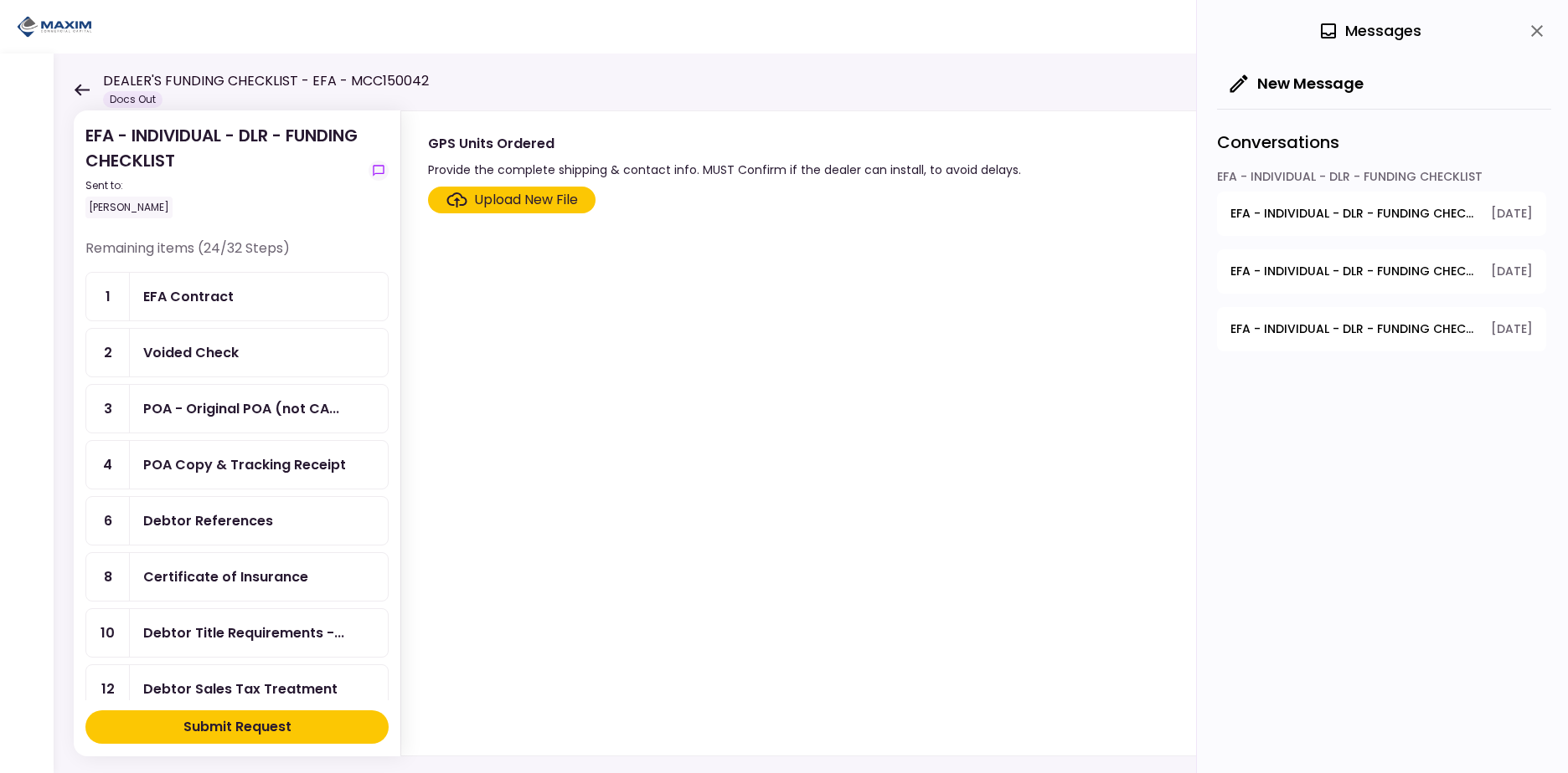
click at [1359, 213] on span "EFA - INDIVIDUAL - DLR - FUNDING CHECKLIST - Debtor Sales Tax Treatment" at bounding box center [1355, 214] width 249 height 17
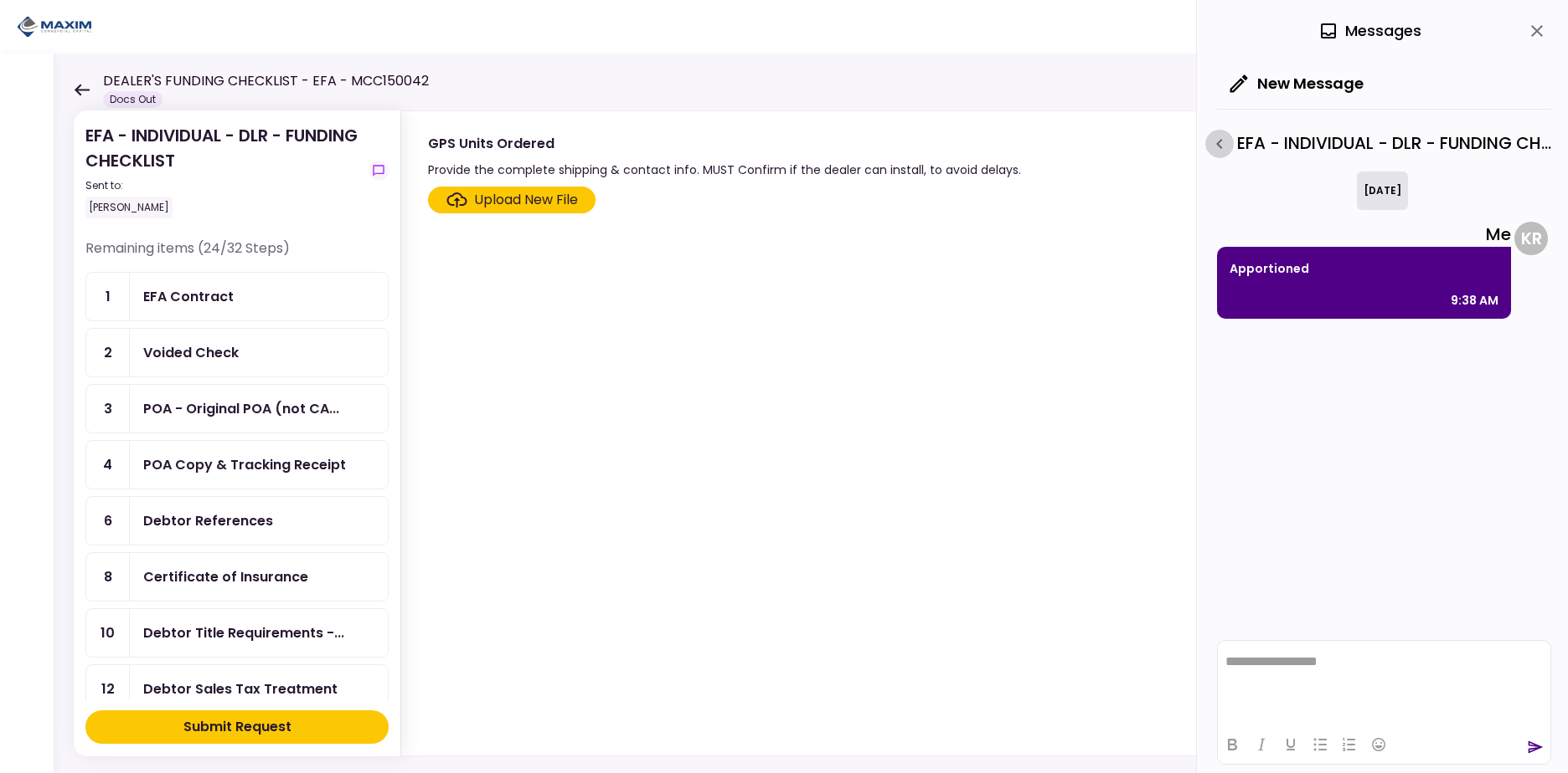
click at [1226, 147] on icon "button" at bounding box center [1219, 144] width 20 height 20
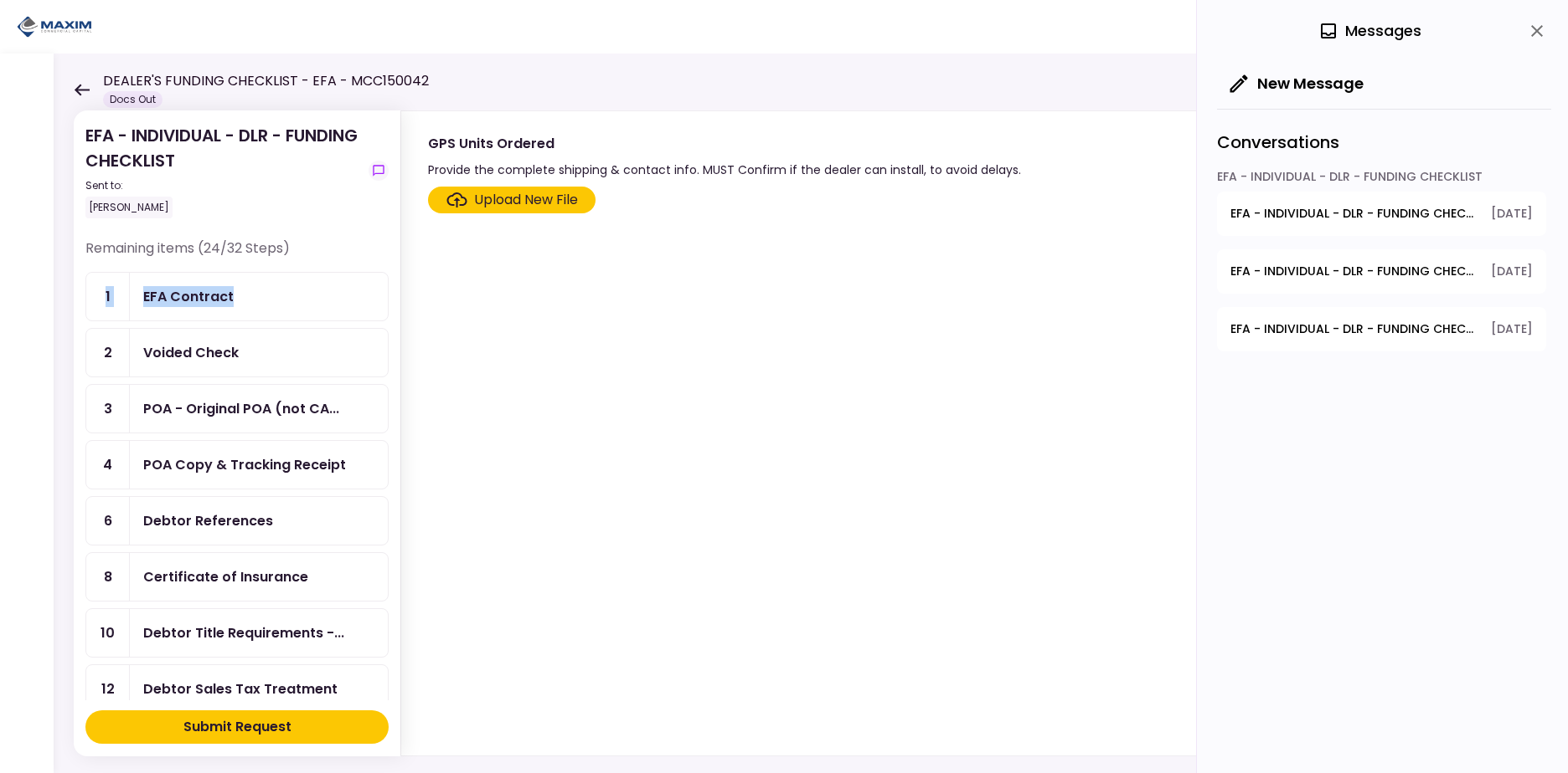
drag, startPoint x: 384, startPoint y: 264, endPoint x: 383, endPoint y: 302, distance: 38.0
click at [800, 384] on section "Upload New File" at bounding box center [967, 468] width 1078 height 563
